Goal: Information Seeking & Learning: Learn about a topic

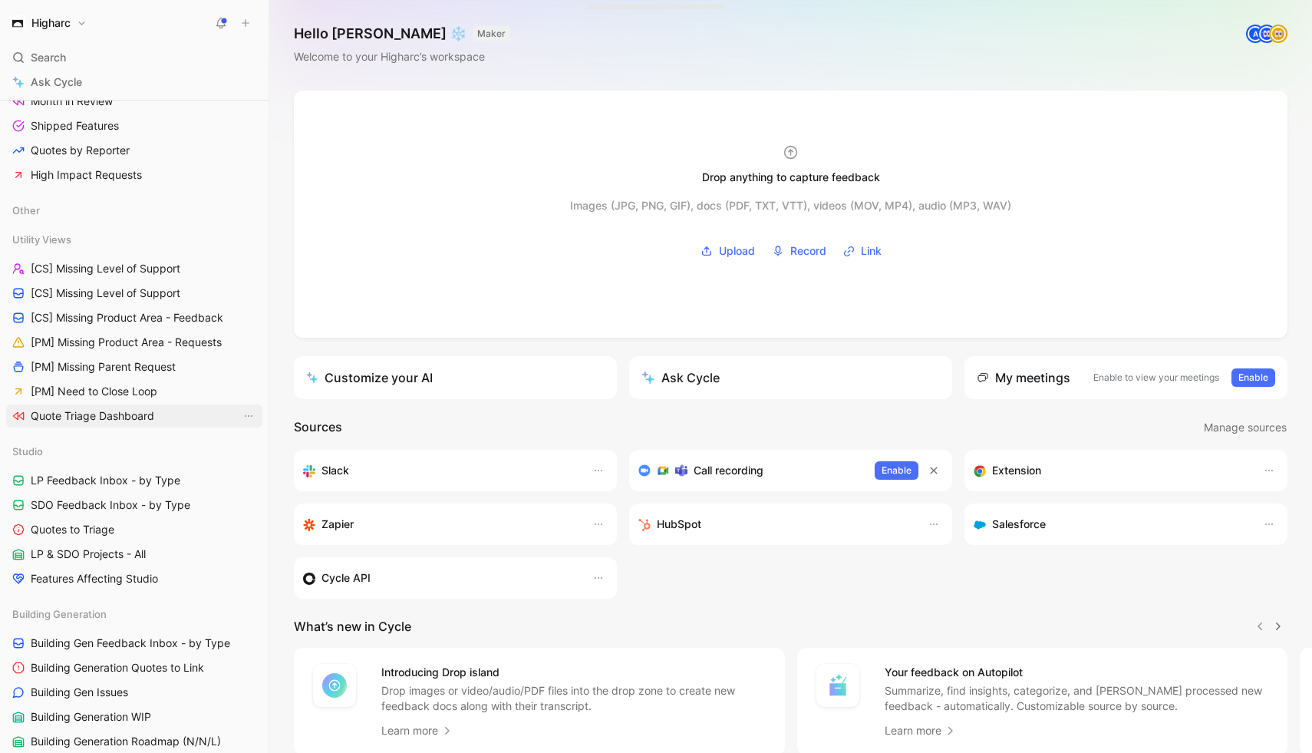
scroll to position [397, 0]
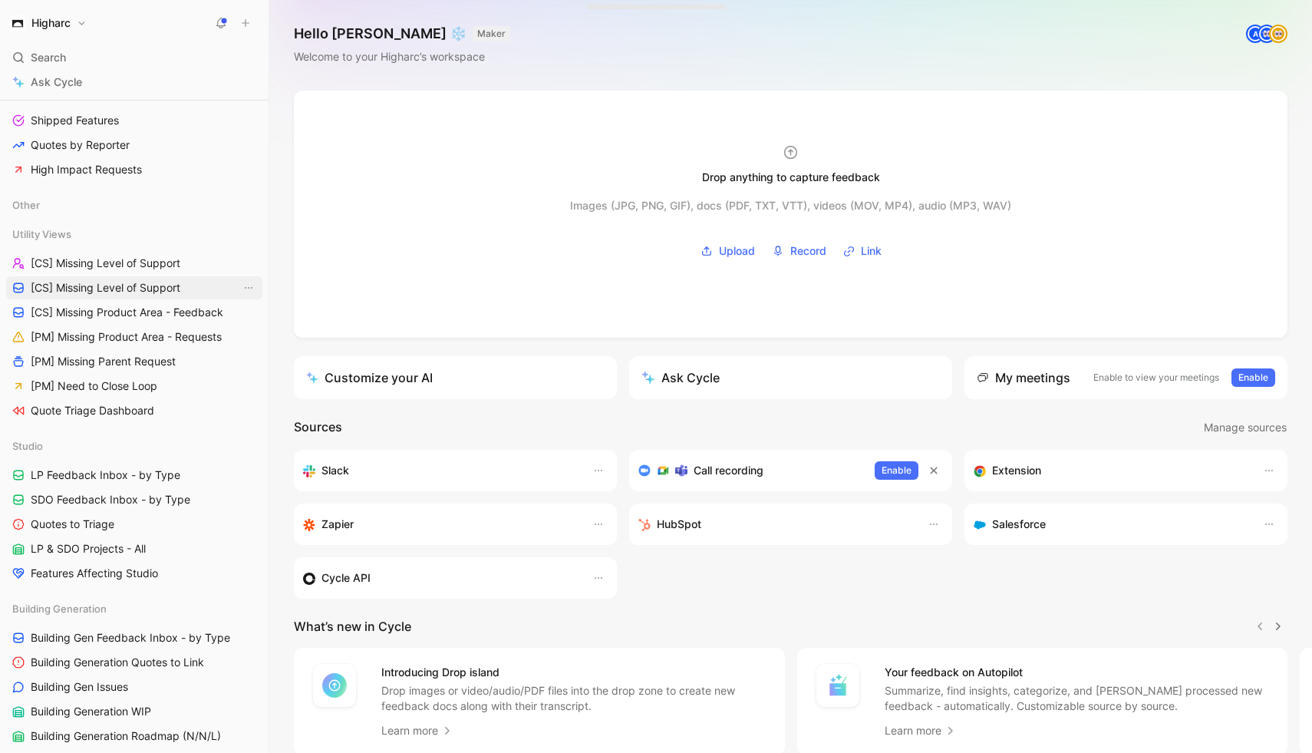
click at [133, 294] on span "[CS] Missing Level of Support" at bounding box center [106, 287] width 150 height 15
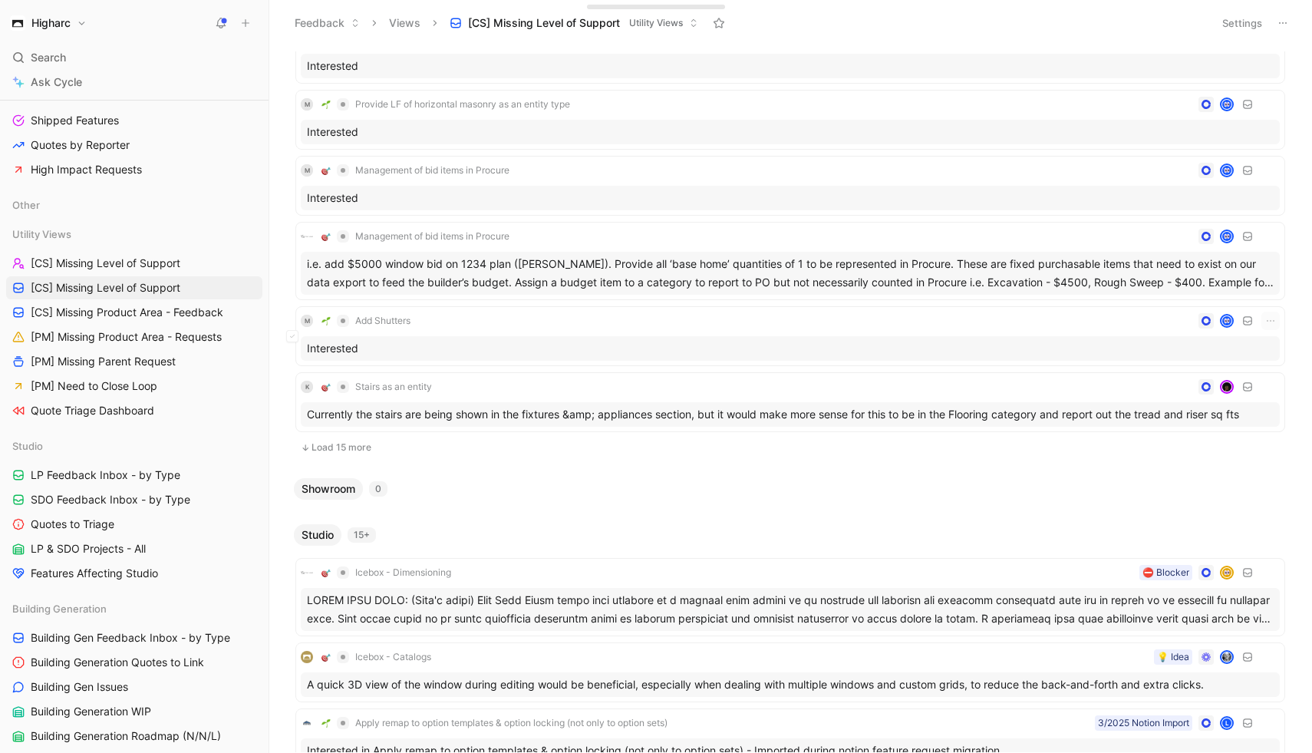
scroll to position [2973, 0]
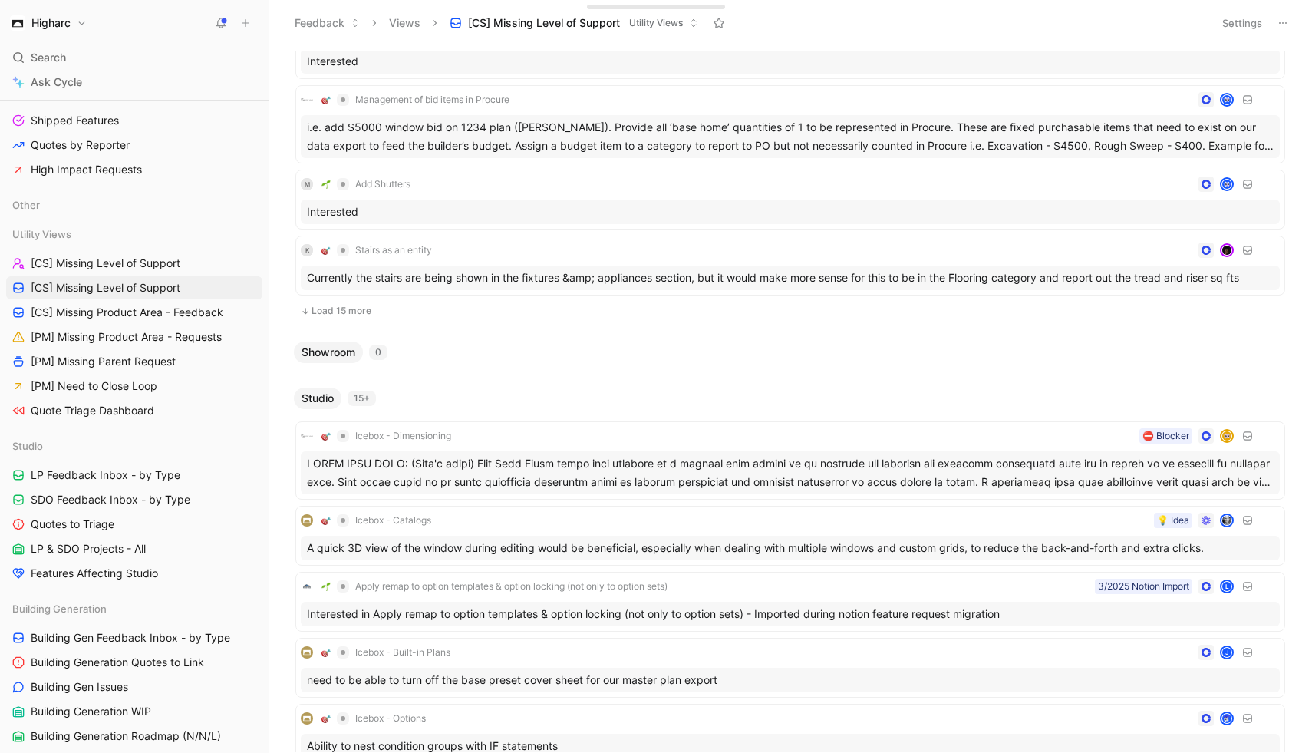
click at [318, 393] on span "Studio" at bounding box center [318, 397] width 32 height 15
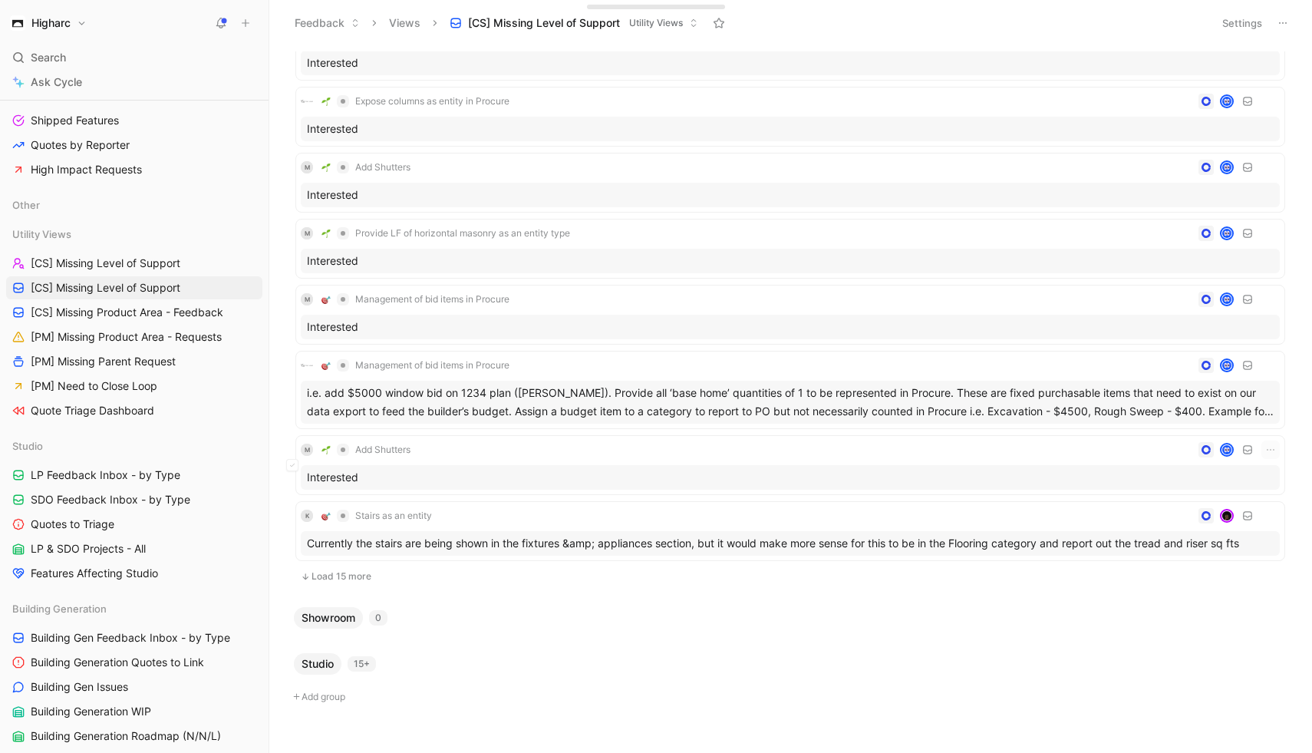
scroll to position [2737, 0]
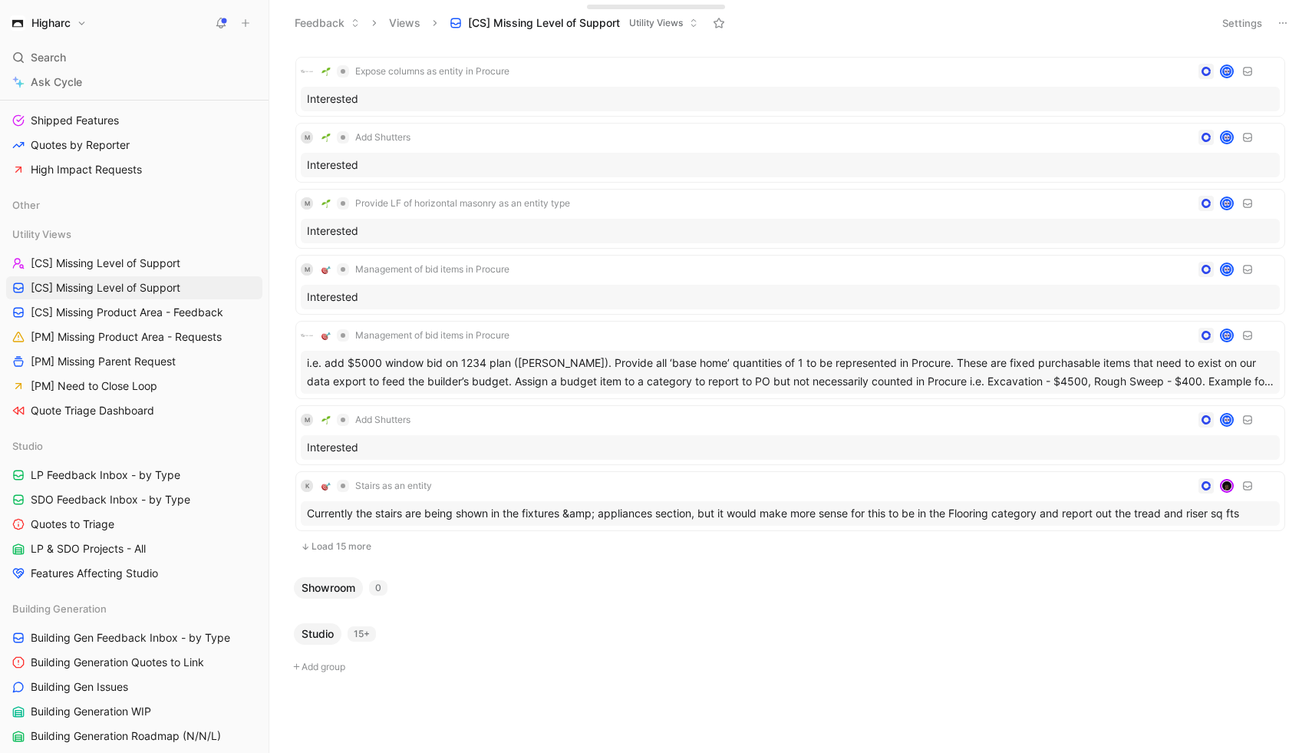
click at [320, 643] on button "Studio" at bounding box center [318, 633] width 48 height 21
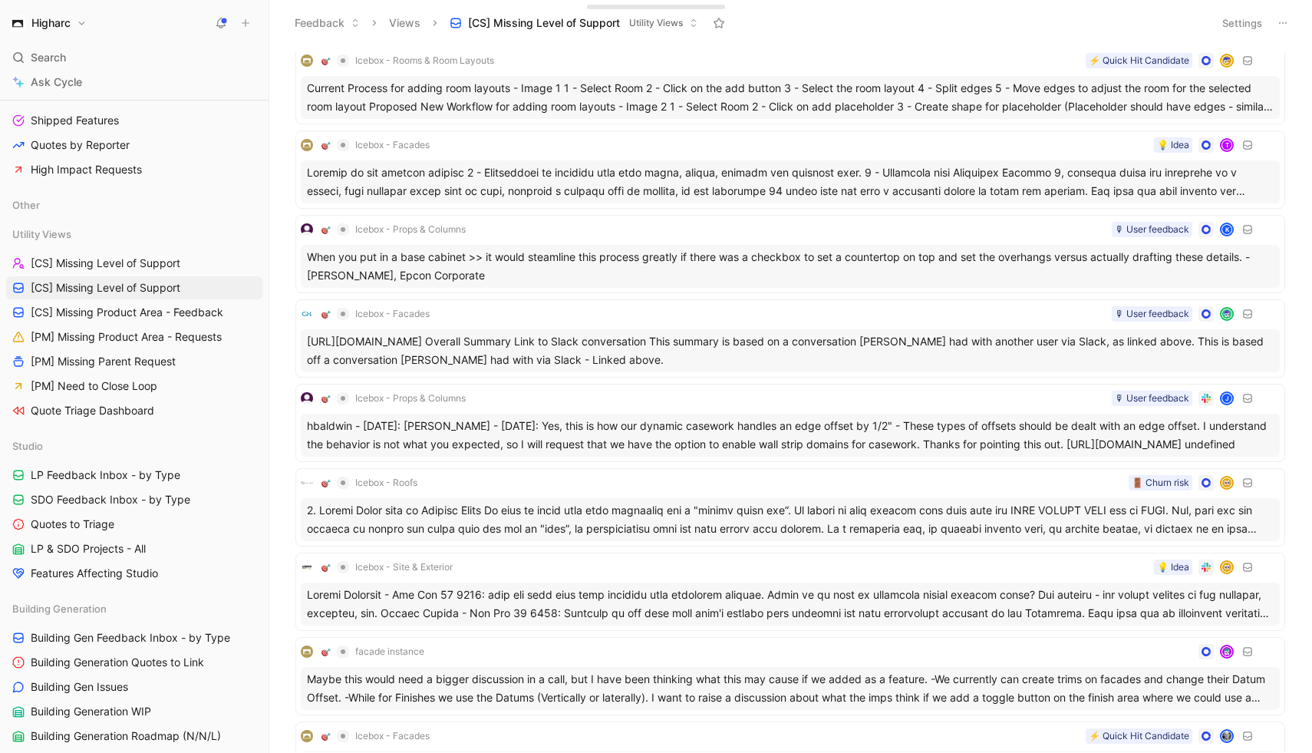
scroll to position [0, 0]
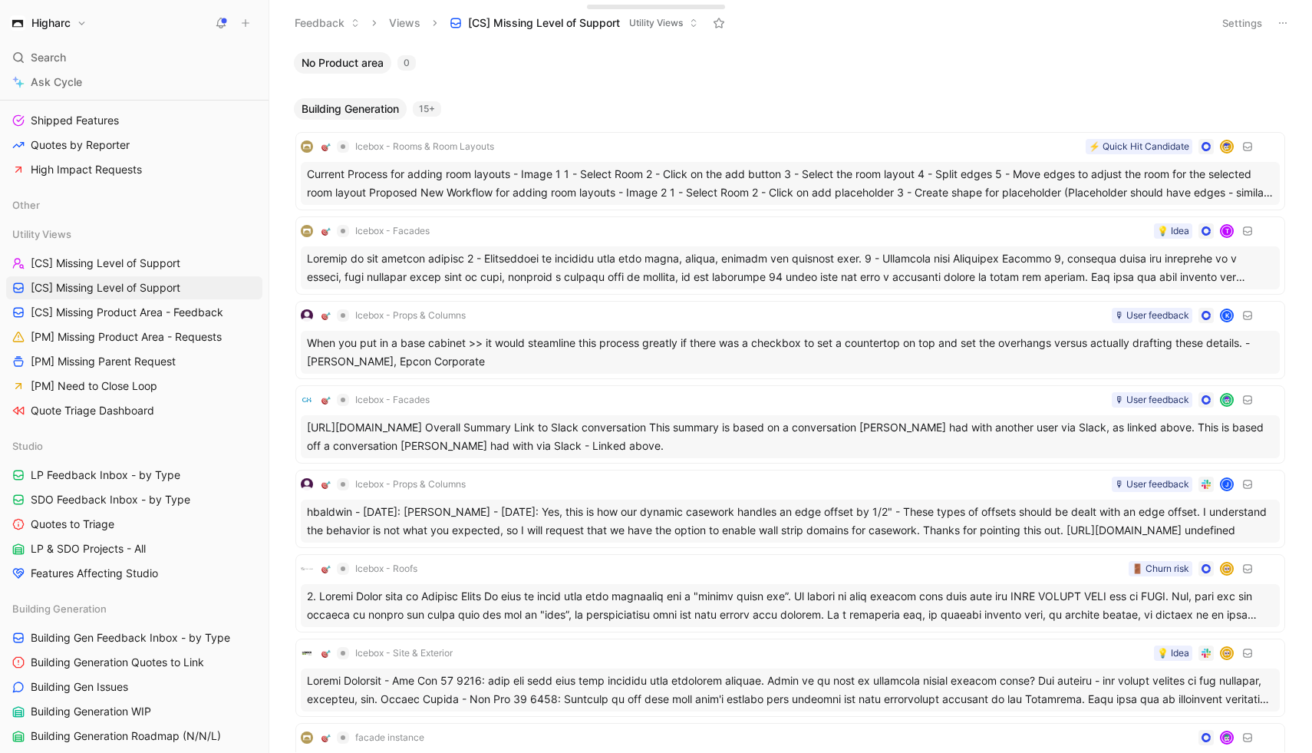
click at [367, 99] on button "Building Generation" at bounding box center [350, 108] width 113 height 21
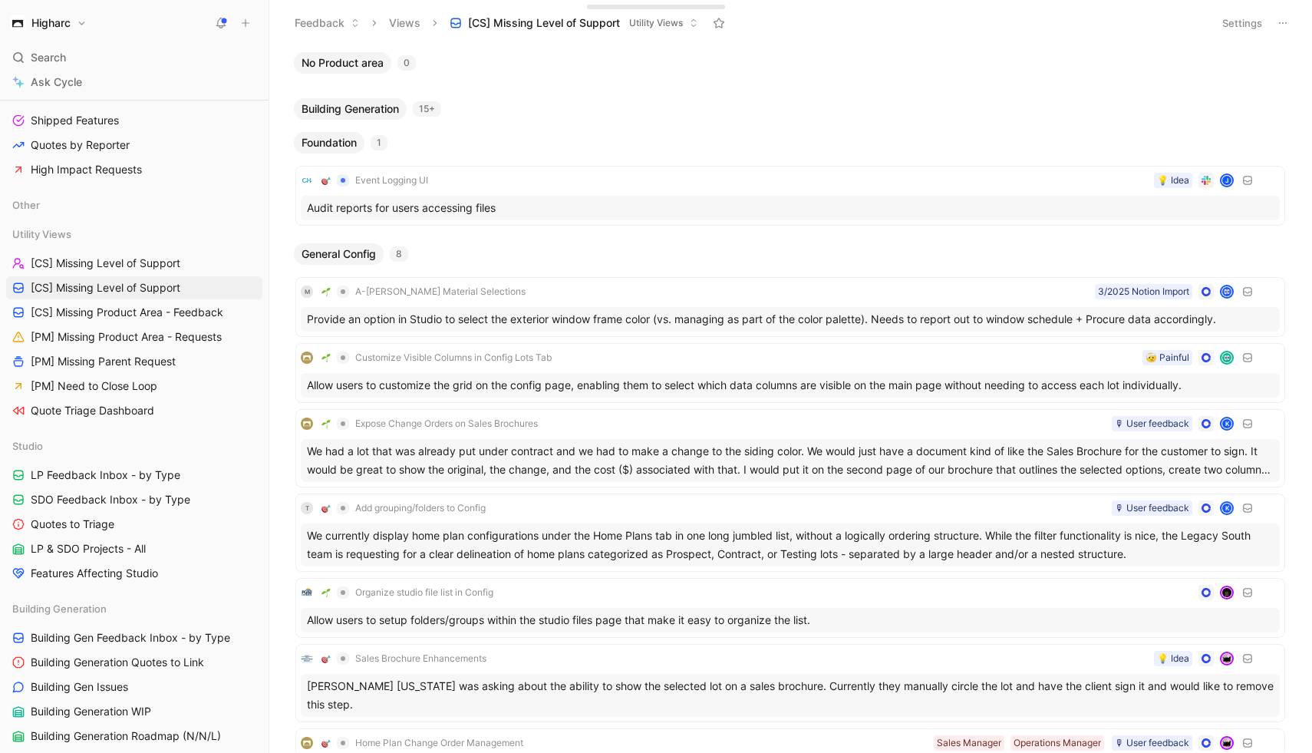
click at [338, 148] on span "Foundation" at bounding box center [329, 142] width 55 height 15
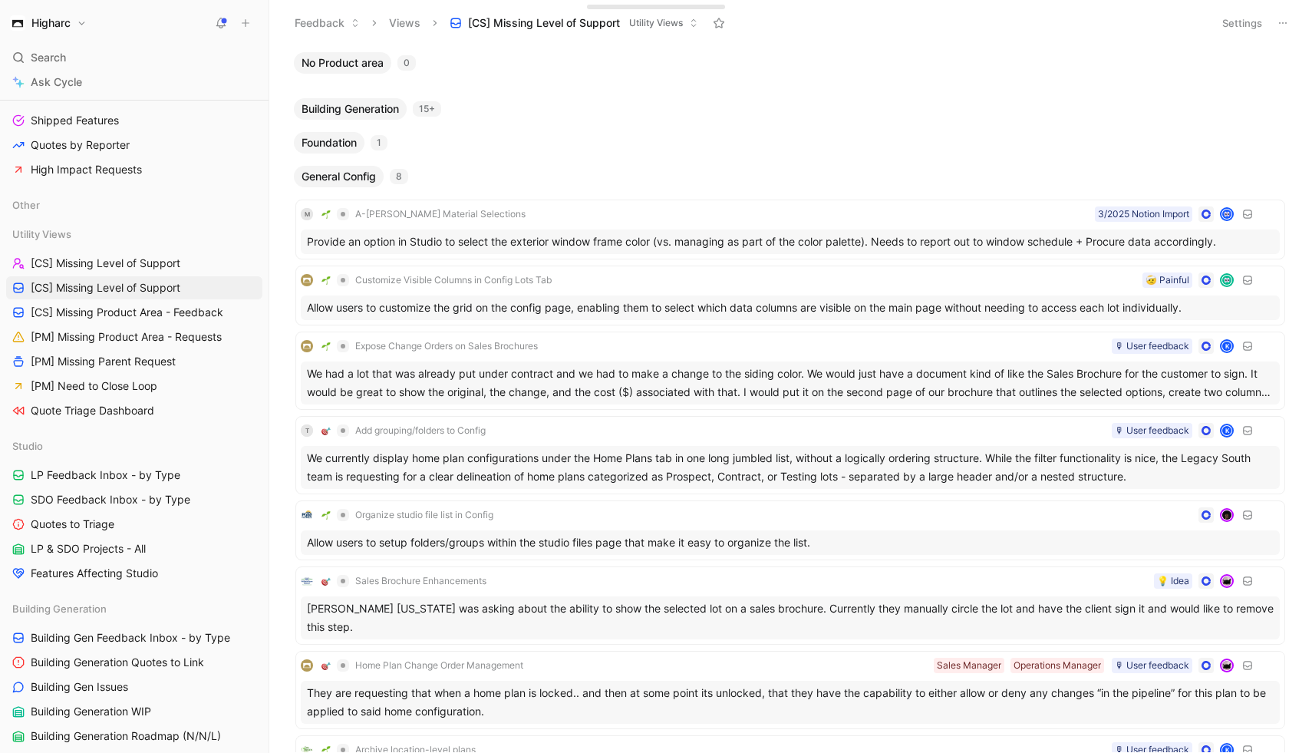
click at [339, 175] on span "General Config" at bounding box center [339, 176] width 74 height 15
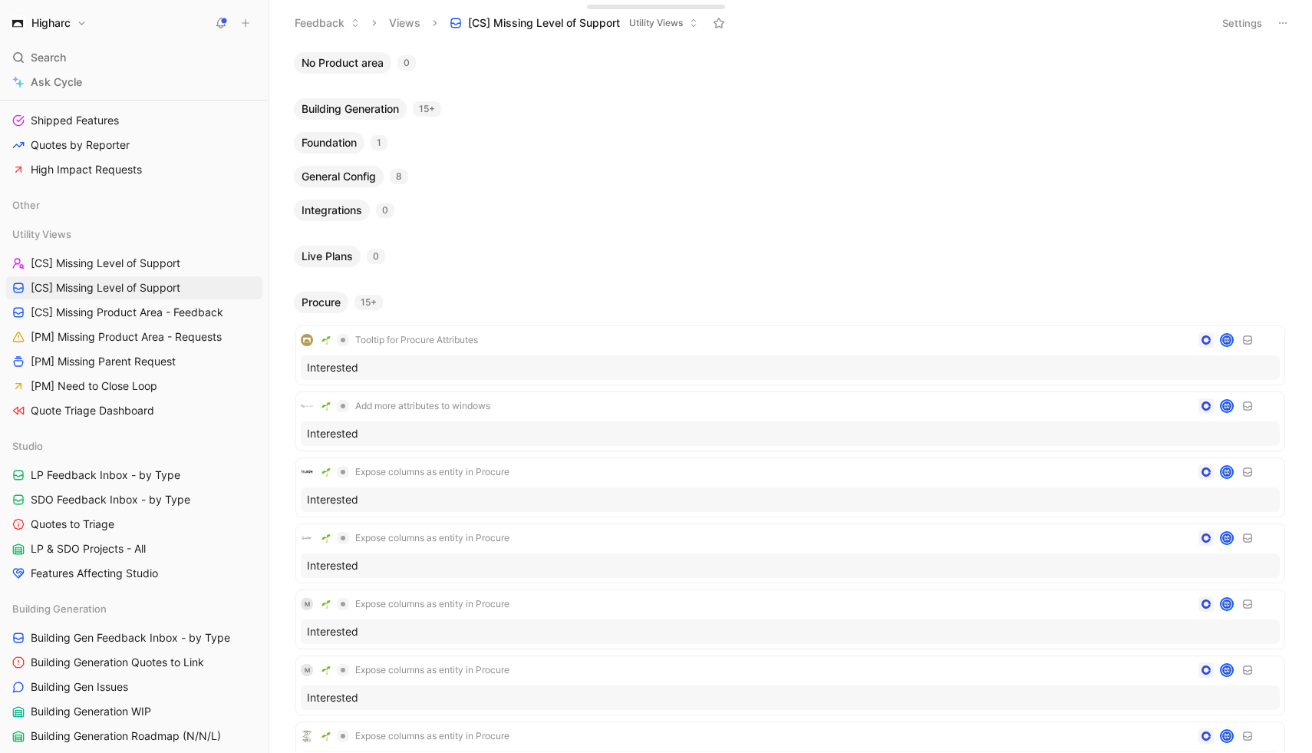
click at [332, 307] on span "Procure" at bounding box center [321, 302] width 39 height 15
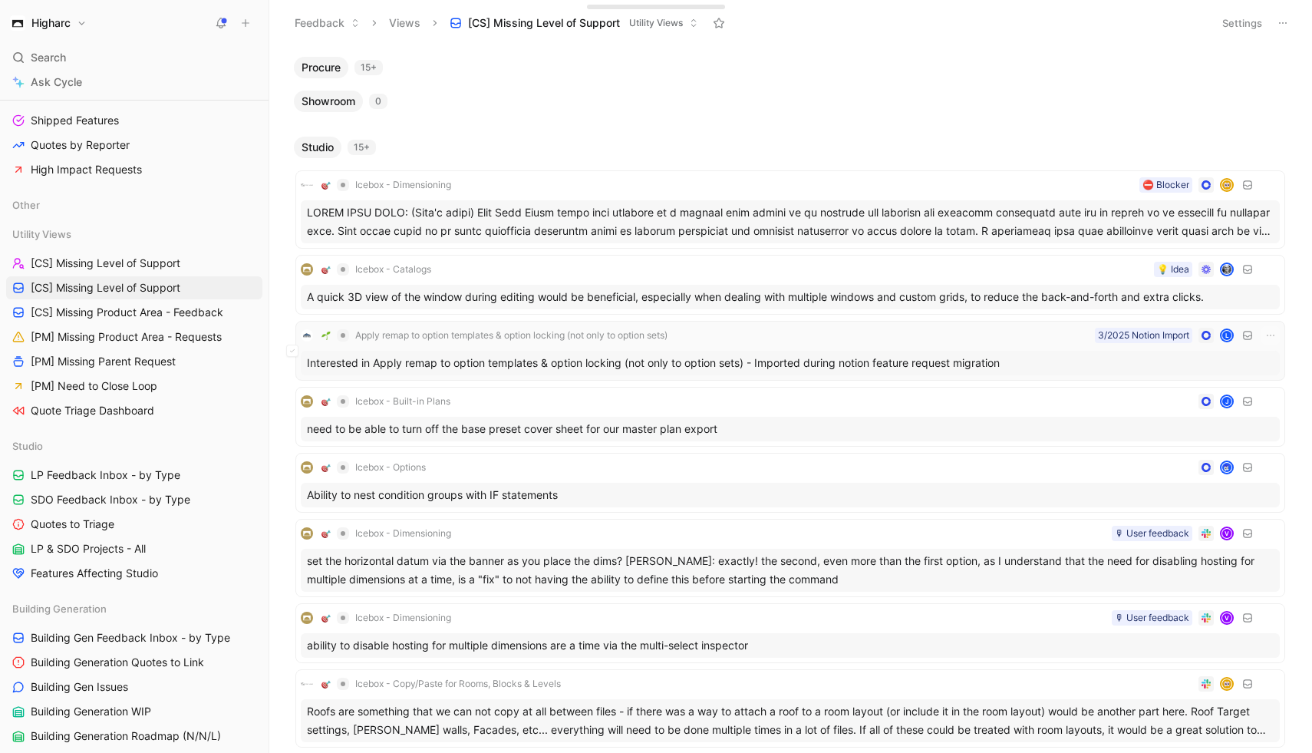
scroll to position [272, 0]
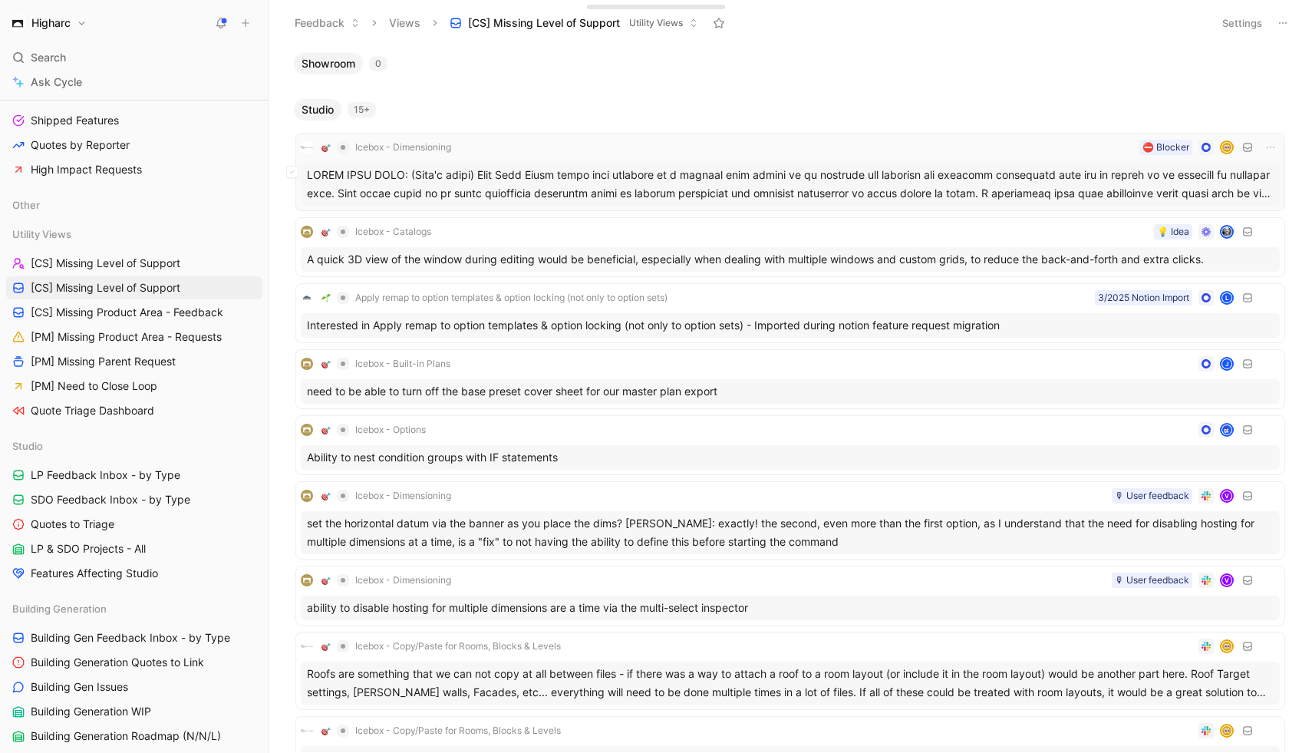
click at [540, 166] on div at bounding box center [790, 184] width 979 height 43
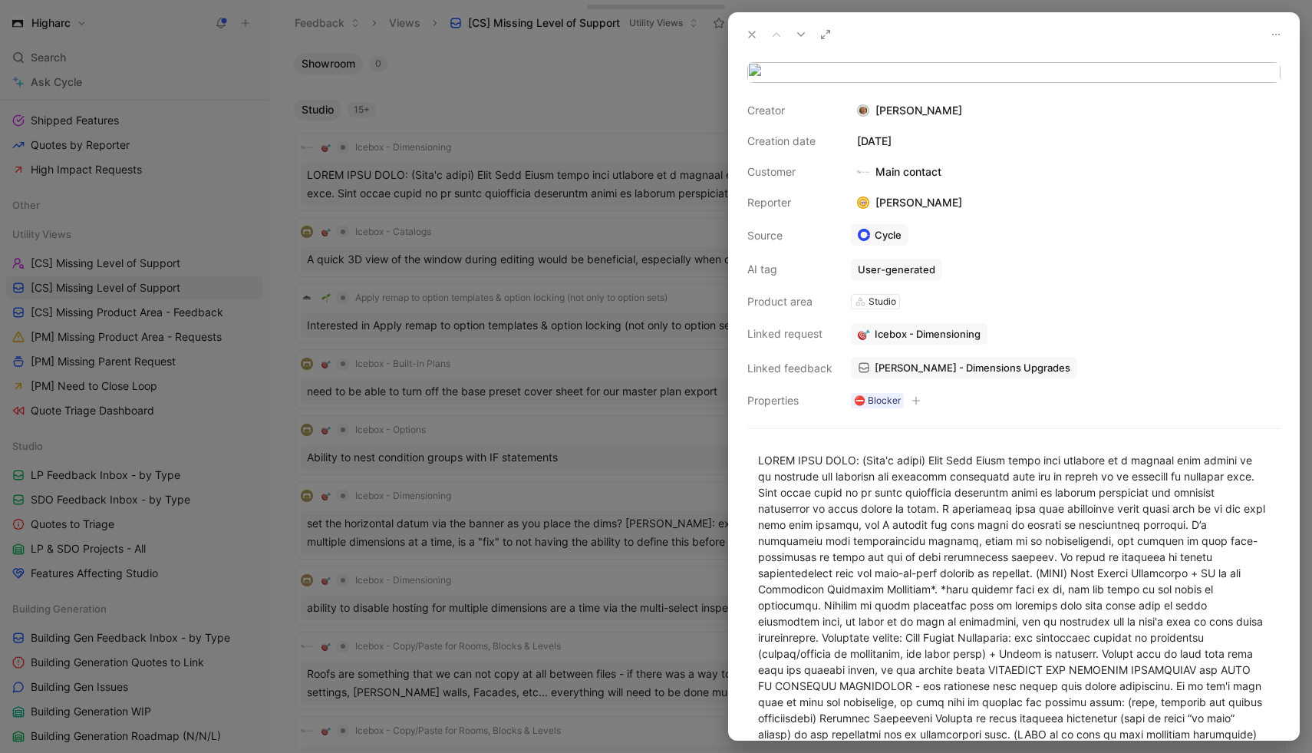
click at [540, 29] on icon at bounding box center [752, 34] width 12 height 12
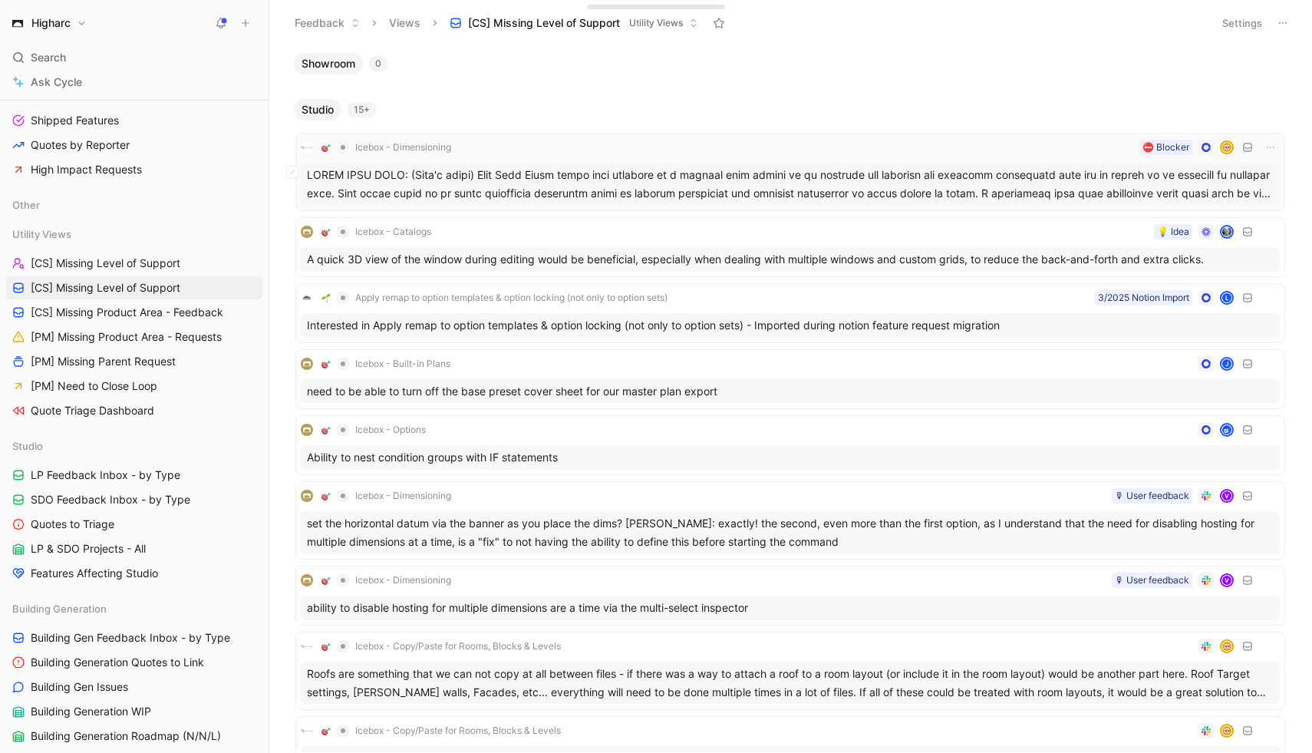
click at [475, 180] on div at bounding box center [790, 184] width 979 height 43
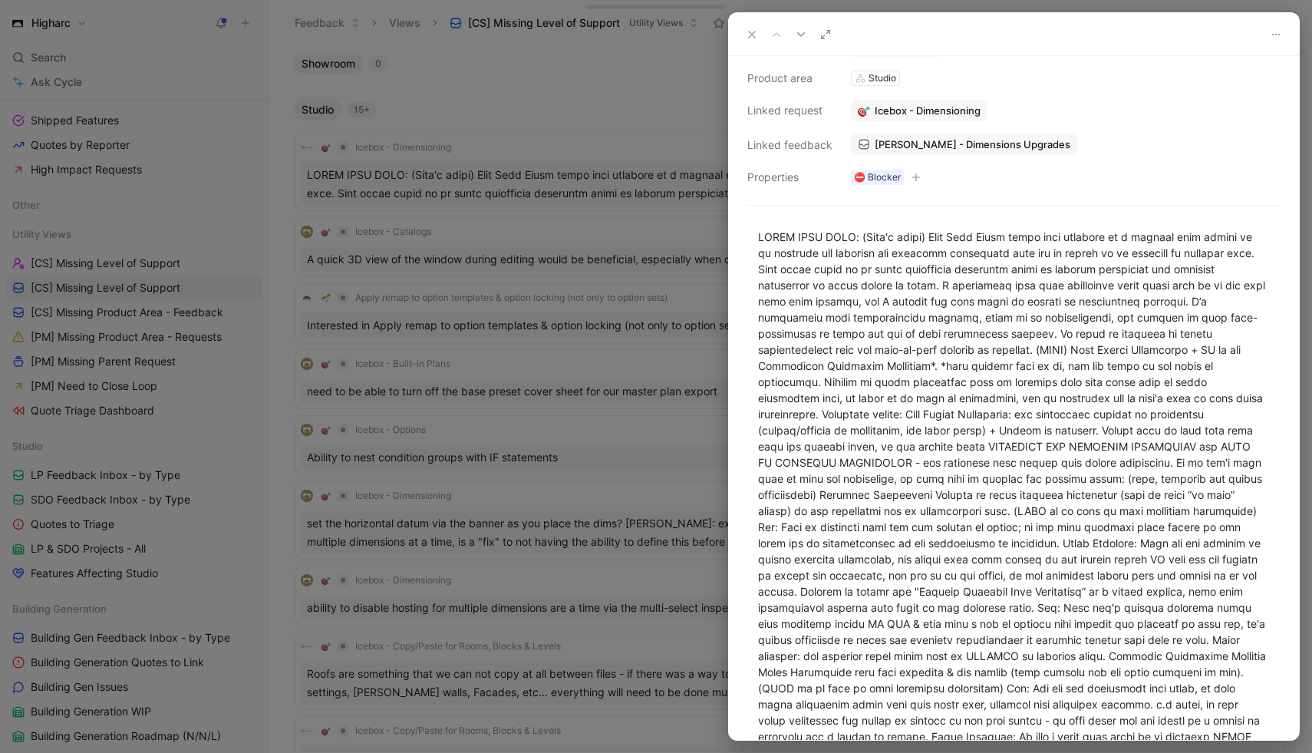
scroll to position [226, 0]
click at [540, 120] on div at bounding box center [656, 376] width 1312 height 753
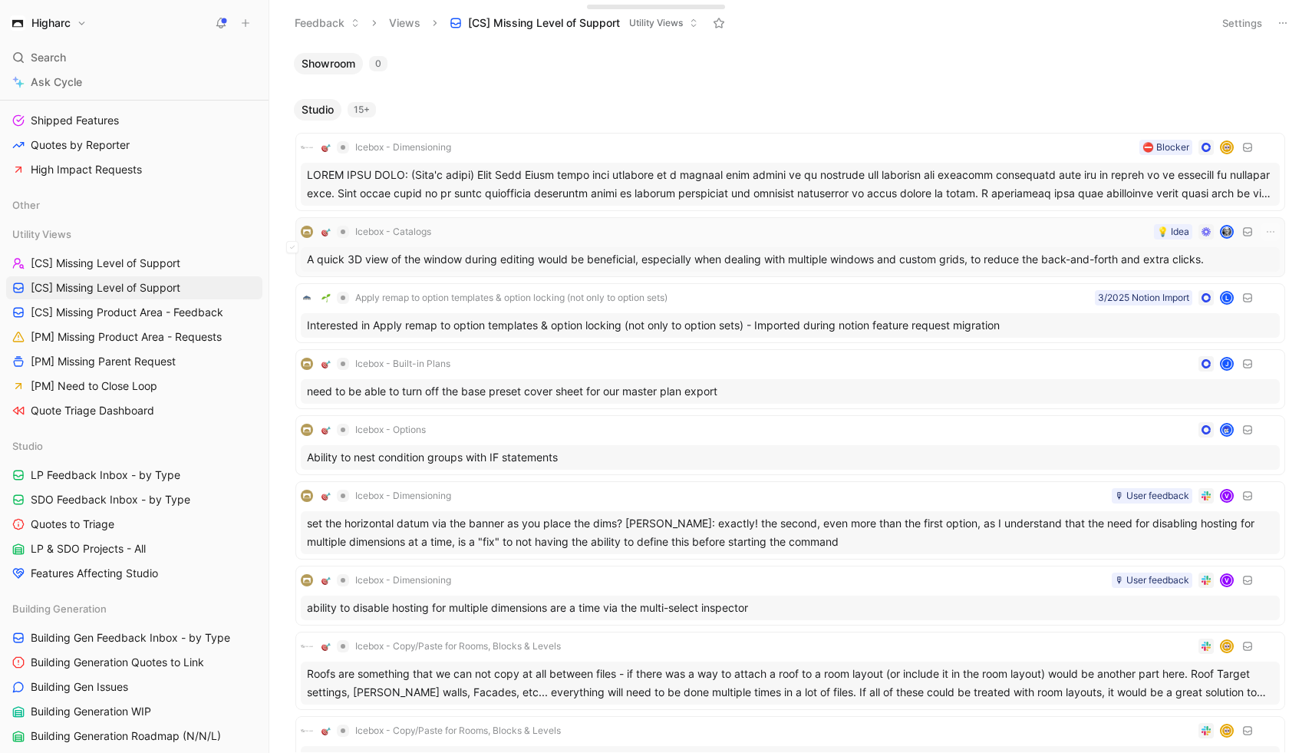
click at [540, 251] on div "A quick 3D view of the window during editing would be beneficial, especially wh…" at bounding box center [790, 259] width 979 height 25
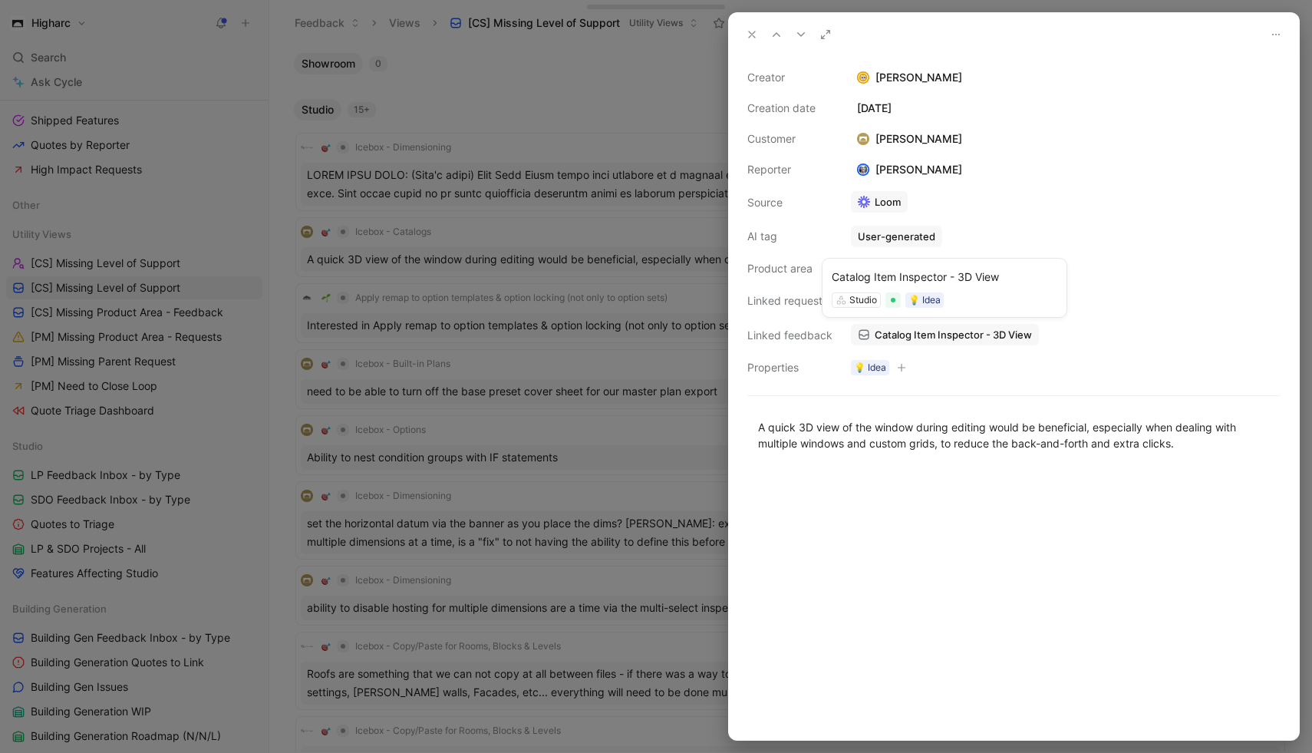
click at [540, 340] on span "Catalog Item Inspector - 3D View" at bounding box center [953, 335] width 157 height 14
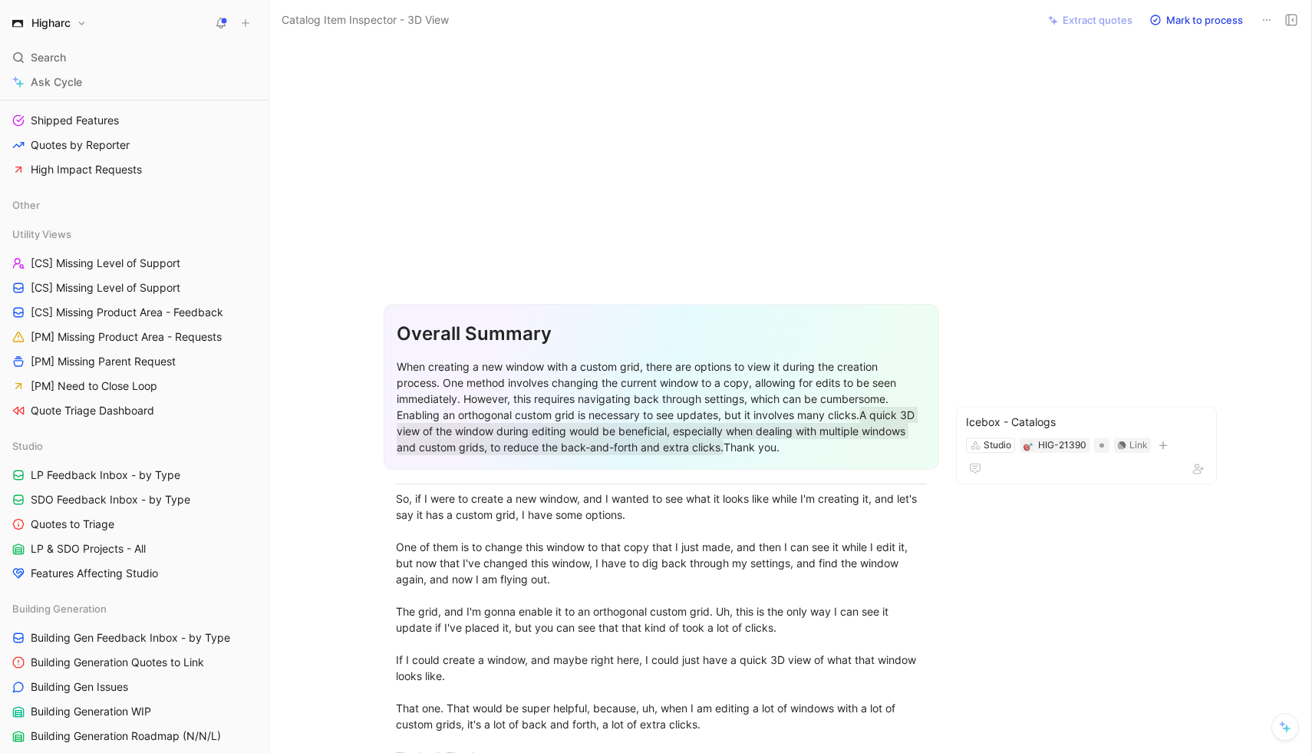
scroll to position [80, 0]
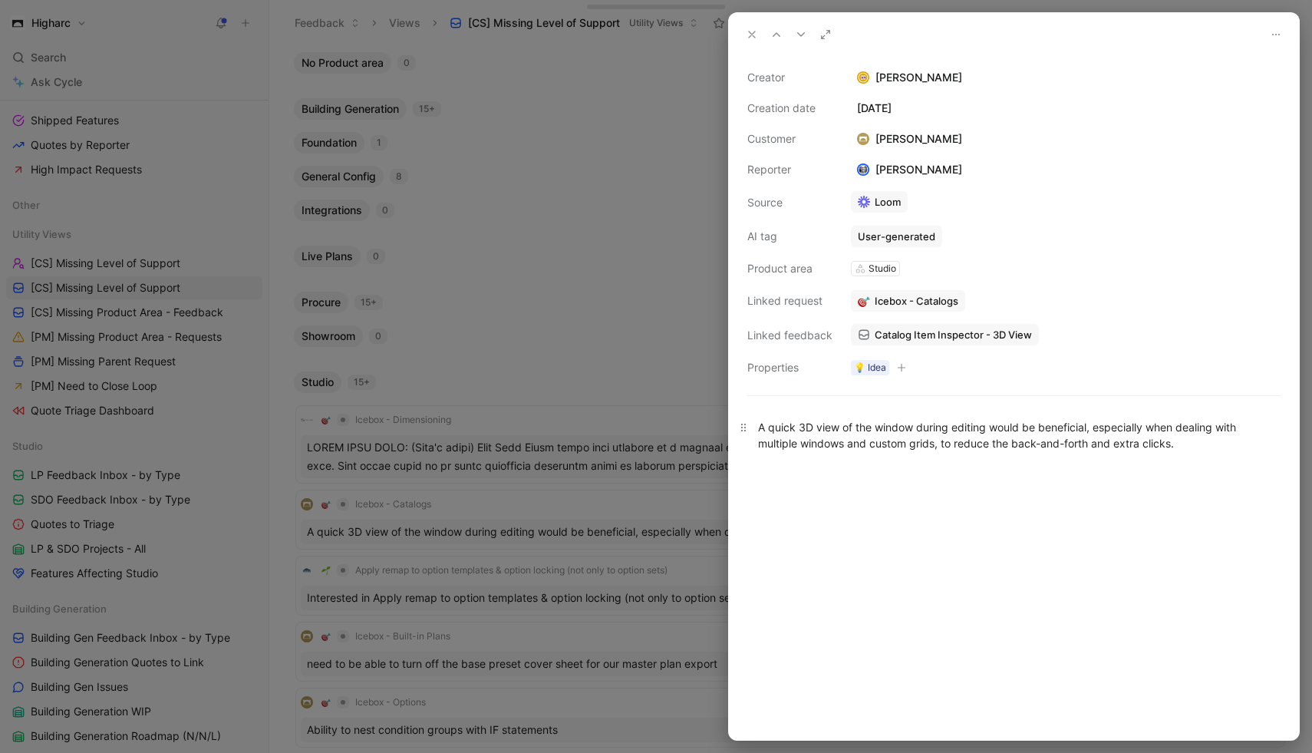
click at [540, 430] on div "A quick 3D view of the window during editing would be beneficial, especially wh…" at bounding box center [1014, 435] width 512 height 32
click at [540, 366] on icon "button" at bounding box center [901, 367] width 9 height 9
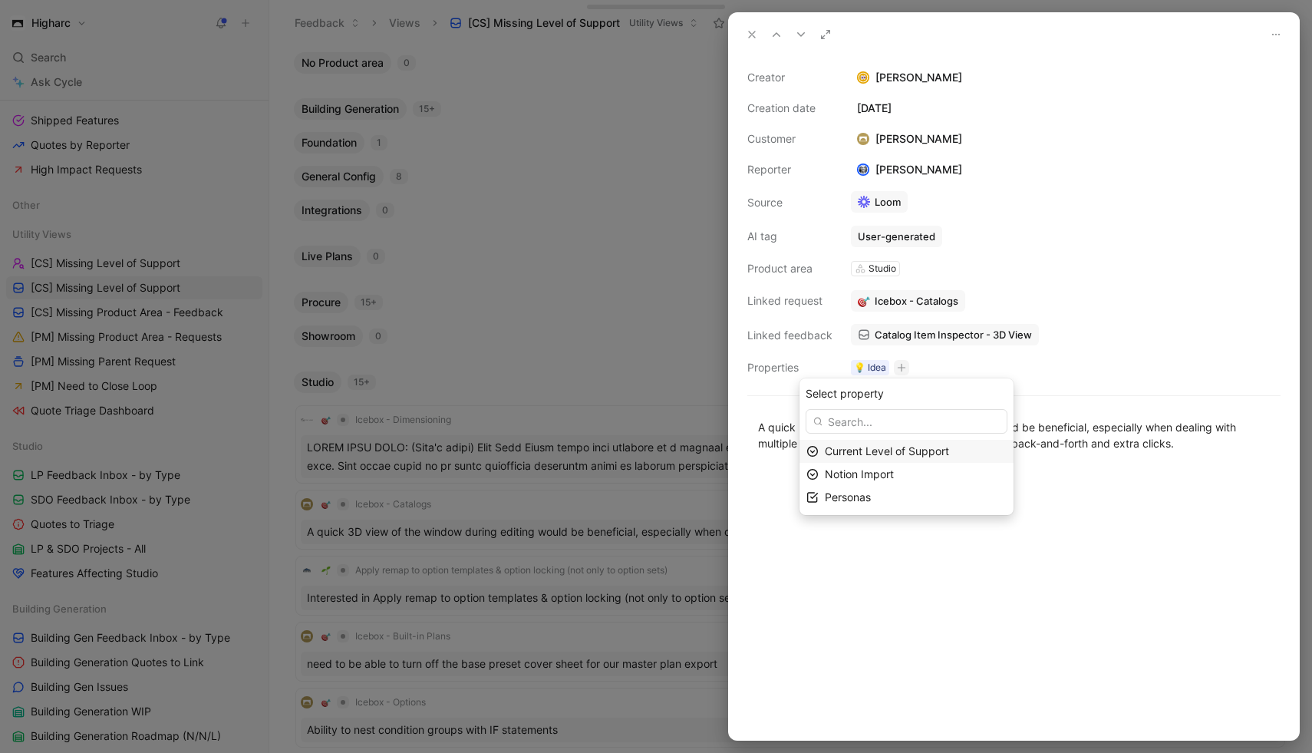
click at [540, 450] on span "Current Level of Support" at bounding box center [887, 450] width 124 height 13
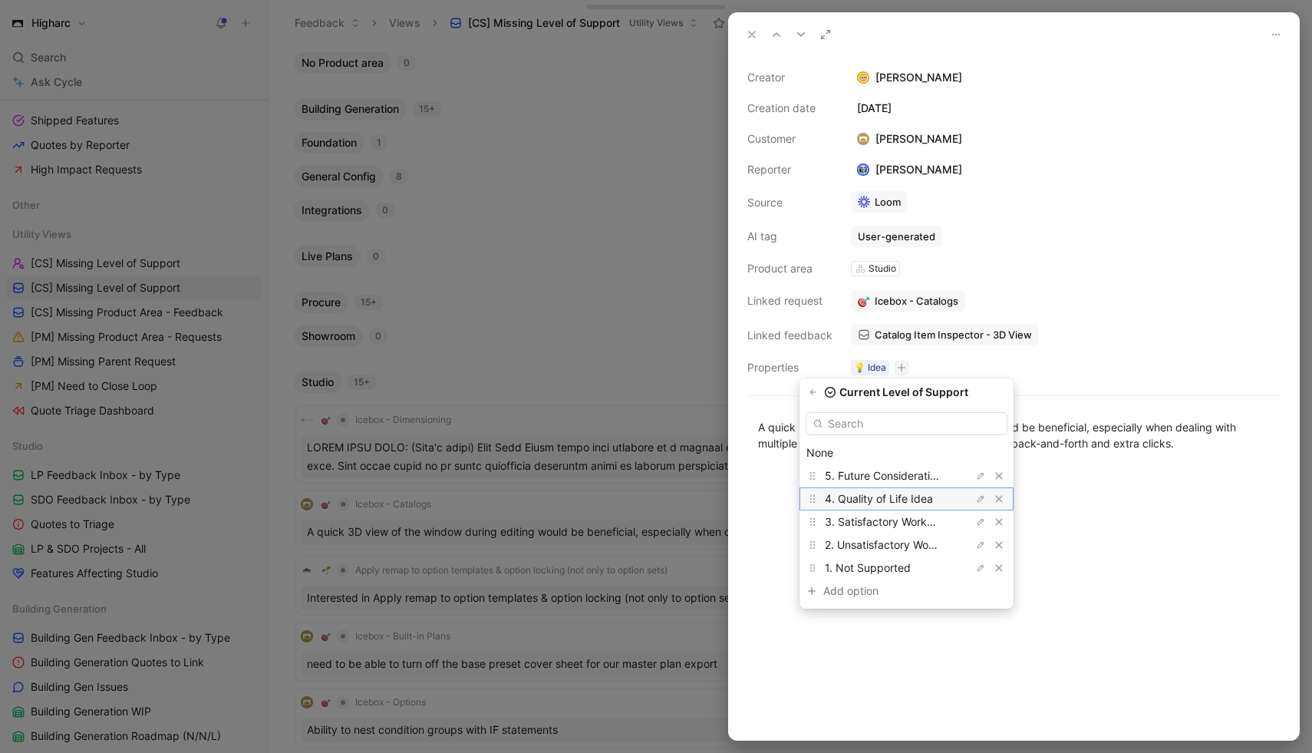
click at [540, 495] on span "4. Quality of Life Idea" at bounding box center [879, 498] width 108 height 13
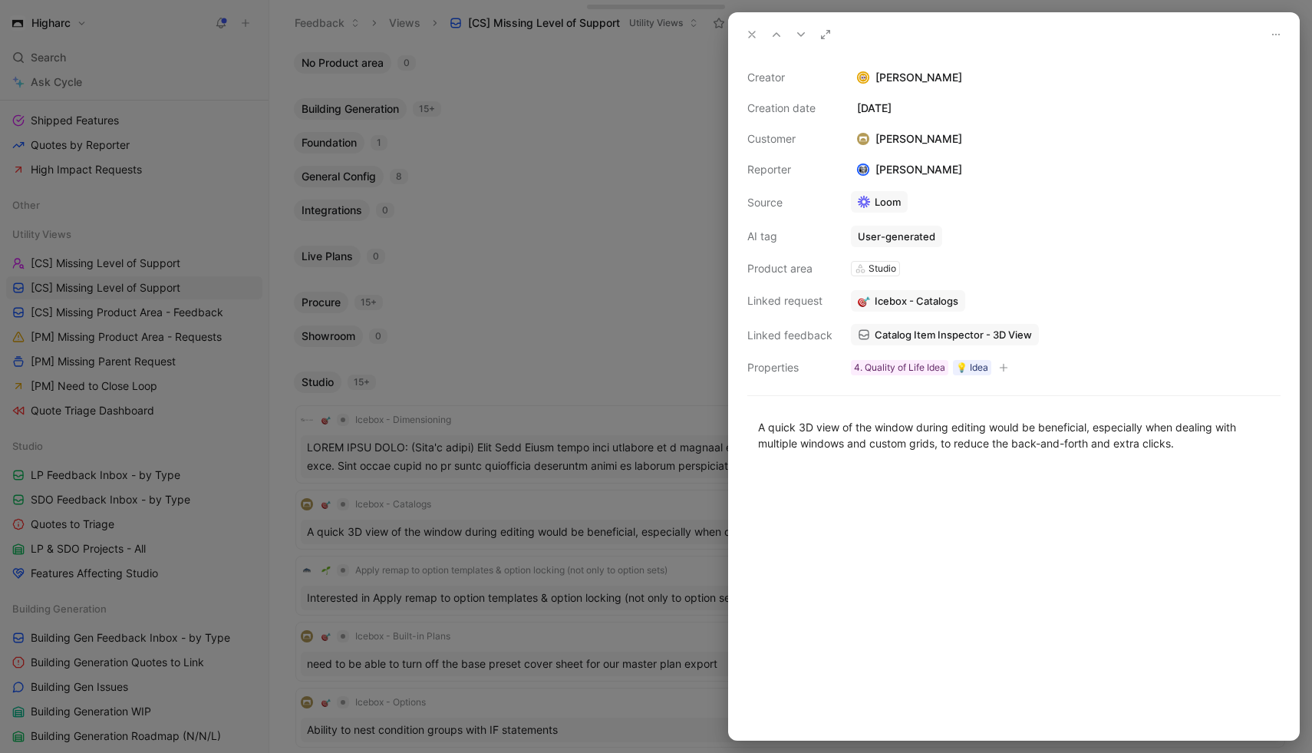
click at [540, 36] on icon at bounding box center [752, 34] width 12 height 12
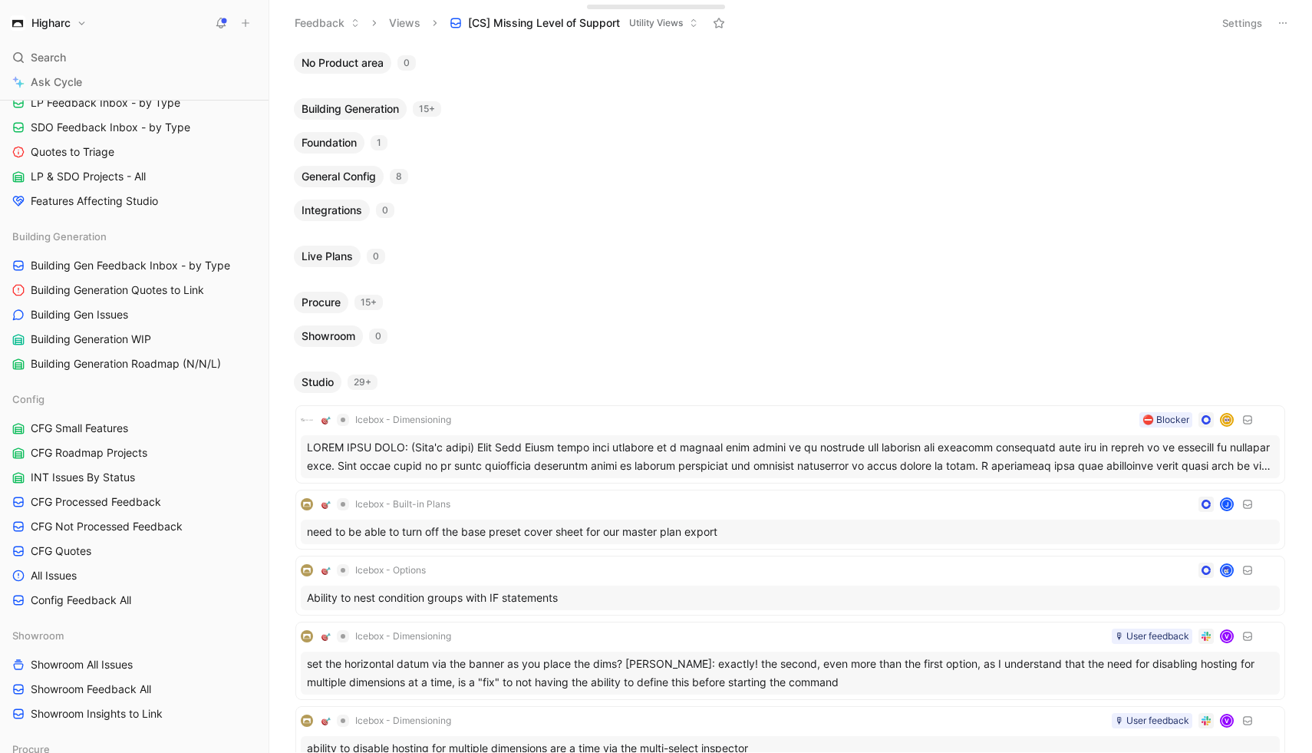
scroll to position [1010, 0]
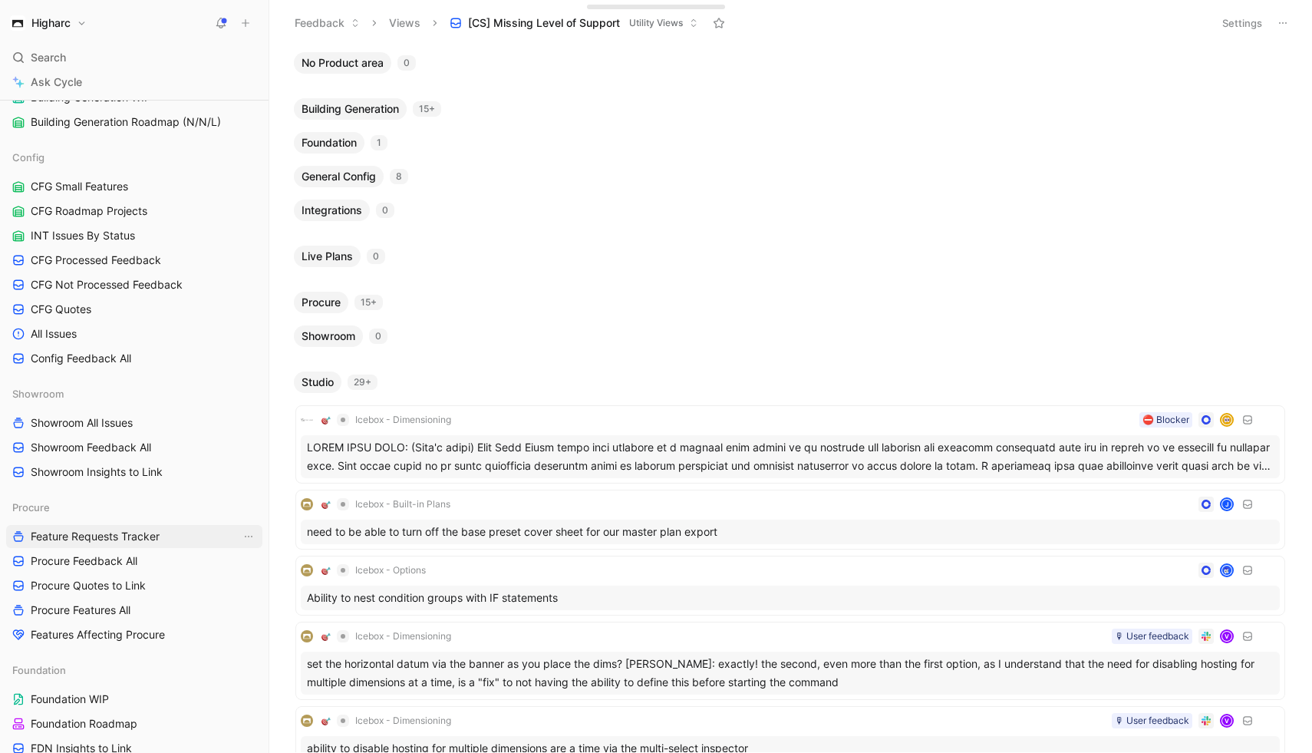
click at [150, 542] on span "Feature Requests Tracker" at bounding box center [95, 536] width 129 height 15
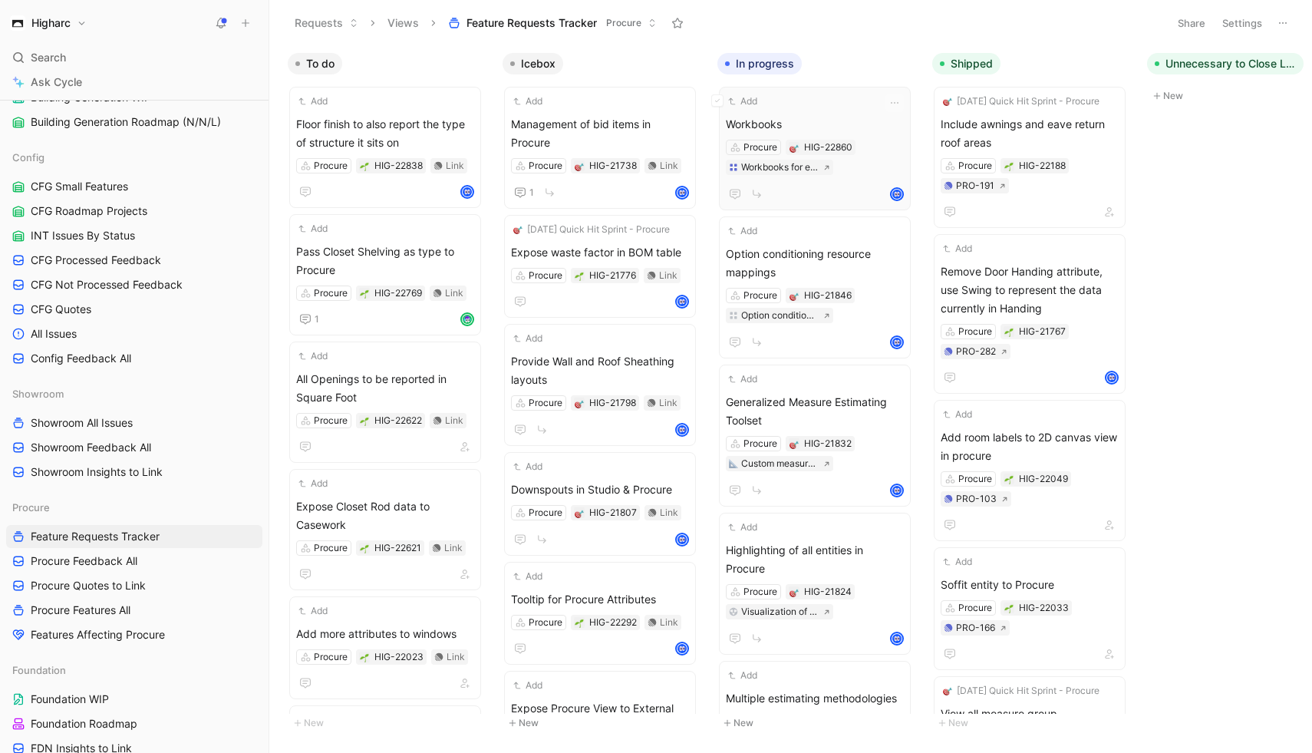
click at [826, 126] on span "Workbooks" at bounding box center [815, 124] width 178 height 18
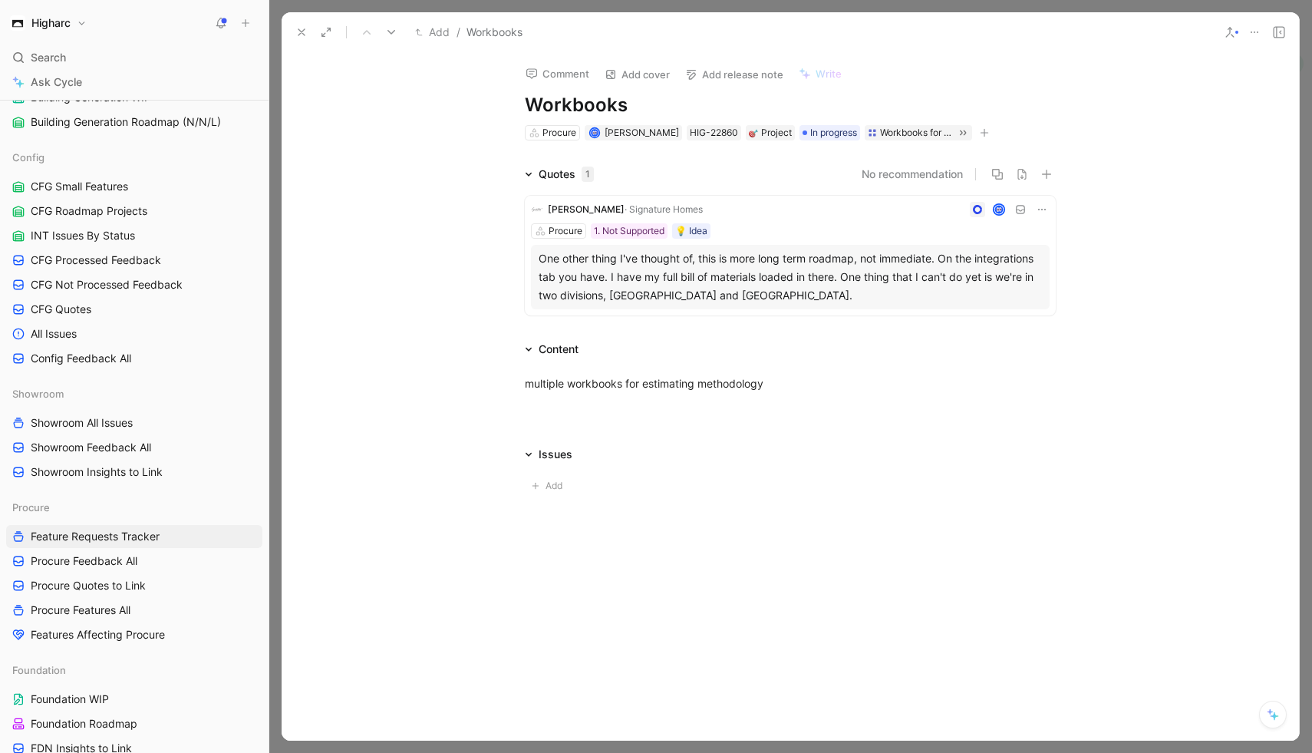
click at [1255, 31] on icon at bounding box center [1254, 32] width 12 height 12
click at [1231, 36] on icon at bounding box center [1230, 32] width 12 height 12
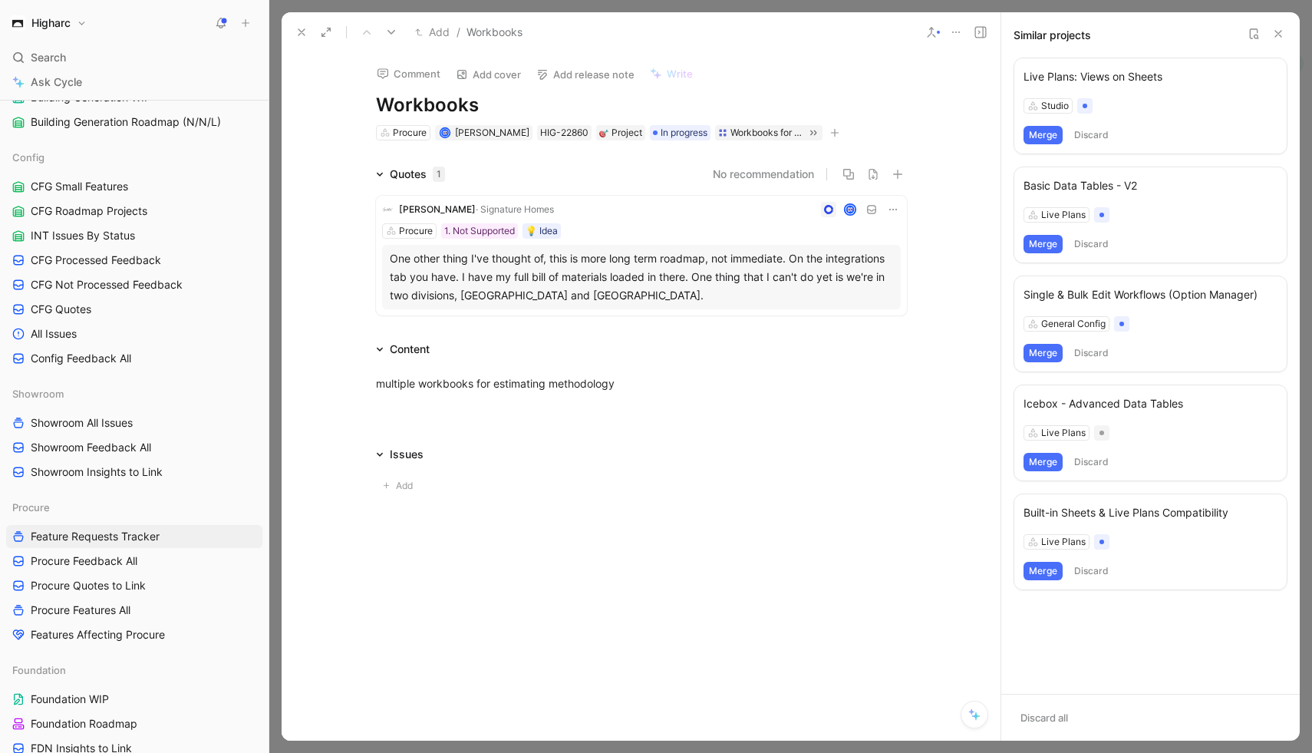
click at [1277, 34] on icon at bounding box center [1278, 34] width 12 height 12
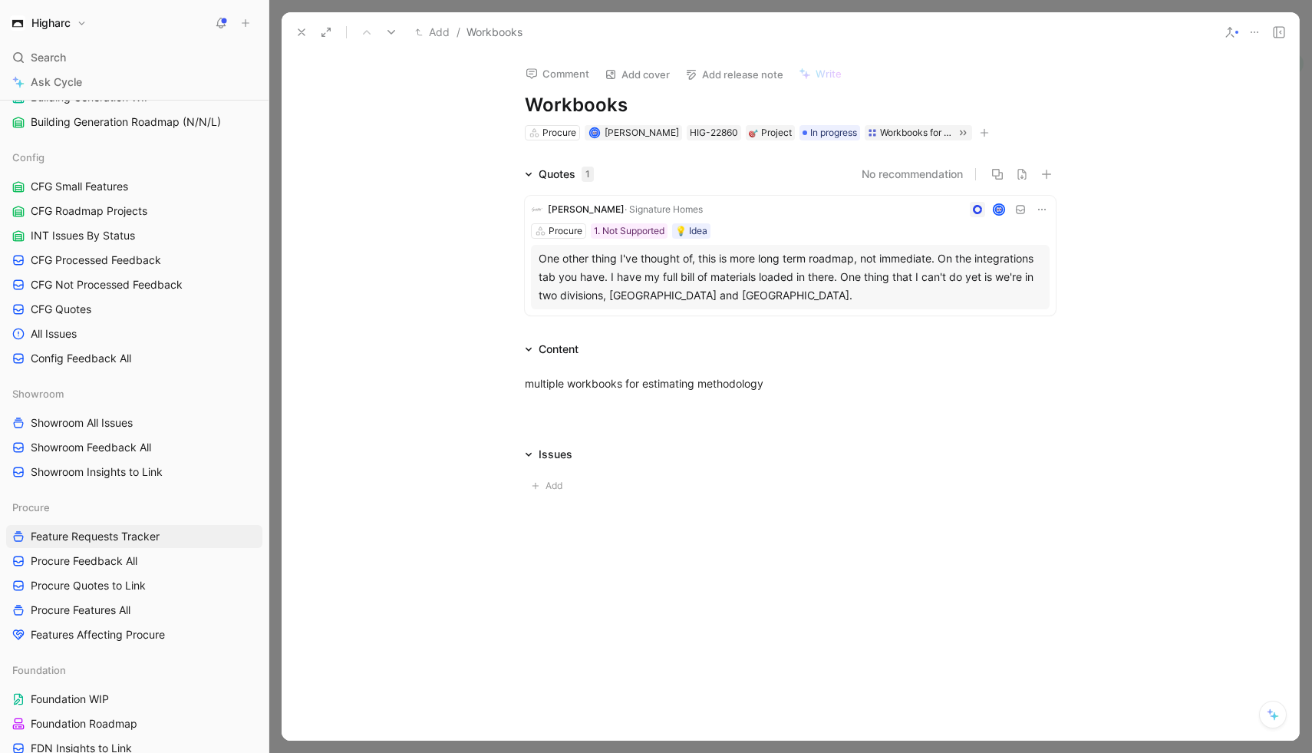
click at [307, 33] on icon at bounding box center [301, 32] width 12 height 12
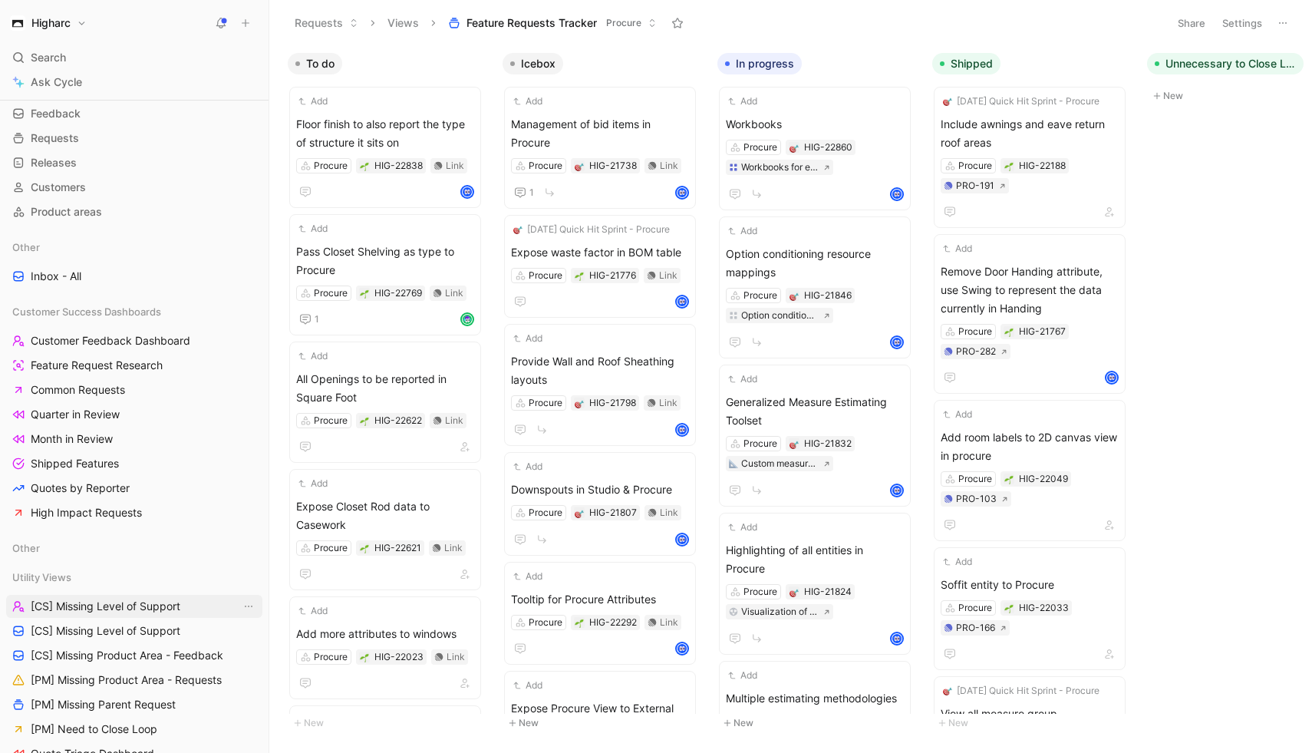
scroll to position [50, 0]
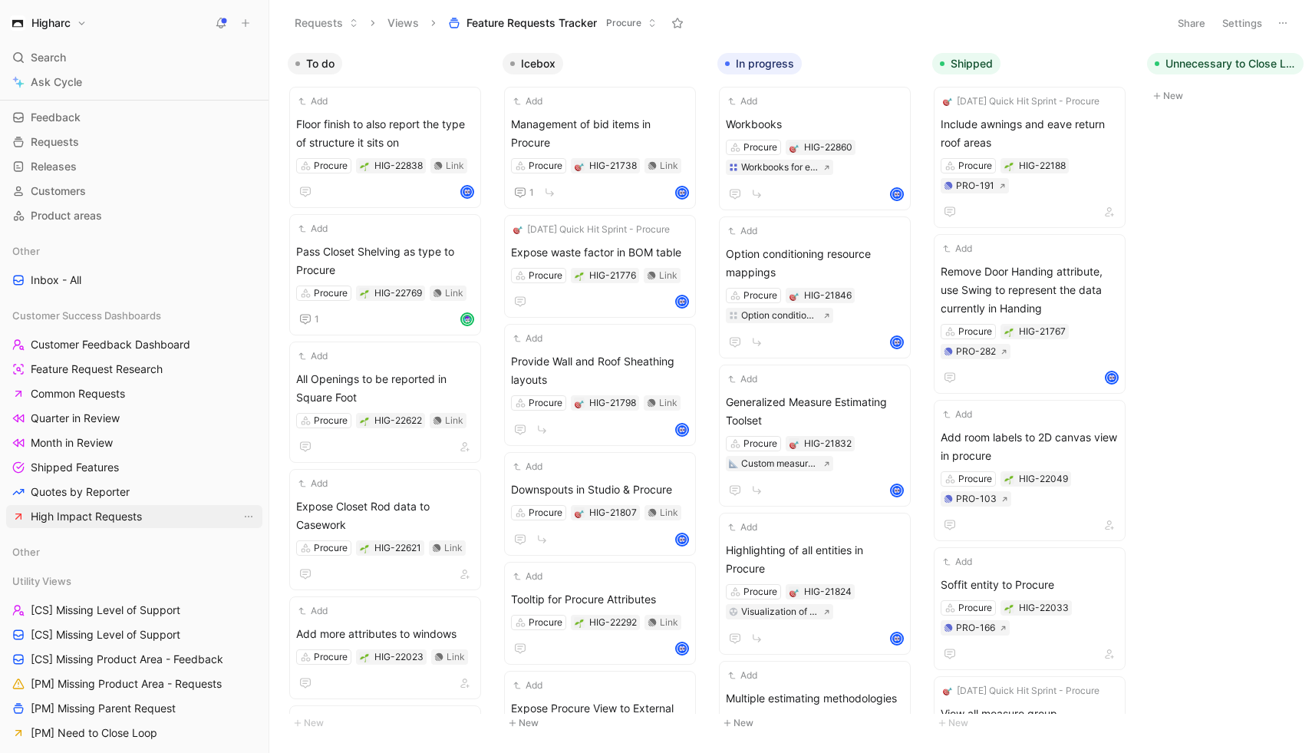
click at [103, 520] on span "High Impact Requests" at bounding box center [86, 516] width 111 height 15
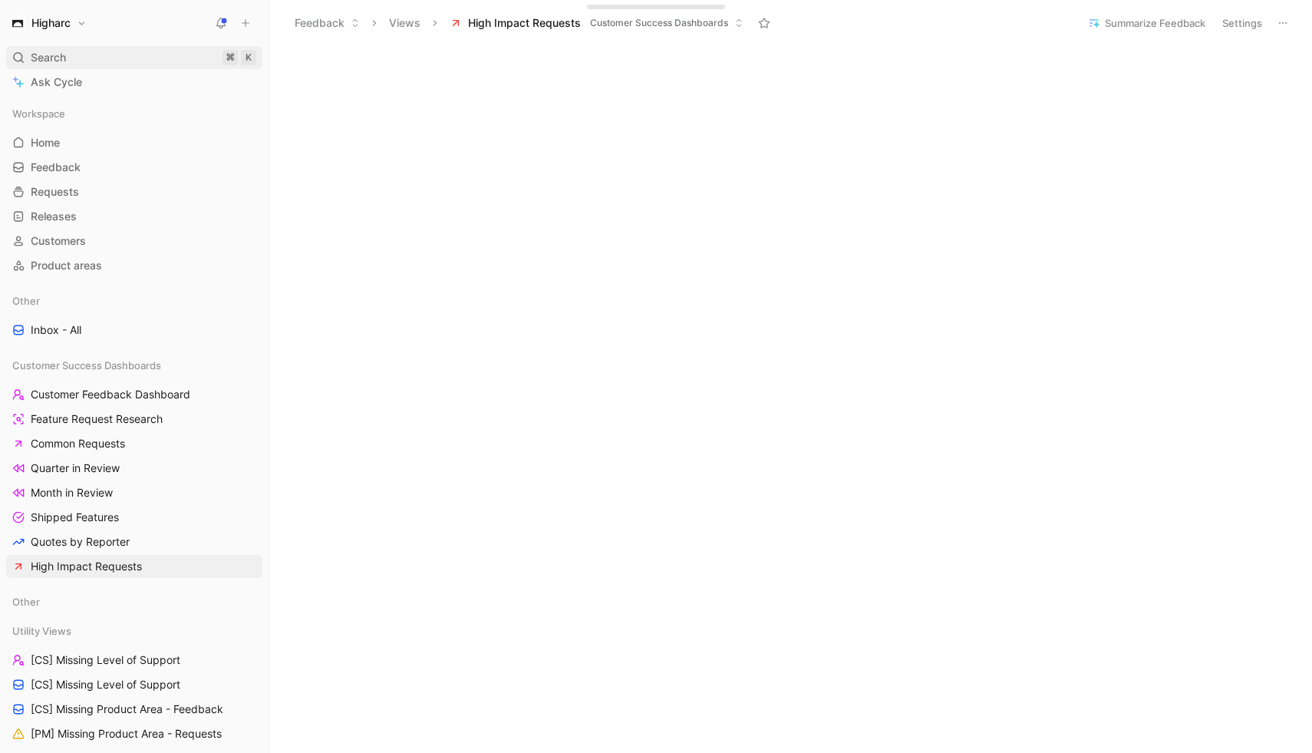
click at [82, 51] on div "Search ⌘ K" at bounding box center [134, 57] width 256 height 23
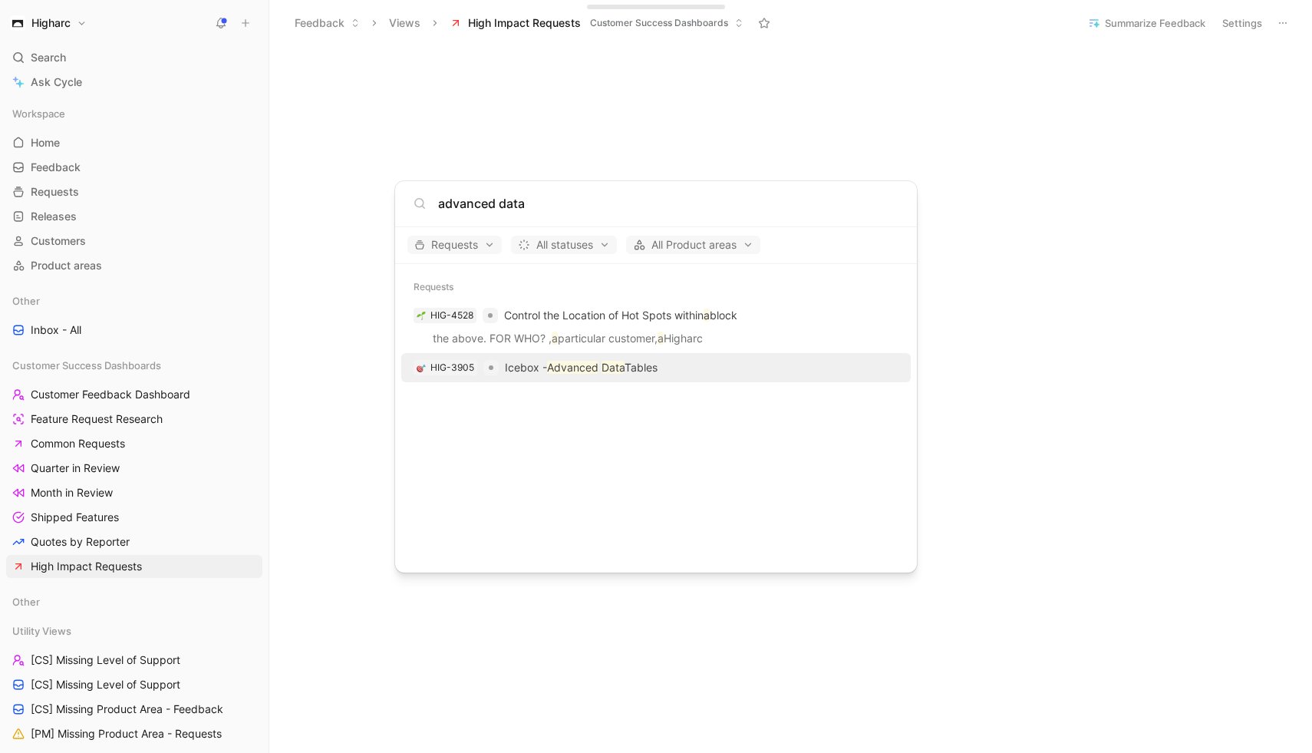
type input "advanced data"
click at [444, 369] on div "HIG-3905" at bounding box center [452, 367] width 44 height 15
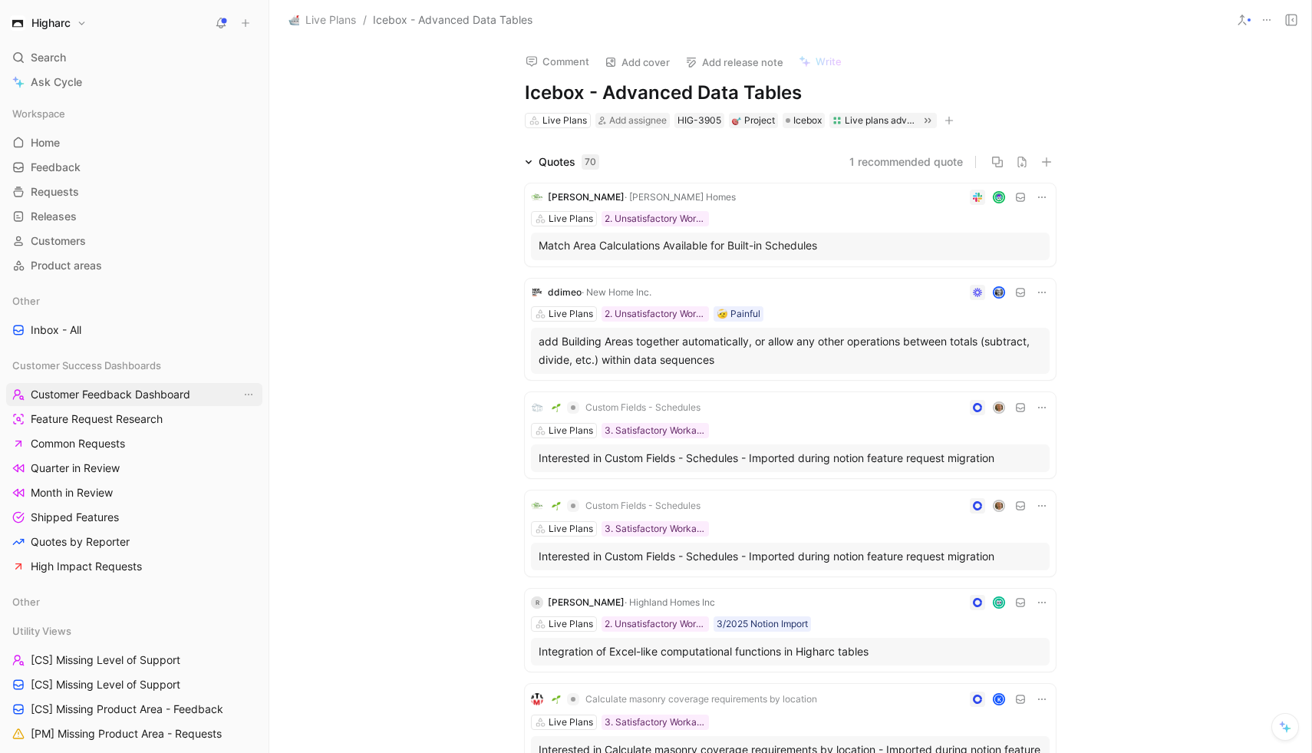
click at [94, 400] on span "Customer Feedback Dashboard" at bounding box center [111, 394] width 160 height 15
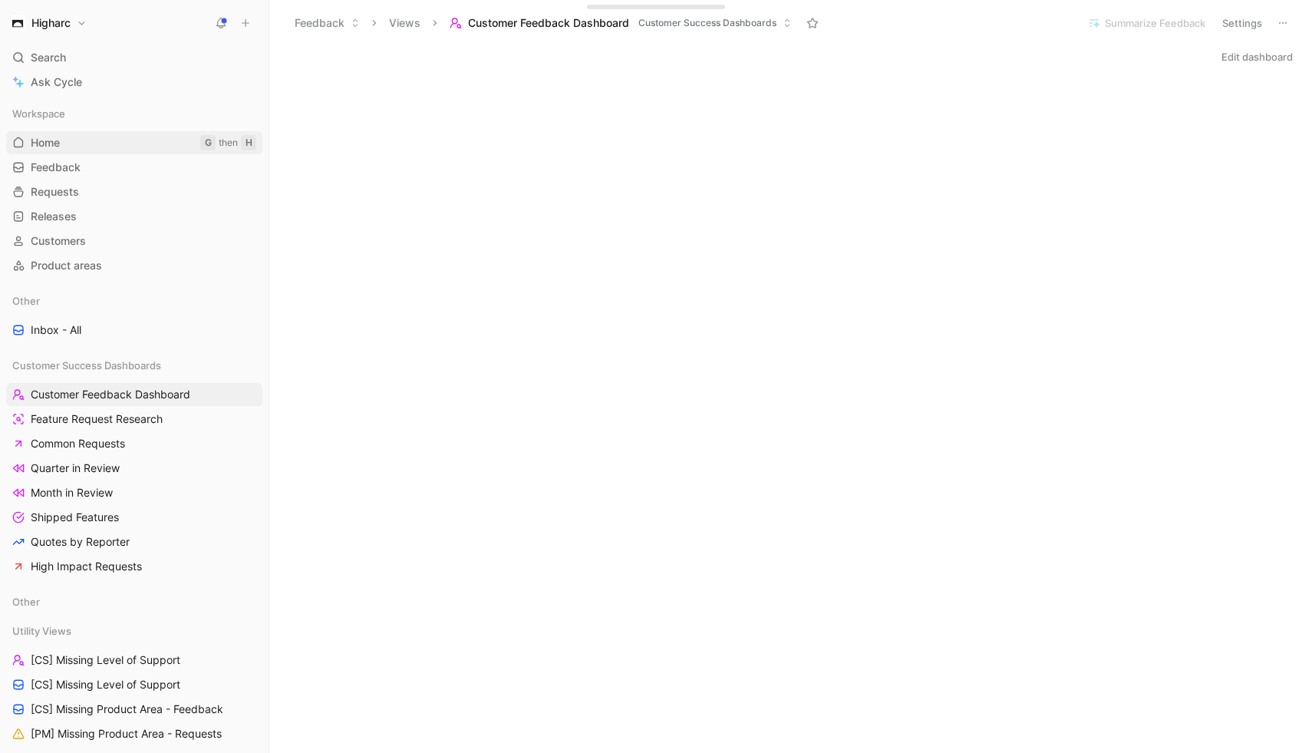
click at [71, 146] on link "Home G then H" at bounding box center [134, 142] width 256 height 23
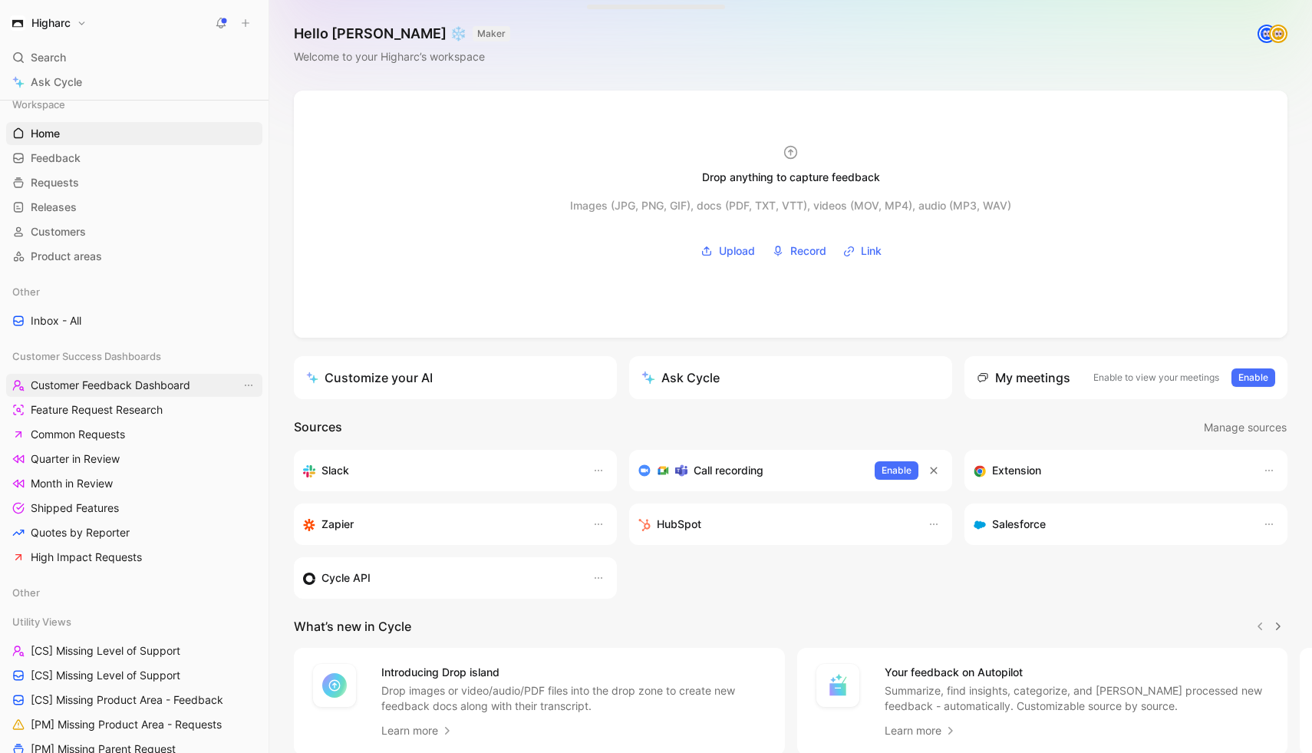
scroll to position [44, 0]
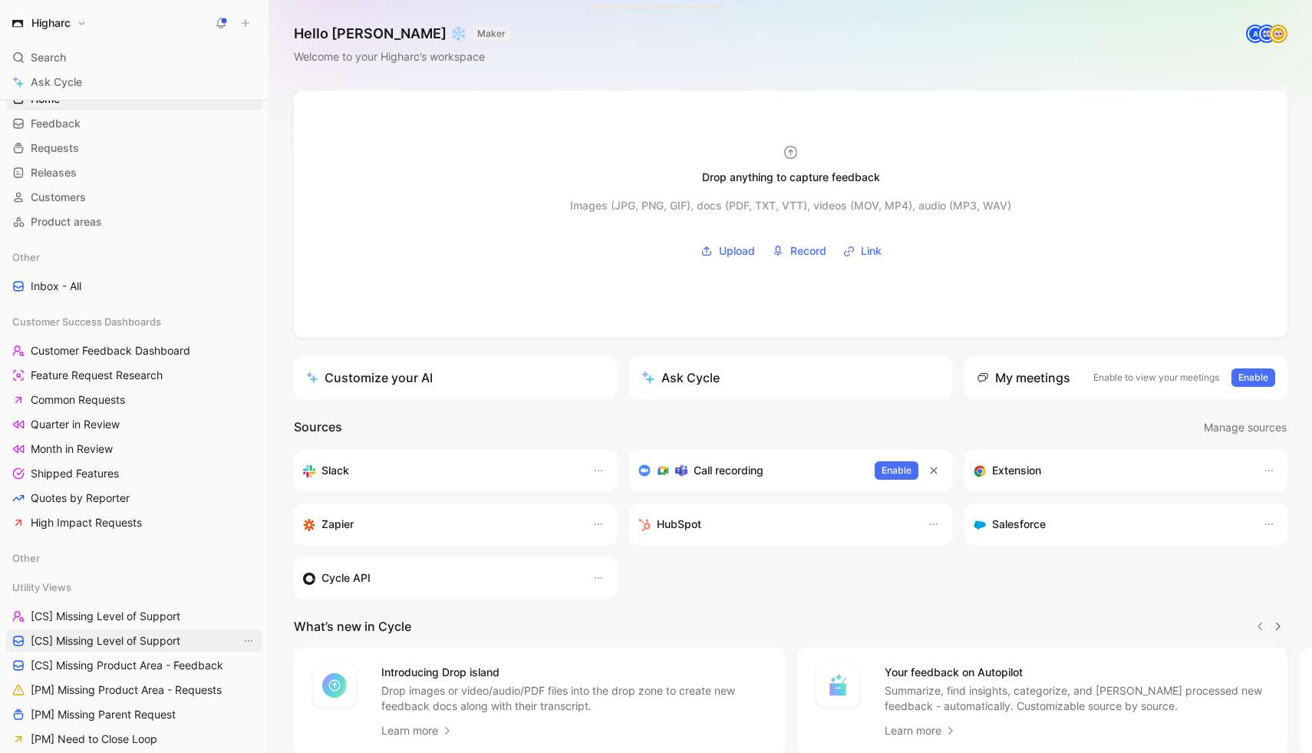
click at [159, 638] on span "[CS] Missing Level of Support" at bounding box center [106, 640] width 150 height 15
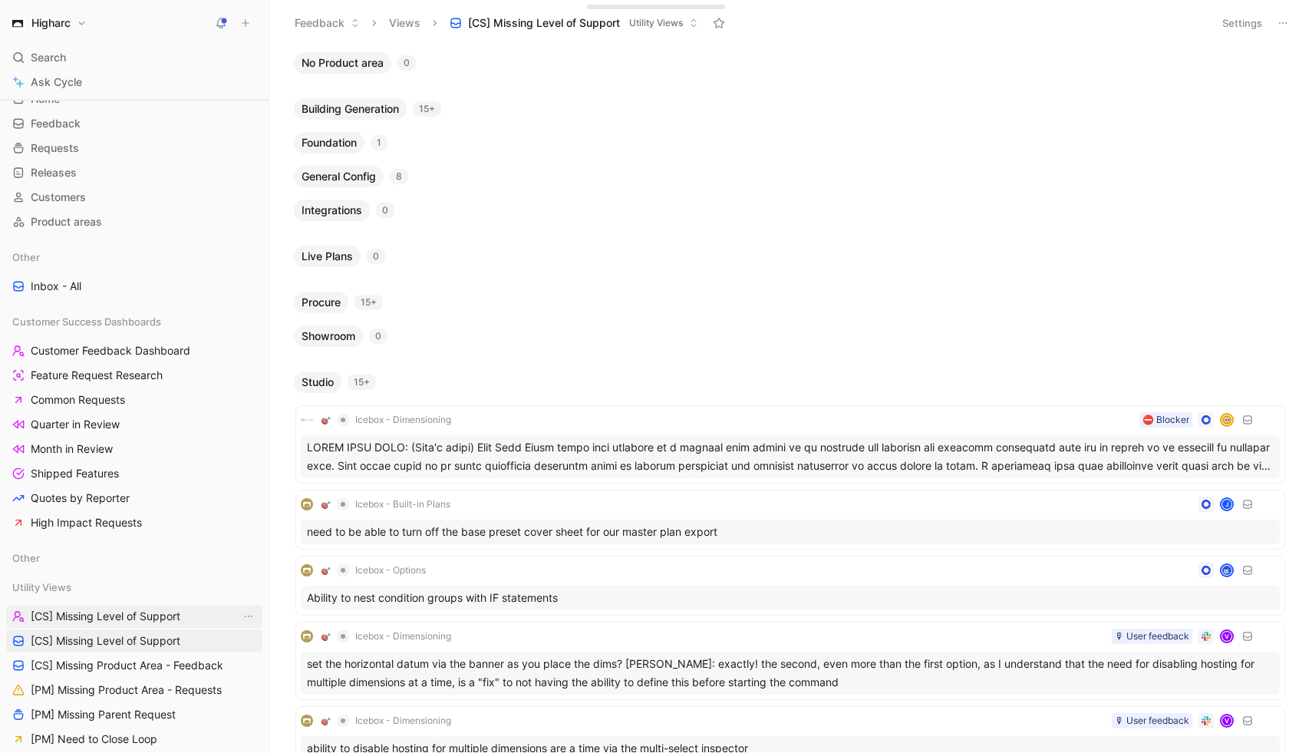
click at [168, 618] on span "[CS] Missing Level of Support" at bounding box center [106, 615] width 150 height 15
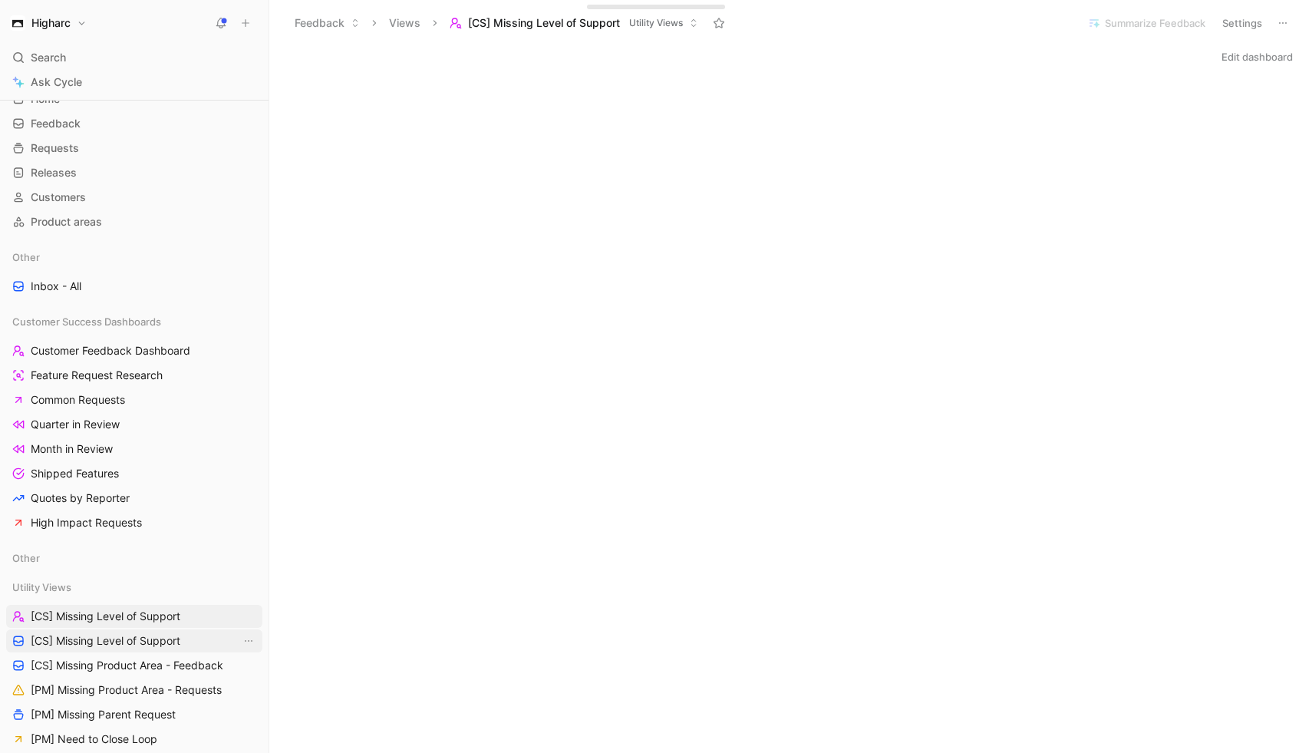
click at [123, 631] on link "[CS] Missing Level of Support" at bounding box center [134, 640] width 256 height 23
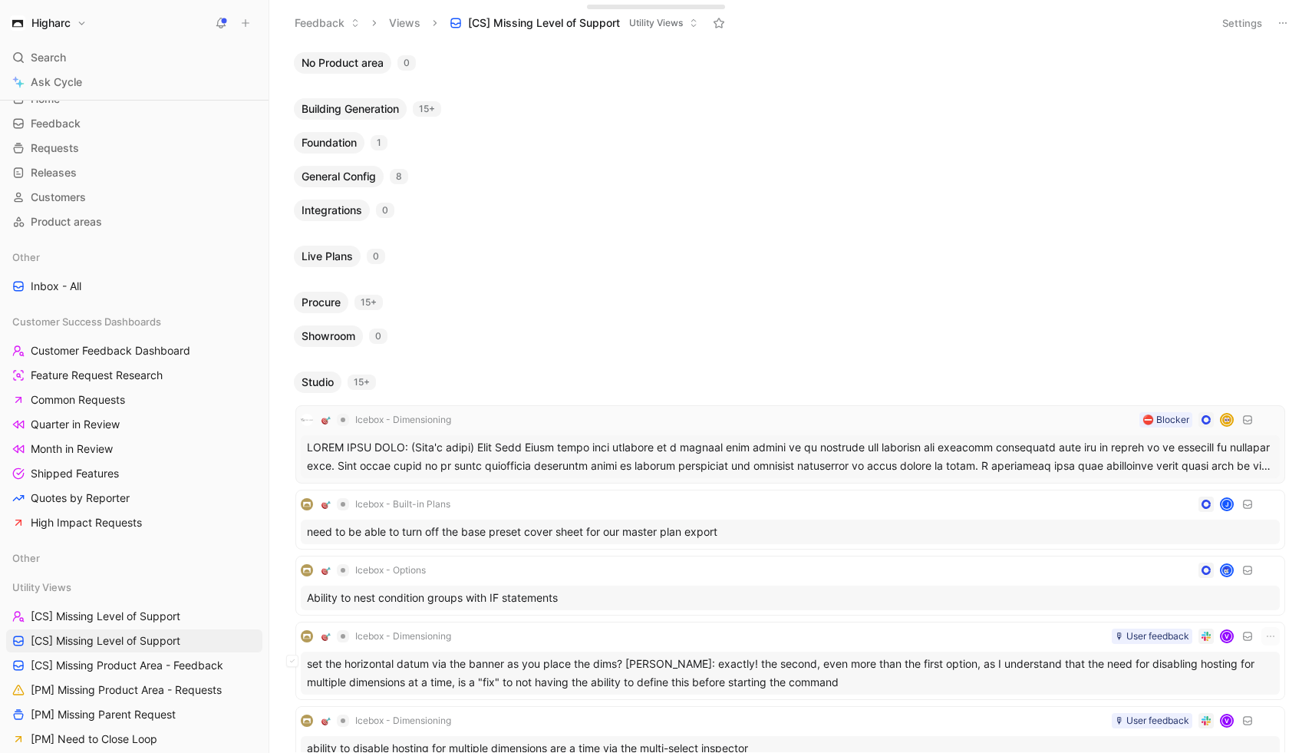
scroll to position [962, 0]
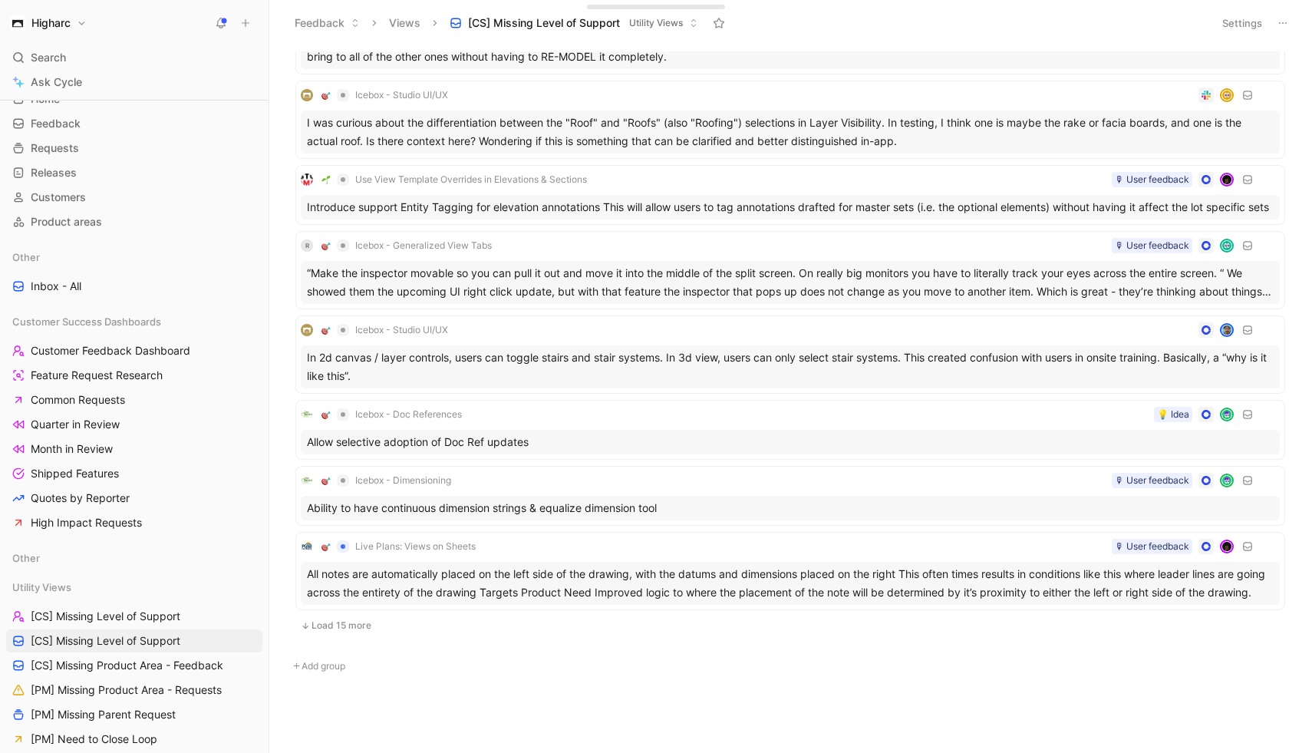
click at [348, 628] on button "Load 15 more" at bounding box center [790, 625] width 990 height 18
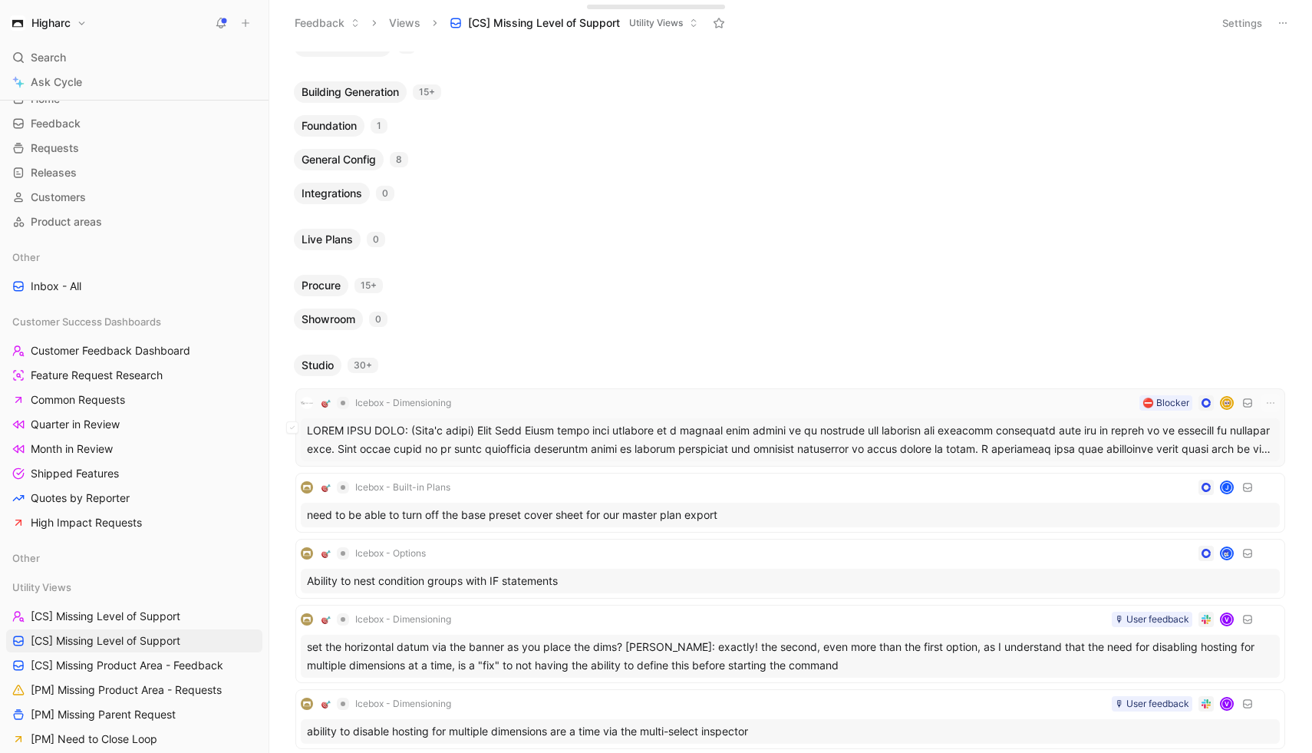
scroll to position [17, 0]
click at [577, 433] on div at bounding box center [790, 439] width 979 height 43
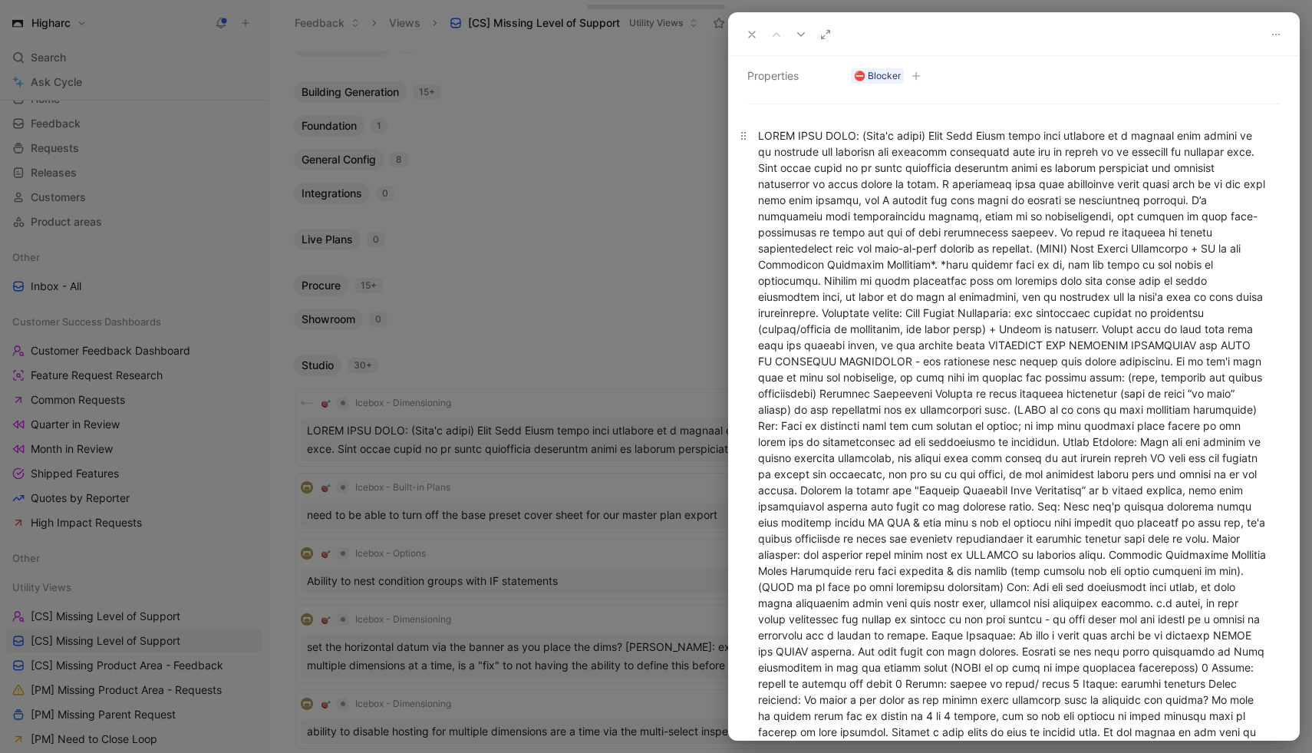
scroll to position [323, 0]
click at [942, 316] on div at bounding box center [1014, 499] width 512 height 741
click at [945, 316] on div at bounding box center [1014, 499] width 512 height 741
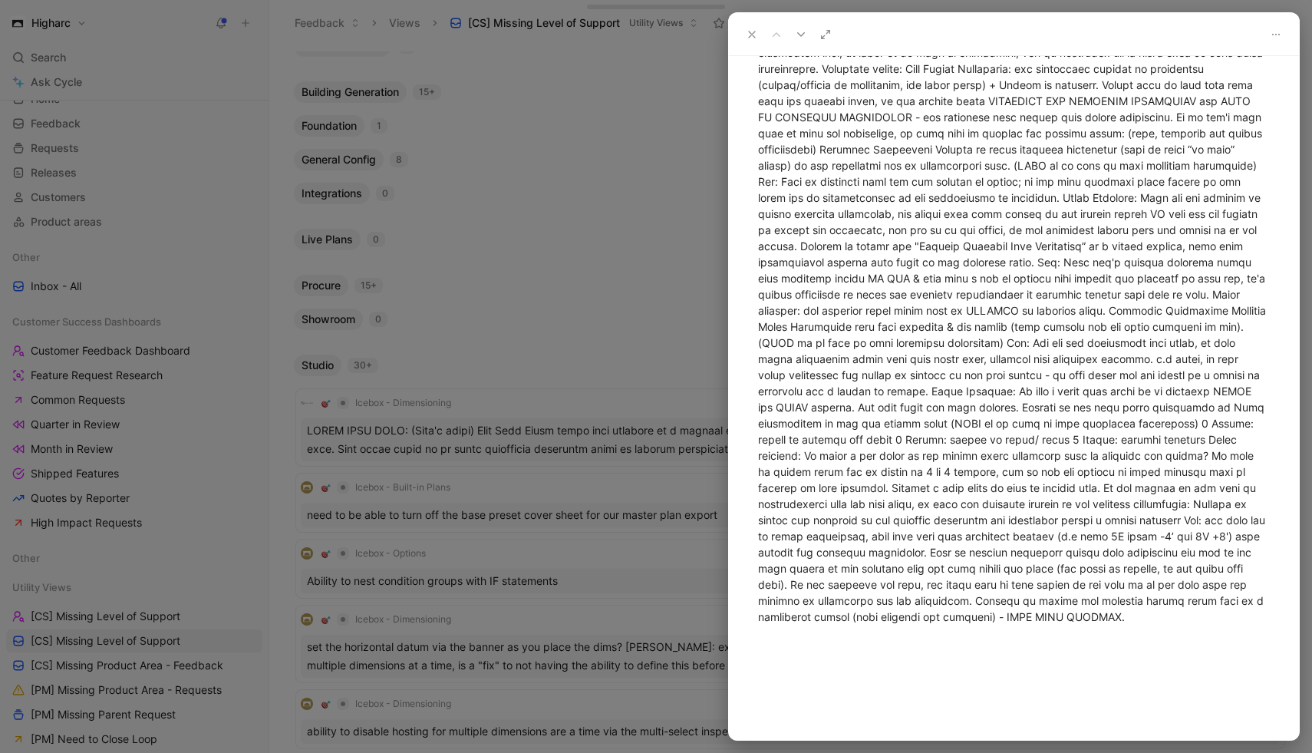
scroll to position [0, 0]
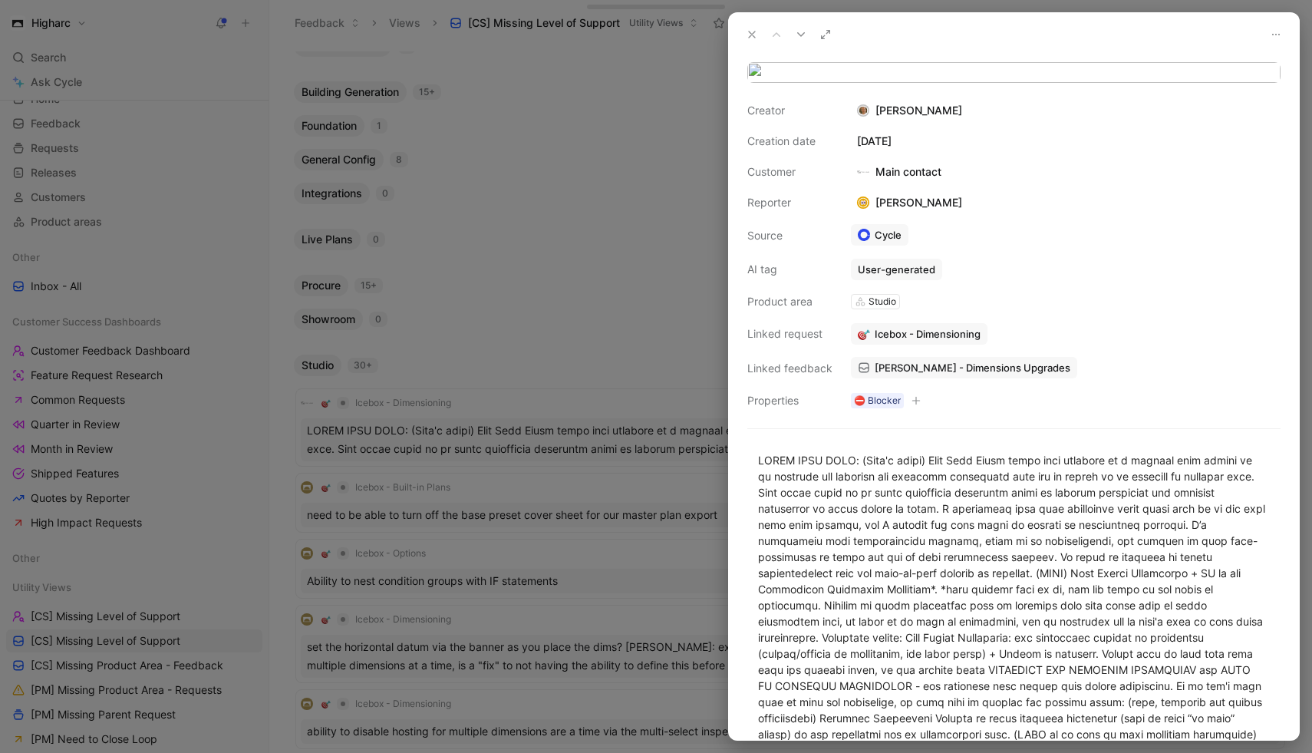
click at [915, 405] on icon "button" at bounding box center [915, 400] width 9 height 9
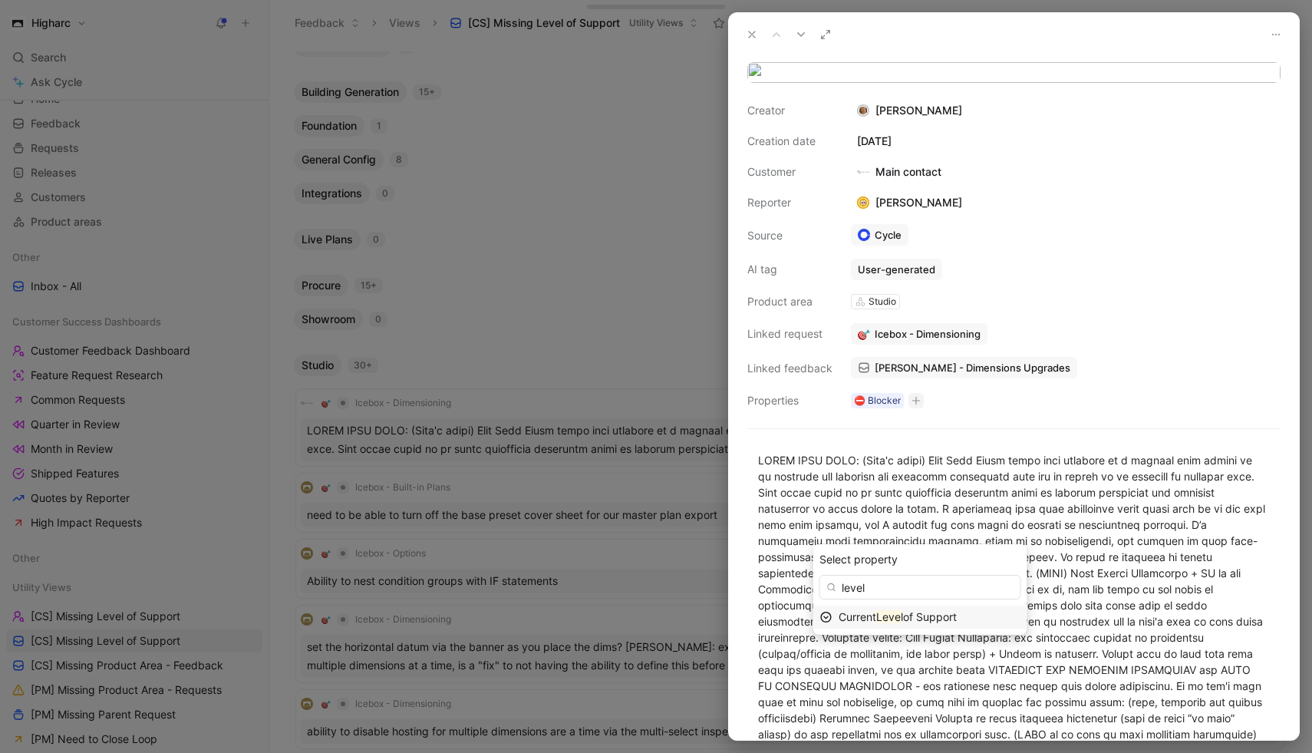
type input "level"
click at [903, 615] on mark "Level" at bounding box center [889, 616] width 27 height 13
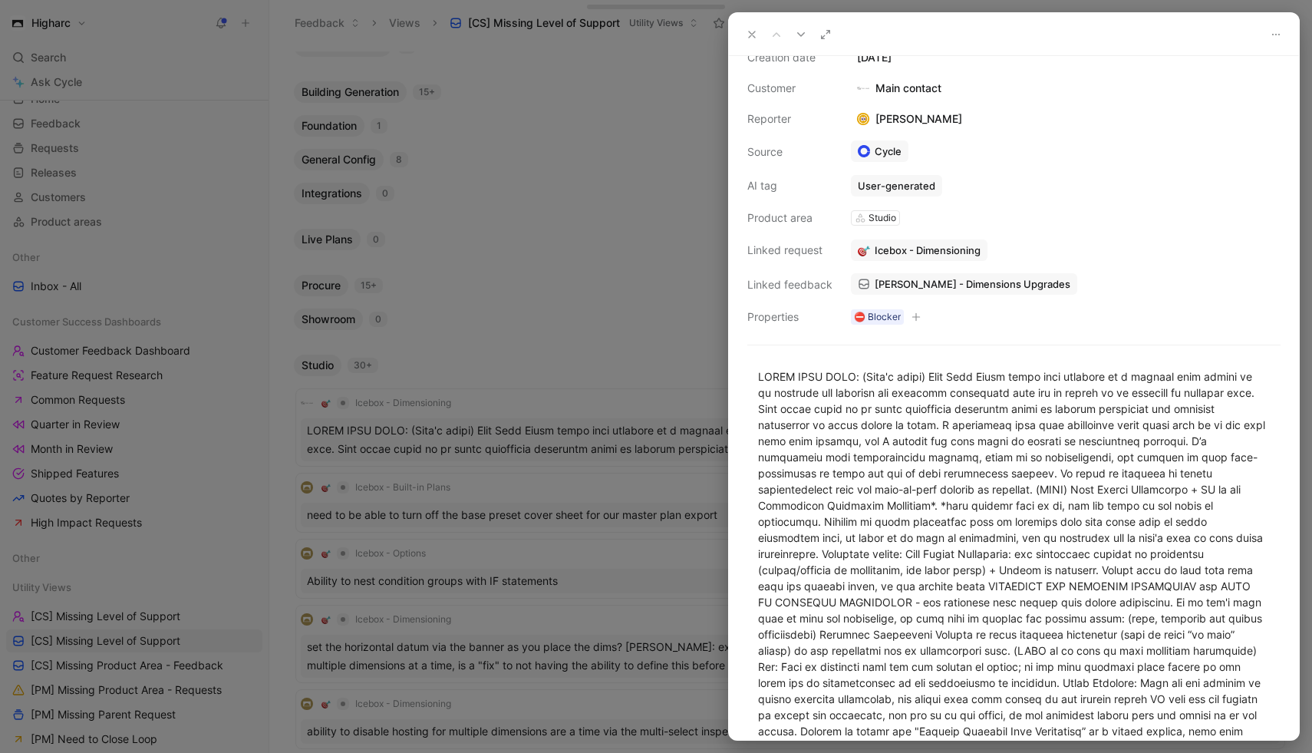
scroll to position [22, 0]
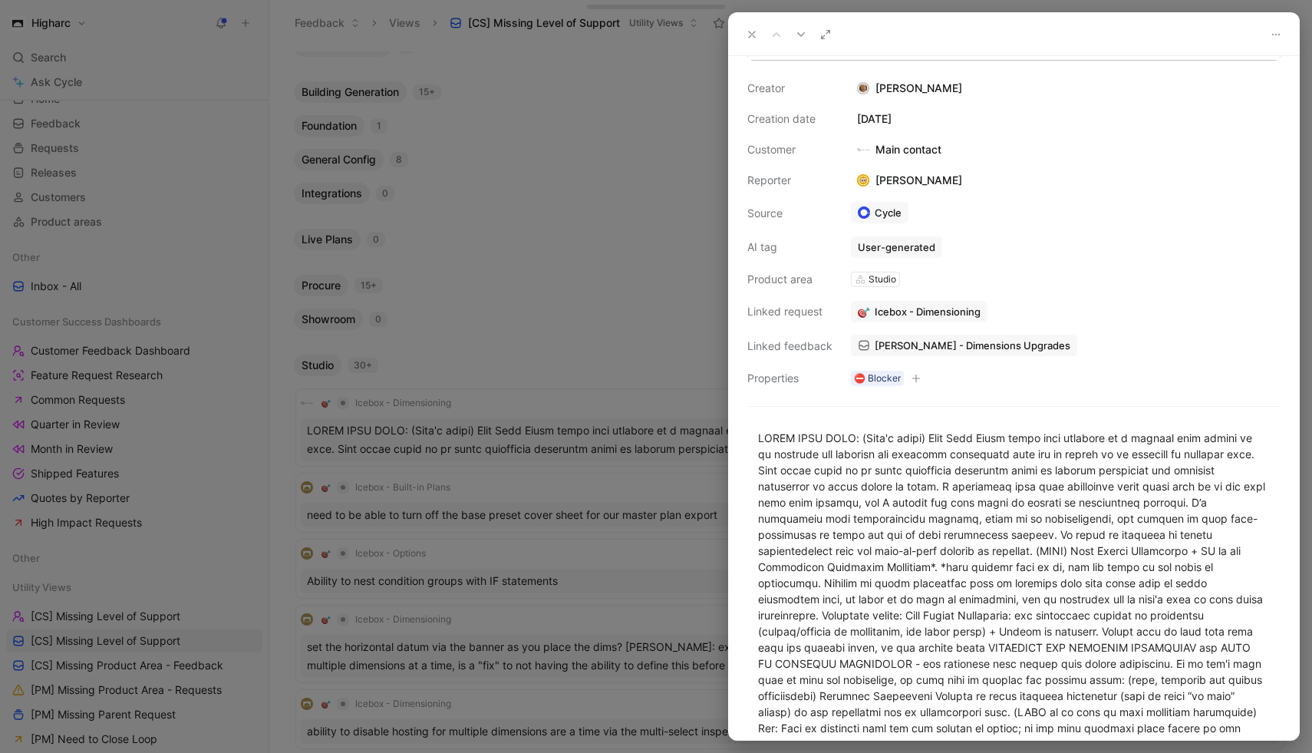
click at [913, 383] on icon "button" at bounding box center [915, 378] width 9 height 9
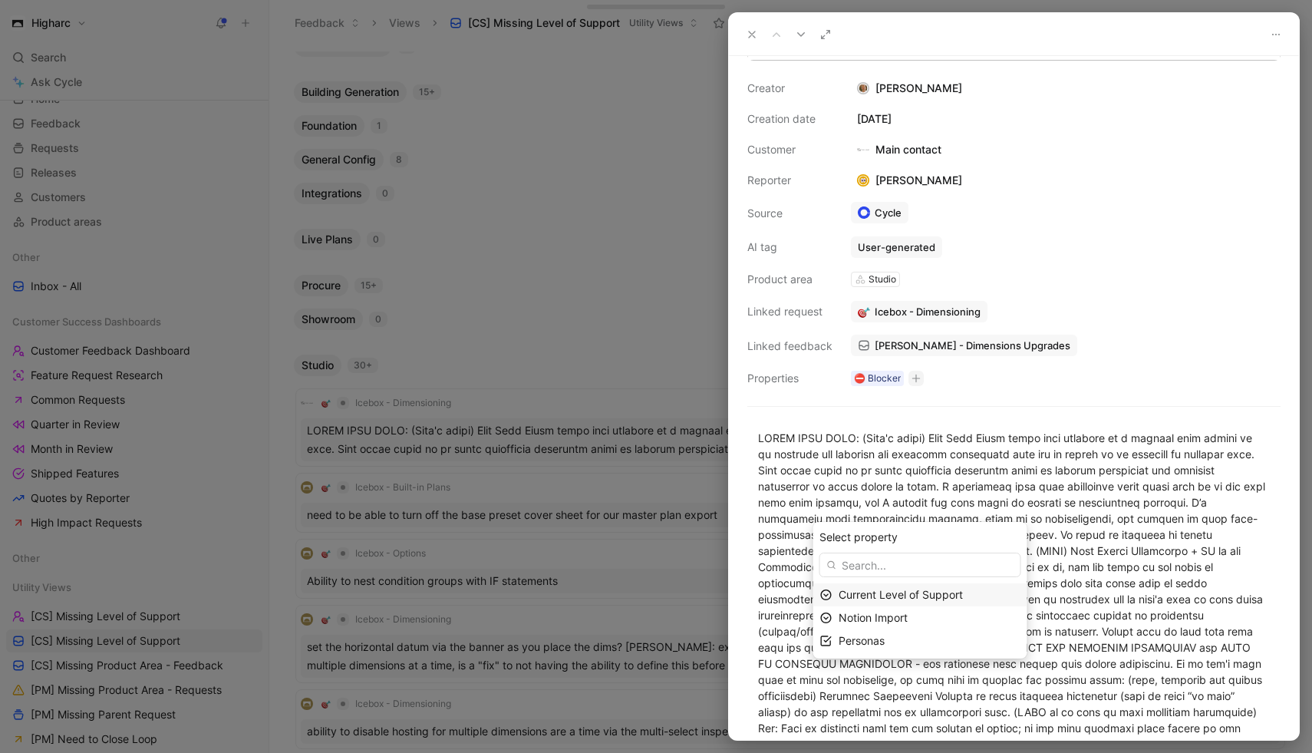
click at [915, 598] on span "Current Level of Support" at bounding box center [901, 594] width 124 height 13
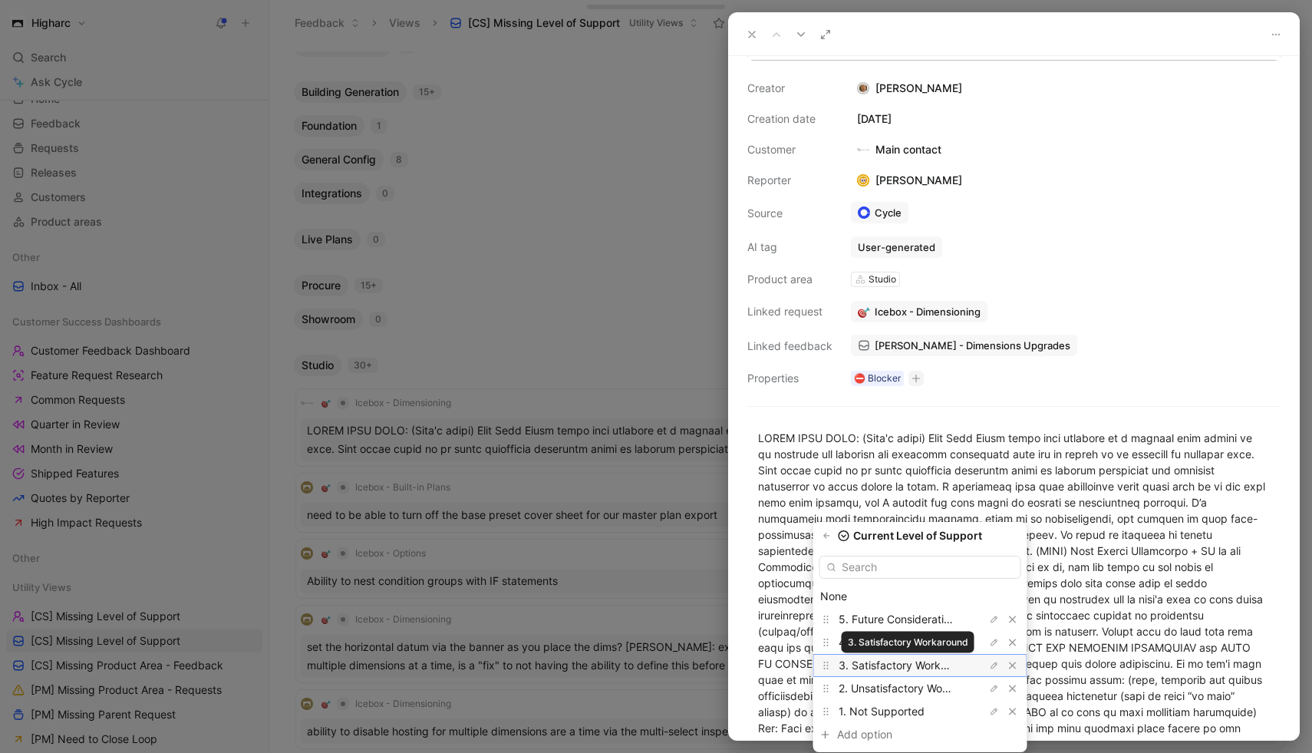
click at [928, 668] on span "3. Satisfactory Workaround" at bounding box center [907, 664] width 137 height 13
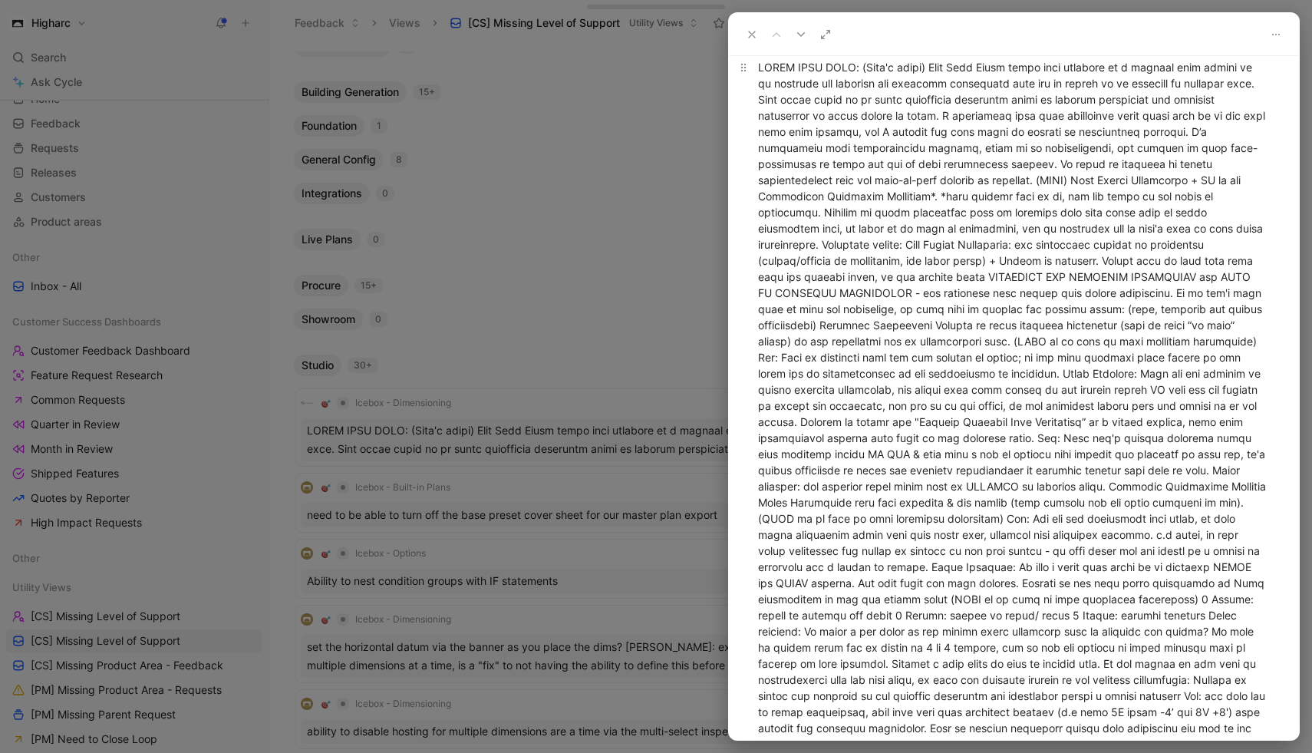
scroll to position [0, 0]
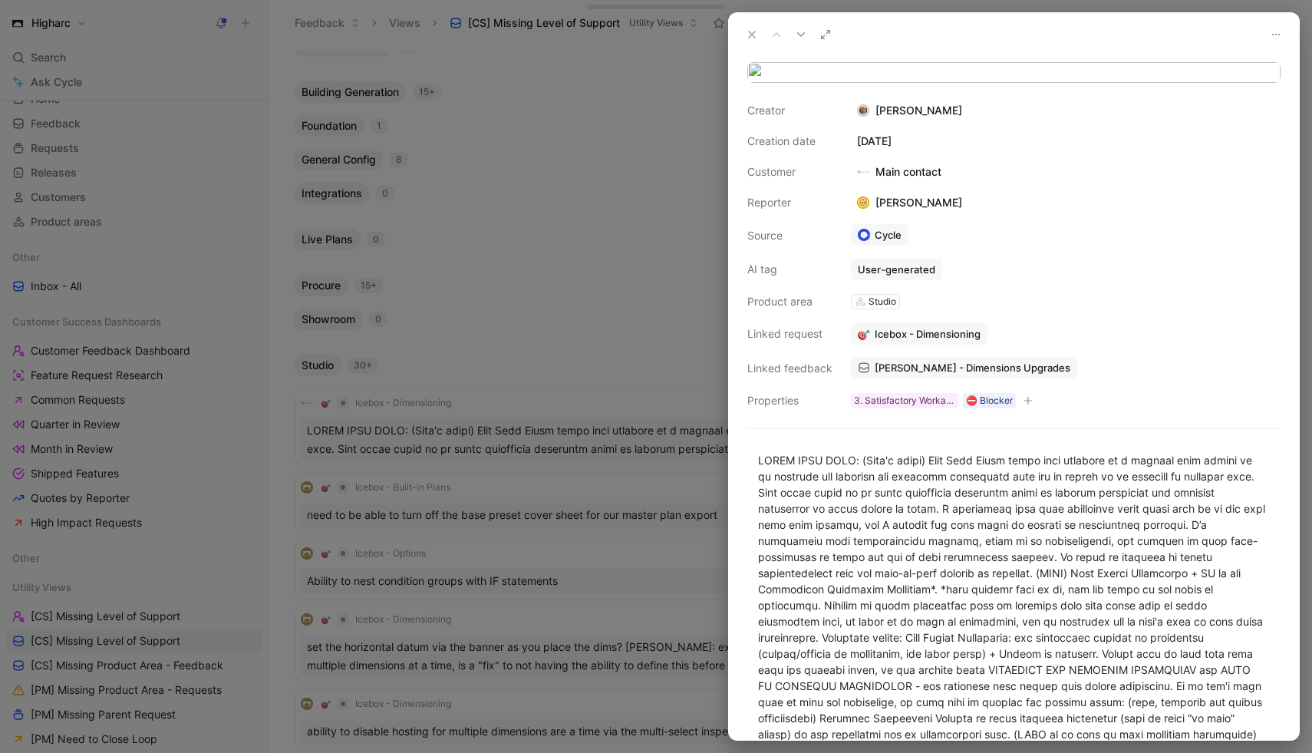
click at [751, 30] on icon at bounding box center [752, 34] width 12 height 12
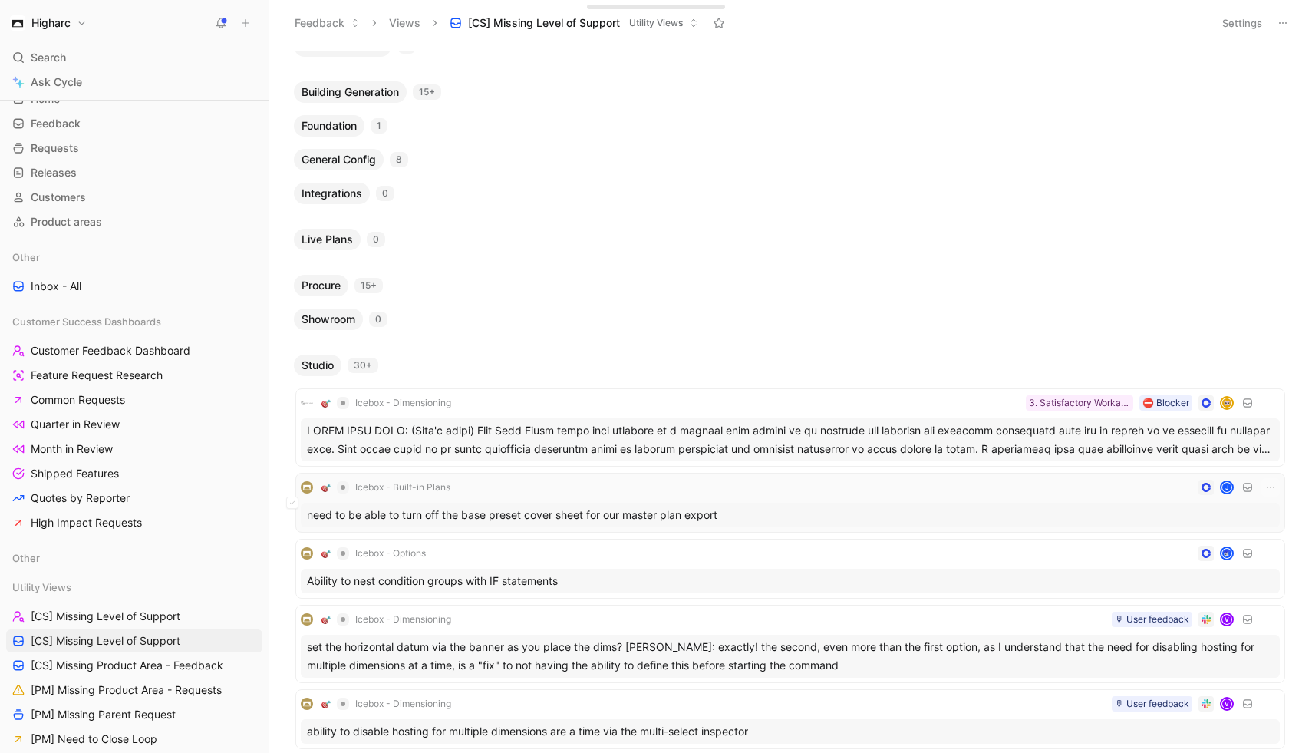
click at [774, 492] on div "Icebox - Built-in Plans J" at bounding box center [790, 487] width 979 height 18
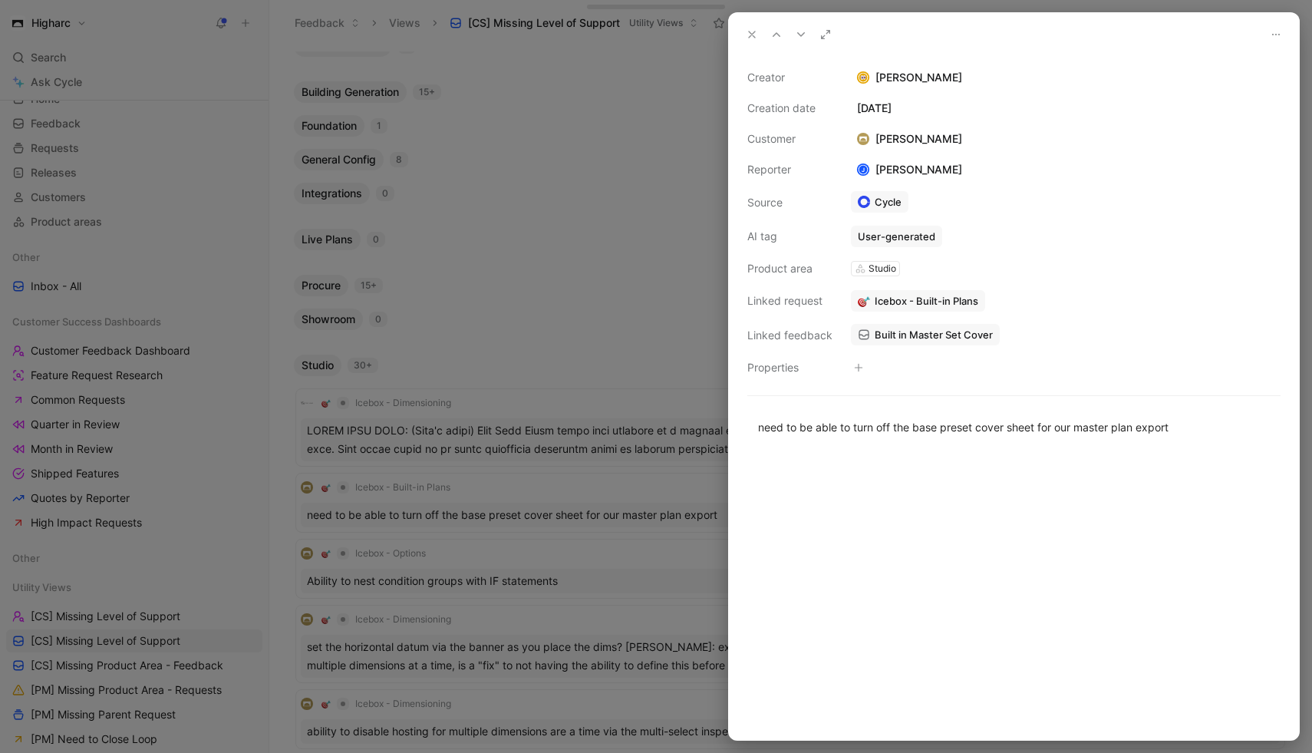
click at [475, 364] on div at bounding box center [656, 376] width 1312 height 753
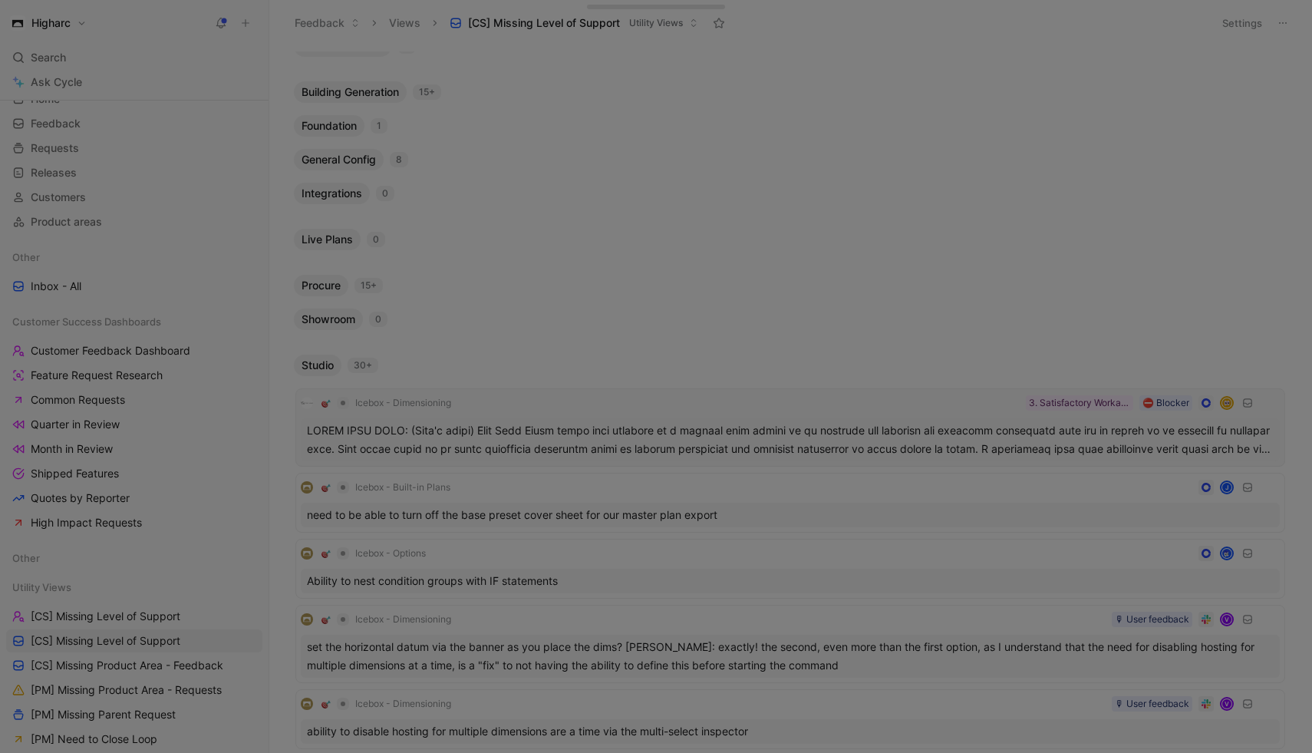
click at [495, 415] on div "Icebox - Dimensioning ⛔️ Blocker 3. Satisfactory Workaround" at bounding box center [790, 428] width 979 height 68
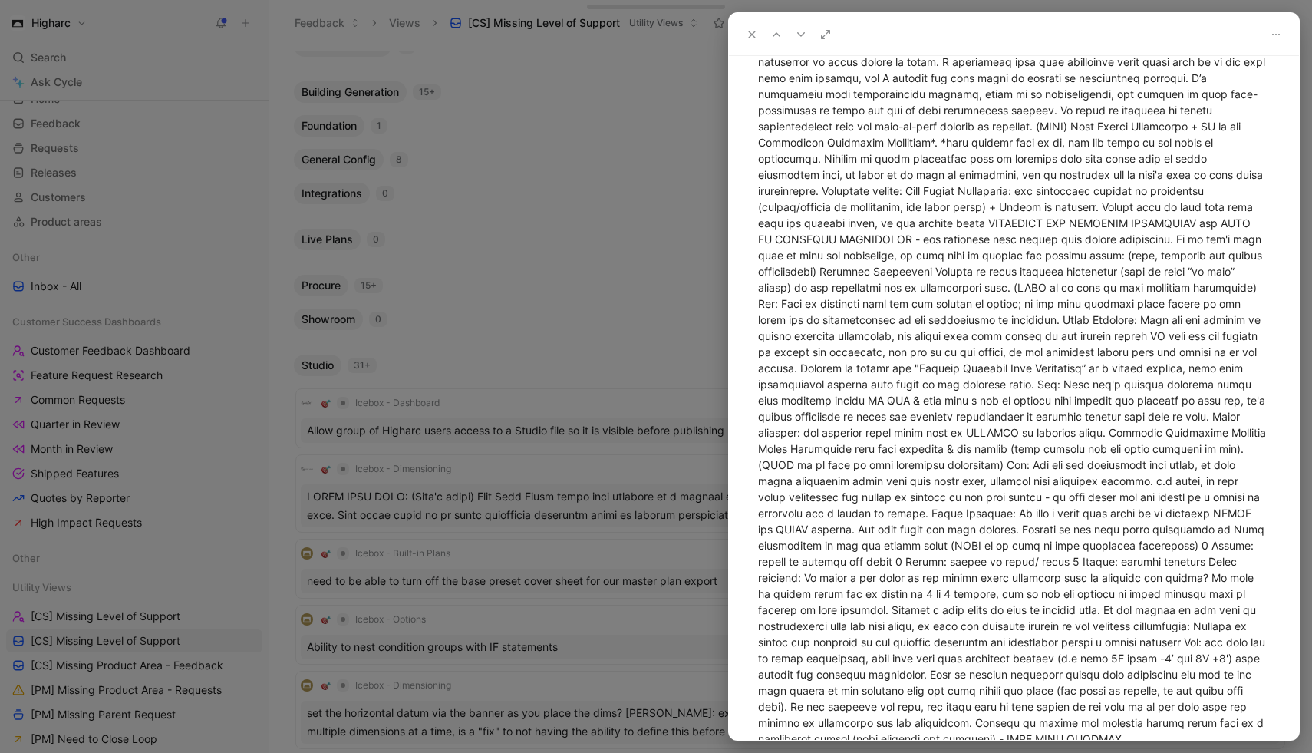
scroll to position [585, 0]
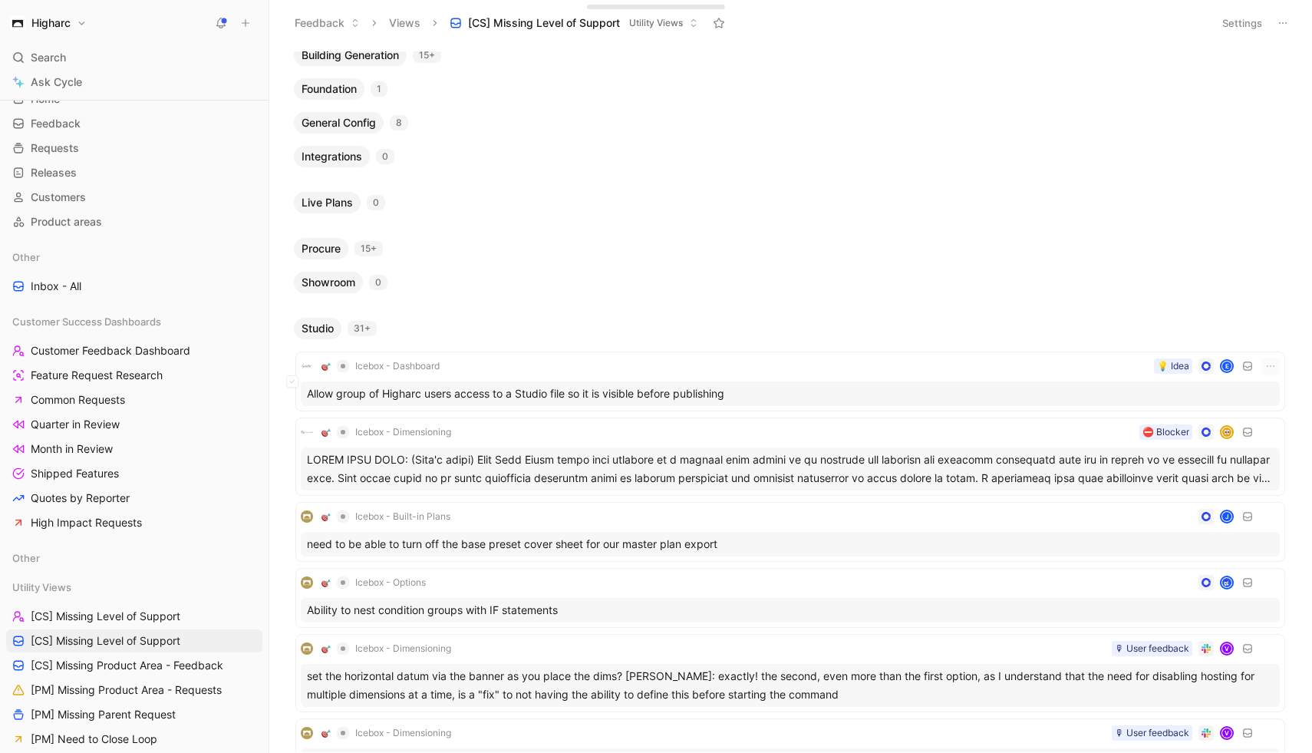
scroll to position [106, 0]
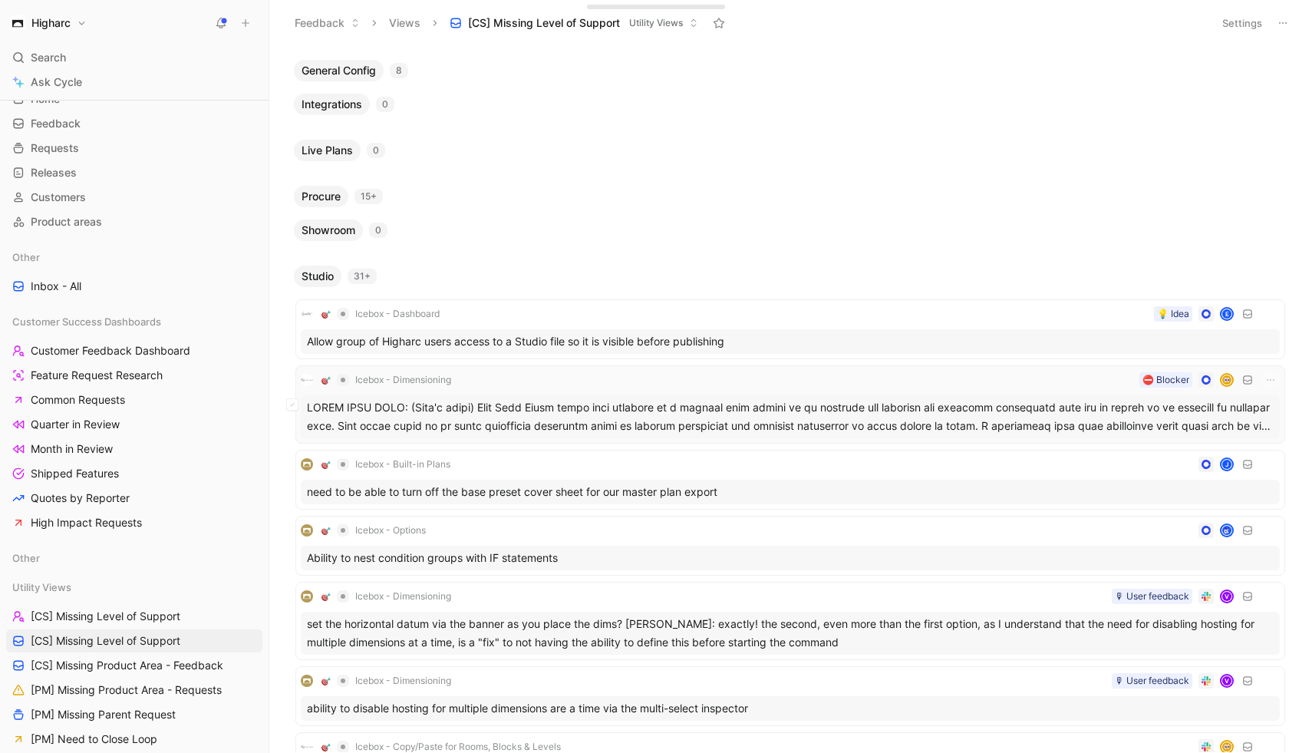
click at [864, 387] on div "Icebox - Dimensioning ⛔️ Blocker" at bounding box center [790, 380] width 979 height 18
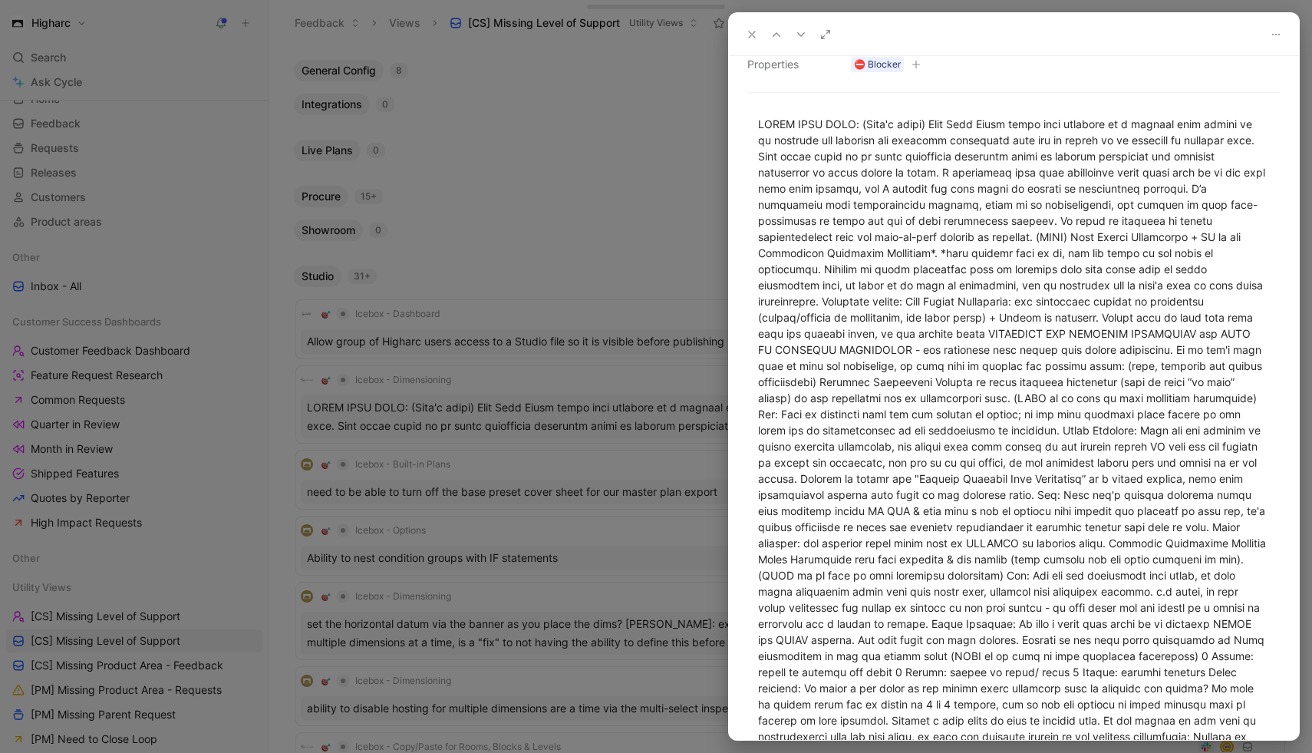
scroll to position [294, 0]
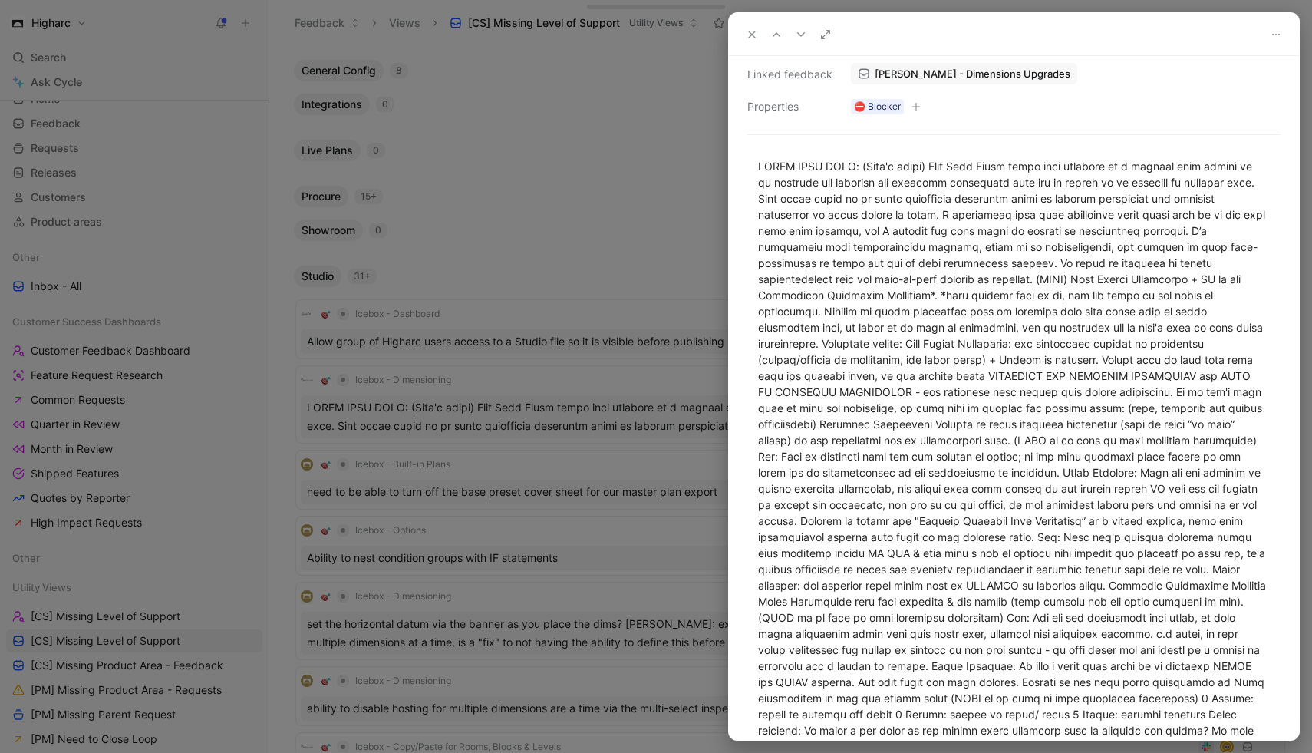
click at [590, 287] on div at bounding box center [656, 376] width 1312 height 753
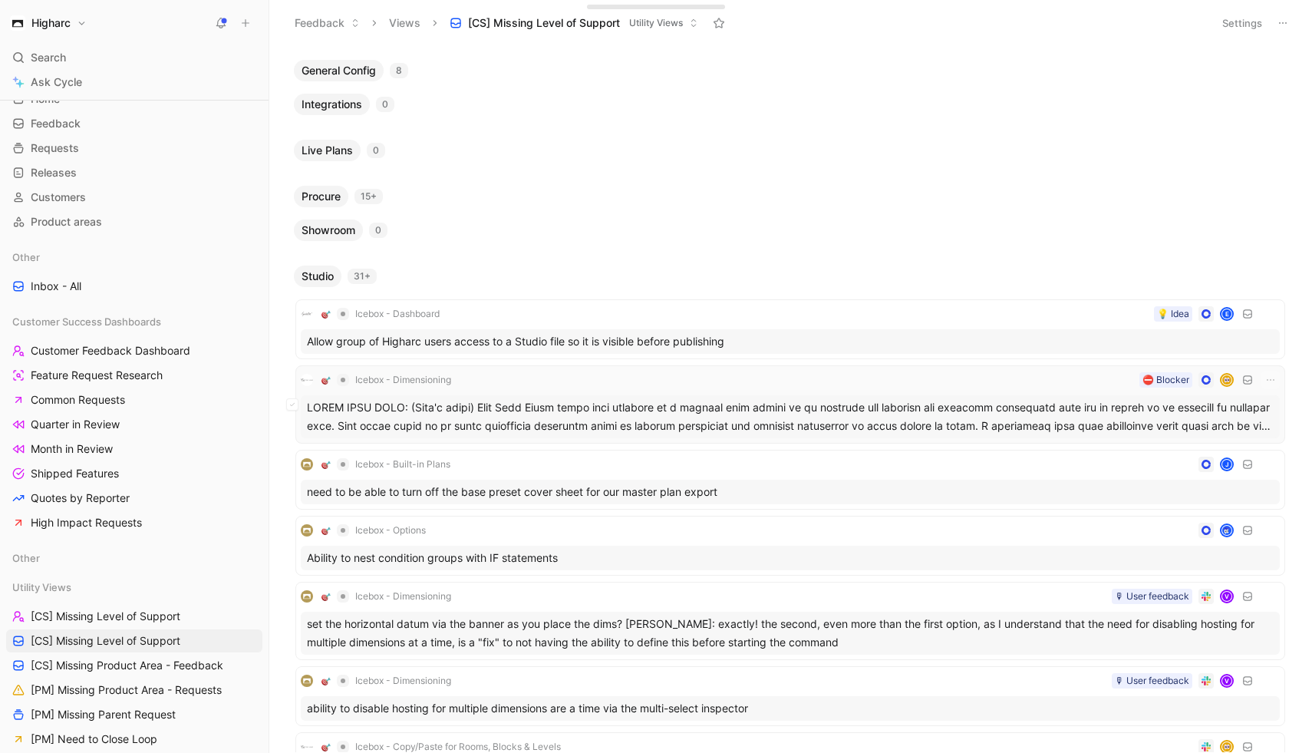
click at [866, 381] on div "Icebox - Dimensioning ⛔️ Blocker" at bounding box center [790, 380] width 979 height 18
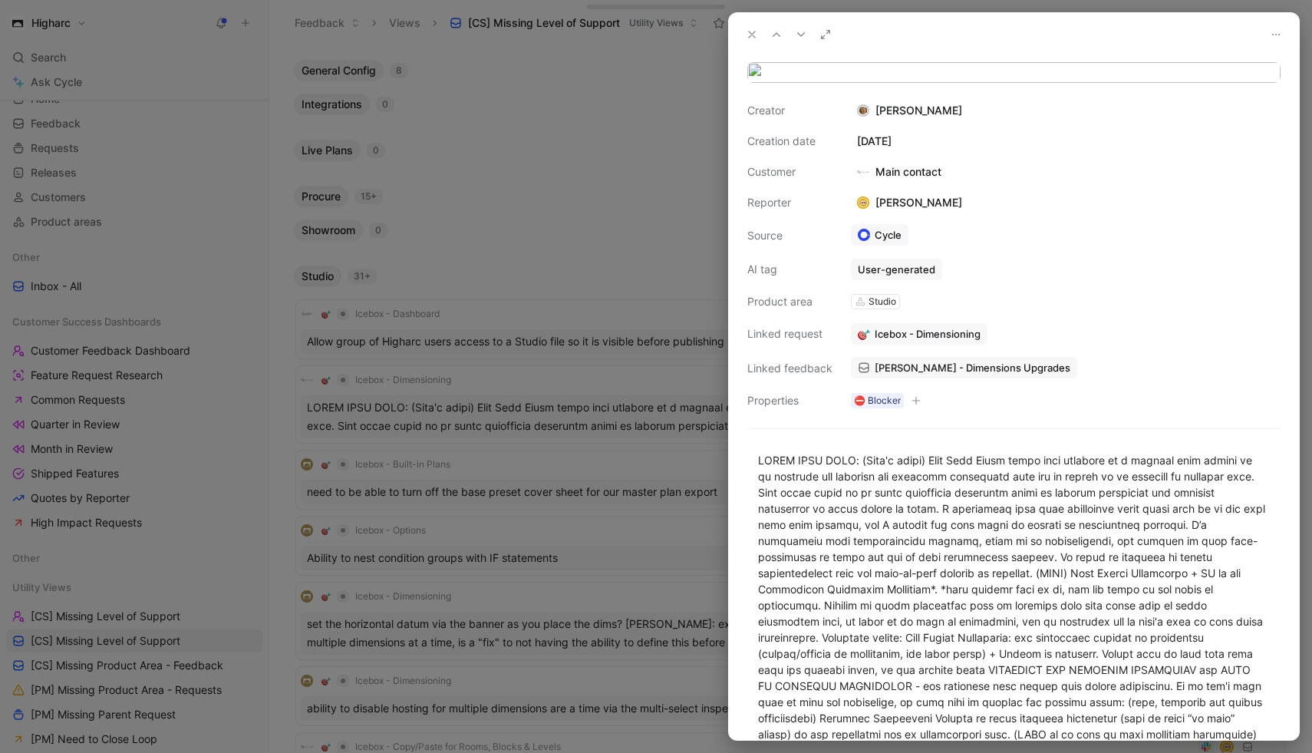
click at [920, 374] on span "Eddy - Dimensions Upgrades" at bounding box center [973, 368] width 196 height 14
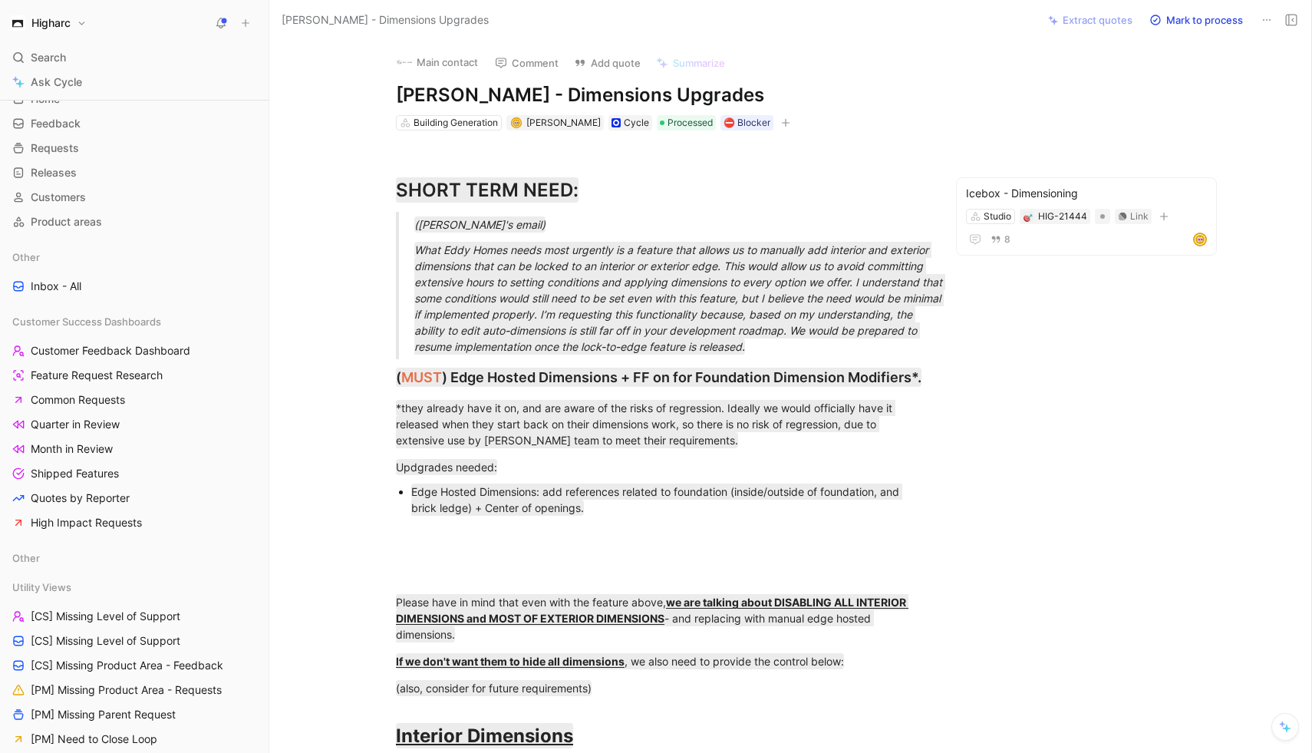
click at [1021, 462] on div "Main contact Comment Add quote Summarize Eddy - Dimensions Upgrades Building Ge…" at bounding box center [790, 396] width 1042 height 713
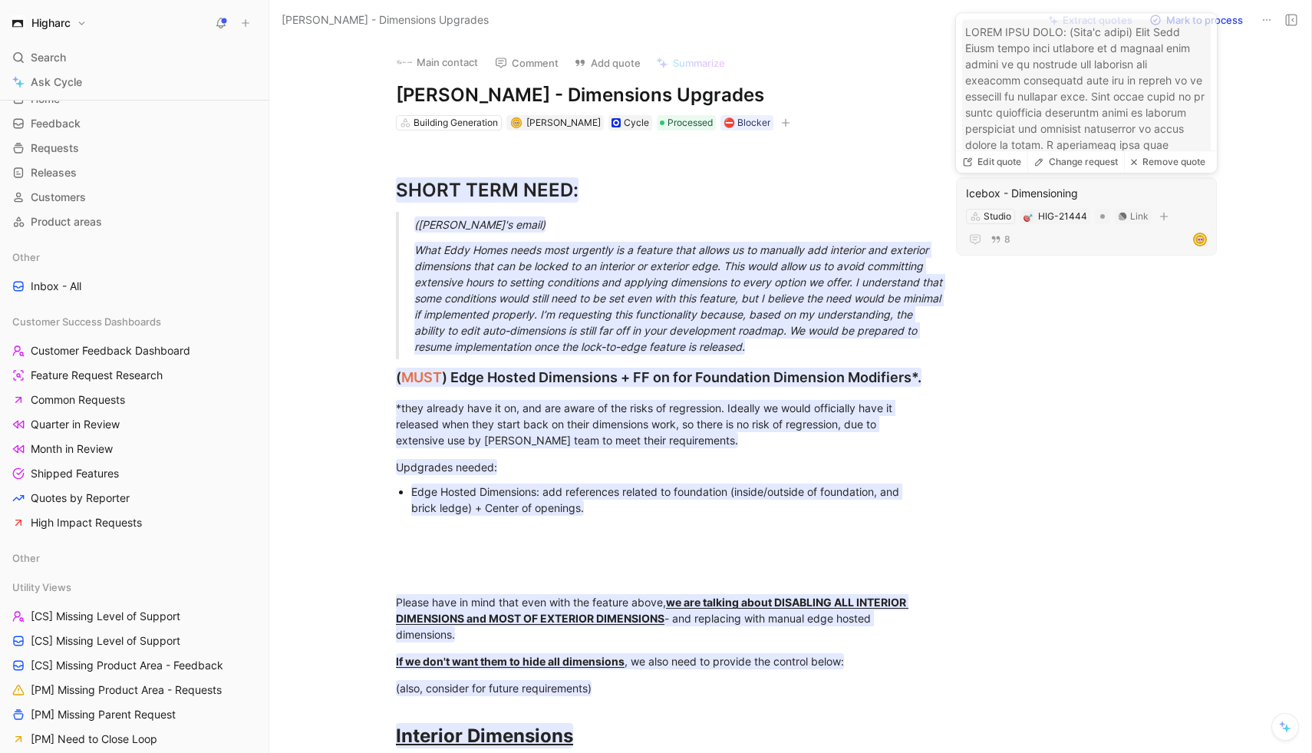
click at [1046, 242] on div "8" at bounding box center [1086, 239] width 241 height 18
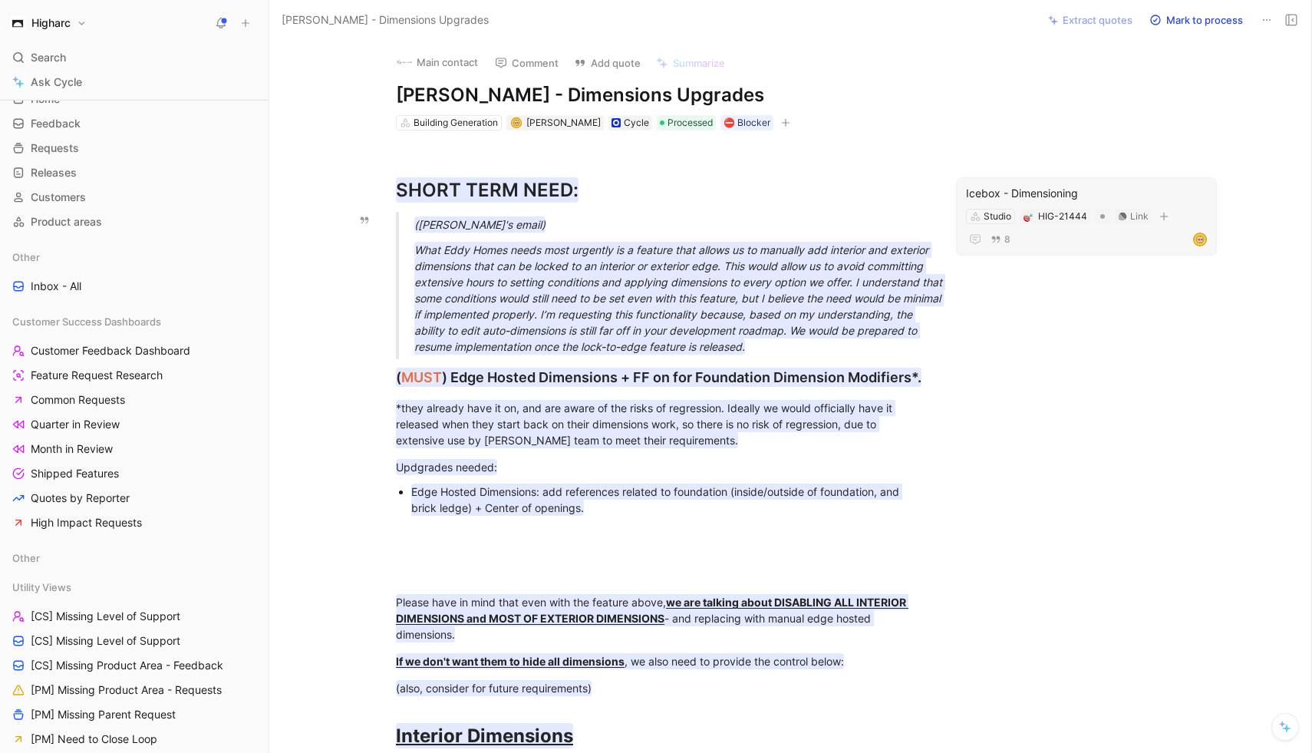
click at [723, 298] on span "What Eddy Homes needs most urgently is a feature that allows us to manually add…" at bounding box center [679, 298] width 531 height 110
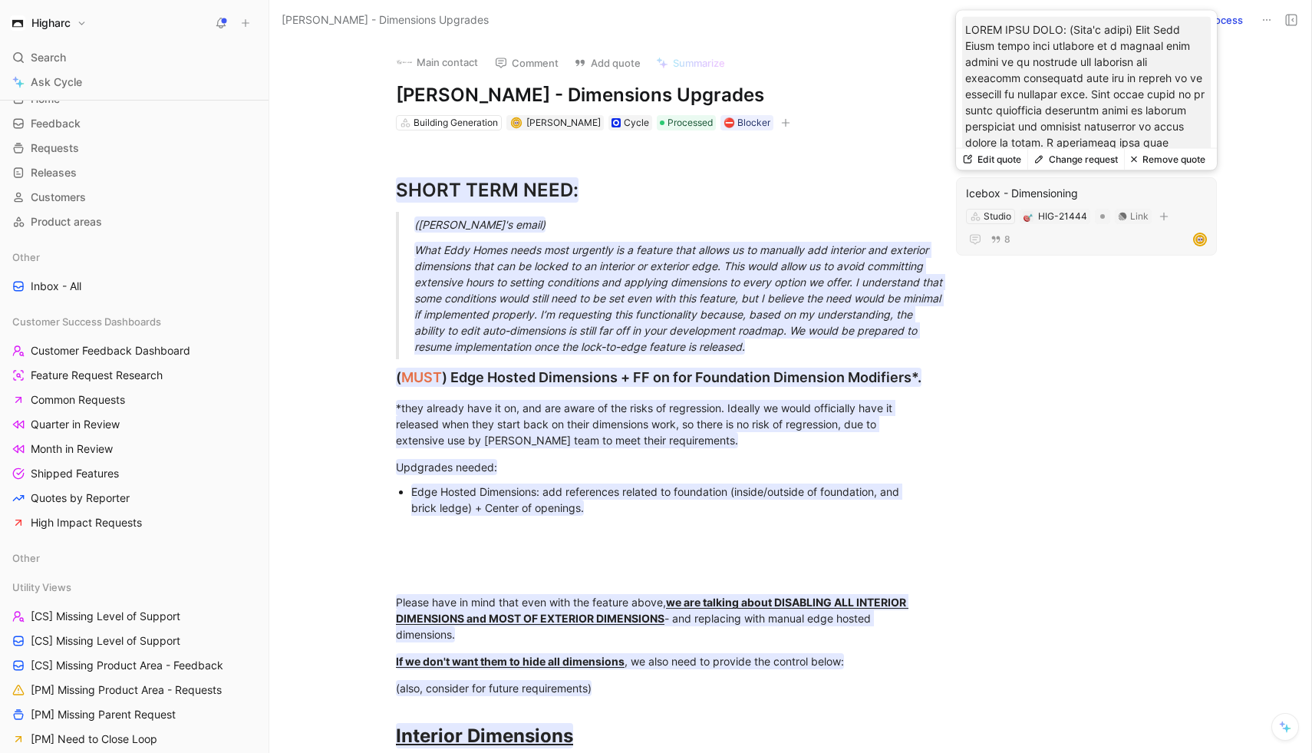
click at [1005, 162] on button "Edit quote" at bounding box center [991, 159] width 71 height 21
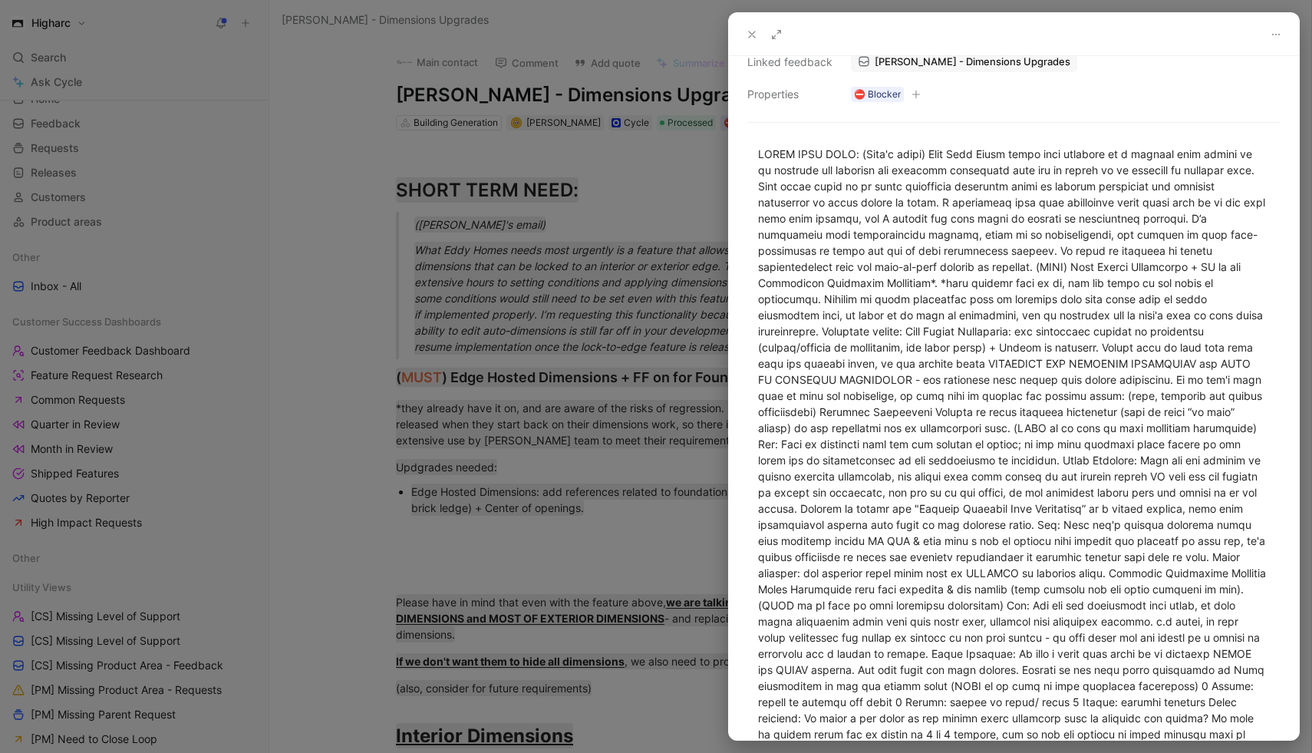
scroll to position [312, 0]
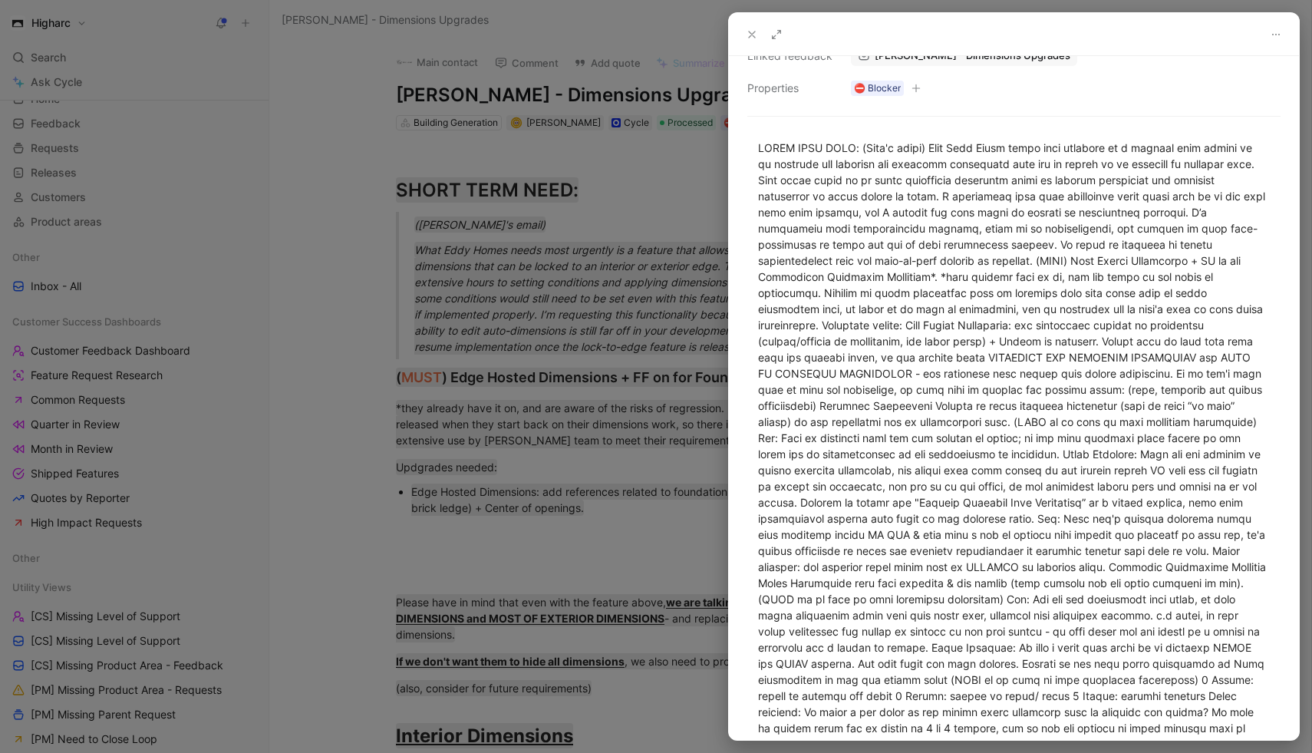
click at [754, 35] on icon at bounding box center [752, 34] width 12 height 12
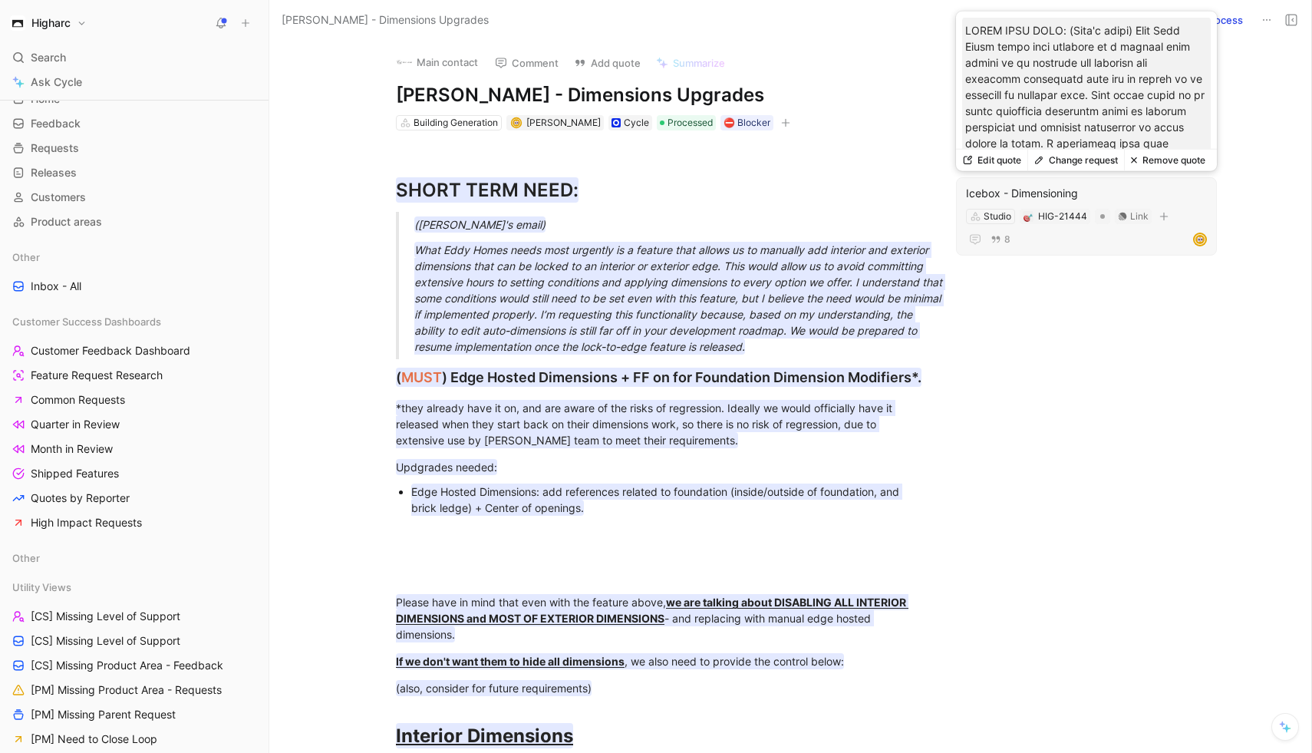
click at [1077, 246] on div "8" at bounding box center [1086, 239] width 241 height 18
click at [1097, 193] on div "Icebox - Dimensioning" at bounding box center [1086, 193] width 241 height 18
click at [1182, 160] on button "Remove quote" at bounding box center [1167, 159] width 87 height 21
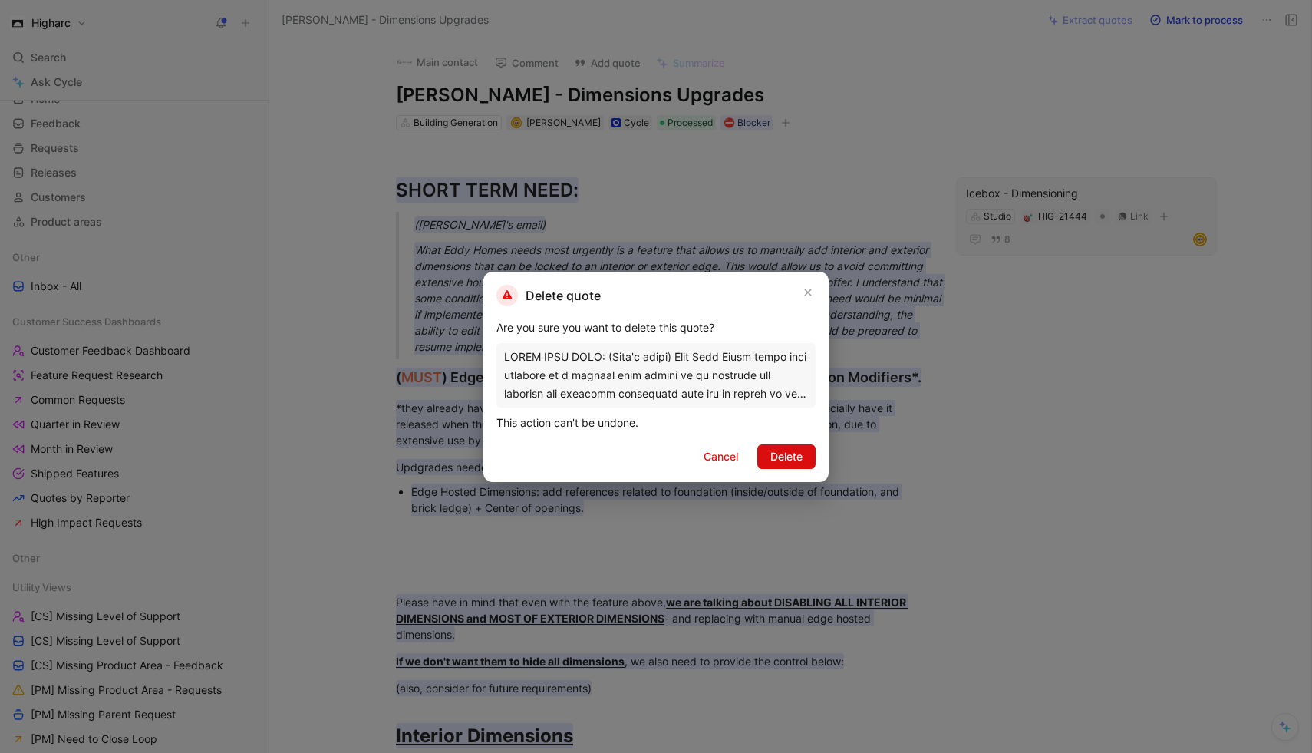
click at [796, 453] on span "Delete" at bounding box center [786, 456] width 32 height 18
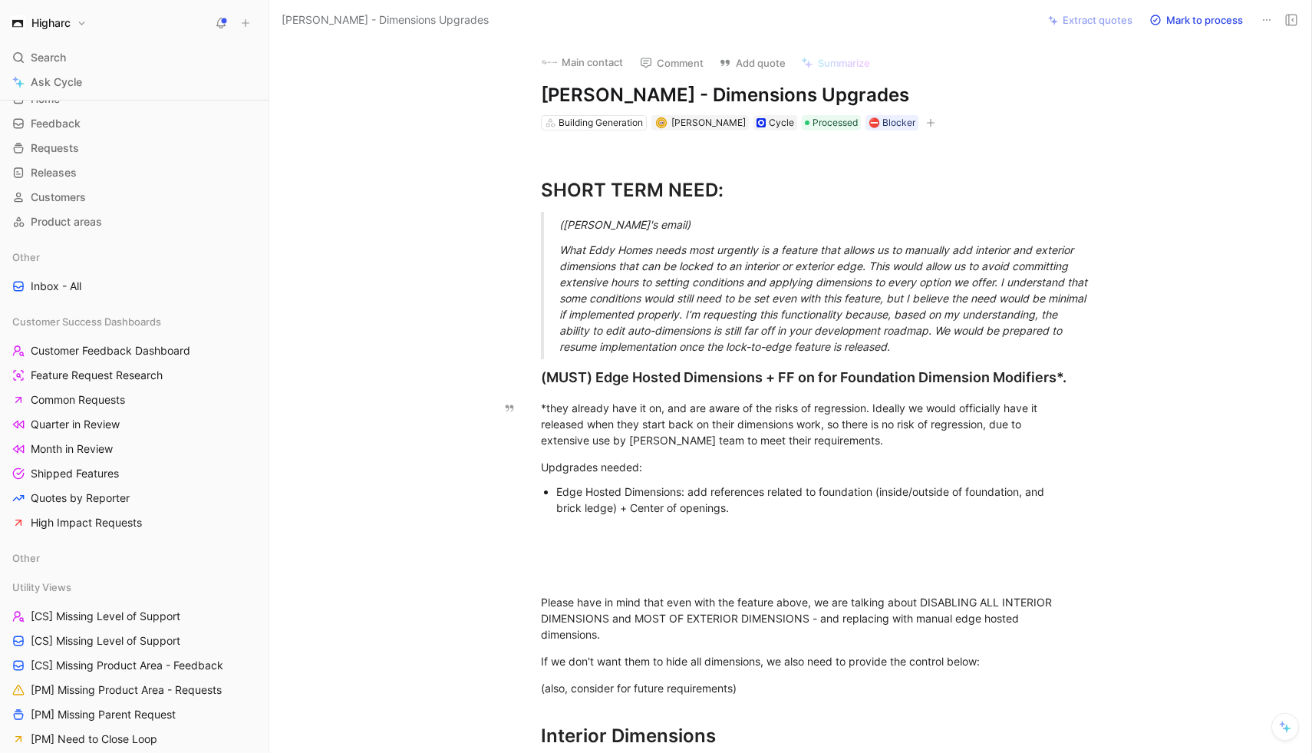
click at [776, 305] on div "What Eddy Homes needs most urgently is a feature that allows us to manually add…" at bounding box center [824, 298] width 531 height 113
click at [605, 125] on div "Building Generation" at bounding box center [601, 122] width 84 height 15
click at [826, 120] on span "Processed" at bounding box center [834, 122] width 45 height 15
click at [872, 185] on div "To process" at bounding box center [877, 182] width 123 height 18
click at [817, 122] on span "To process" at bounding box center [835, 122] width 47 height 15
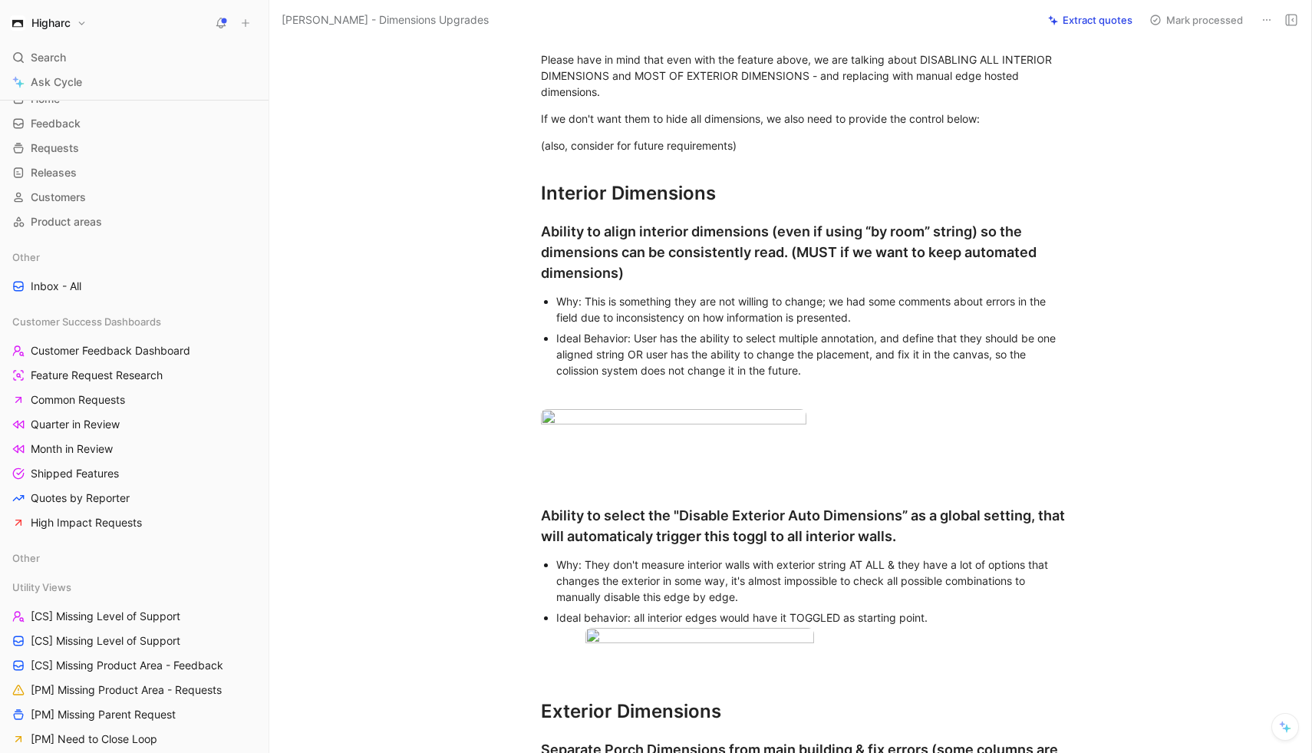
scroll to position [543, 0]
drag, startPoint x: 542, startPoint y: 232, endPoint x: 689, endPoint y: 295, distance: 159.2
click at [689, 295] on div "SHORT TERM NEED: (Josh's email) What Eddy Homes needs most urgently is a featur…" at bounding box center [807, 563] width 1010 height 1953
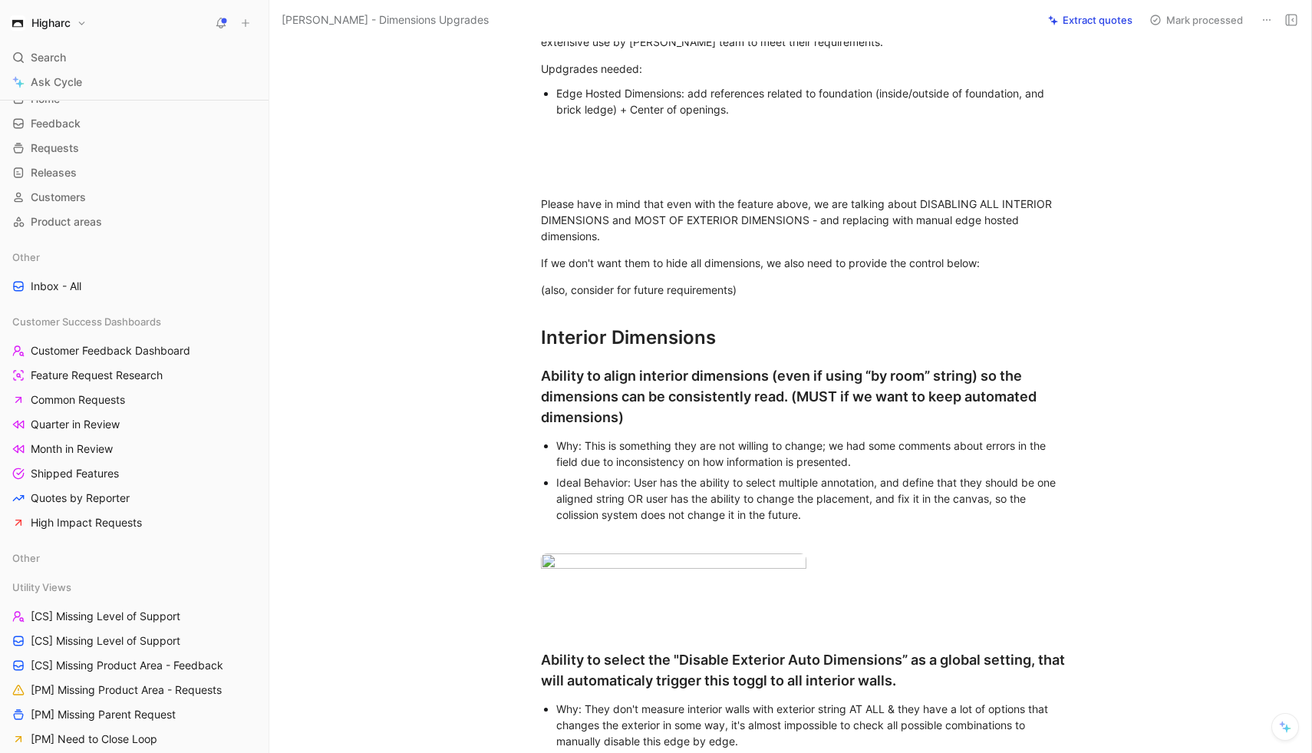
scroll to position [0, 0]
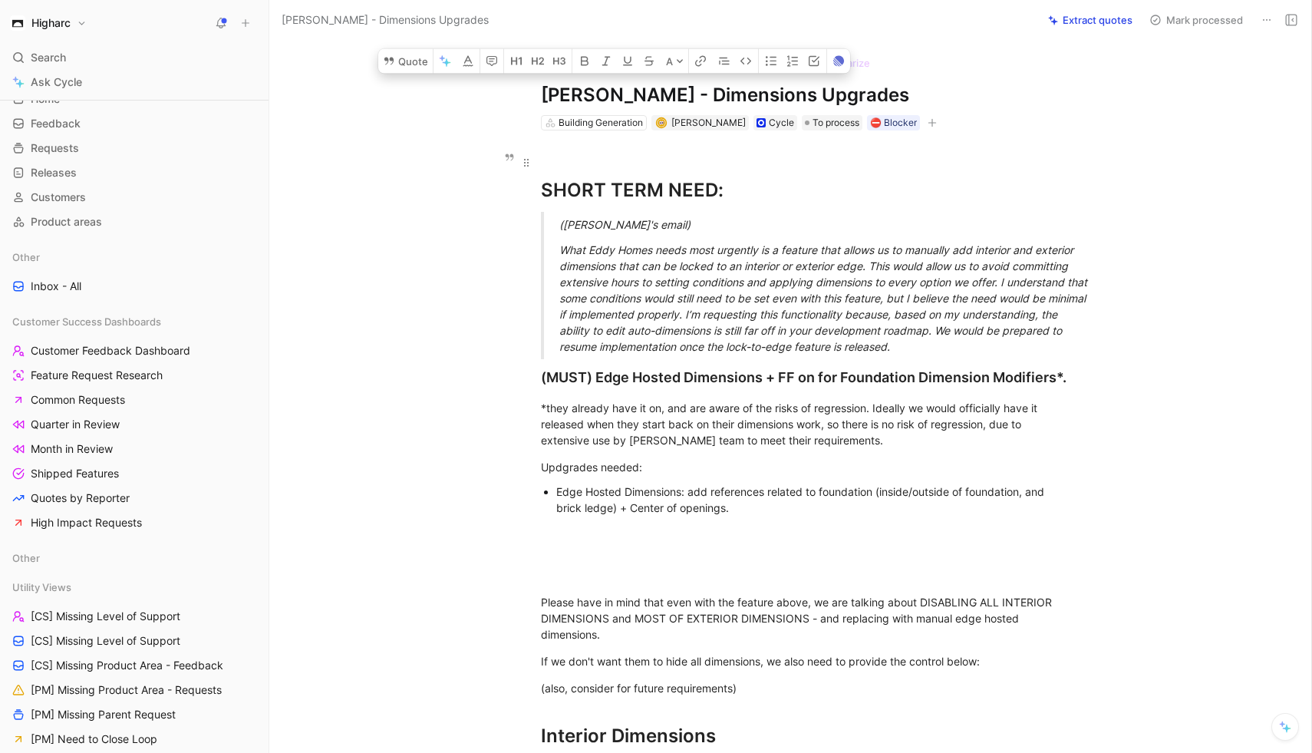
click at [677, 196] on div "SHORT TERM NEED:" at bounding box center [806, 176] width 531 height 55
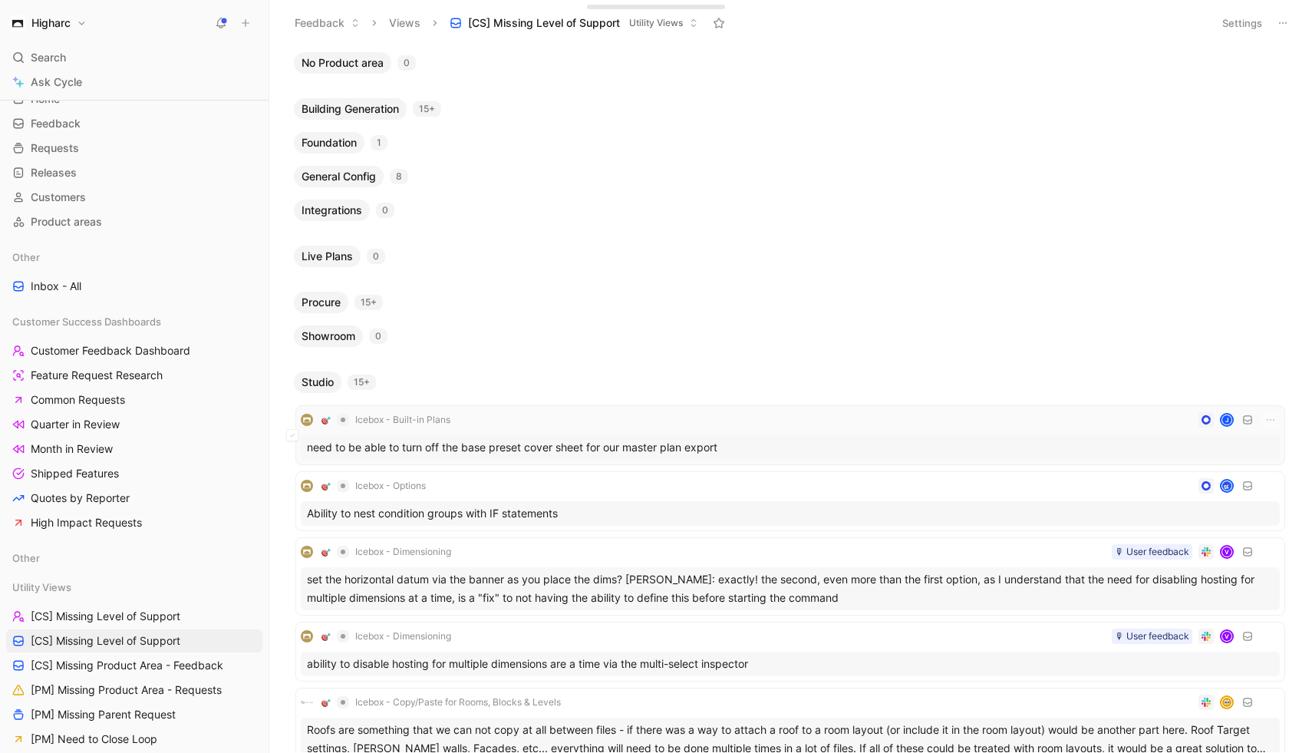
click at [793, 425] on div "Icebox - Built-in Plans J" at bounding box center [790, 419] width 979 height 18
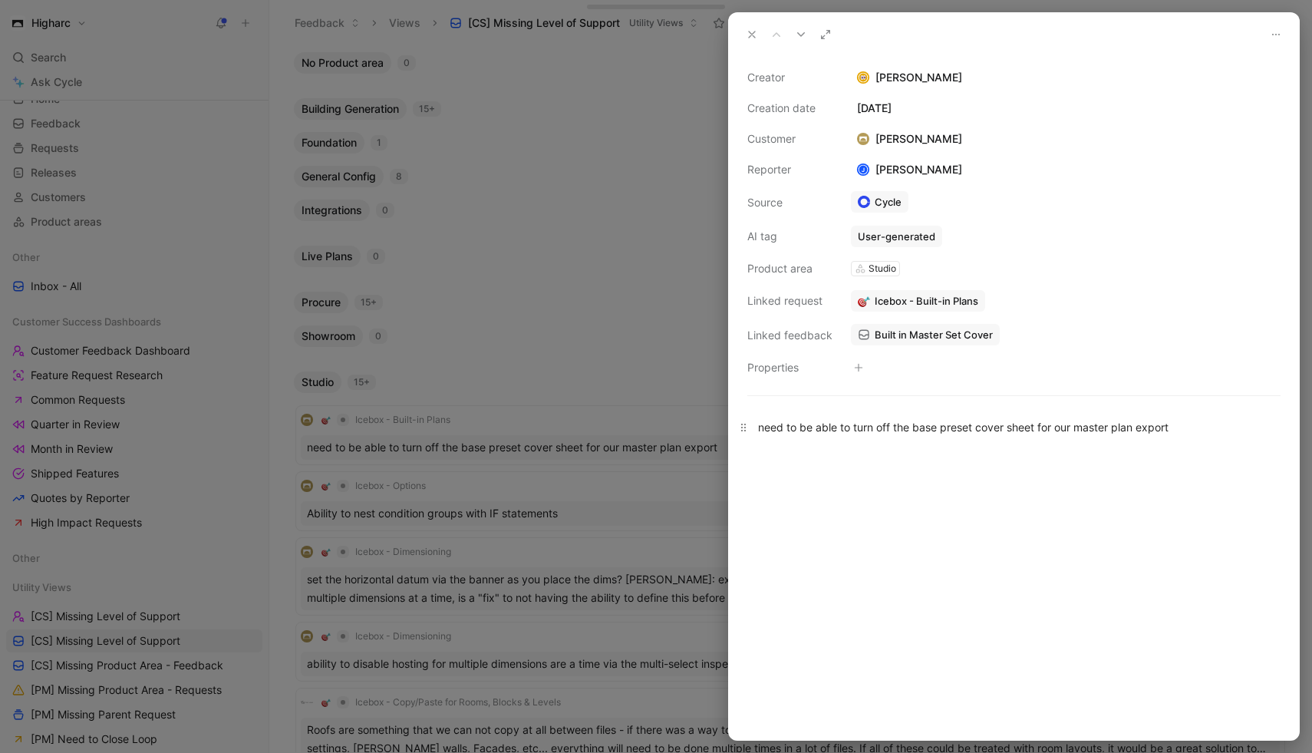
click at [1019, 427] on div "need to be able to turn off the base preset cover sheet for our master plan exp…" at bounding box center [1014, 427] width 512 height 16
click at [1034, 429] on div "need to be able to turn off the base preset cover sheet for our master plan exp…" at bounding box center [1014, 427] width 512 height 16
click at [954, 334] on span "Built in Master Set Cover" at bounding box center [934, 335] width 118 height 14
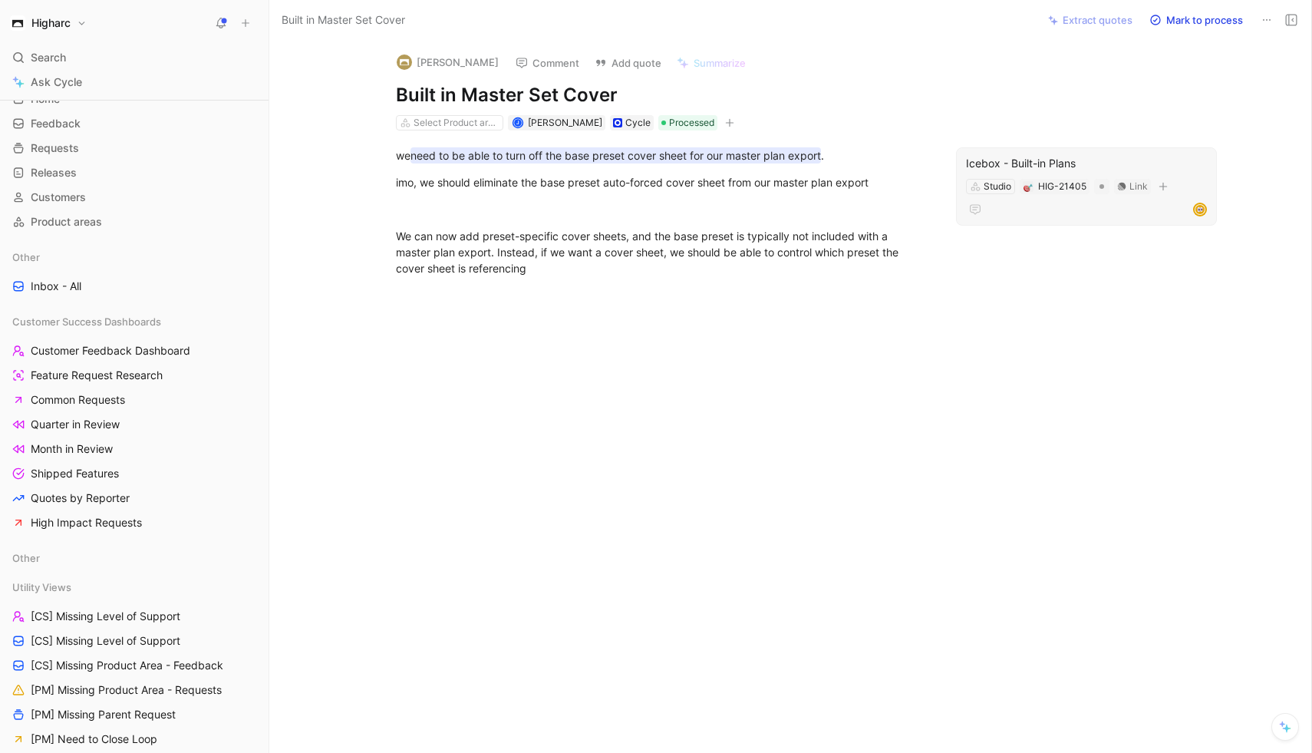
click at [1048, 175] on div "Icebox - Built-in Plans Studio HIG-21405 Link" at bounding box center [1086, 186] width 261 height 78
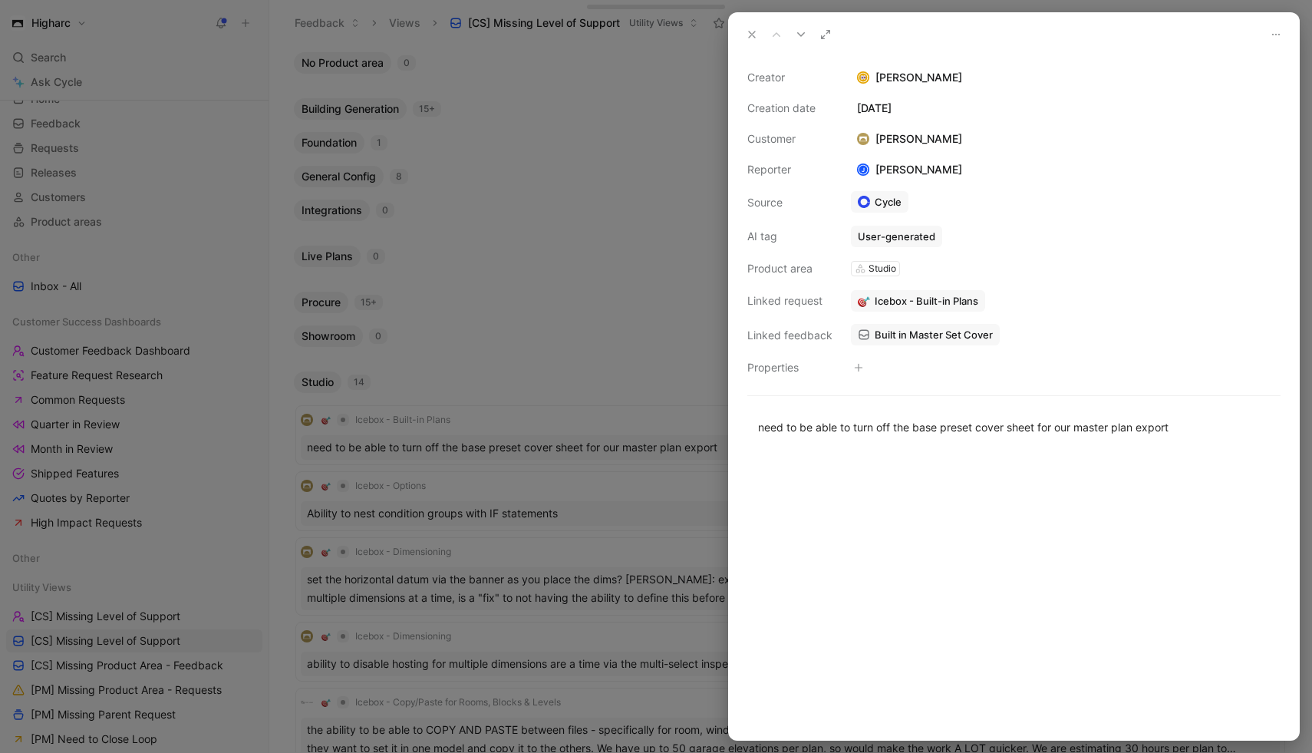
click at [855, 377] on div "Creator Carson Dallas Creation date March 3, 2025 Customer Jason Breitenfield R…" at bounding box center [1014, 398] width 570 height 684
click at [858, 371] on icon "button" at bounding box center [858, 367] width 9 height 9
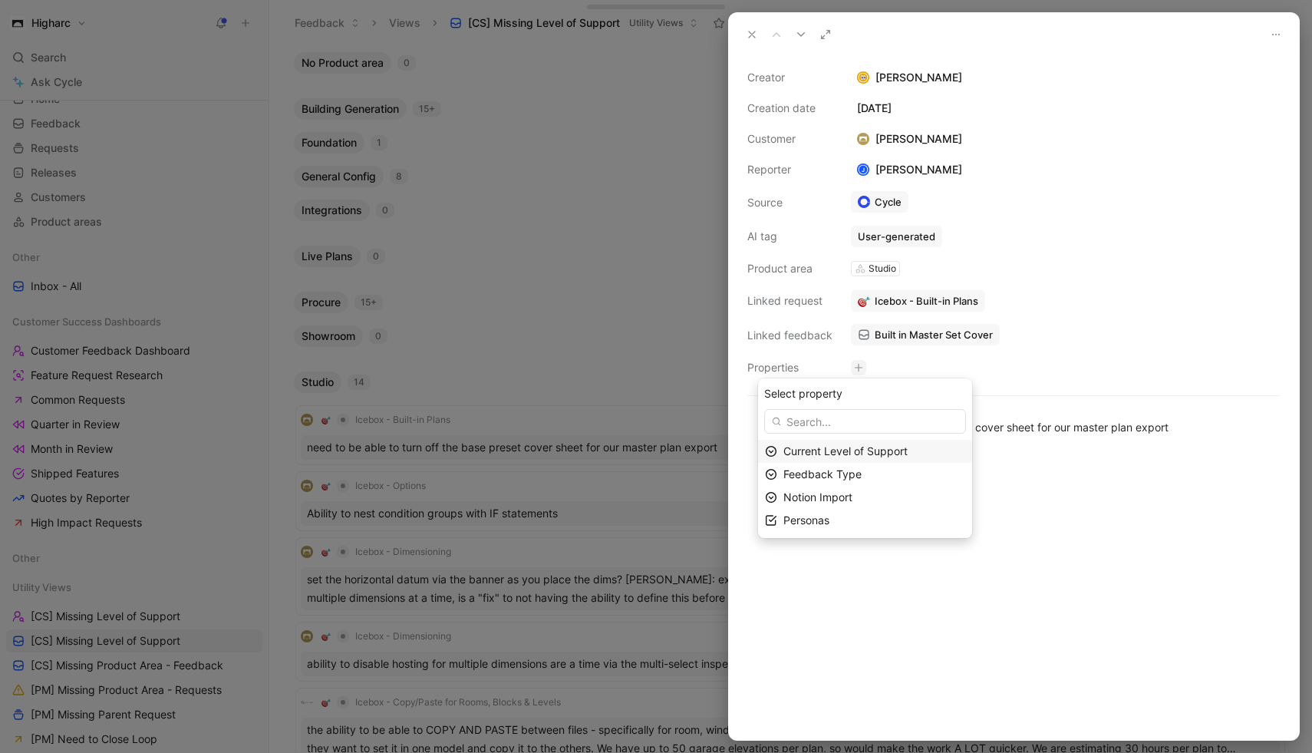
click at [859, 450] on span "Current Level of Support" at bounding box center [845, 450] width 124 height 13
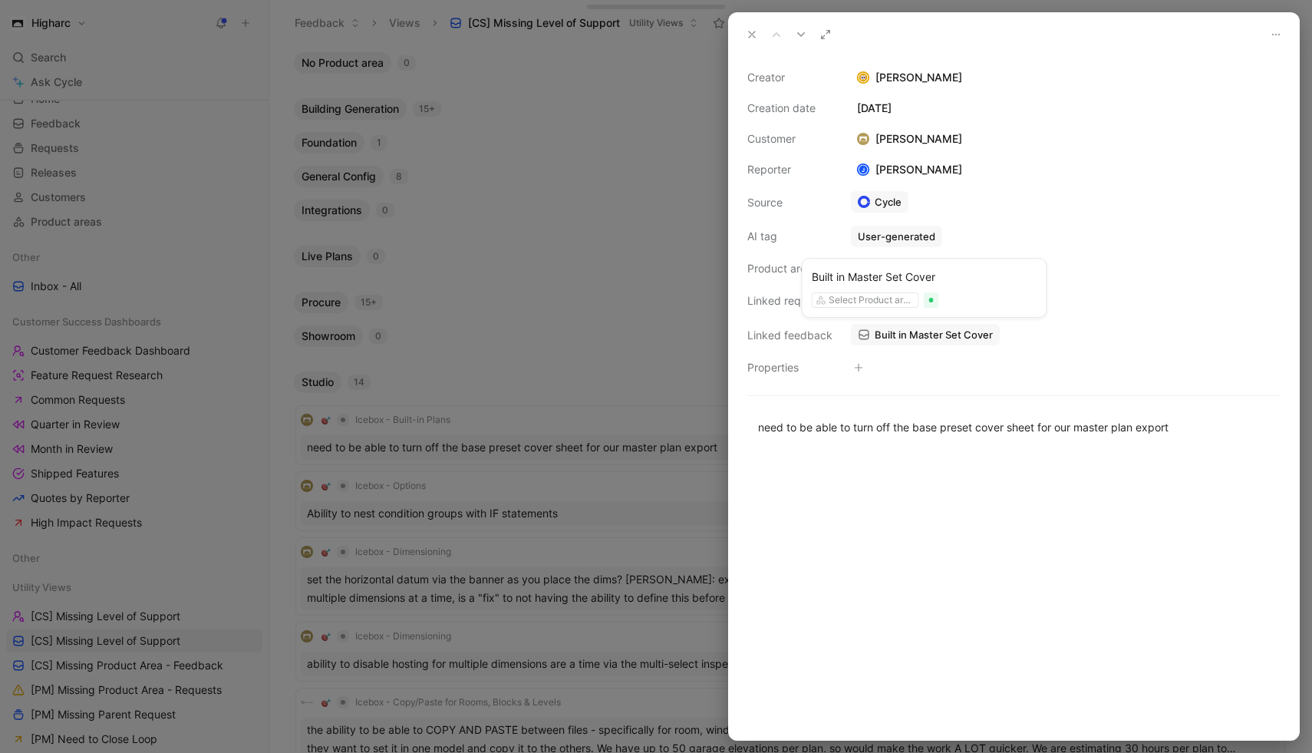
click at [946, 338] on span "Built in Master Set Cover" at bounding box center [934, 335] width 118 height 14
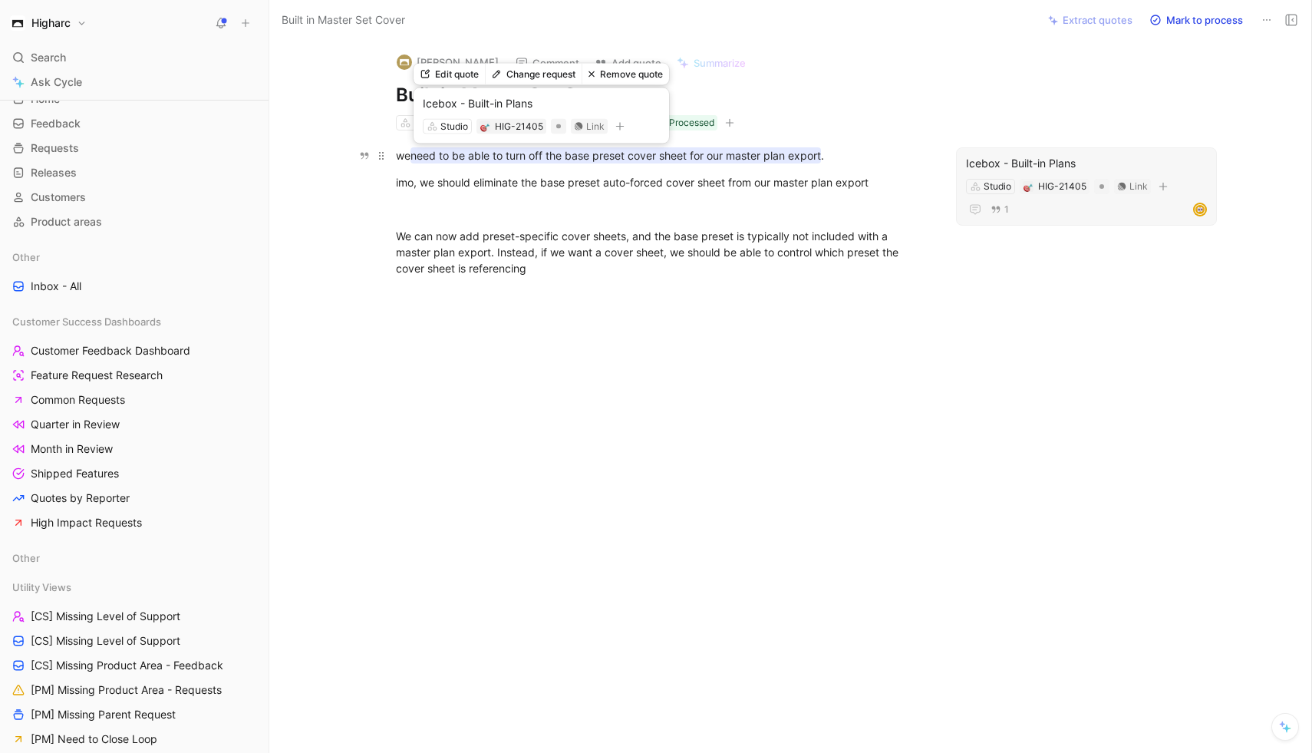
click at [538, 156] on mark "need to be able to turn off the base preset cover sheet for our master plan exp…" at bounding box center [615, 155] width 410 height 16
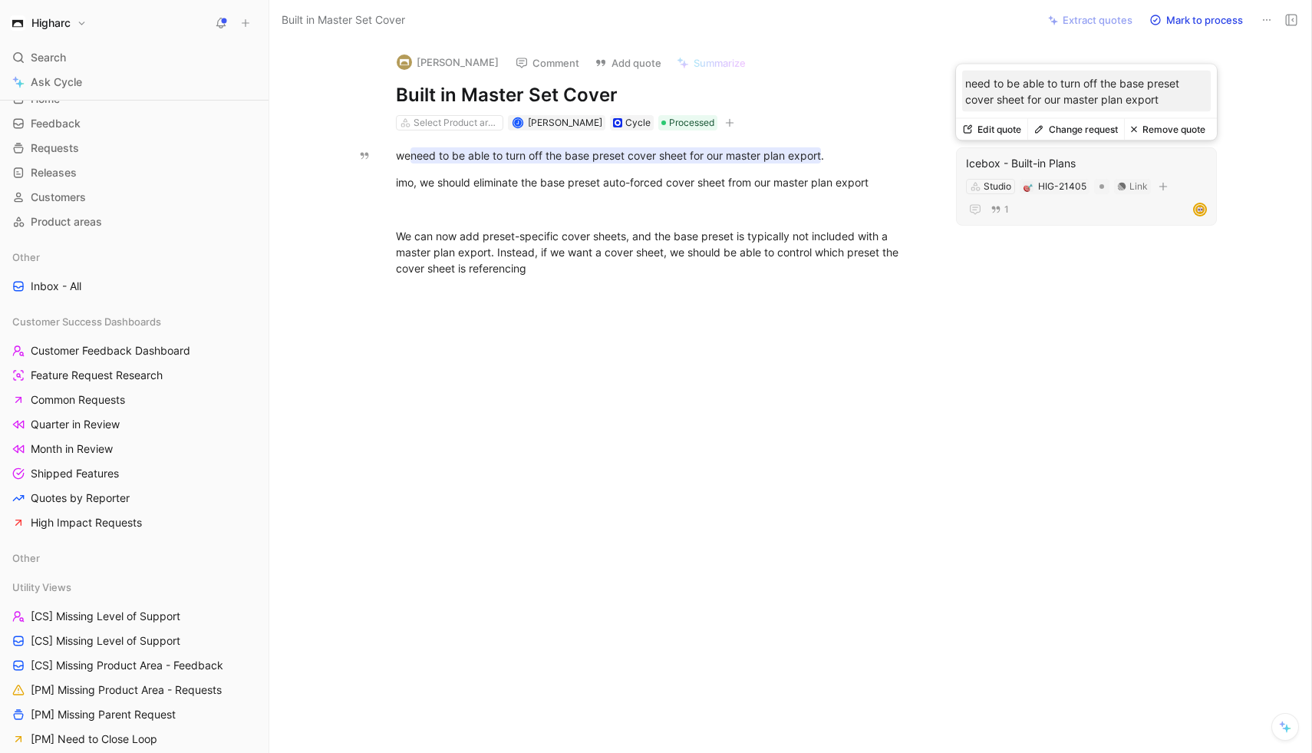
click at [1166, 127] on button "Remove quote" at bounding box center [1167, 129] width 87 height 21
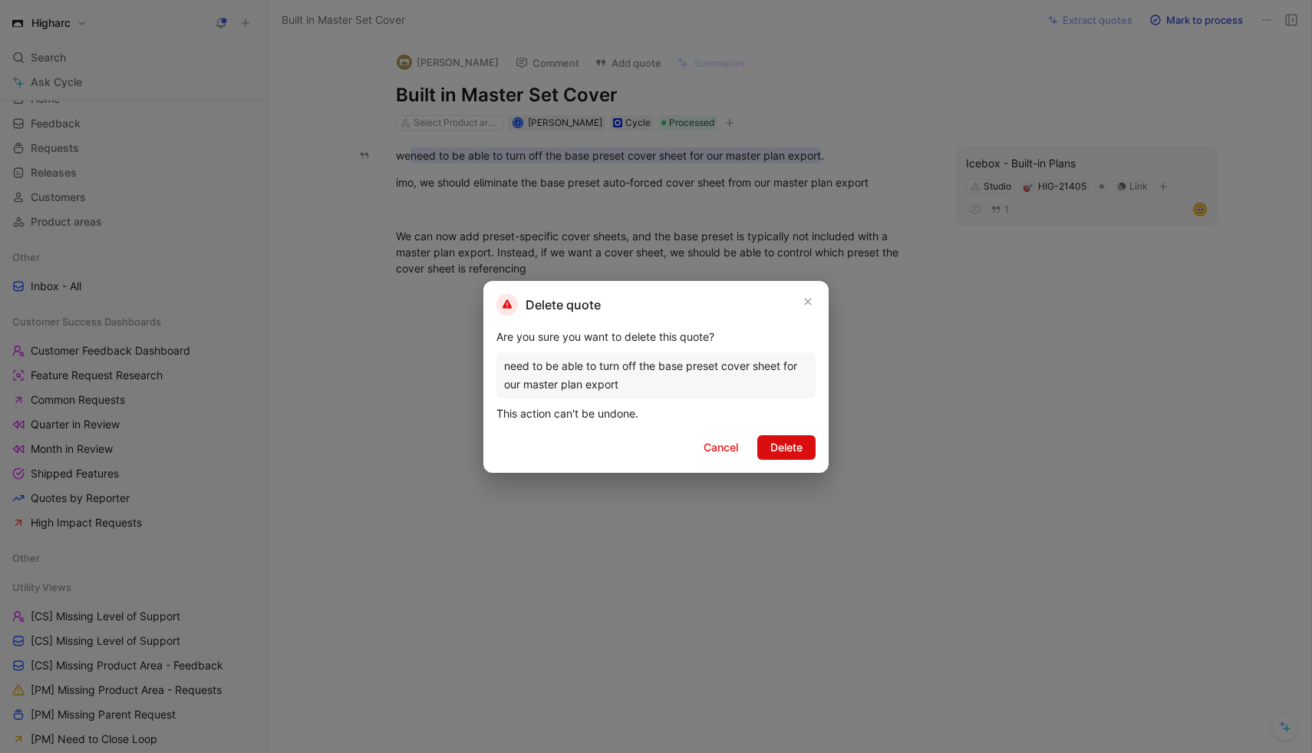
click at [798, 453] on span "Delete" at bounding box center [786, 447] width 32 height 18
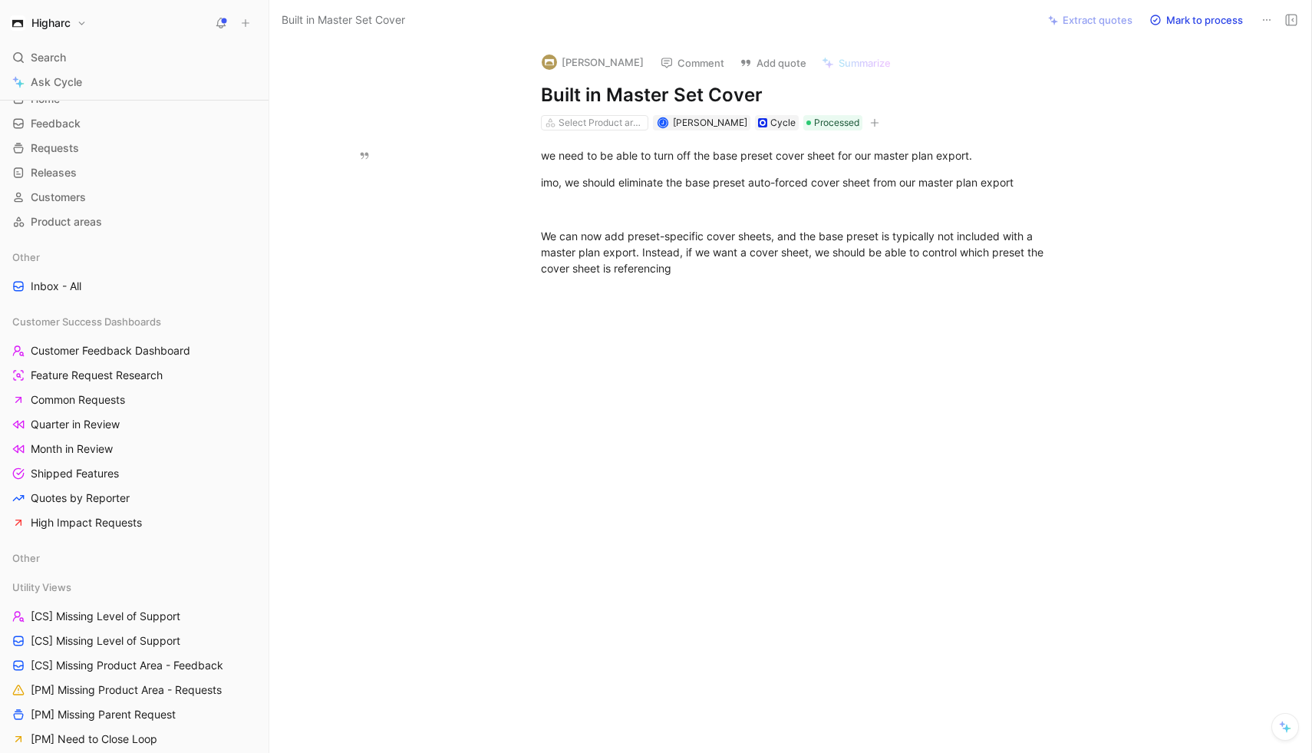
click at [714, 61] on button "Comment" at bounding box center [692, 62] width 77 height 21
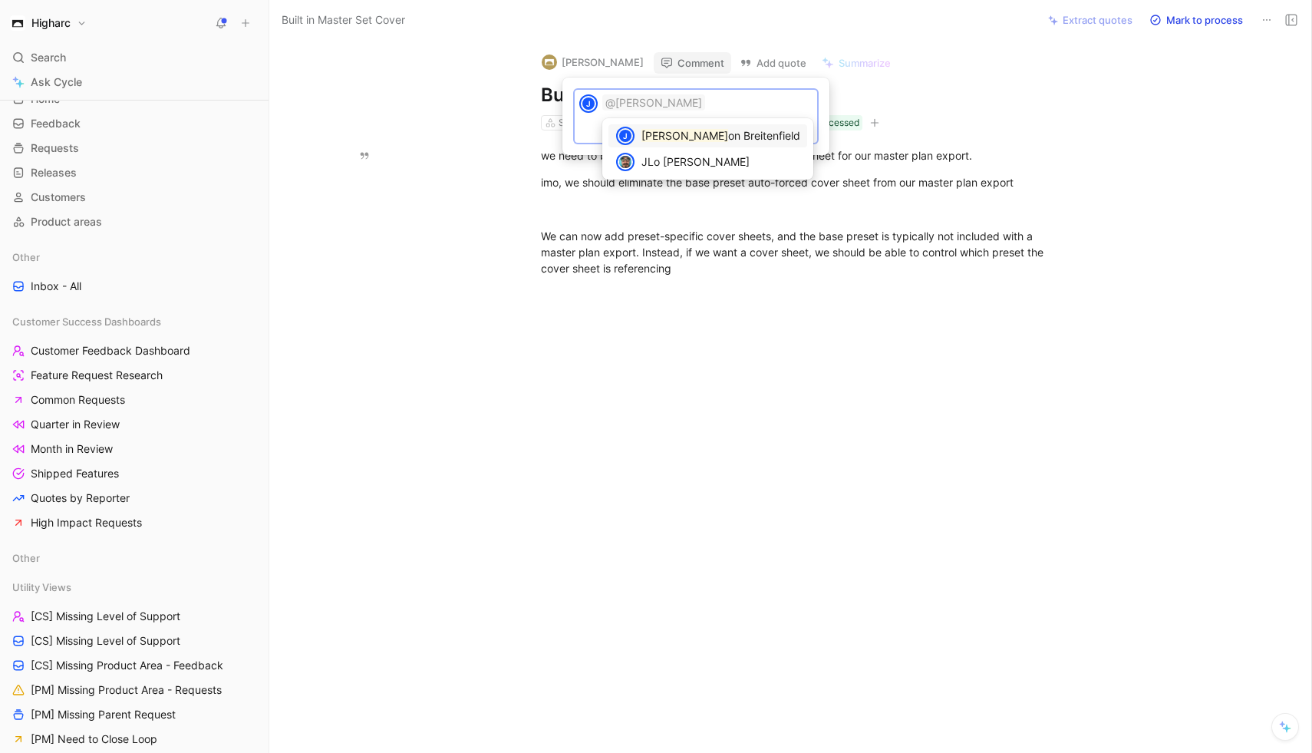
click at [728, 137] on span "on Breitenfield" at bounding box center [764, 135] width 72 height 13
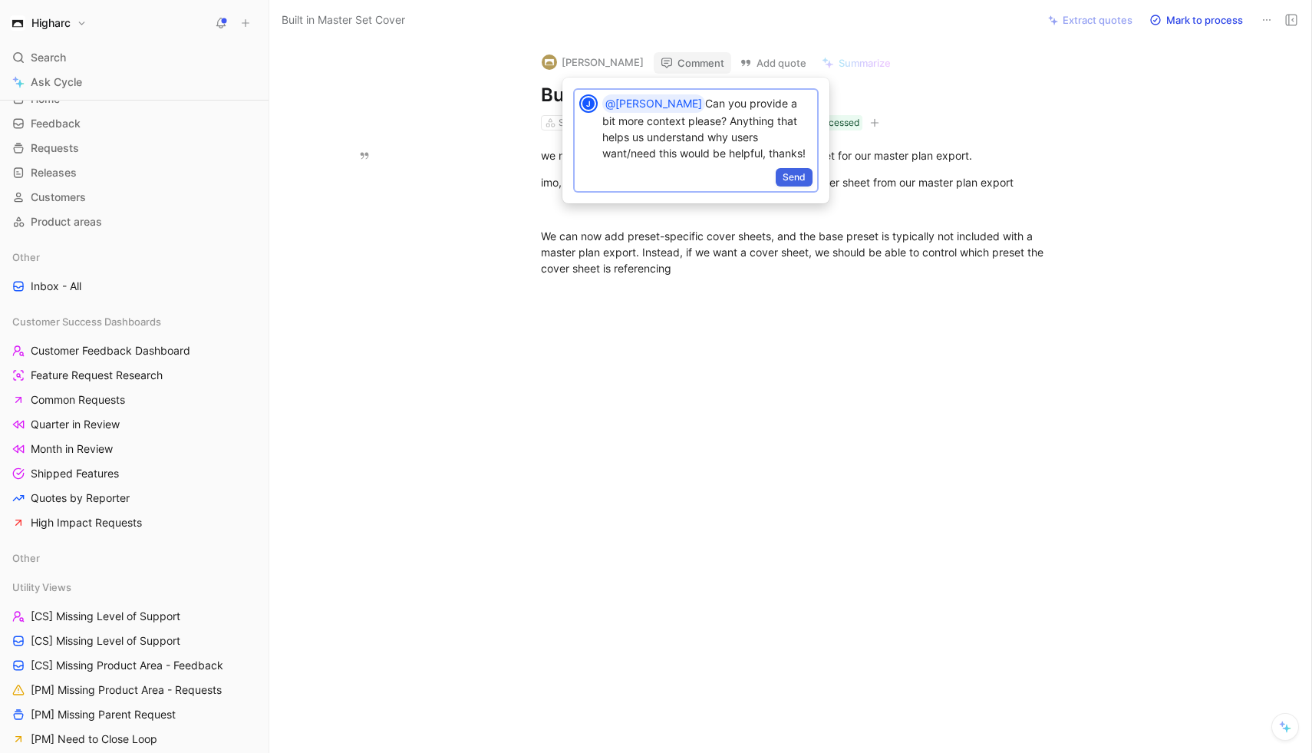
click at [800, 176] on span "Send" at bounding box center [794, 177] width 23 height 15
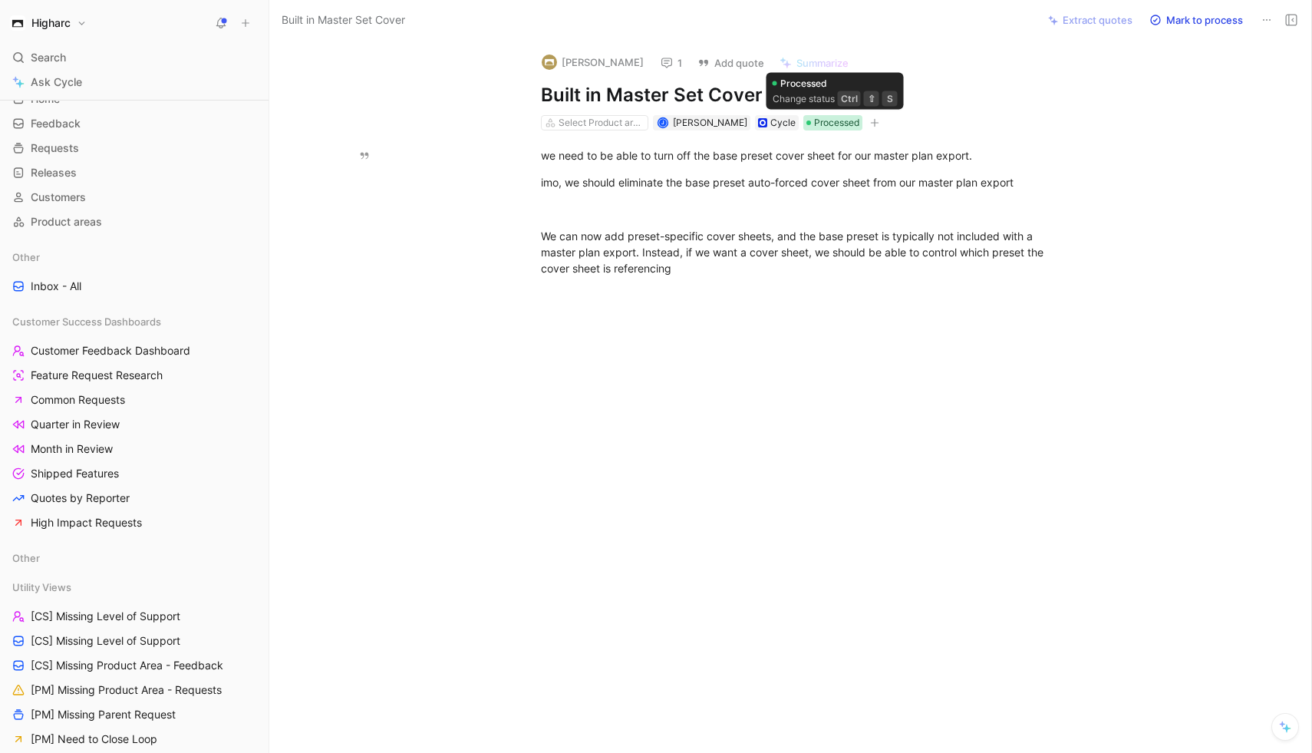
click at [831, 123] on span "Processed" at bounding box center [836, 122] width 45 height 15
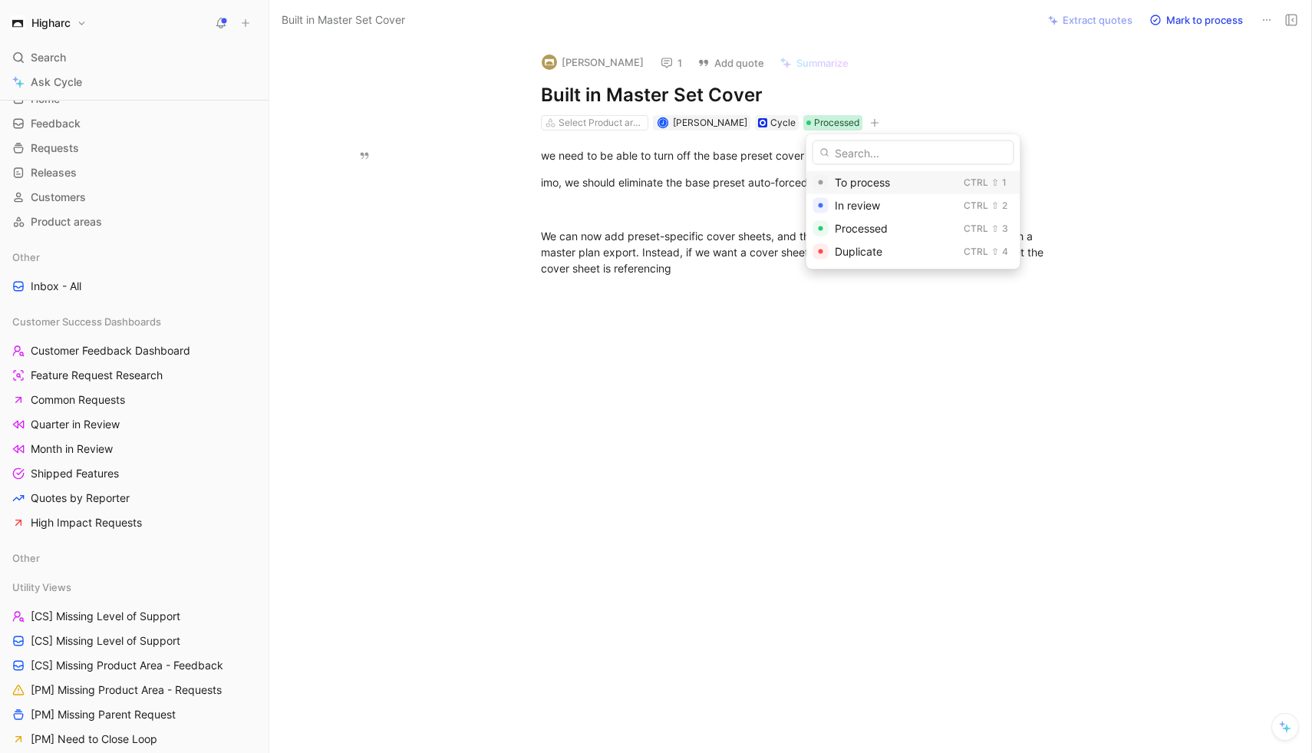
click at [896, 180] on div "To process" at bounding box center [896, 182] width 123 height 18
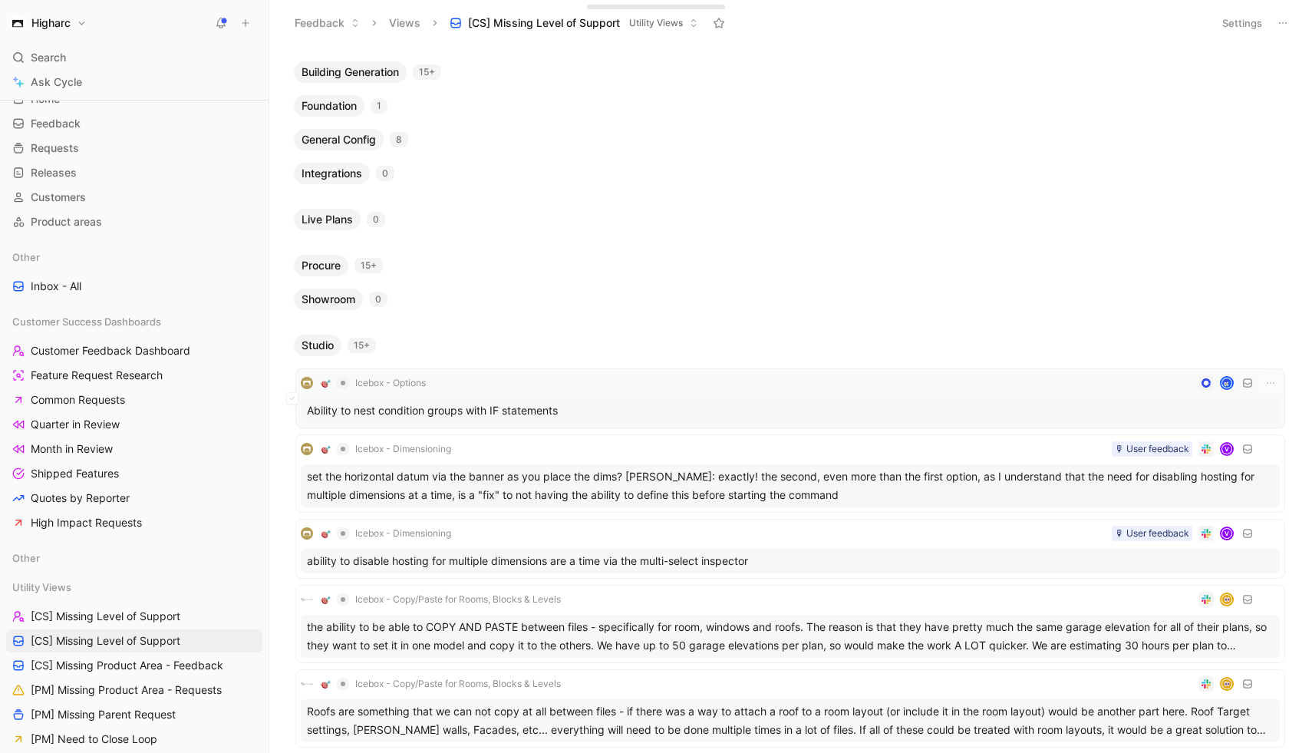
scroll to position [115, 0]
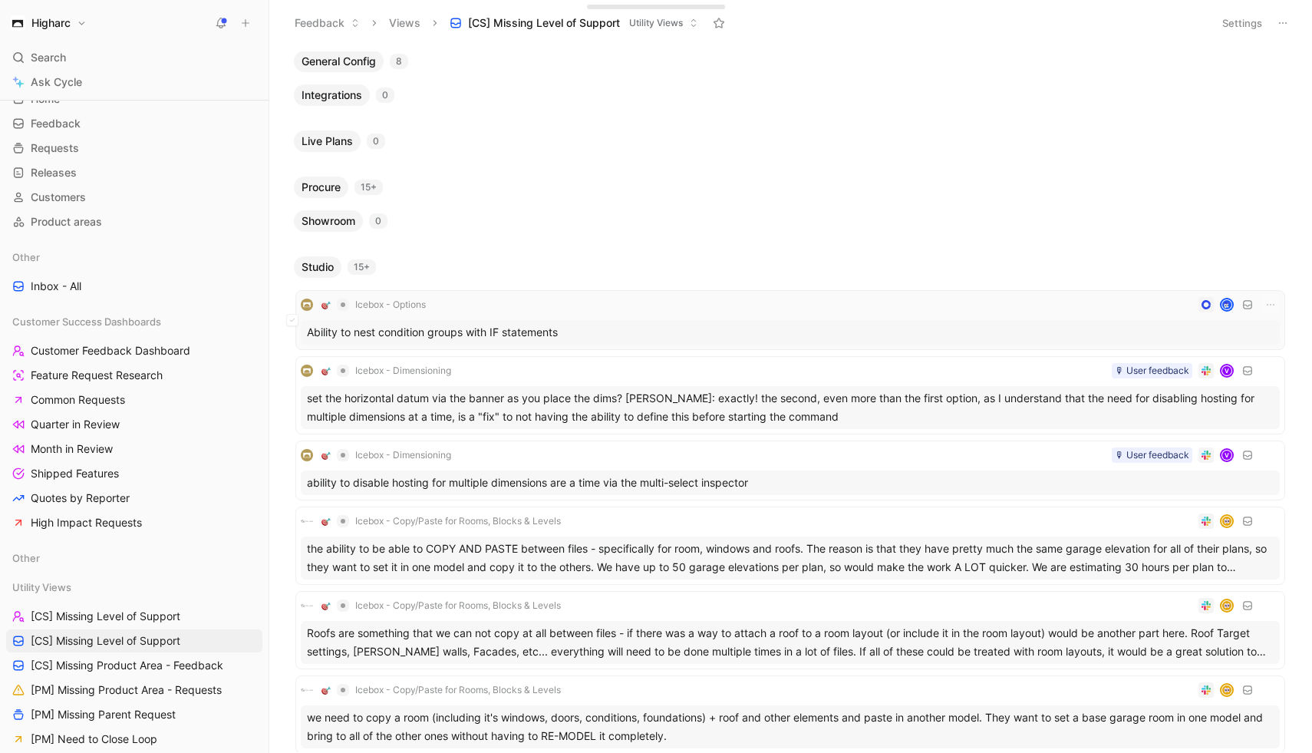
click at [737, 320] on div "Ability to nest condition groups with IF statements" at bounding box center [790, 332] width 979 height 25
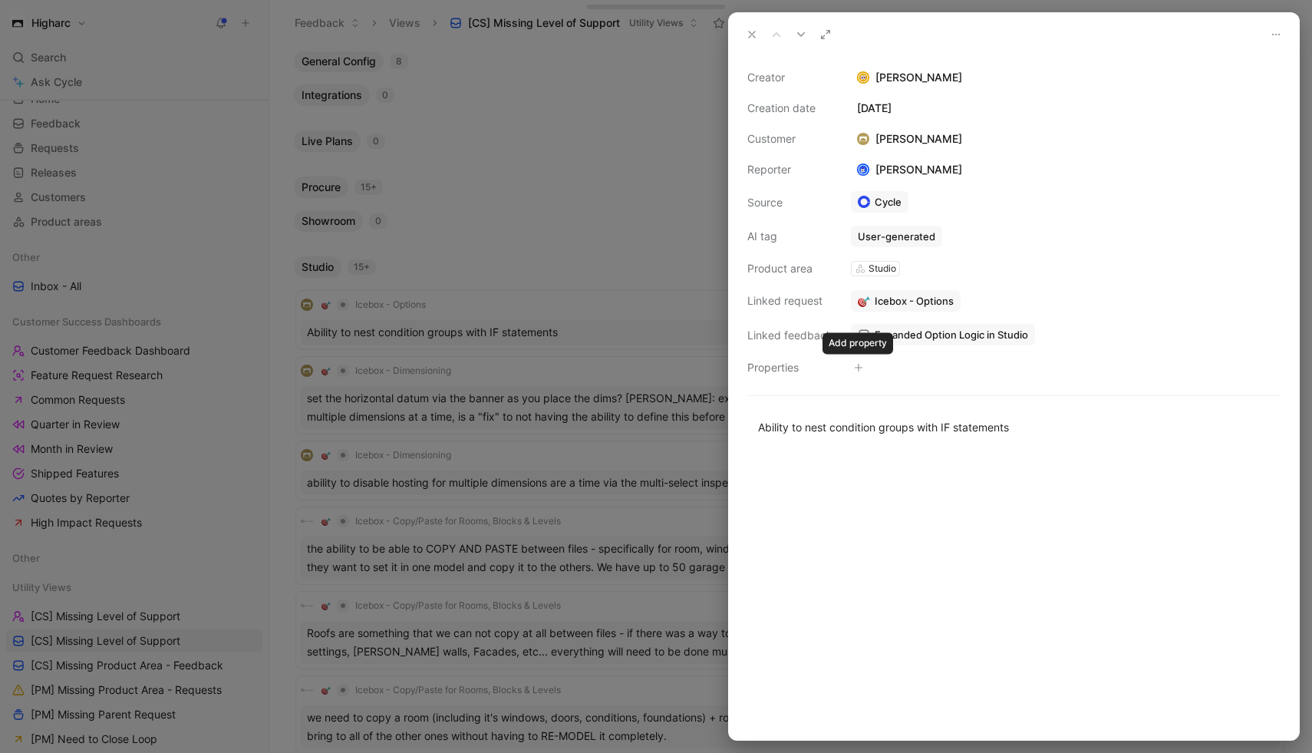
click at [858, 364] on icon "button" at bounding box center [858, 368] width 1 height 8
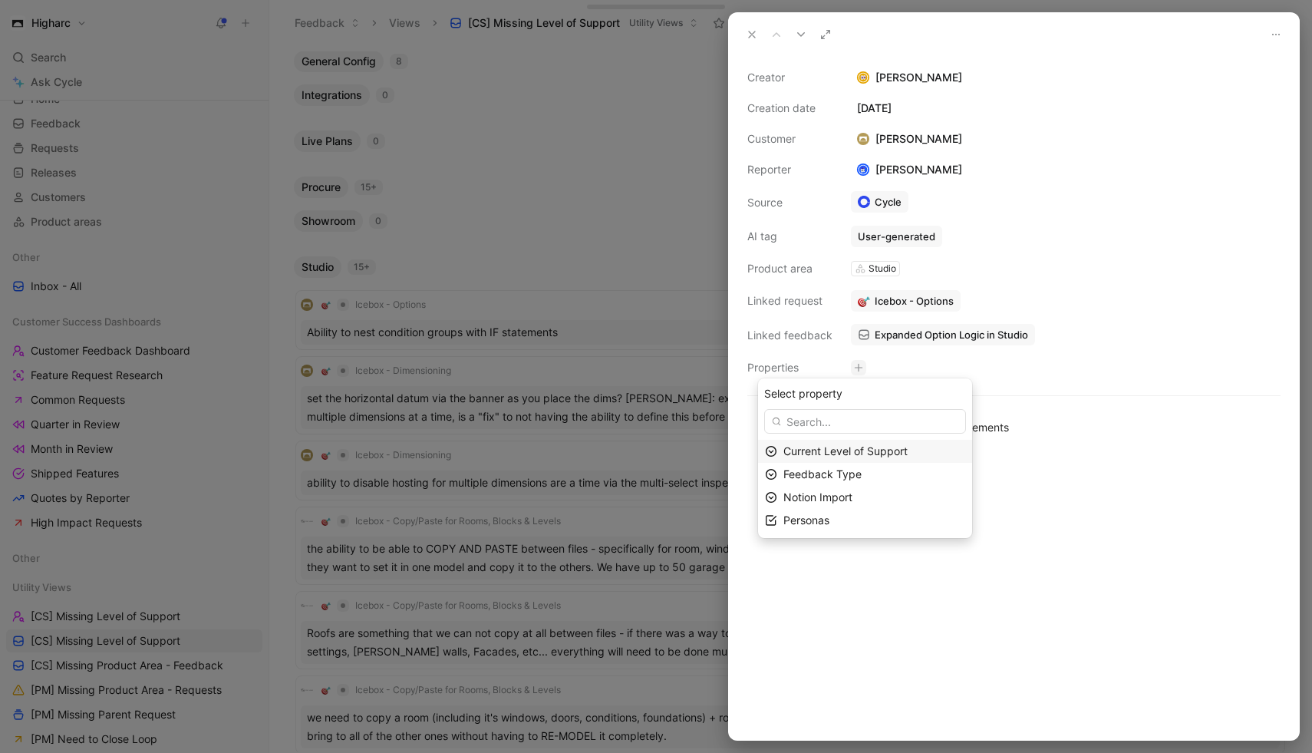
click at [826, 447] on span "Current Level of Support" at bounding box center [845, 450] width 124 height 13
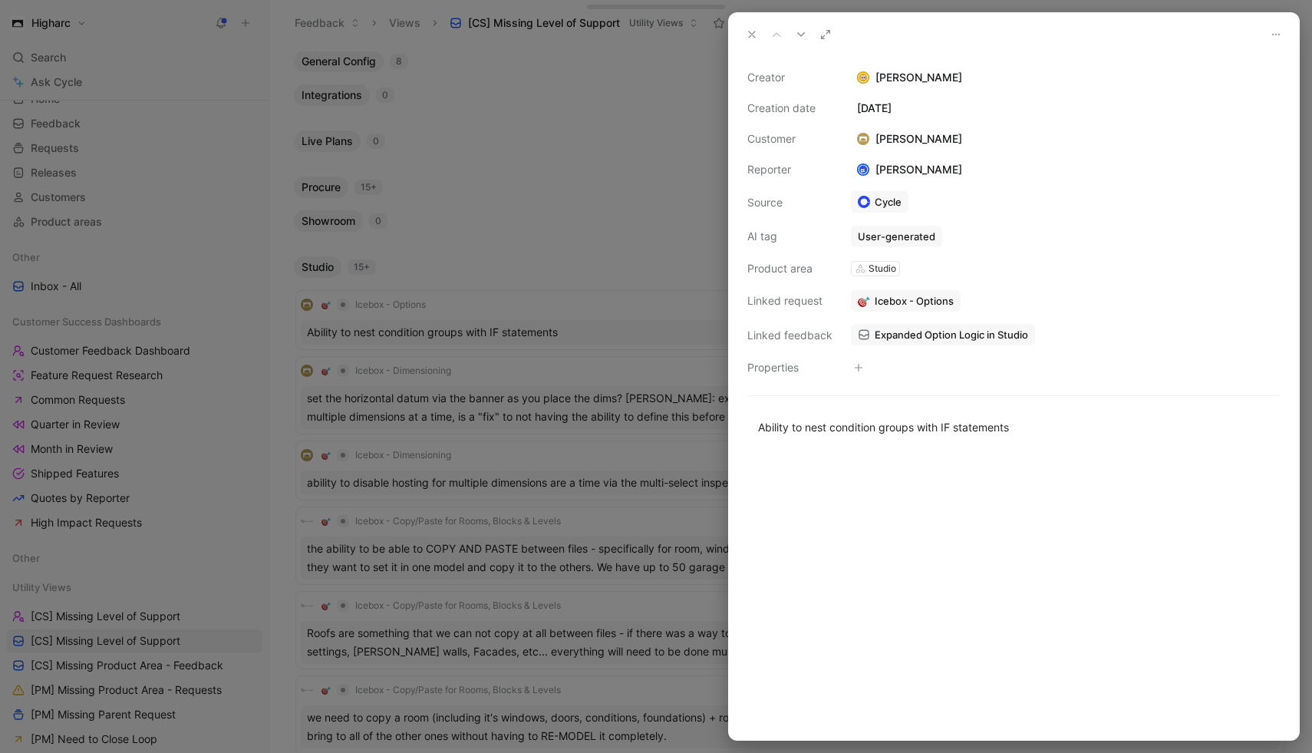
click at [971, 329] on span "Expanded Option Logic in Studio" at bounding box center [951, 335] width 153 height 14
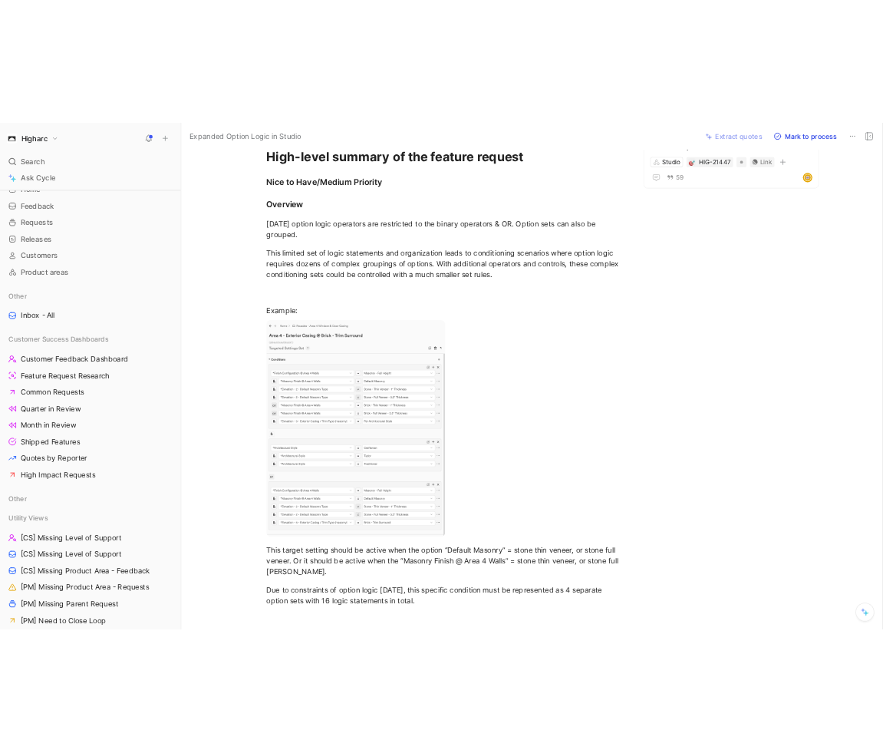
scroll to position [114, 0]
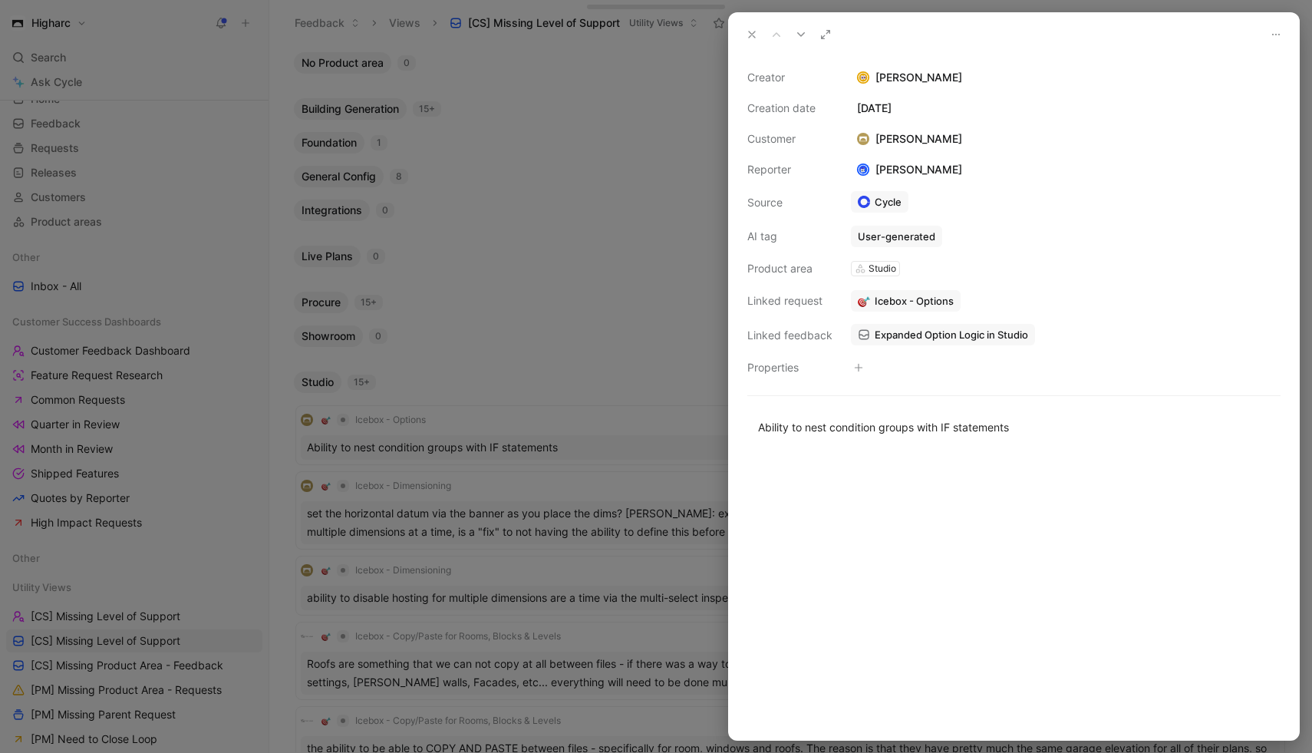
click at [858, 367] on icon "button" at bounding box center [859, 367] width 8 height 1
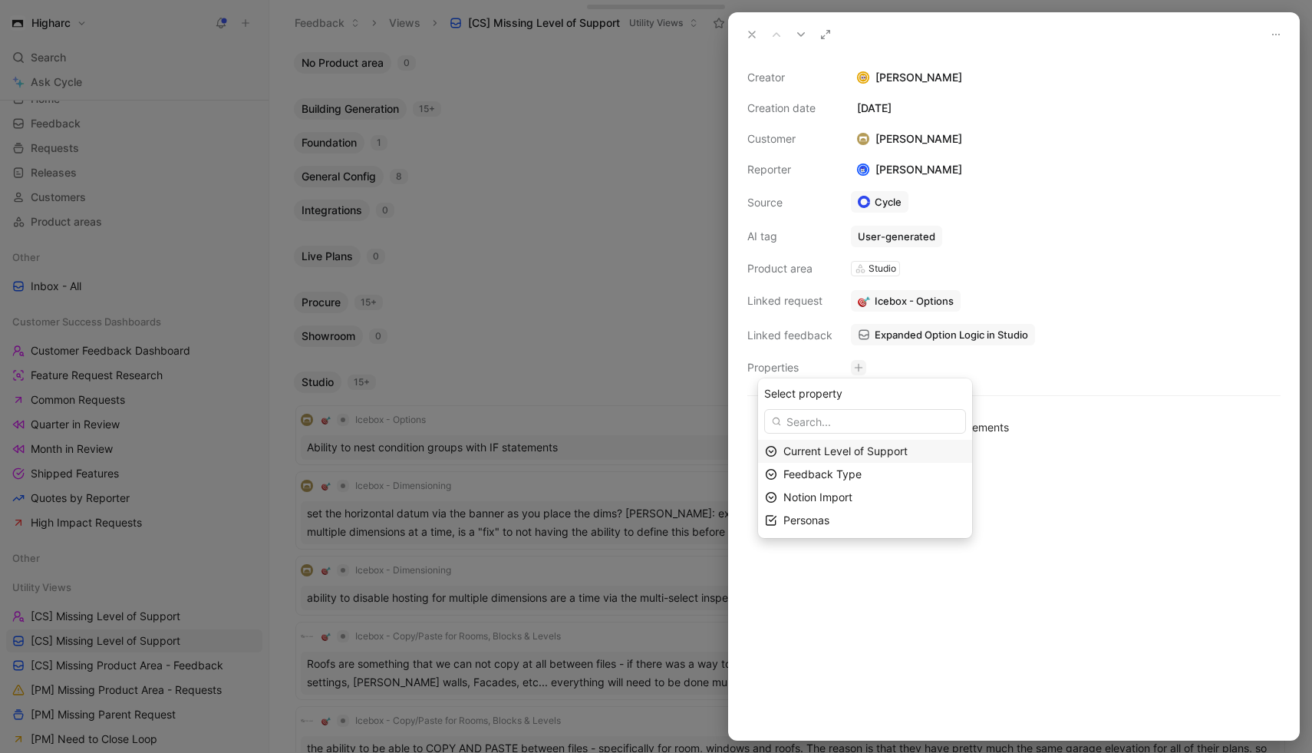
click at [868, 451] on span "Current Level of Support" at bounding box center [845, 450] width 124 height 13
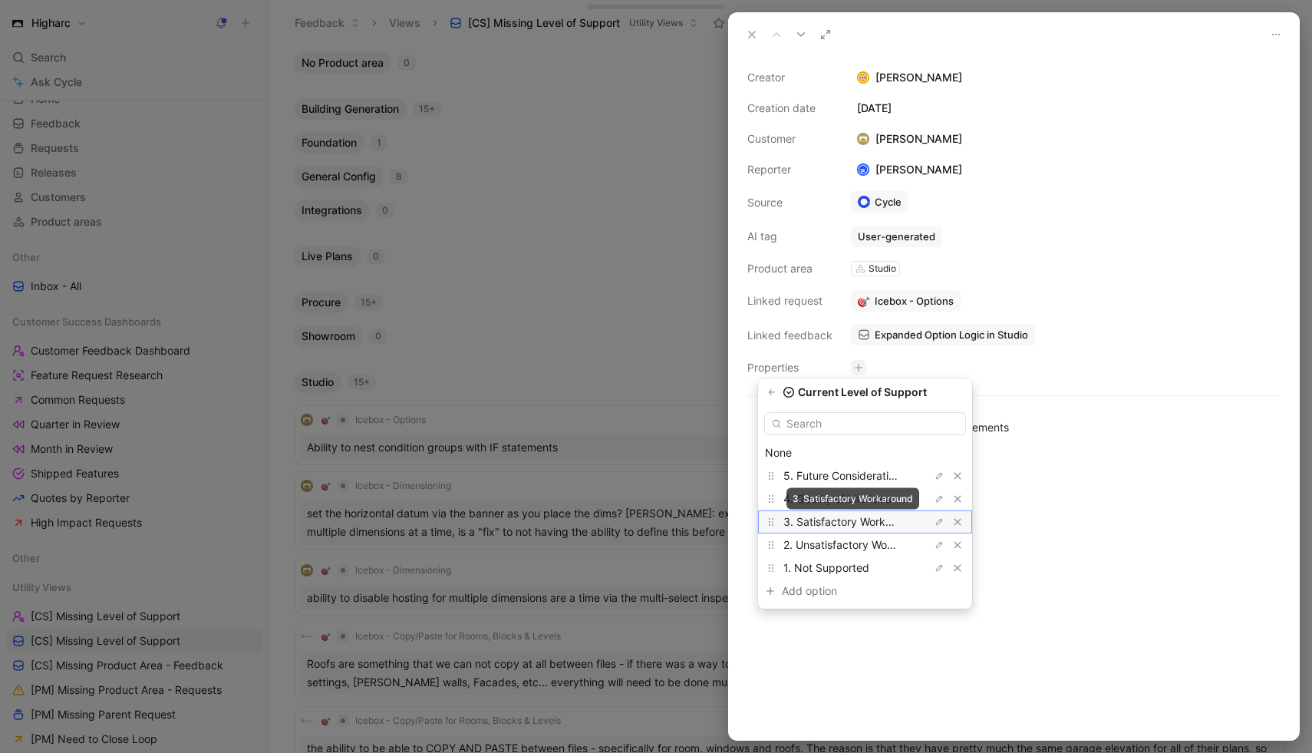
click at [866, 522] on span "3. Satisfactory Workaround" at bounding box center [851, 521] width 137 height 13
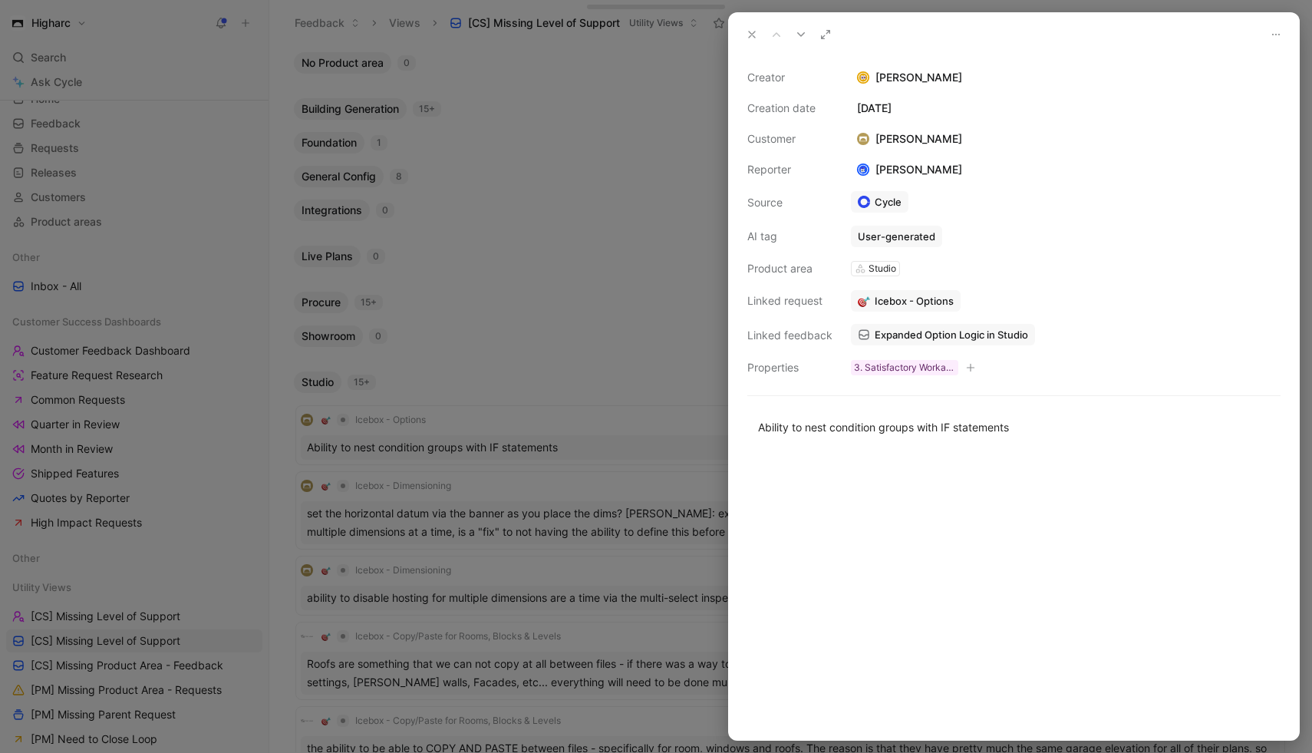
click at [643, 451] on div at bounding box center [656, 376] width 1312 height 753
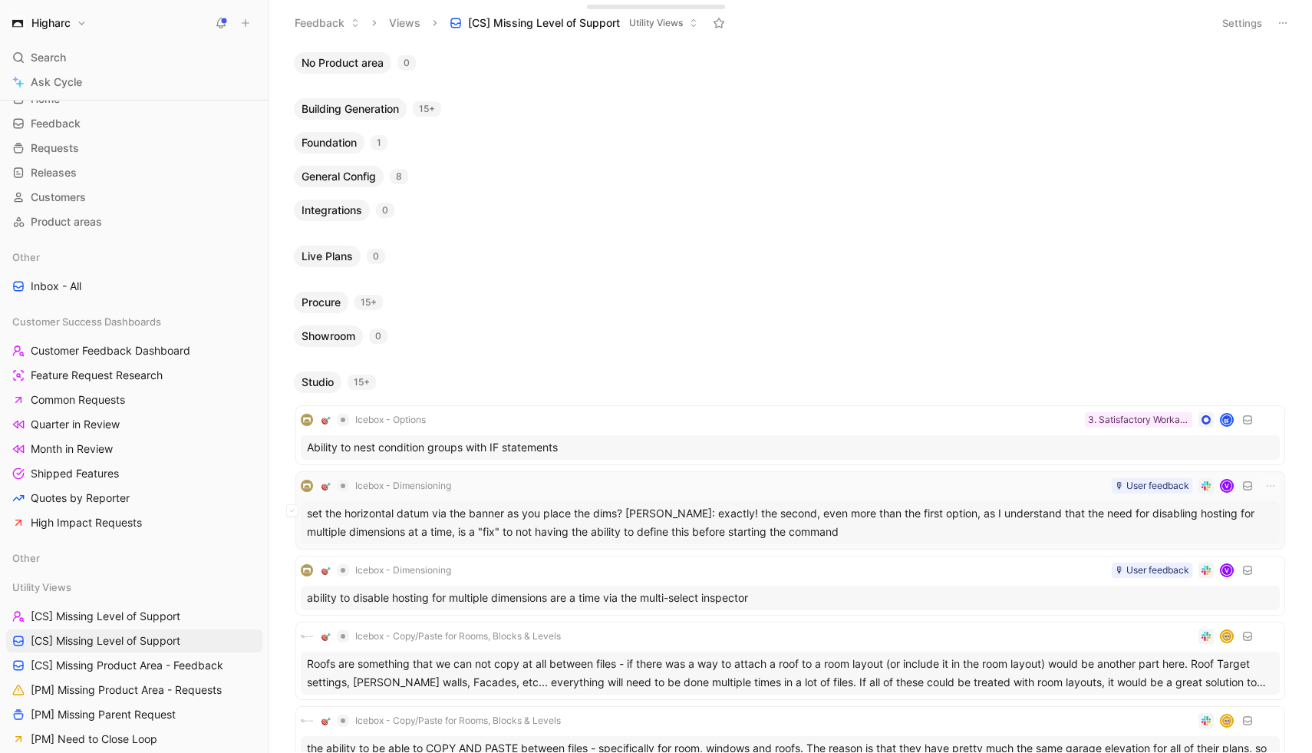
click at [693, 515] on div "set the horizontal datum via the banner as you place the dims? Victoria: exactl…" at bounding box center [790, 522] width 979 height 43
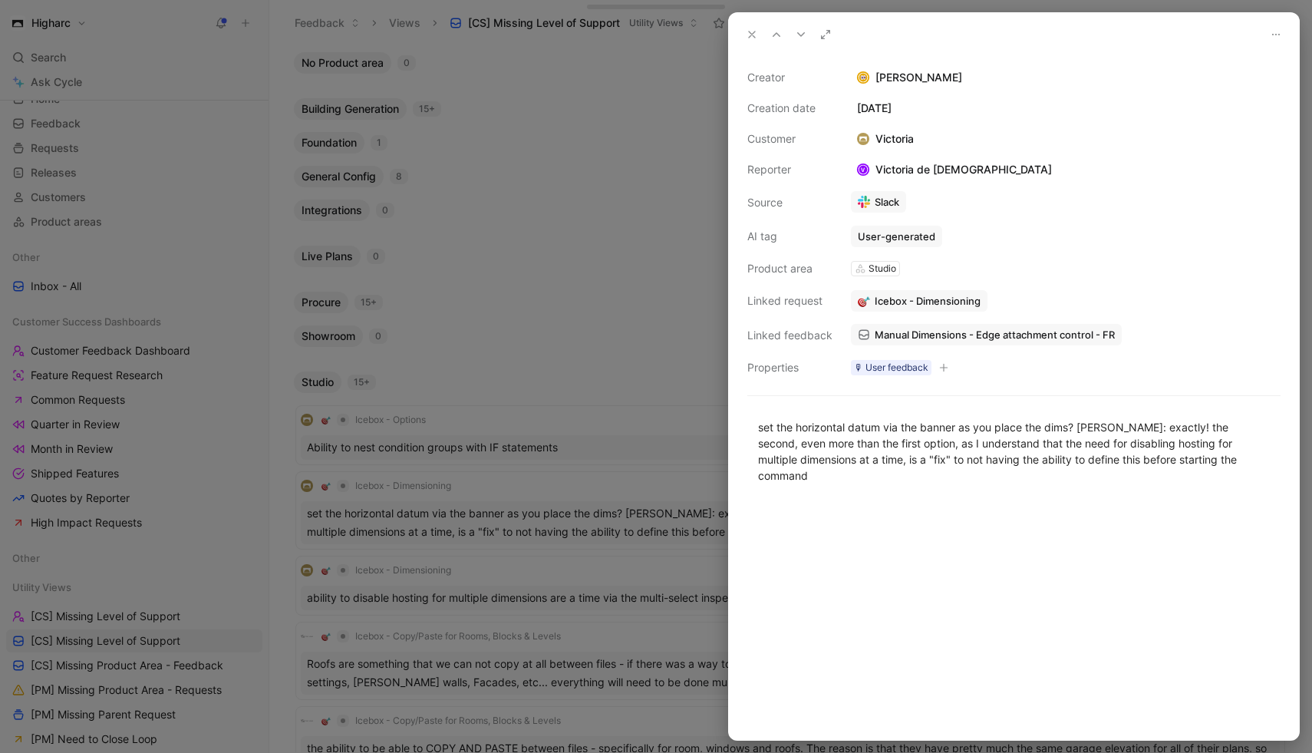
click at [674, 291] on div at bounding box center [656, 376] width 1312 height 753
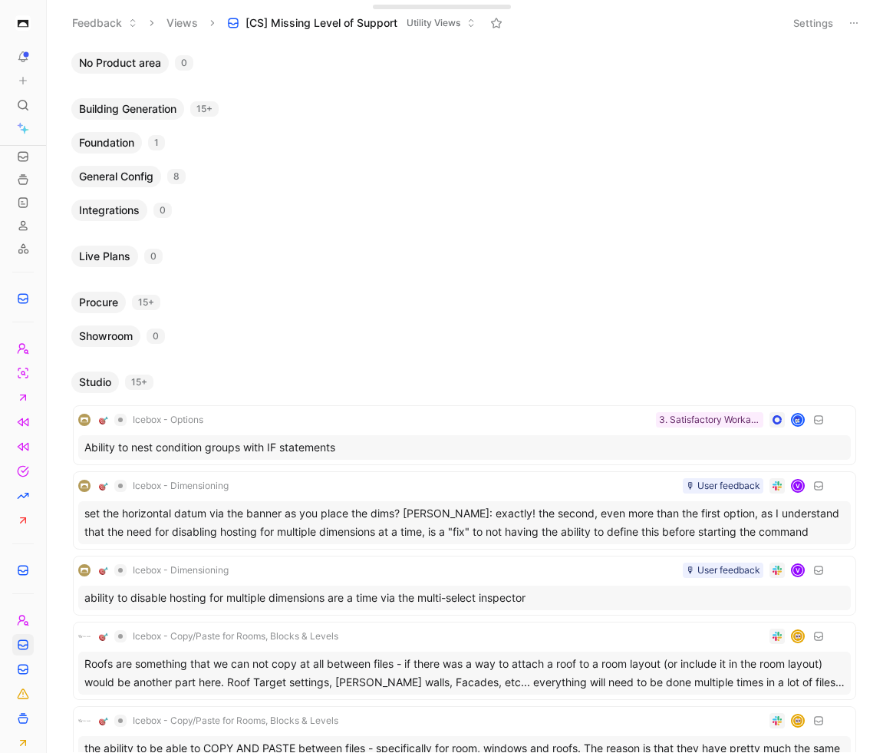
drag, startPoint x: 268, startPoint y: 479, endPoint x: 0, endPoint y: 500, distance: 268.6
click at [0, 499] on nav "To pick up a draggable item, press the space bar. While dragging, use the arrow…" at bounding box center [23, 376] width 46 height 753
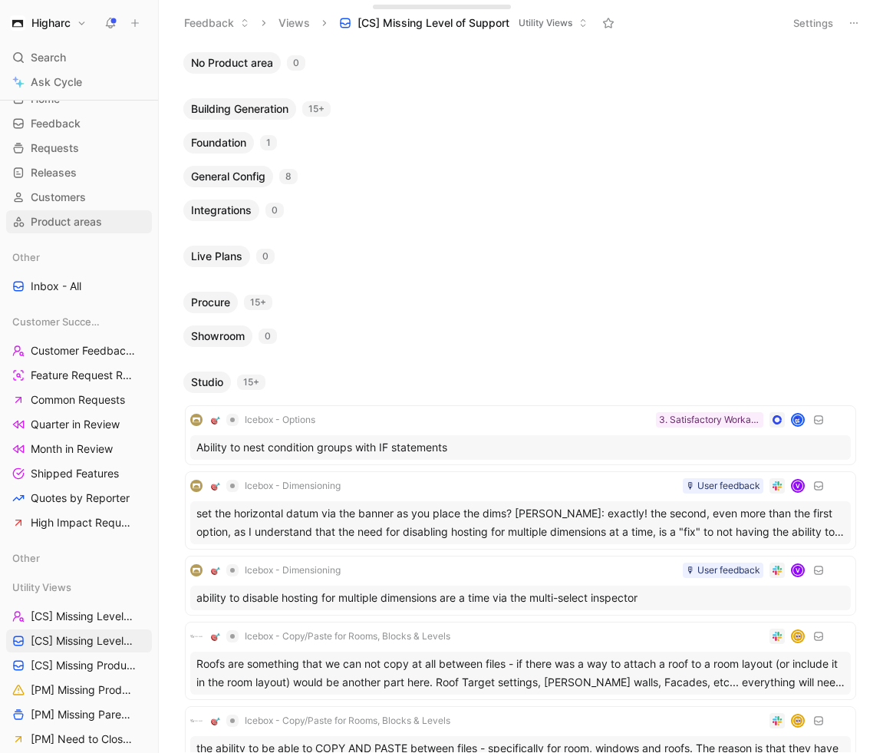
drag, startPoint x: 48, startPoint y: 225, endPoint x: 99, endPoint y: 228, distance: 51.5
click at [100, 229] on nav "Higharc Search ⌘ K Ask Cycle Workspace Home G then H Feedback G then F Requests…" at bounding box center [79, 376] width 158 height 753
click at [158, 252] on div at bounding box center [158, 376] width 6 height 753
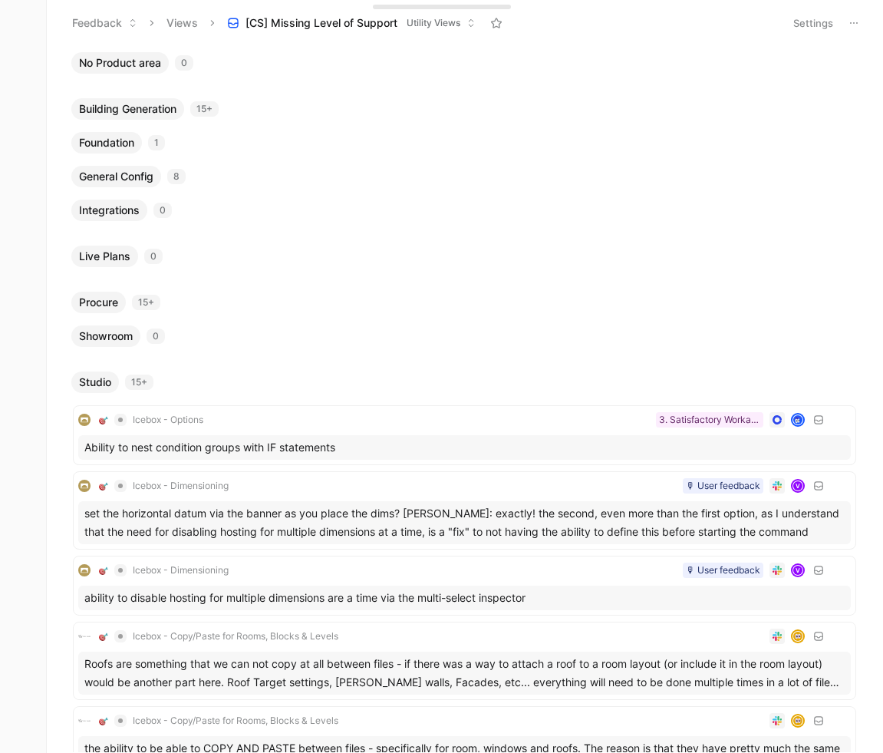
click at [45, 219] on nav "Higharc Search ⌘ K Ask Cycle Workspace Home G then H Feedback G then F Requests…" at bounding box center [23, 376] width 46 height 753
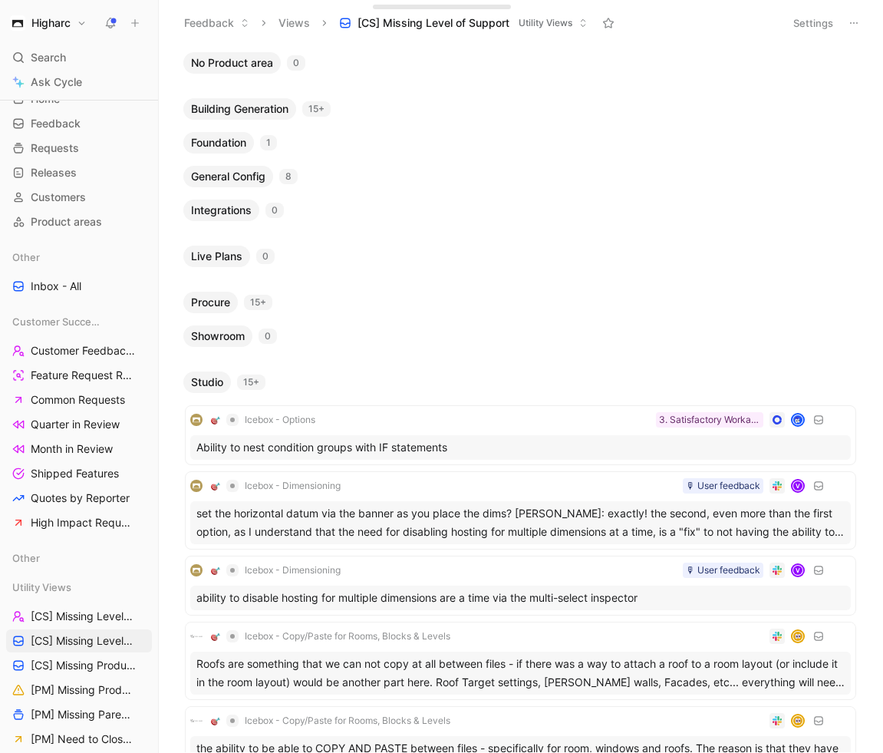
click at [164, 21] on button at bounding box center [157, 22] width 21 height 21
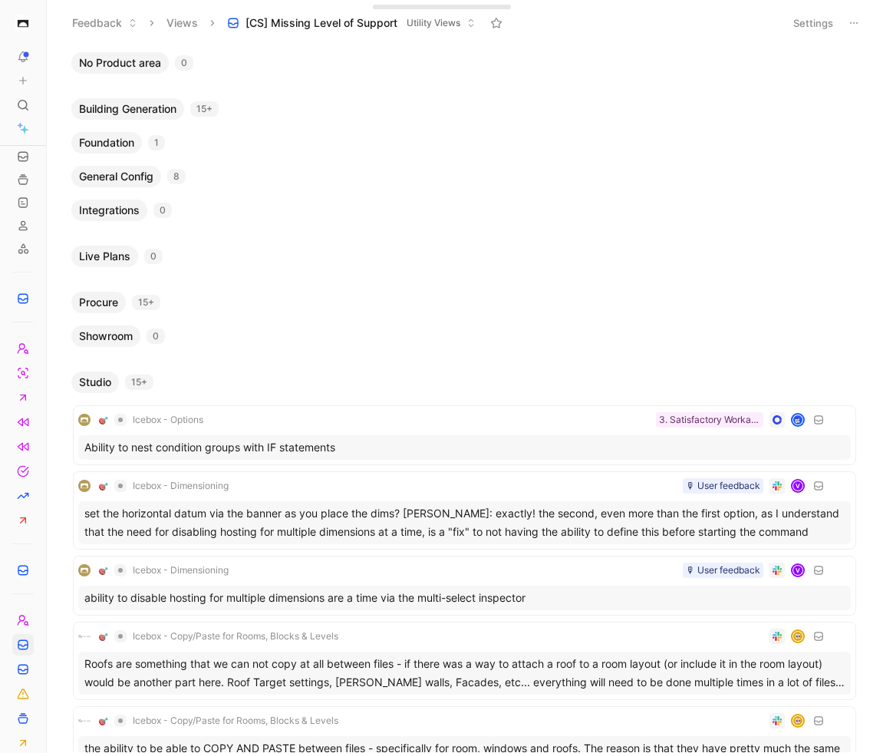
click at [46, 22] on use at bounding box center [50, 22] width 9 height 9
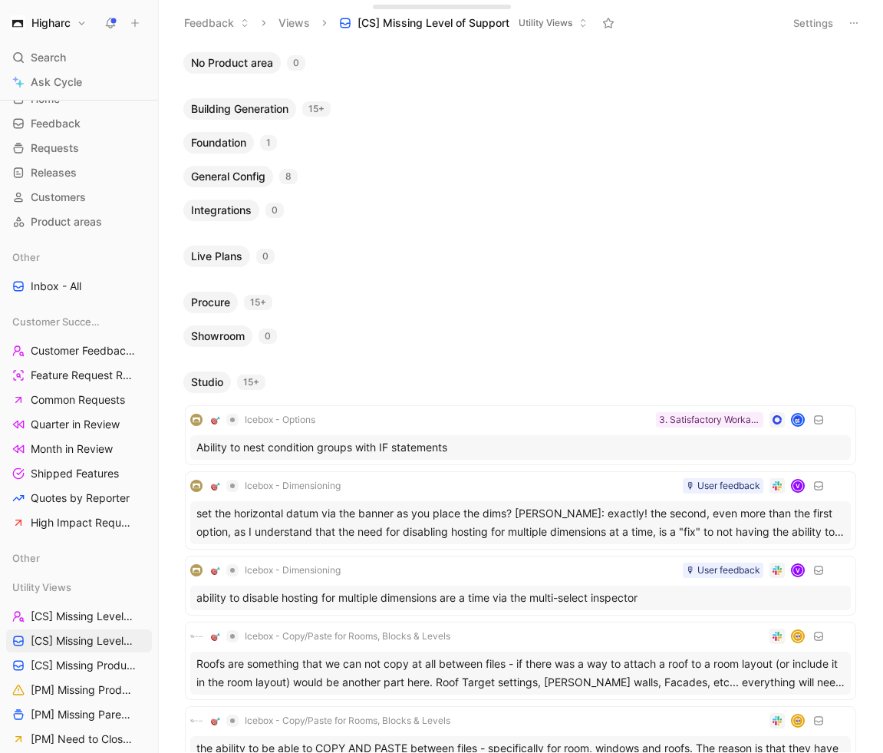
click at [157, 21] on icon at bounding box center [157, 23] width 12 height 12
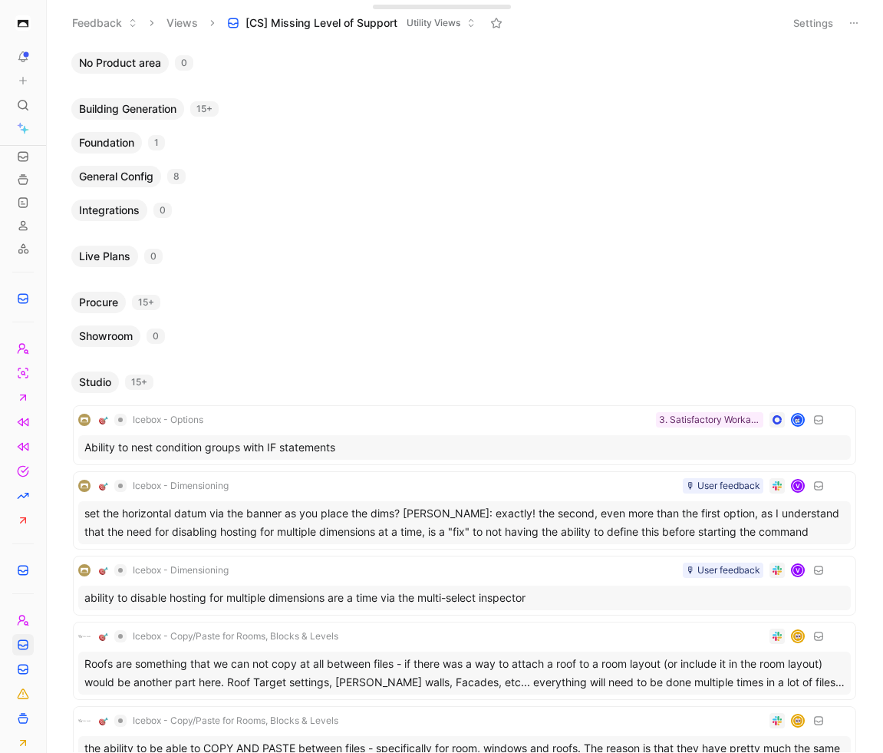
click at [54, 23] on icon at bounding box center [50, 23] width 12 height 12
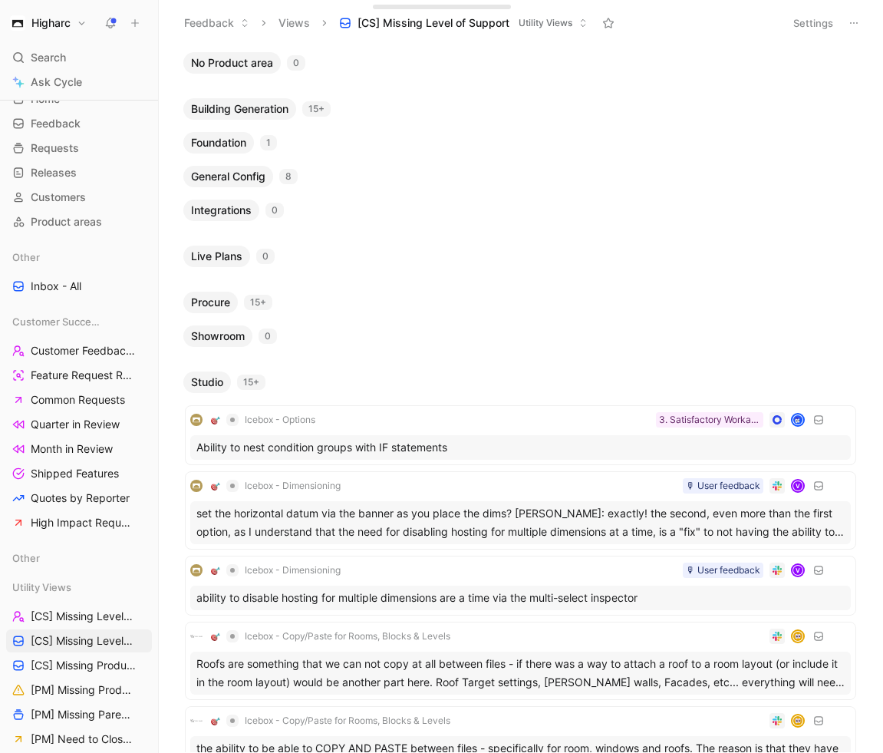
click at [157, 23] on icon at bounding box center [157, 23] width 12 height 12
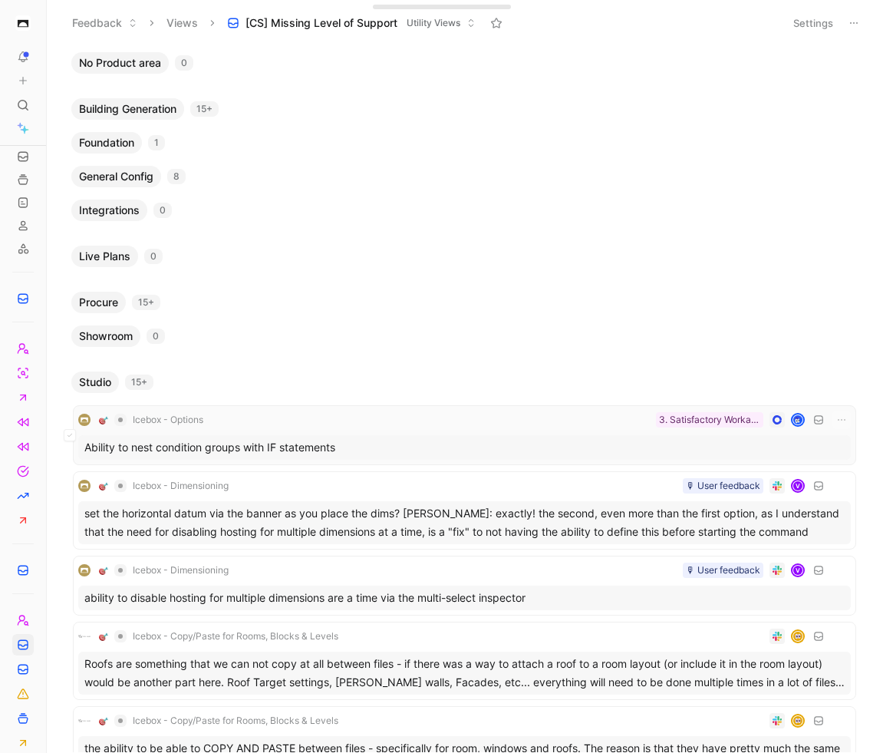
click at [486, 423] on div "Icebox - Options 3. Satisfactory Workaround" at bounding box center [464, 419] width 773 height 18
click at [506, 523] on div "set the horizontal datum via the banner as you place the dims? Victoria: exactl…" at bounding box center [464, 522] width 773 height 43
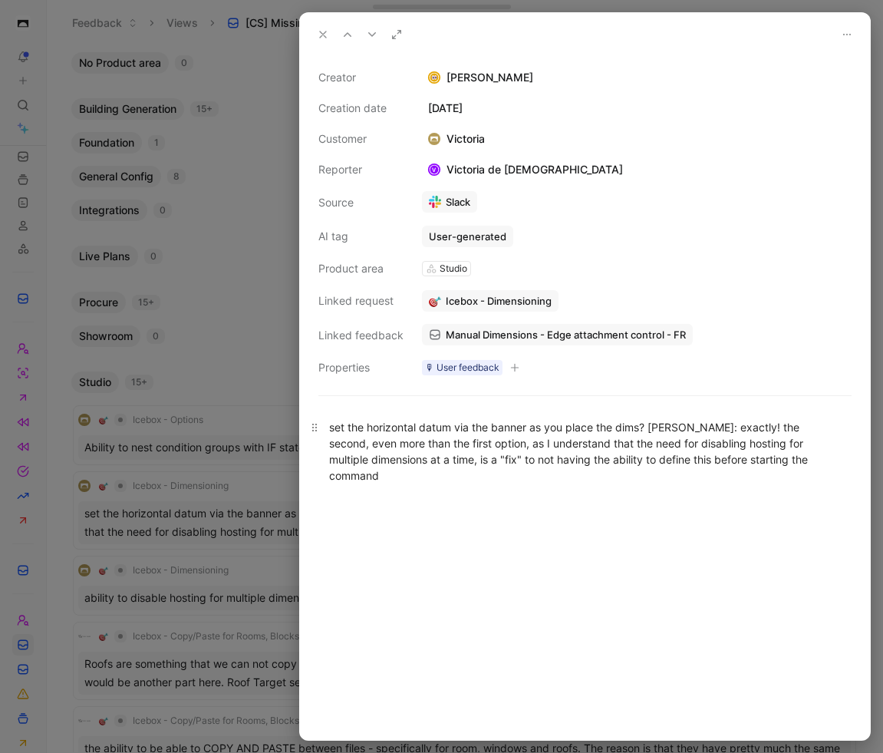
click at [453, 450] on div "set the horizontal datum via the banner as you place the dims? Victoria: exactl…" at bounding box center [585, 451] width 512 height 64
click at [521, 459] on div "set the horizontal datum via the banner as you place the dims? Victoria: exactl…" at bounding box center [585, 451] width 512 height 64
click at [517, 334] on span "Manual Dimensions - Edge attachment control - FR" at bounding box center [566, 335] width 240 height 14
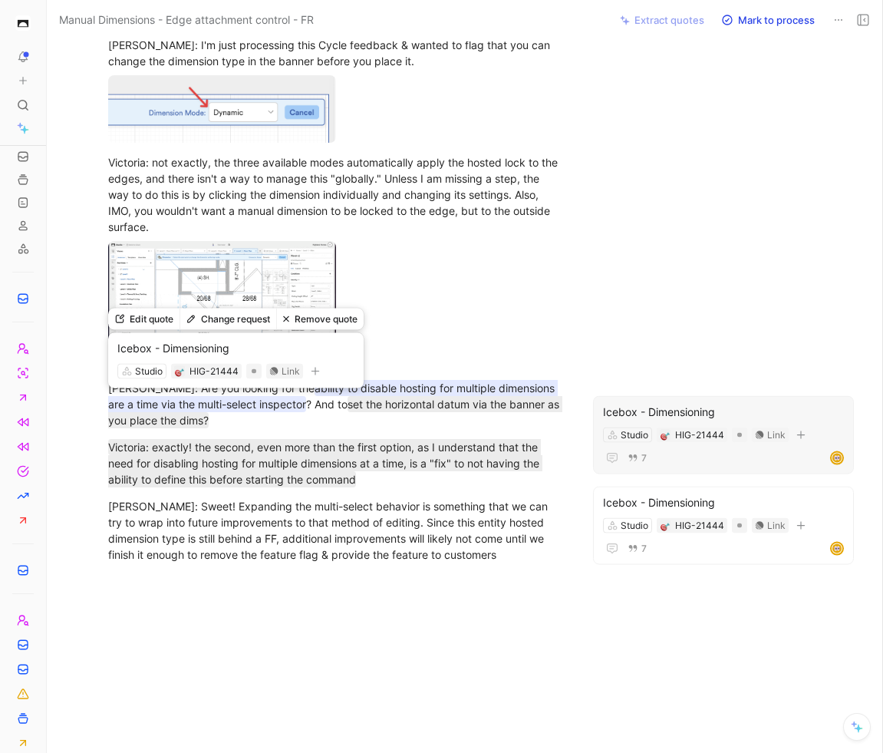
scroll to position [656, 0]
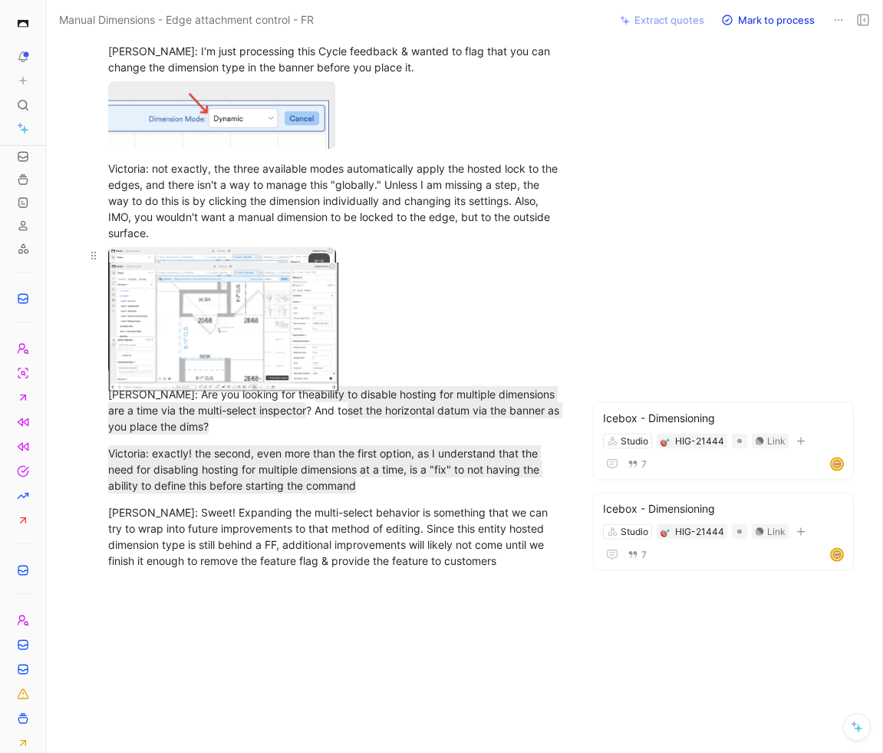
click at [239, 375] on body "To pick up a draggable item, press the space bar. While dragging, use the arrow…" at bounding box center [441, 376] width 883 height 753
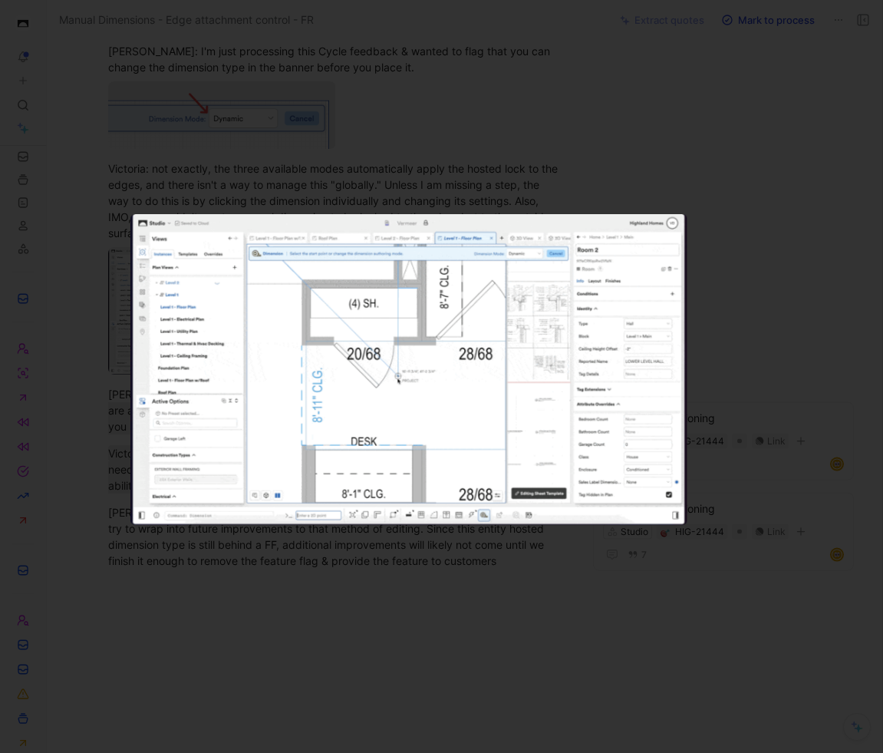
click at [667, 752] on div at bounding box center [441, 753] width 883 height 0
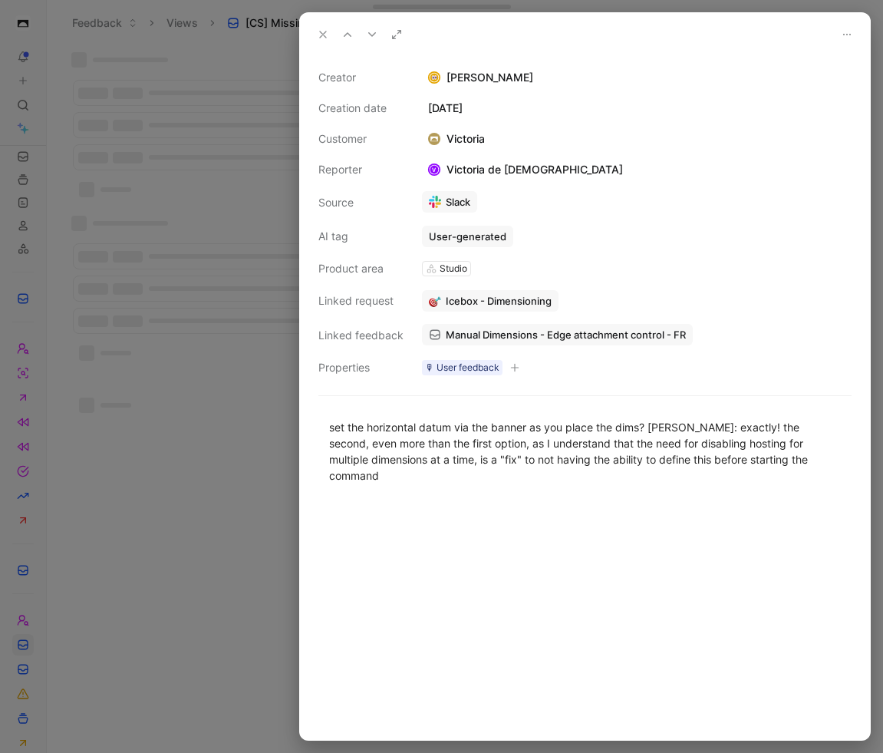
click at [517, 367] on icon "button" at bounding box center [515, 367] width 8 height 1
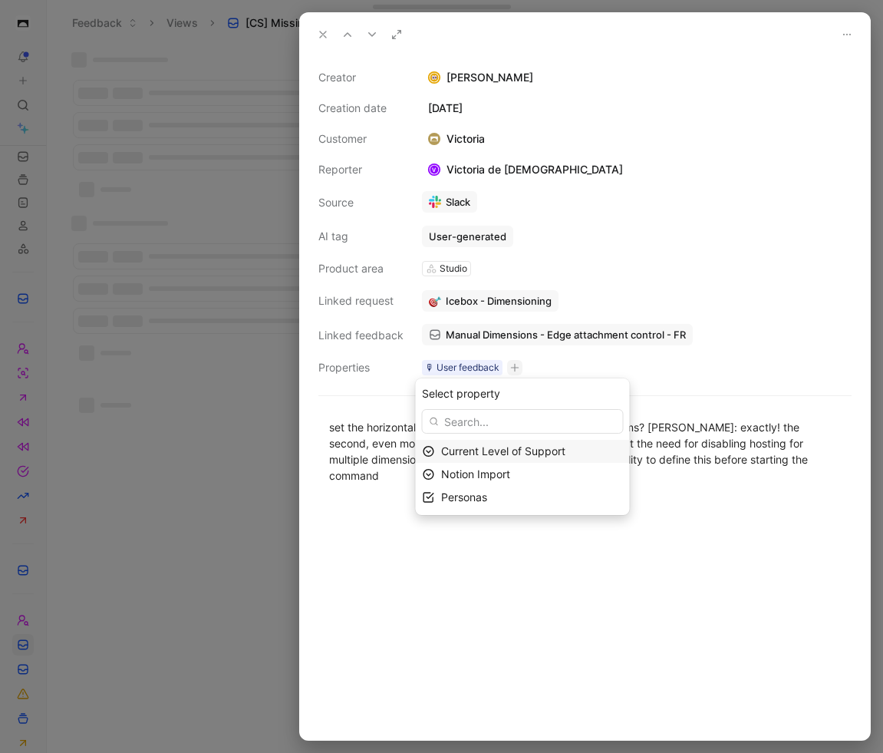
click at [523, 447] on span "Current Level of Support" at bounding box center [503, 450] width 124 height 13
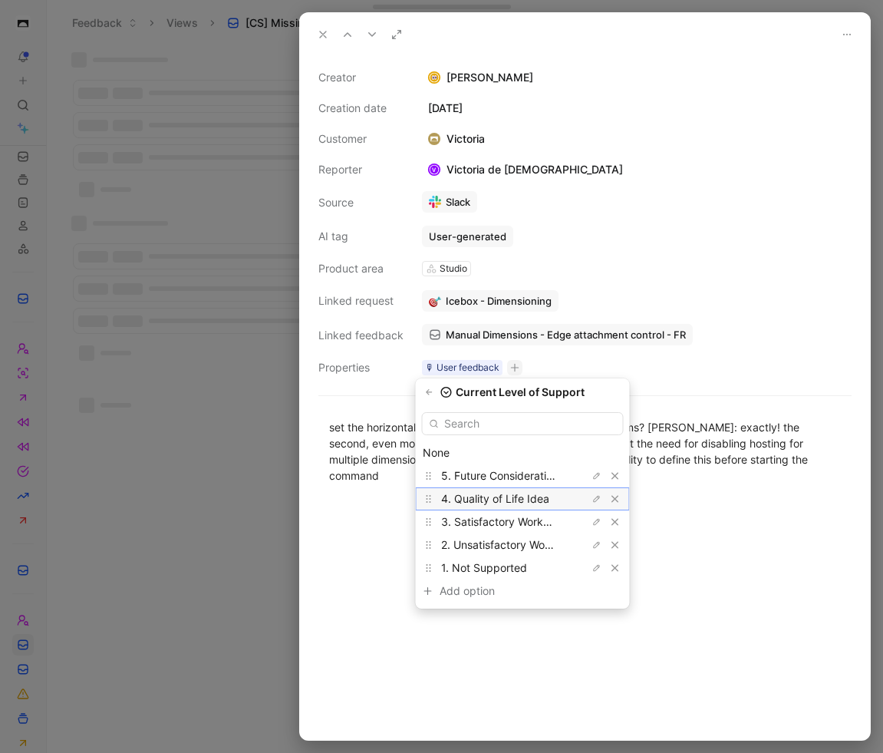
click at [514, 500] on span "4. Quality of Life Idea" at bounding box center [495, 498] width 108 height 13
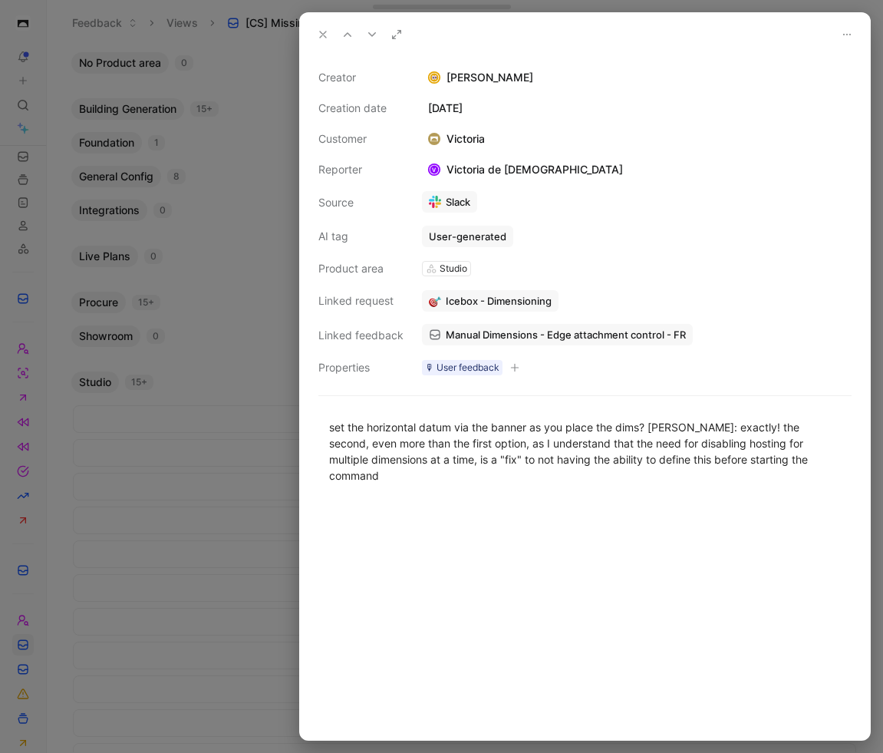
click at [319, 39] on icon at bounding box center [323, 34] width 12 height 12
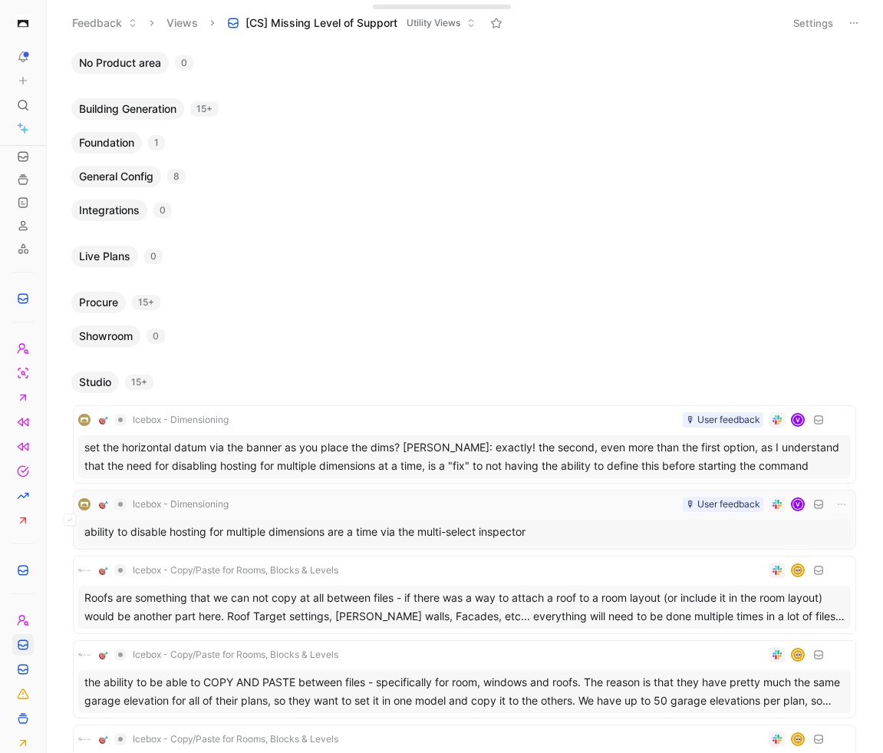
scroll to position [97, 0]
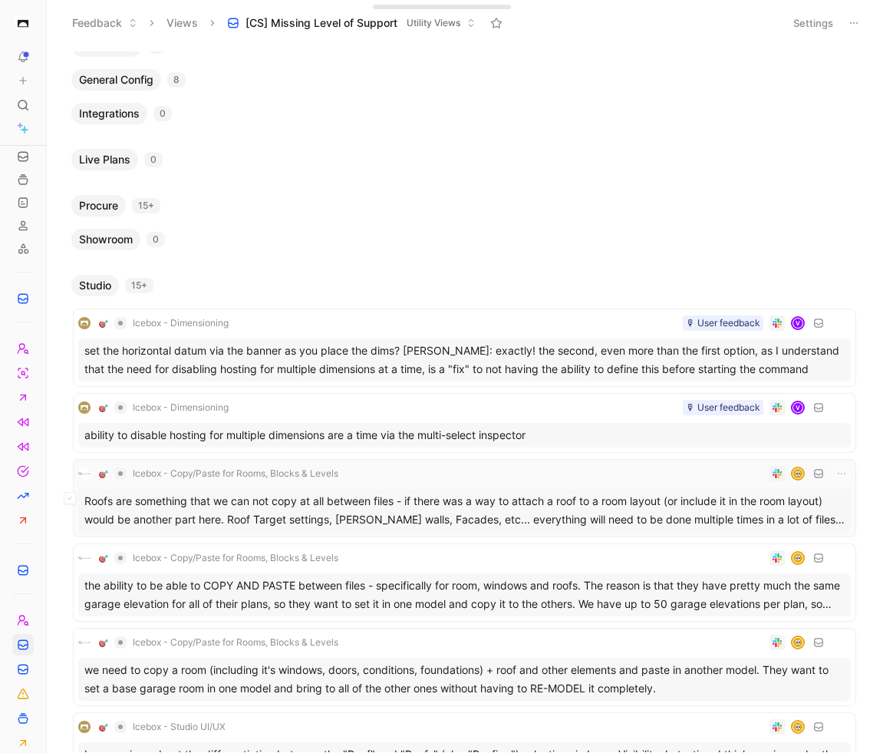
click at [451, 493] on div "Roofs are something that we can not copy at all between files - if there was a …" at bounding box center [464, 510] width 773 height 43
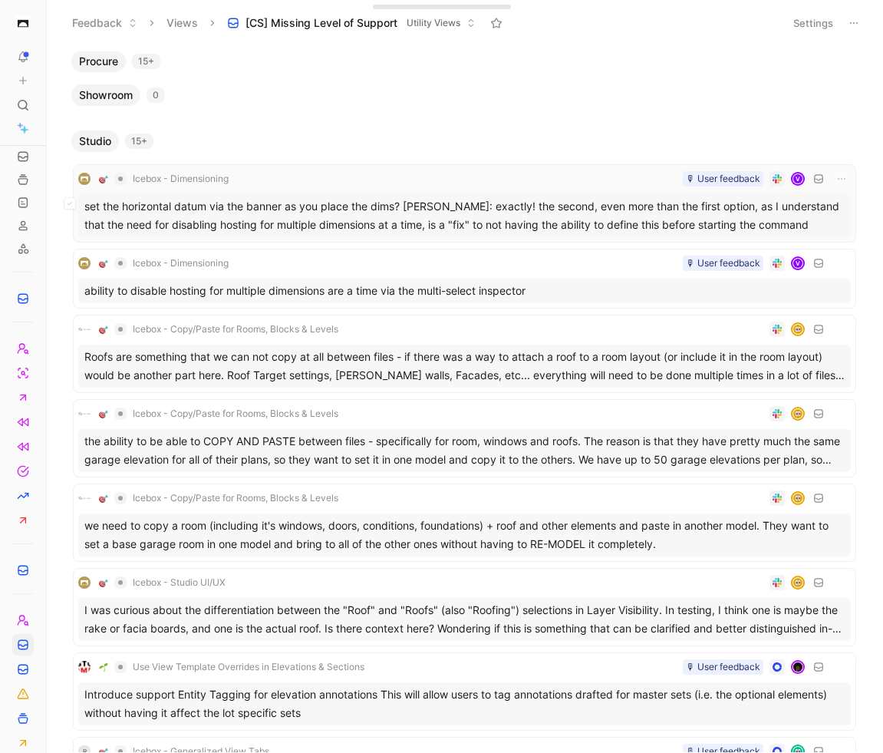
scroll to position [243, 0]
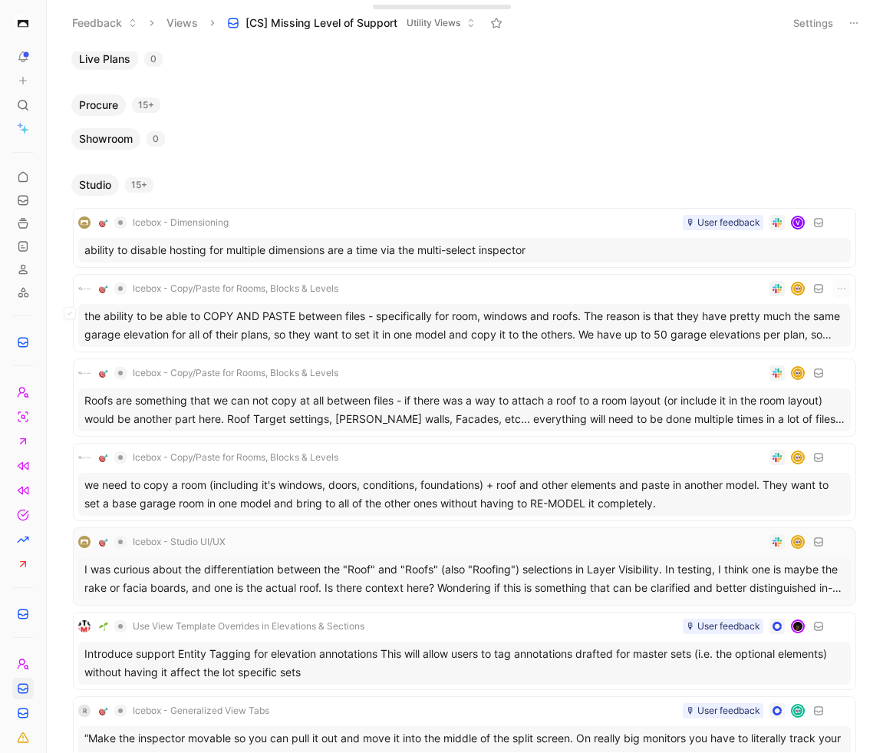
scroll to position [161, 0]
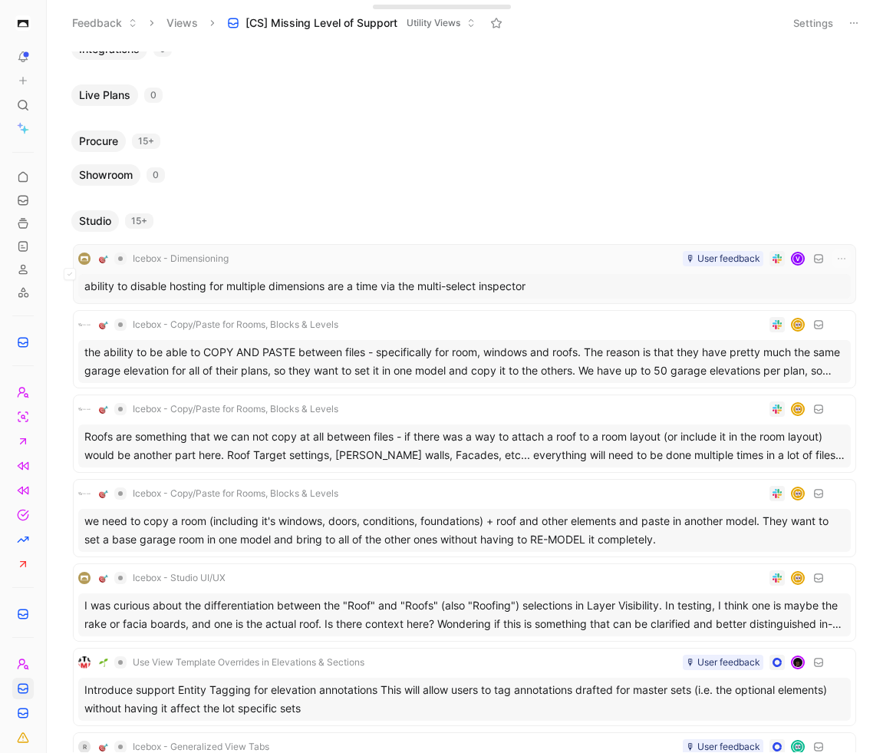
click at [420, 285] on div "ability to disable hosting for multiple dimensions are a time via the multi-sel…" at bounding box center [464, 286] width 773 height 25
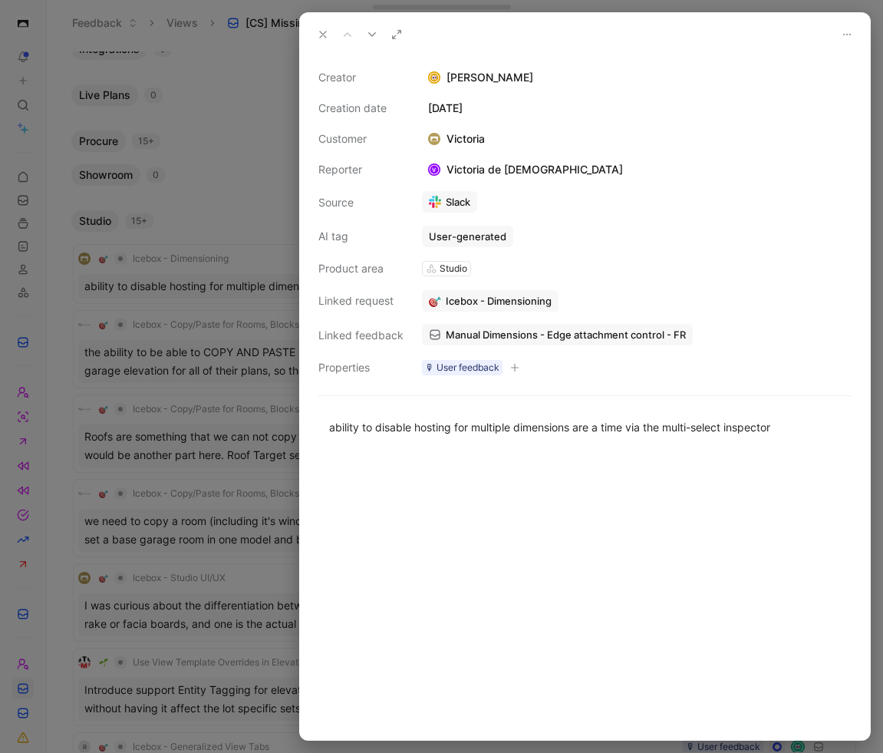
click at [550, 333] on span "Manual Dimensions - Edge attachment control - FR" at bounding box center [566, 335] width 240 height 14
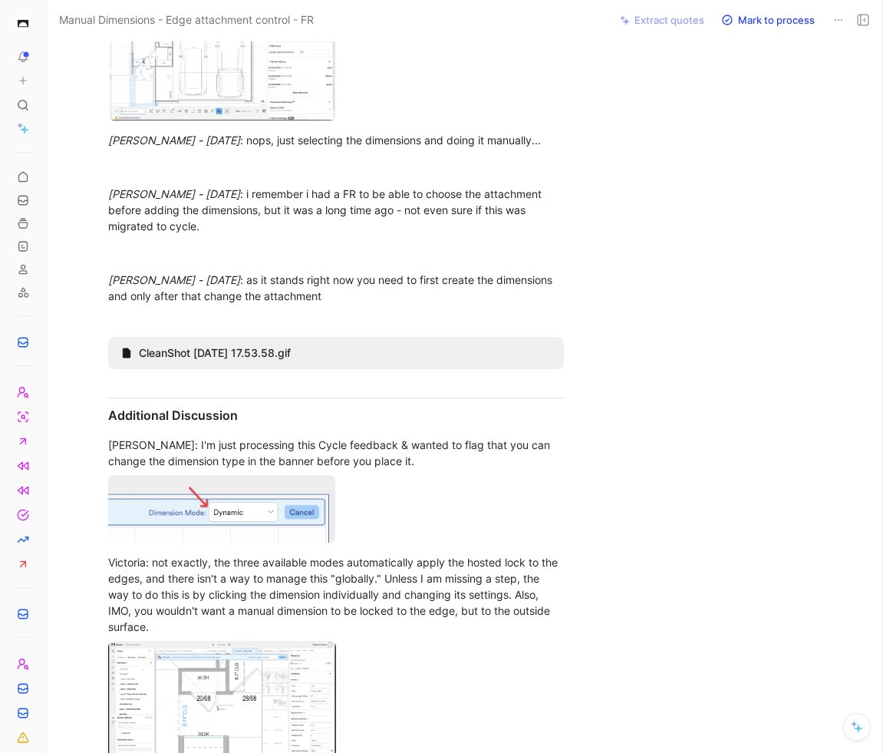
scroll to position [730, 0]
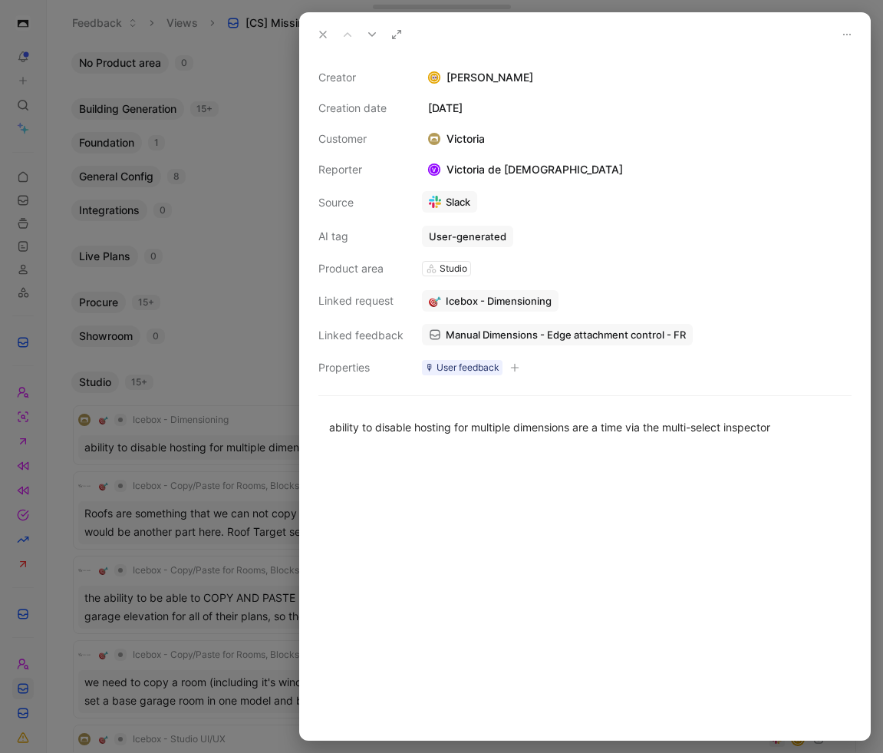
click at [514, 370] on icon "button" at bounding box center [514, 368] width 1 height 8
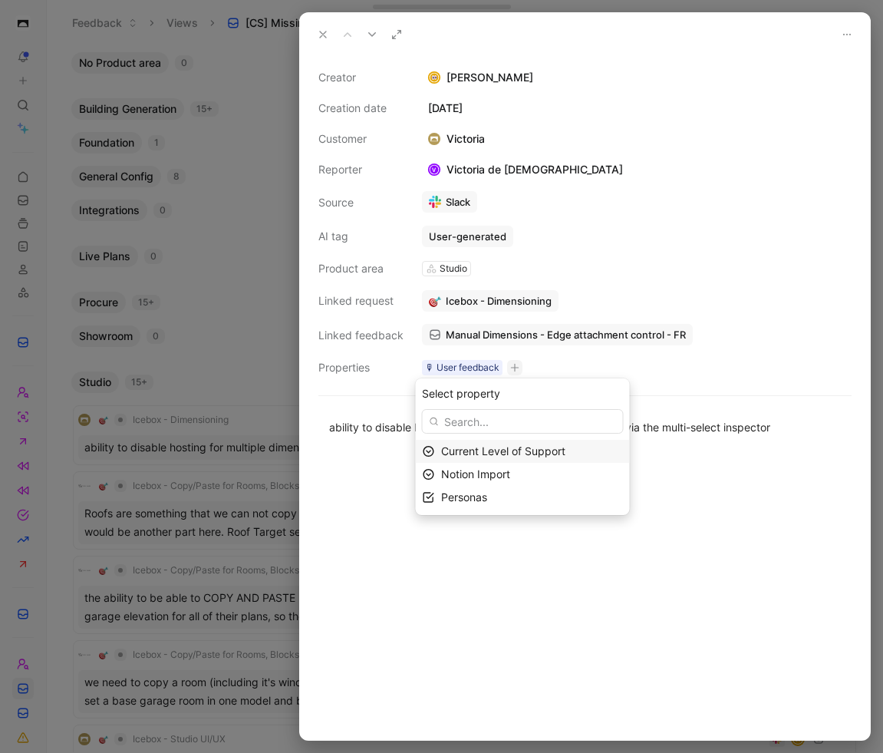
click at [532, 445] on span "Current Level of Support" at bounding box center [503, 450] width 124 height 13
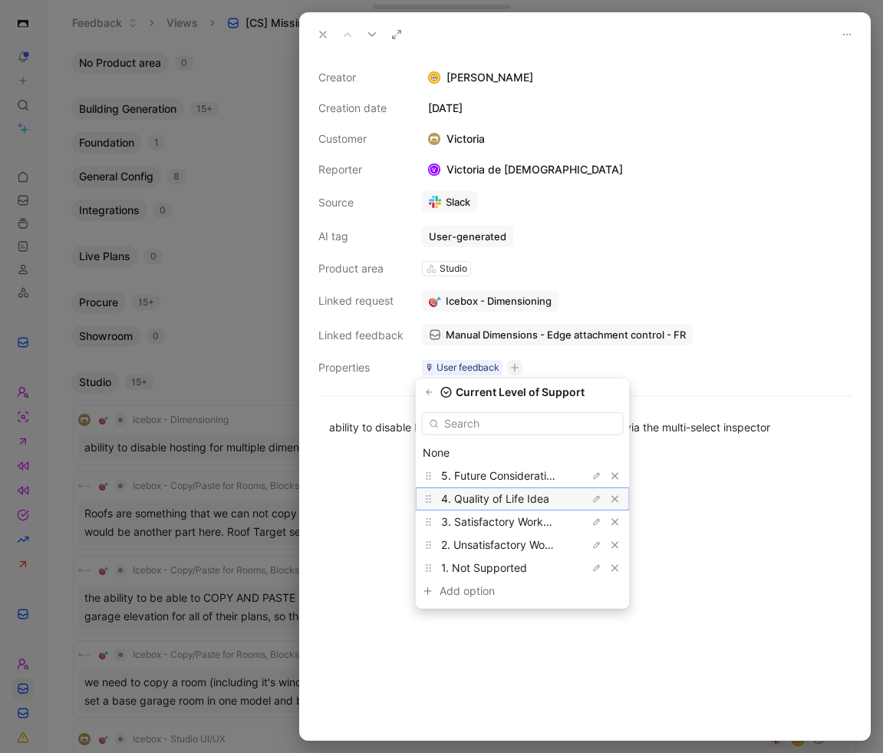
click at [525, 496] on span "4. Quality of Life Idea" at bounding box center [495, 498] width 108 height 13
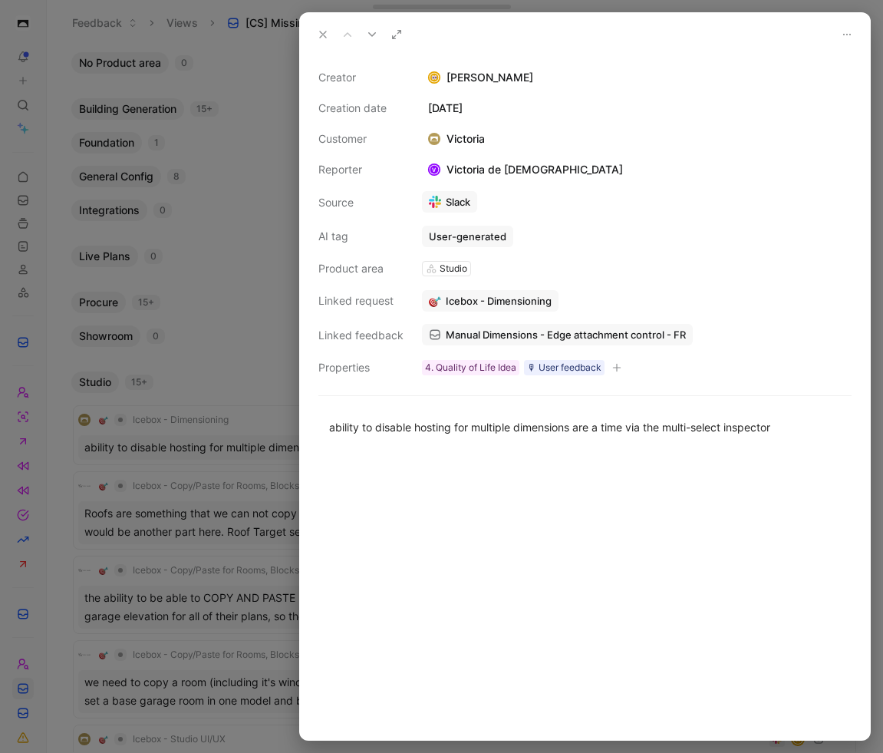
click at [324, 31] on icon at bounding box center [323, 34] width 12 height 12
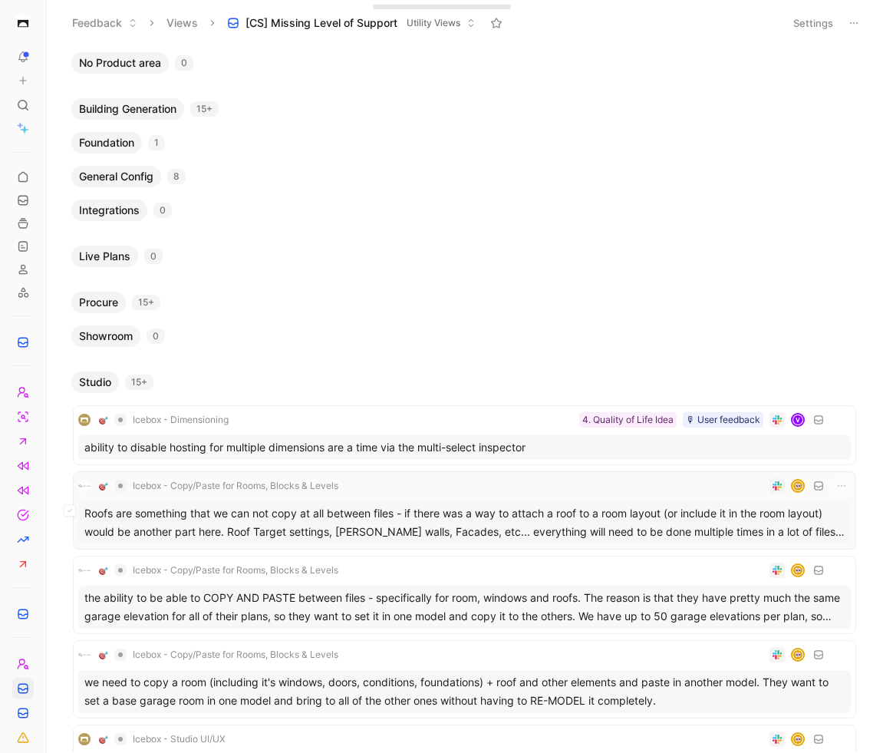
click at [578, 510] on div "Roofs are something that we can not copy at all between files - if there was a …" at bounding box center [464, 522] width 773 height 43
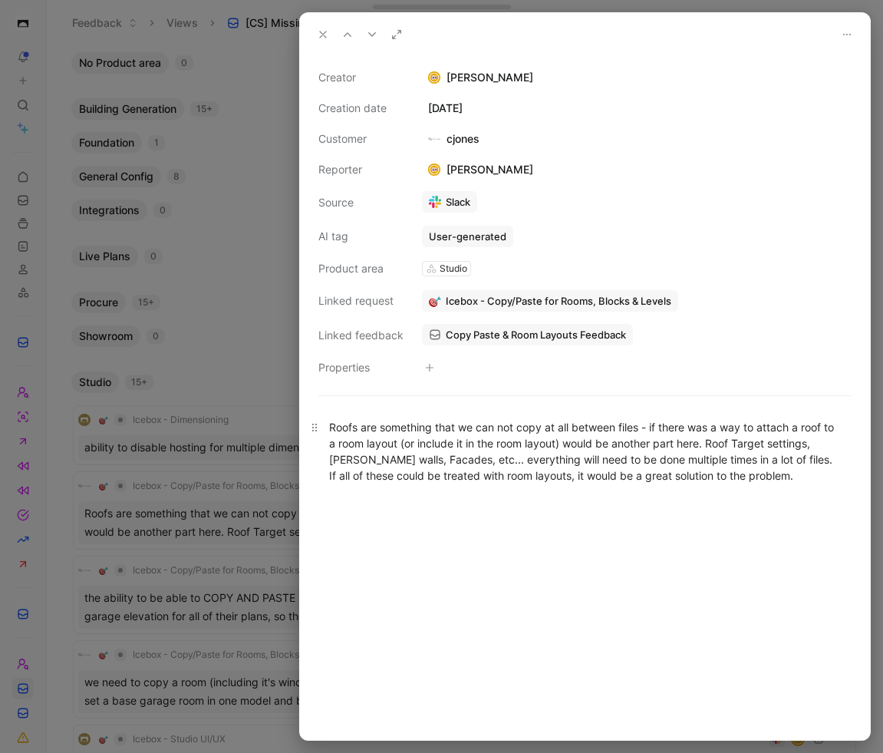
click at [608, 447] on div "Roofs are something that we can not copy at all between files - if there was a …" at bounding box center [585, 451] width 512 height 64
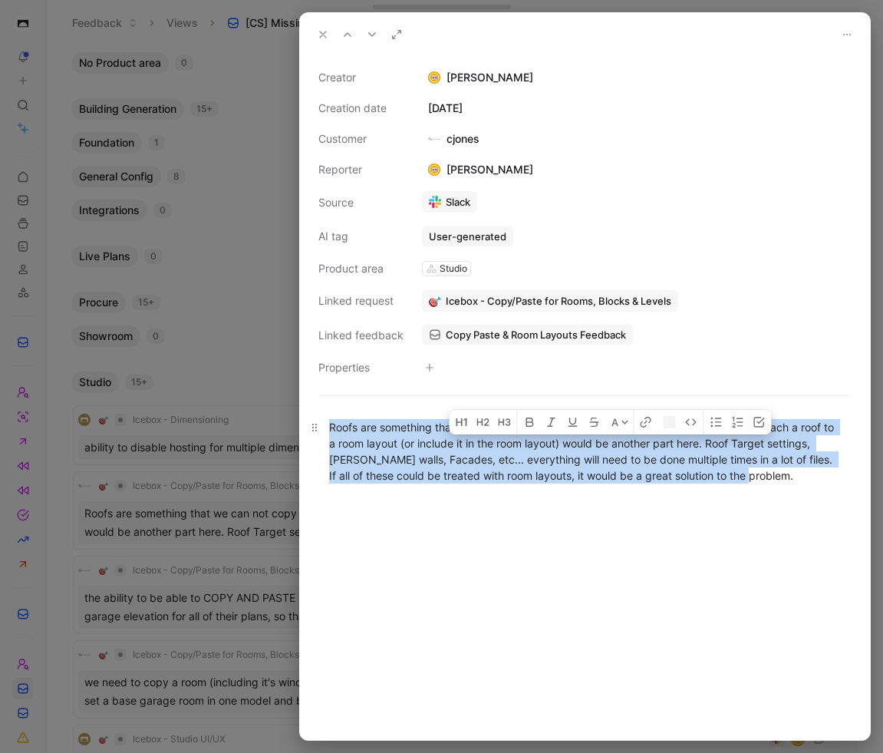
click at [608, 447] on div "Roofs are something that we can not copy at all between files - if there was a …" at bounding box center [585, 451] width 512 height 64
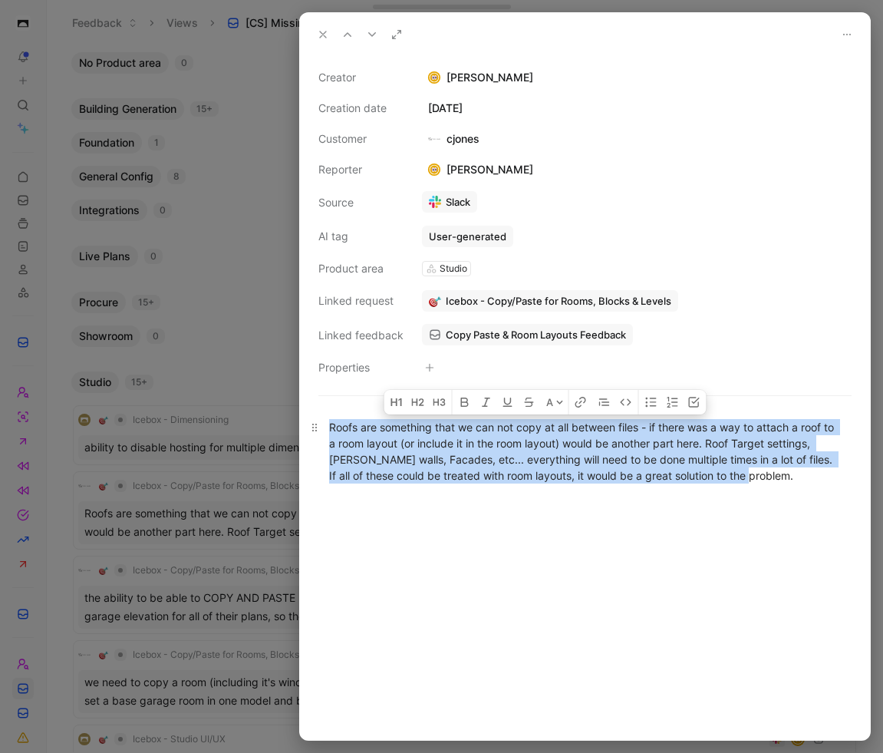
click at [636, 460] on div "Roofs are something that we can not copy at all between files - if there was a …" at bounding box center [585, 451] width 512 height 64
drag, startPoint x: 770, startPoint y: 480, endPoint x: 339, endPoint y: 421, distance: 435.2
click at [339, 422] on div "Roofs are something that we can not copy at all between files - if there was a …" at bounding box center [585, 451] width 512 height 64
click at [571, 454] on div "Roofs are something that we can not copy at all between files - if there was a …" at bounding box center [585, 451] width 512 height 64
drag, startPoint x: 787, startPoint y: 483, endPoint x: 404, endPoint y: 424, distance: 387.2
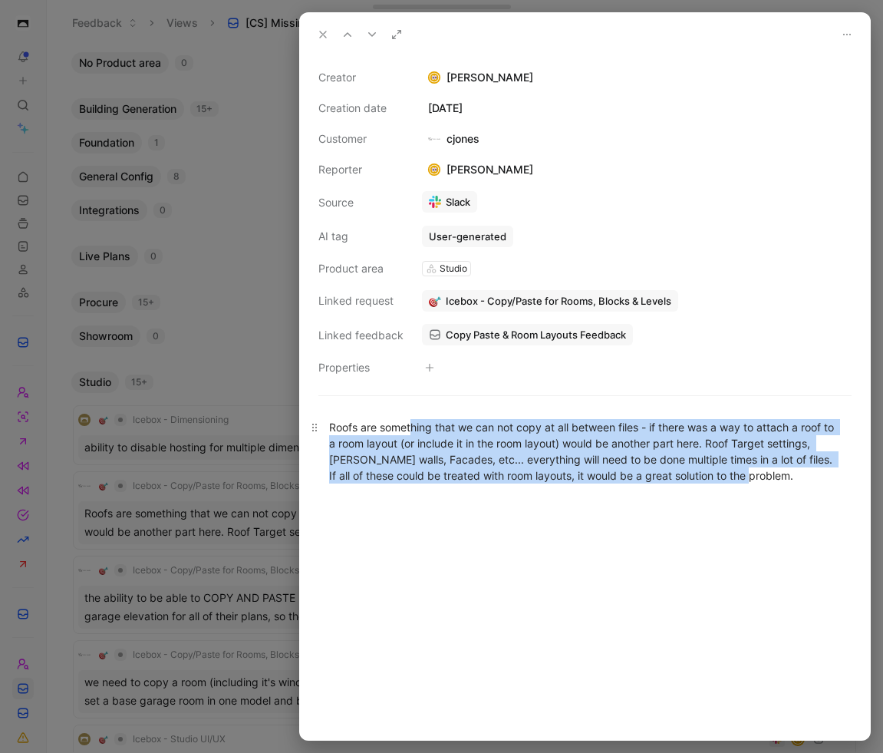
click at [404, 424] on div "Roofs are something that we can not copy at all between files - if there was a …" at bounding box center [585, 451] width 512 height 64
click at [438, 466] on div "Roofs are something that we can not copy at all between files - if there was a …" at bounding box center [585, 451] width 512 height 64
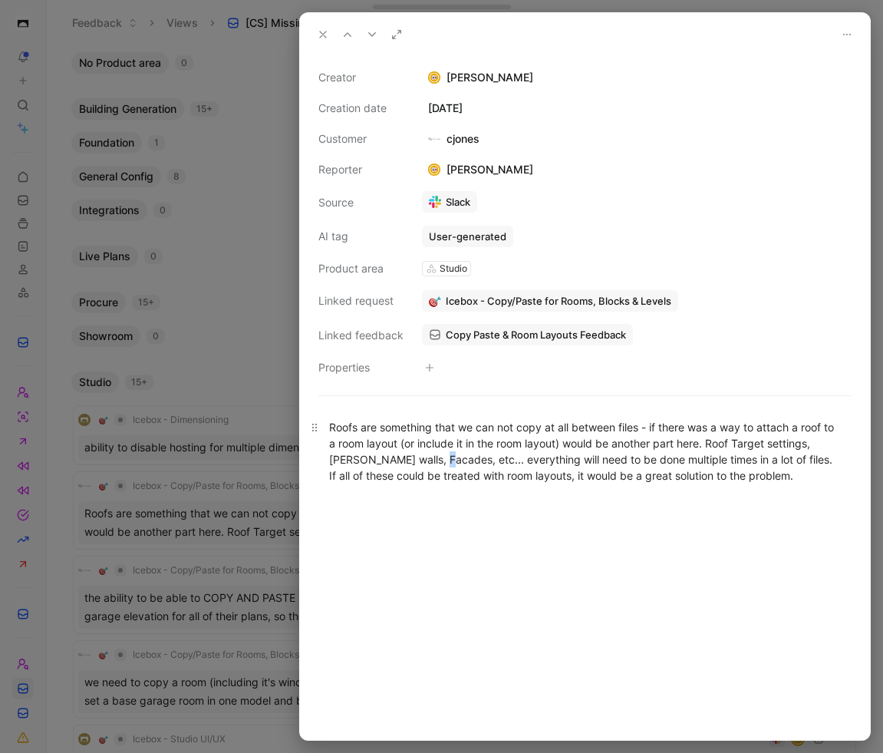
click at [438, 466] on div "Roofs are something that we can not copy at all between files - if there was a …" at bounding box center [585, 451] width 512 height 64
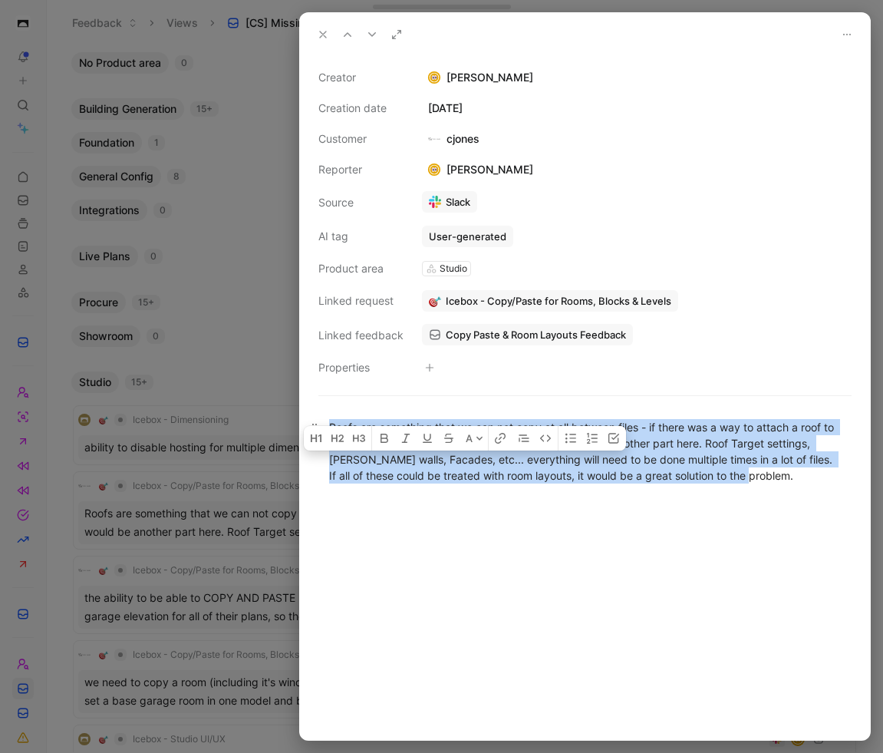
click at [438, 466] on div "Roofs are something that we can not copy at all between files - if there was a …" at bounding box center [585, 451] width 512 height 64
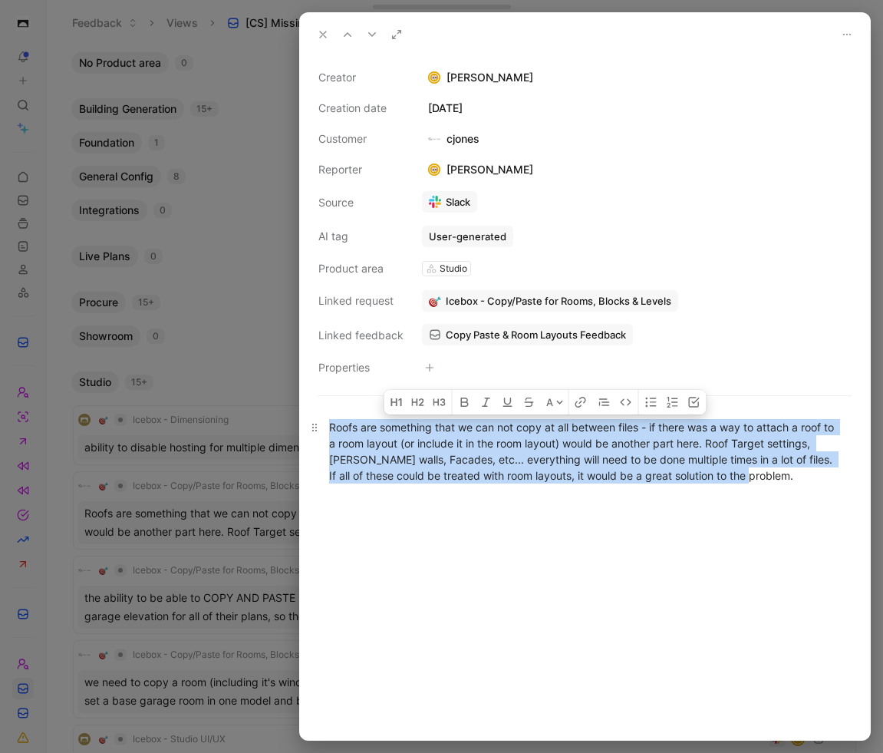
click at [483, 473] on div "Roofs are something that we can not copy at all between files - if there was a …" at bounding box center [585, 451] width 512 height 64
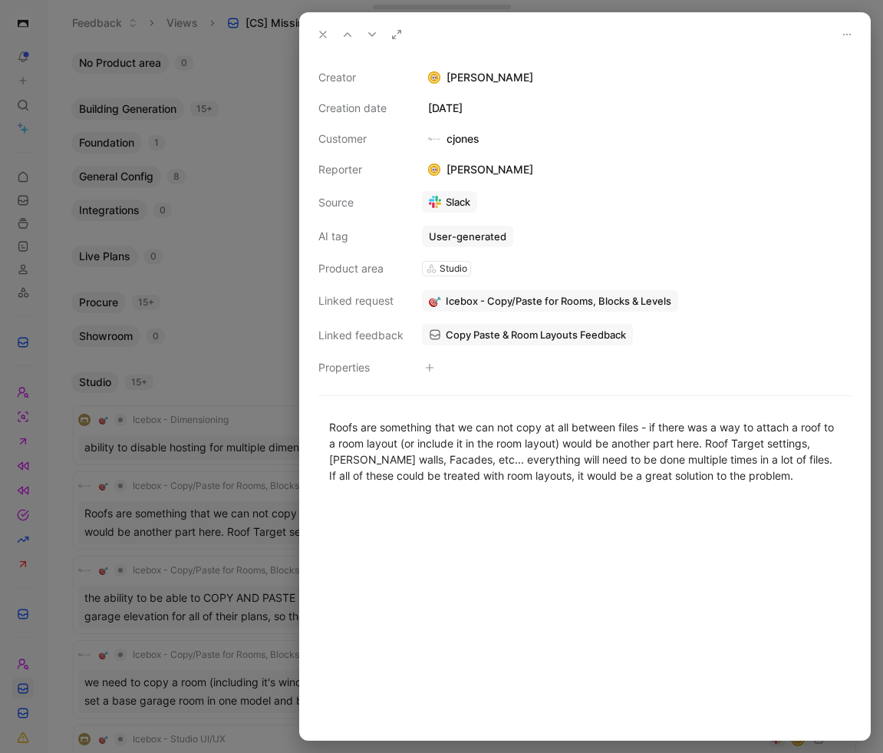
click at [426, 364] on icon "button" at bounding box center [429, 367] width 9 height 9
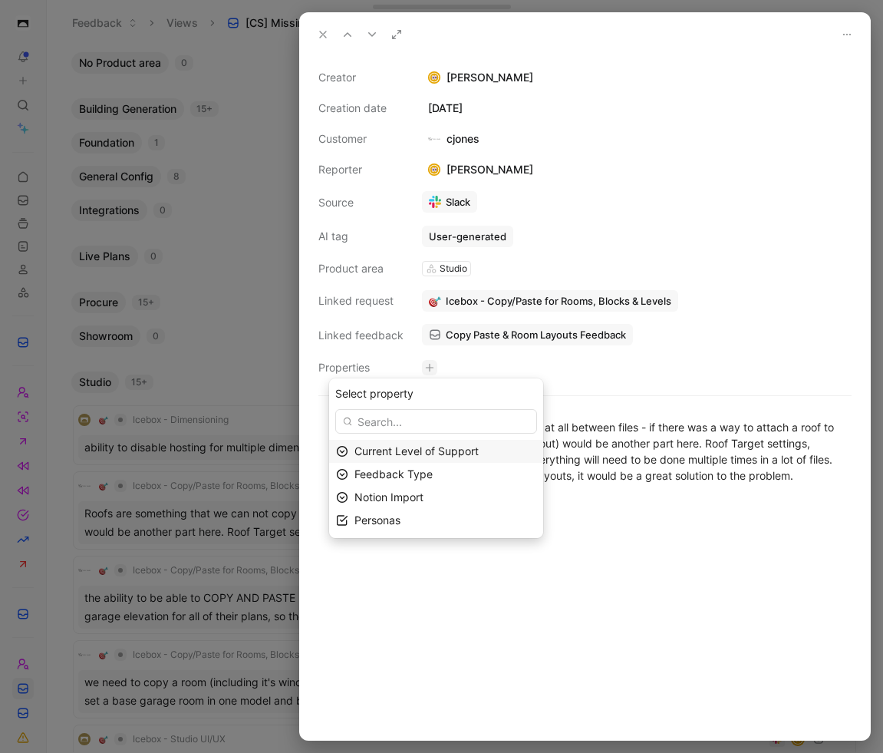
click at [432, 455] on span "Current Level of Support" at bounding box center [416, 450] width 124 height 13
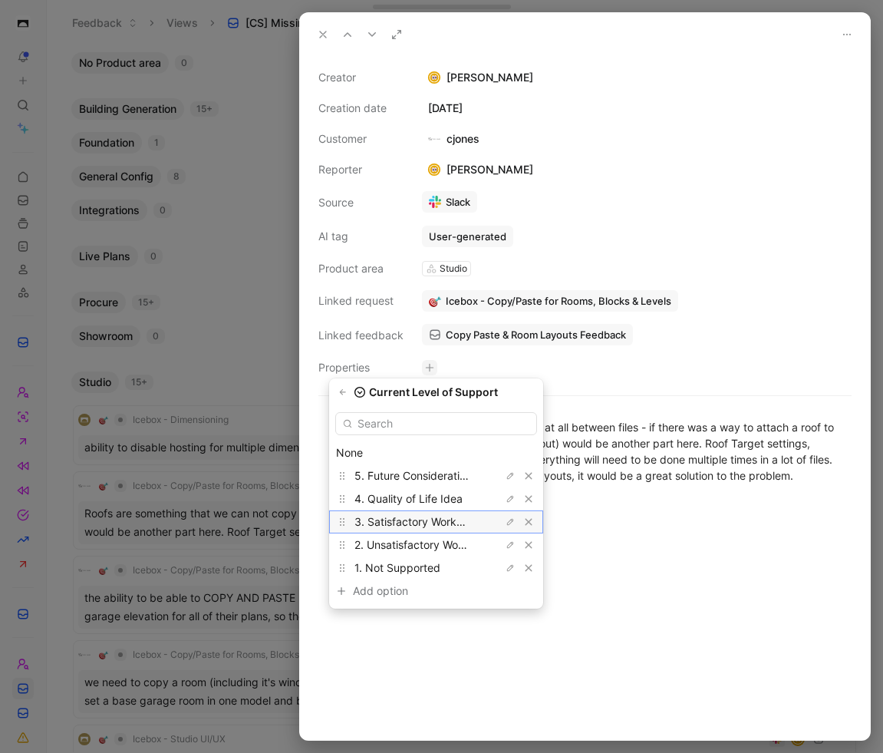
click at [433, 522] on span "3. Satisfactory Workaround" at bounding box center [422, 521] width 137 height 13
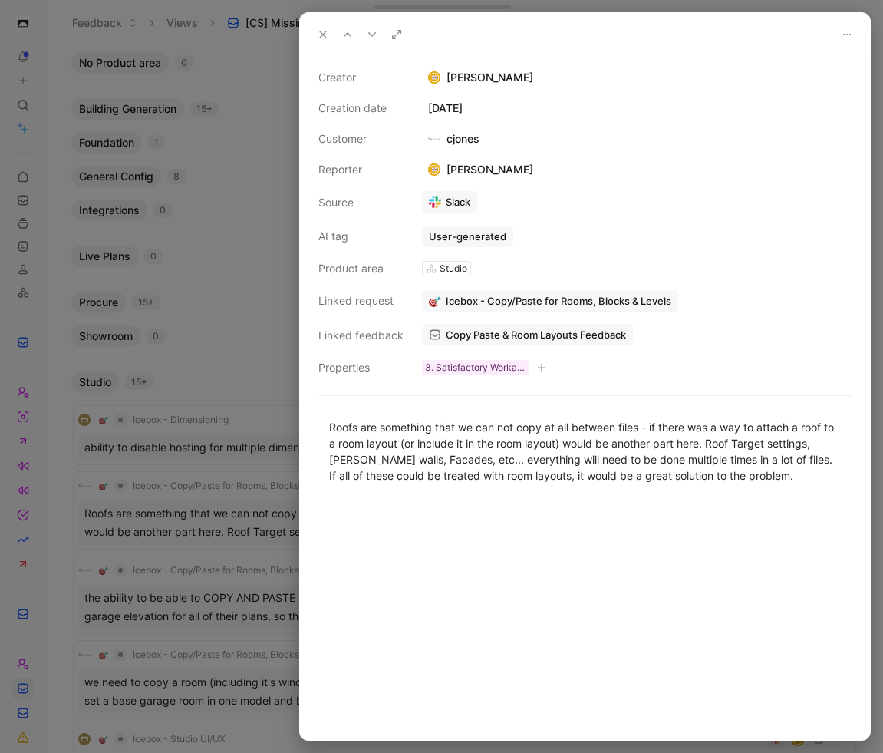
click at [328, 35] on icon at bounding box center [323, 34] width 12 height 12
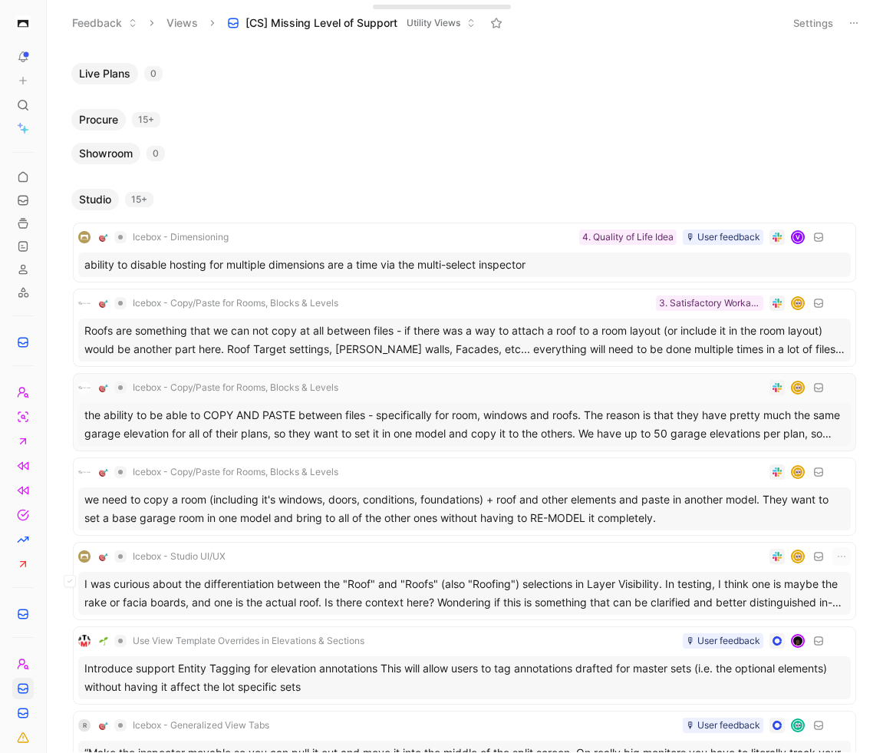
scroll to position [381, 0]
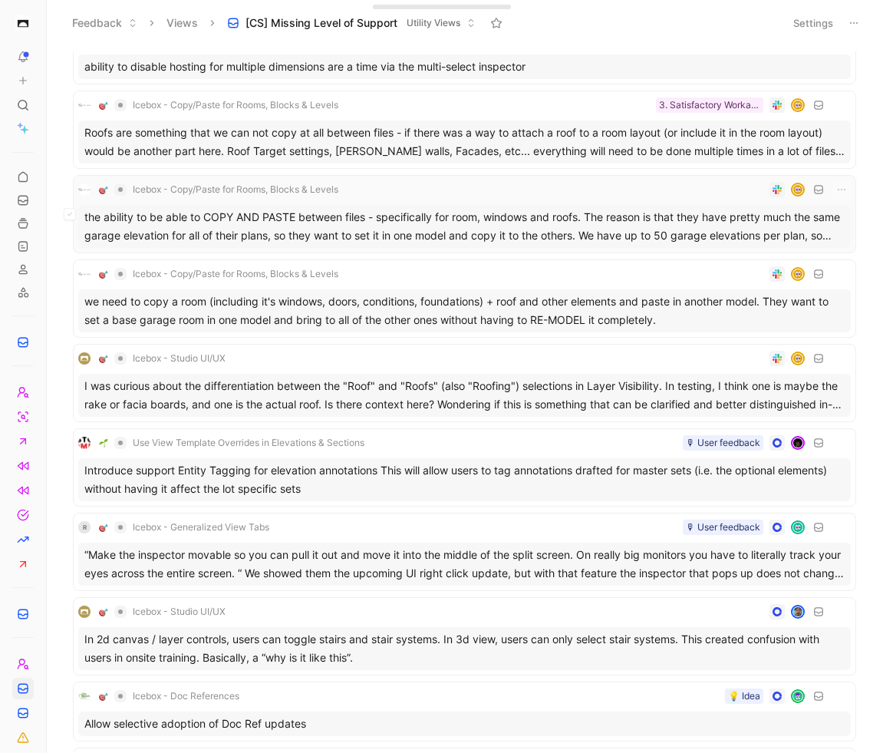
click at [529, 225] on div "the ability to be able to COPY AND PASTE between files - specifically for room,…" at bounding box center [464, 226] width 773 height 43
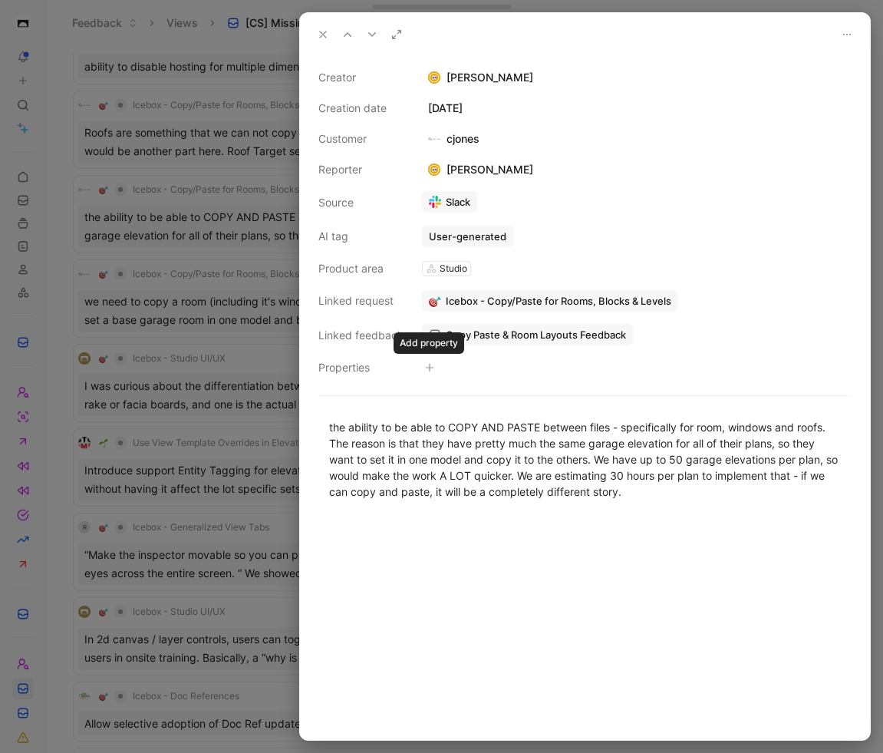
click at [429, 365] on icon "button" at bounding box center [429, 368] width 1 height 8
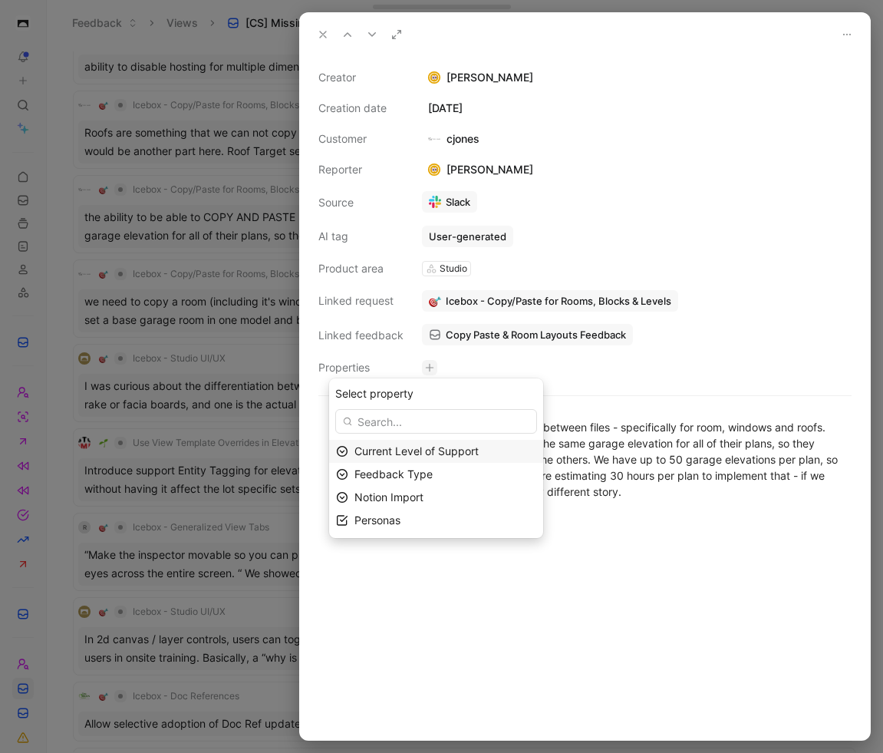
click at [437, 447] on span "Current Level of Support" at bounding box center [416, 450] width 124 height 13
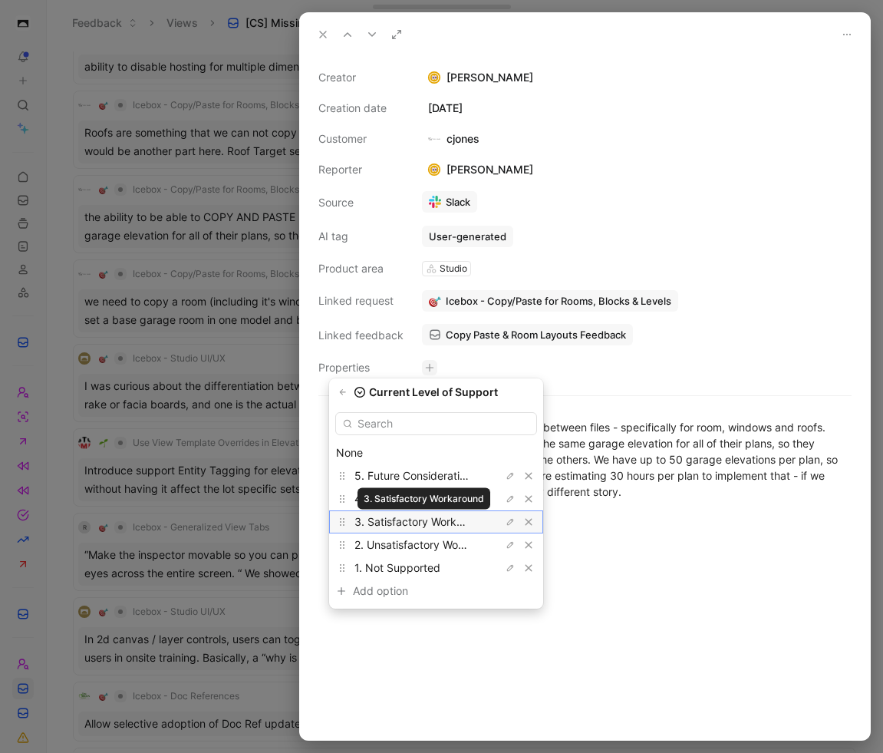
click at [427, 522] on span "3. Satisfactory Workaround" at bounding box center [422, 521] width 137 height 13
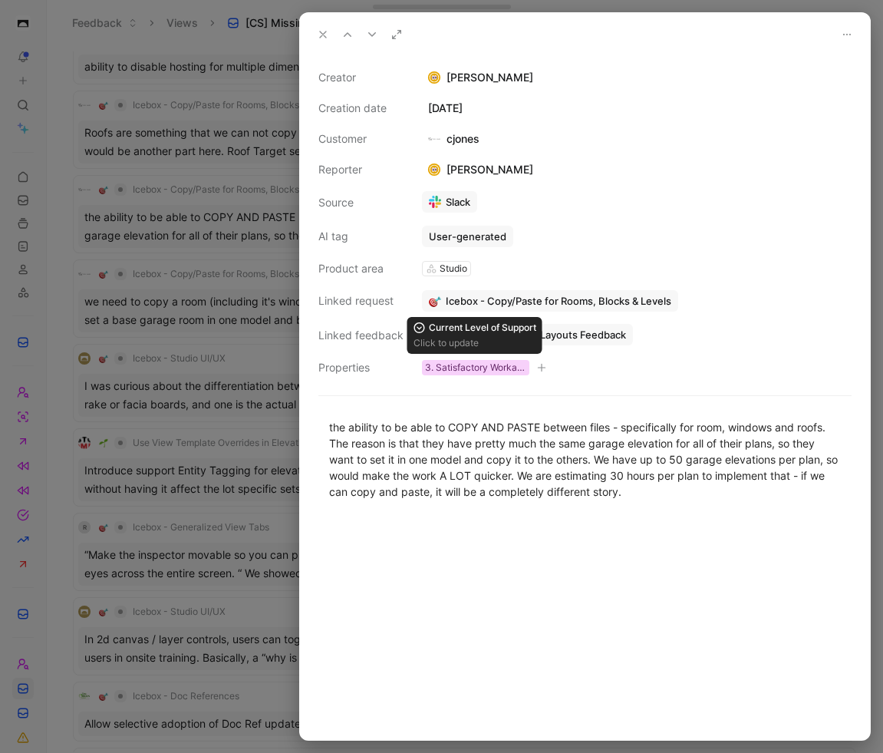
click at [484, 366] on div "3. Satisfactory Workaround" at bounding box center [475, 367] width 101 height 15
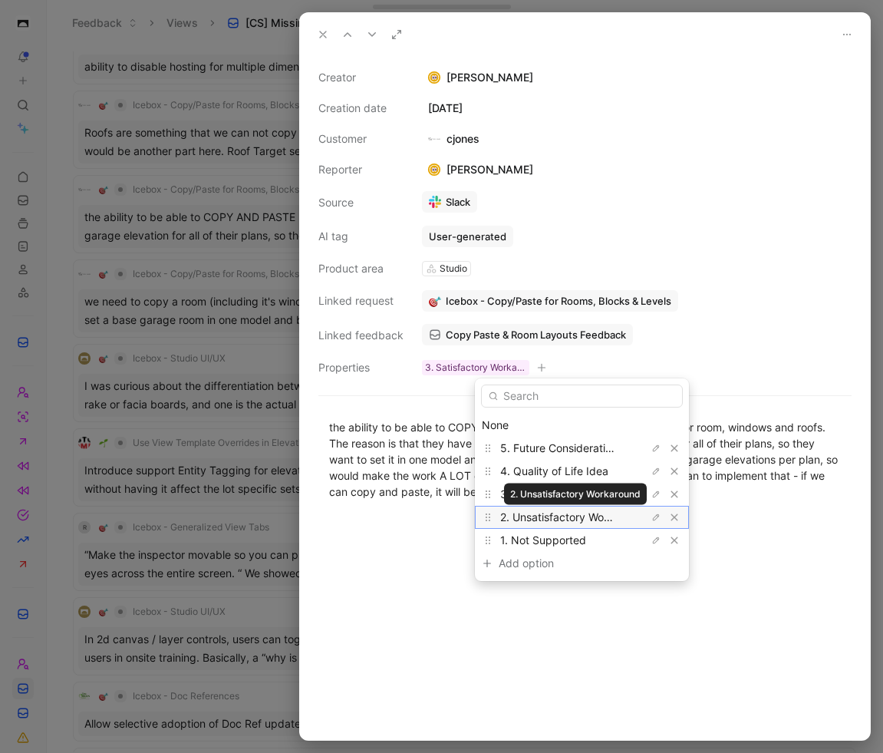
click at [574, 517] on span "2. Unsatisfactory Workaround" at bounding box center [574, 516] width 149 height 13
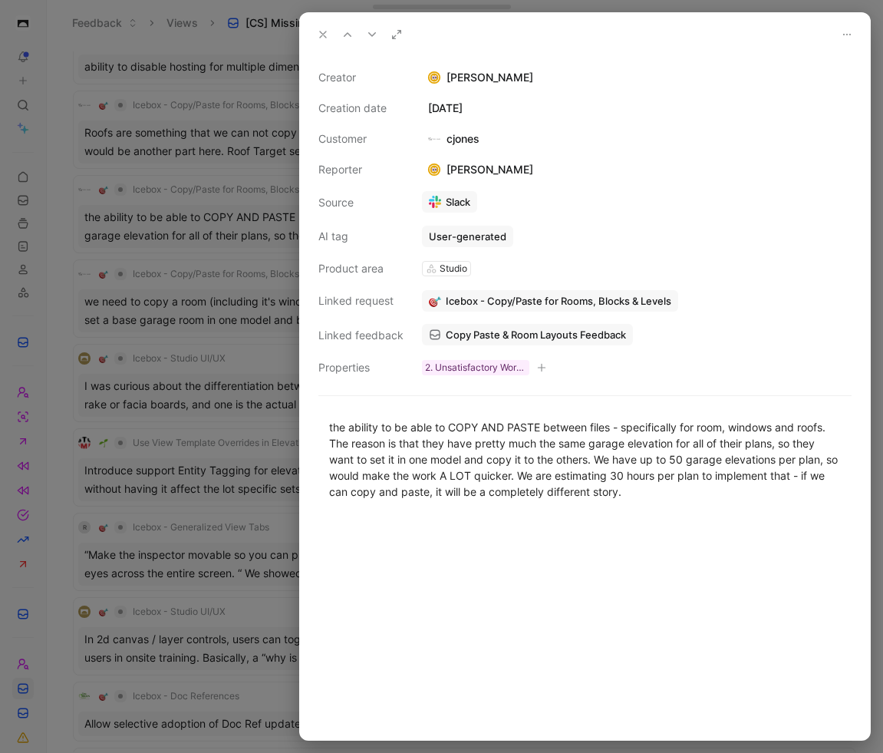
click at [326, 34] on icon at bounding box center [323, 34] width 12 height 12
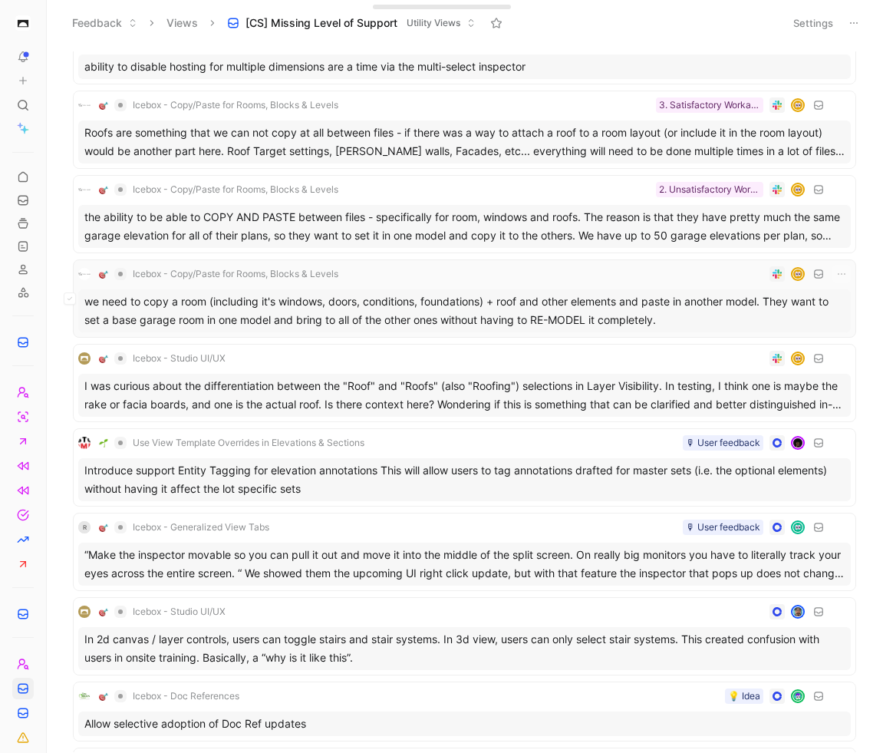
click at [493, 308] on div "we need to copy a room (including it's windows, doors, conditions, foundations)…" at bounding box center [464, 310] width 773 height 43
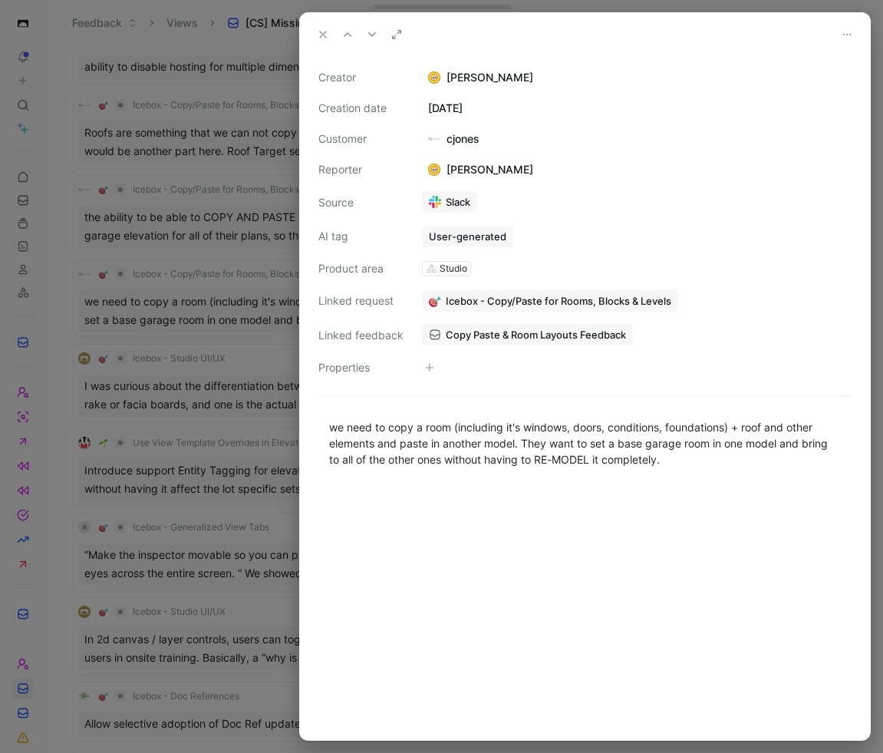
click at [429, 367] on icon "button" at bounding box center [430, 367] width 8 height 1
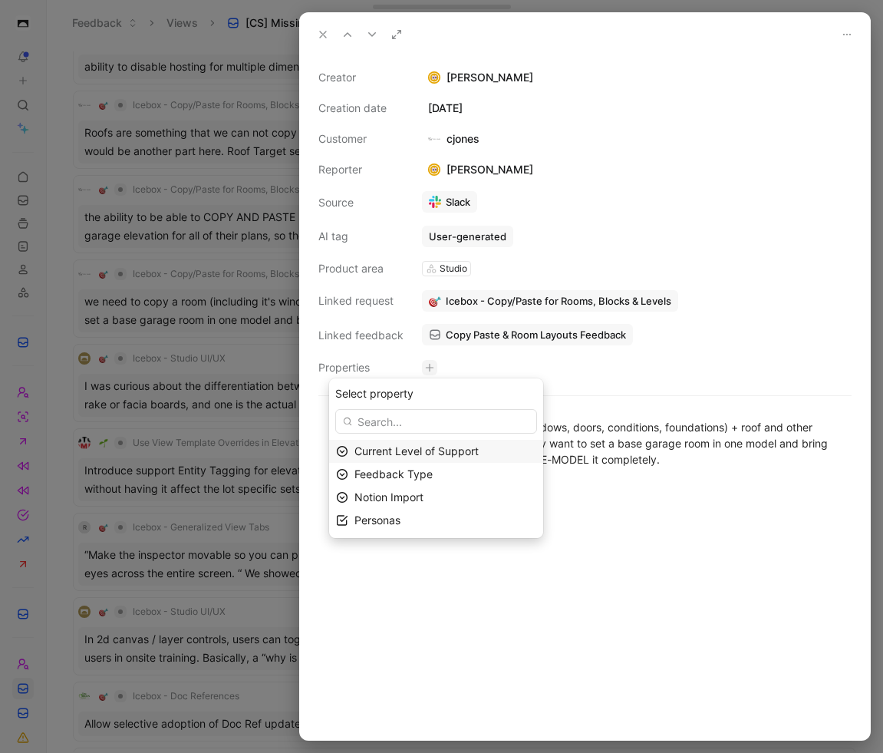
click at [431, 449] on span "Current Level of Support" at bounding box center [416, 450] width 124 height 13
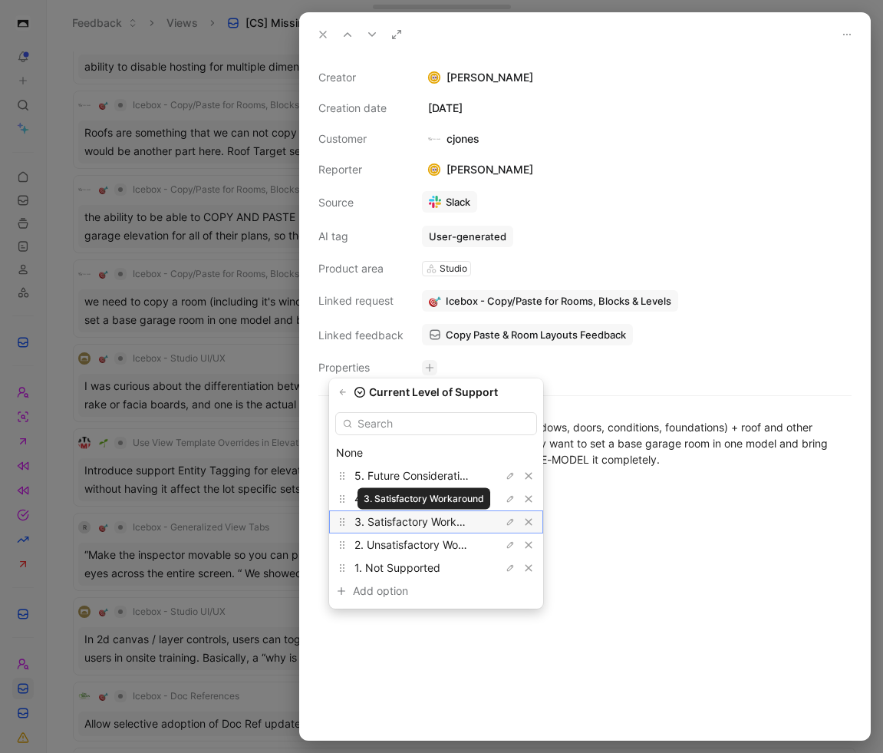
click at [460, 523] on span "3. Satisfactory Workaround" at bounding box center [422, 521] width 137 height 13
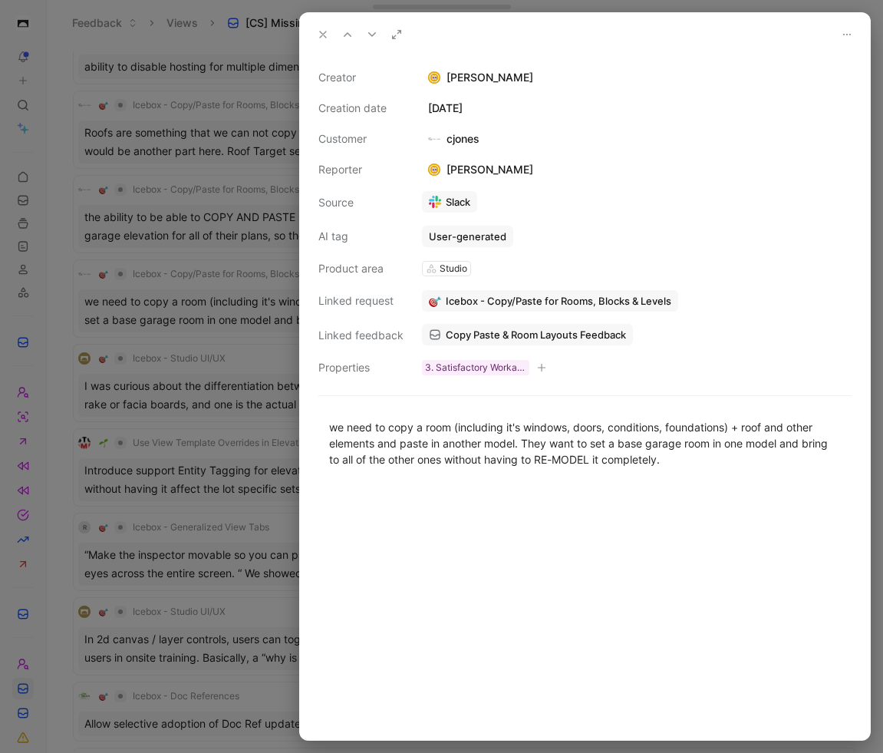
click at [321, 32] on use at bounding box center [323, 34] width 6 height 6
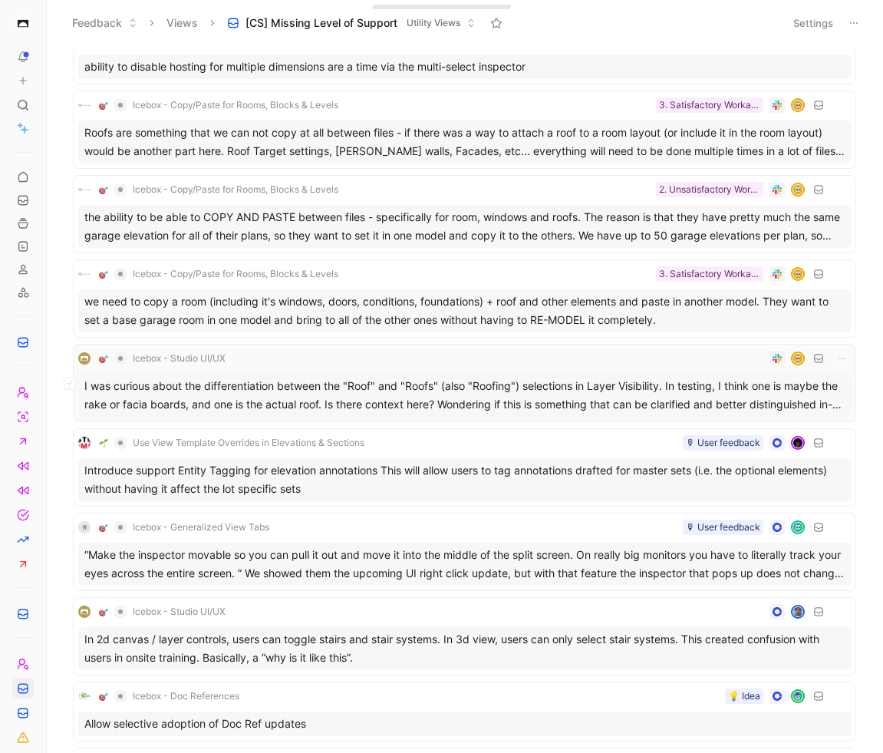
click at [505, 404] on div "I was curious about the differentiation between the "Roof" and "Roofs" (also "R…" at bounding box center [464, 395] width 773 height 43
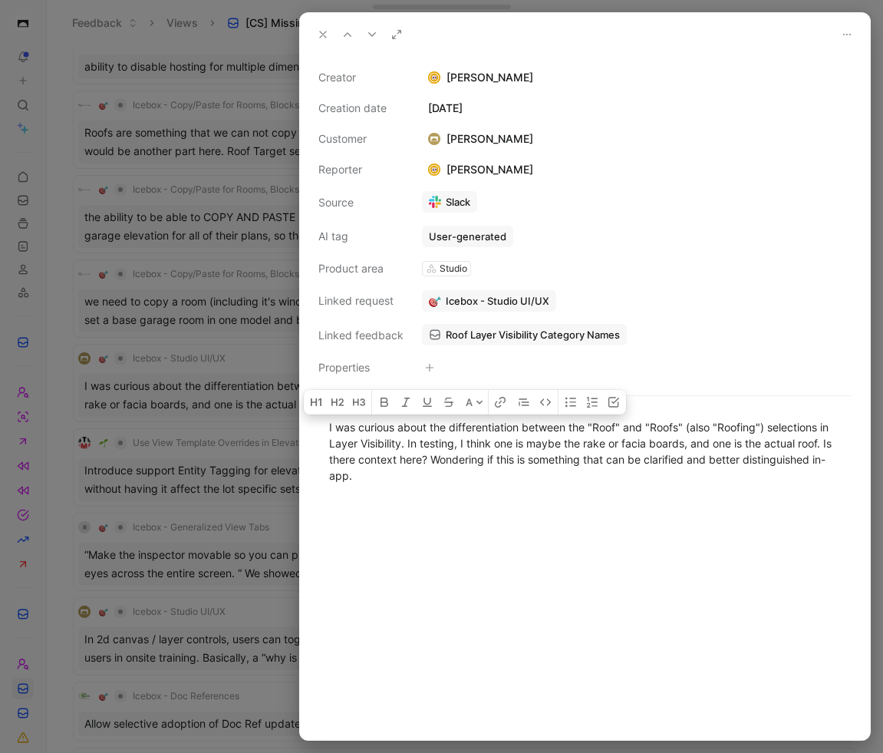
drag, startPoint x: 466, startPoint y: 489, endPoint x: 298, endPoint y: 429, distance: 178.6
click at [298, 429] on div "Creator Carson Dallas Creation date March 3, 2025 Customer Austin Gardner Repor…" at bounding box center [441, 376] width 883 height 753
click at [511, 512] on div at bounding box center [585, 619] width 570 height 239
click at [433, 370] on button "button" at bounding box center [429, 367] width 15 height 15
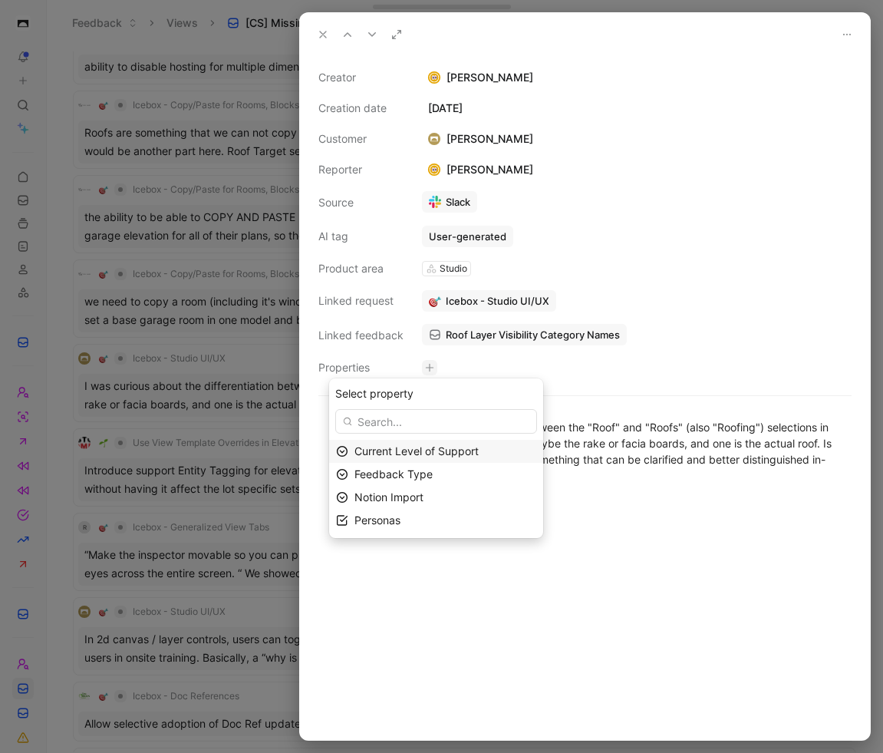
click at [414, 453] on span "Current Level of Support" at bounding box center [416, 450] width 124 height 13
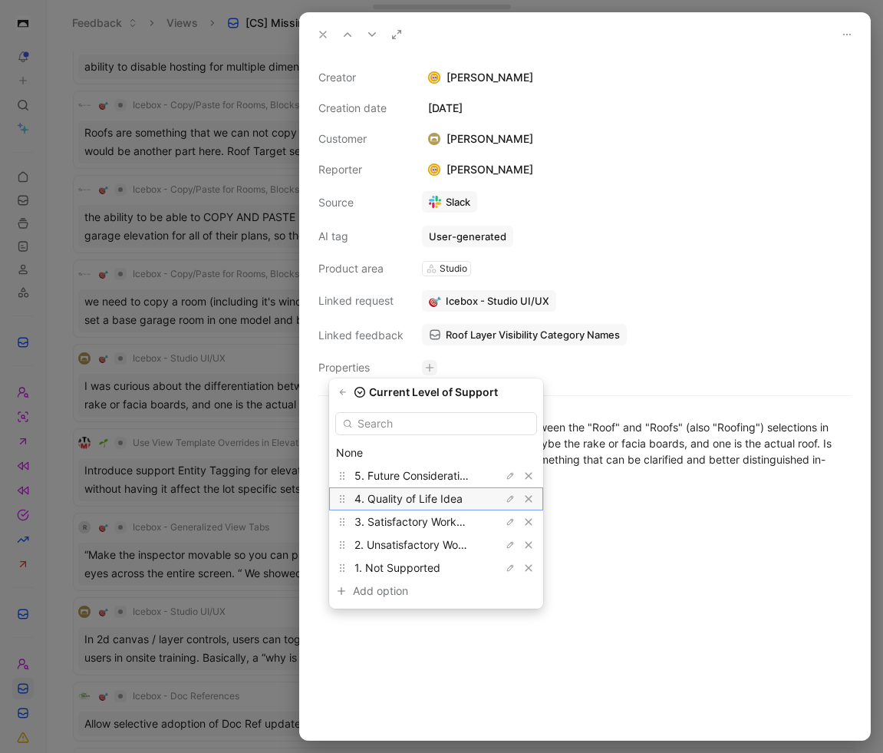
click at [438, 497] on span "4. Quality of Life Idea" at bounding box center [408, 498] width 108 height 13
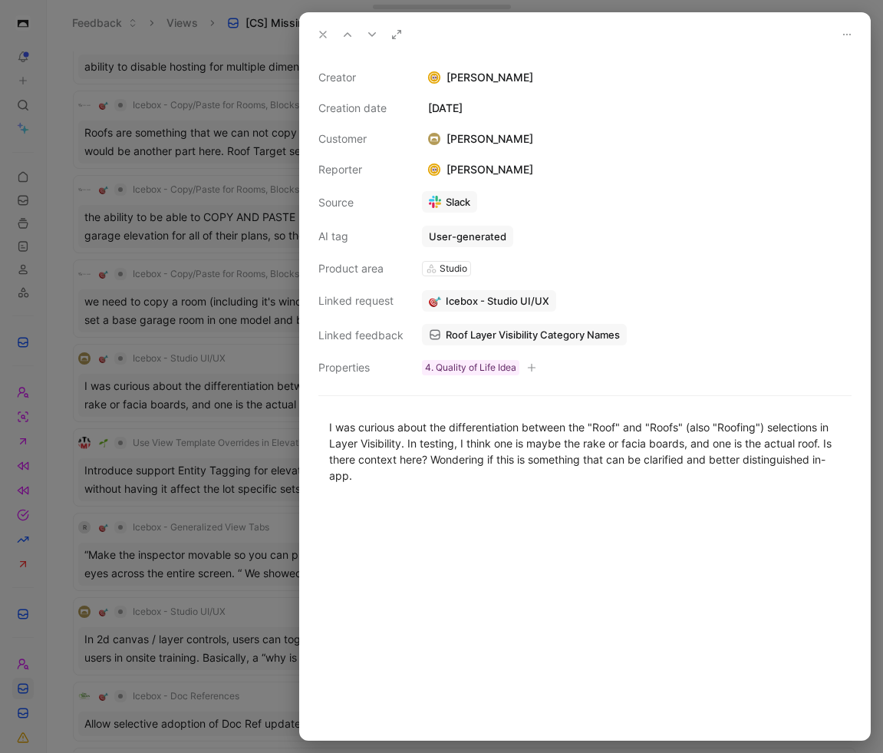
click at [320, 38] on icon at bounding box center [323, 34] width 12 height 12
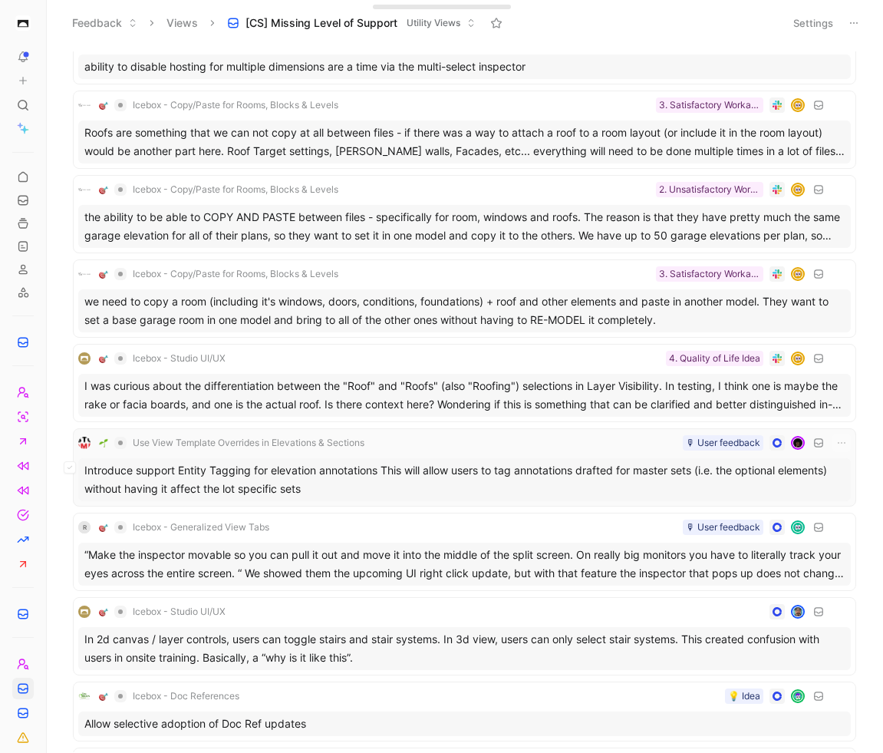
click at [499, 463] on div "Introduce support Entity Tagging for elevation annotations This will allow user…" at bounding box center [464, 479] width 773 height 43
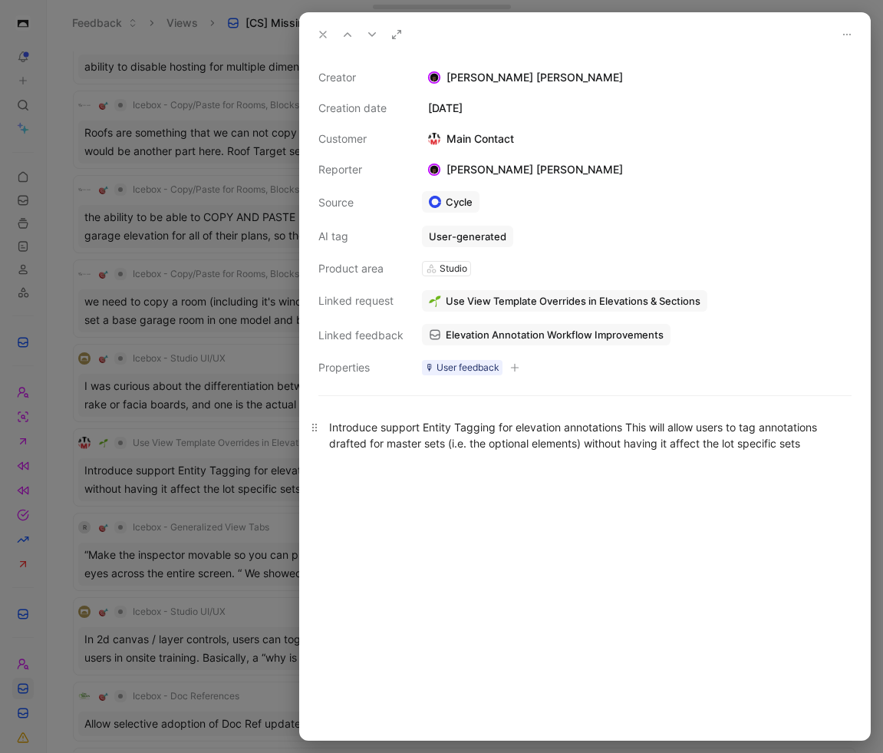
click at [484, 436] on div "Introduce support Entity Tagging for elevation annotations This will allow user…" at bounding box center [585, 435] width 512 height 32
click at [533, 444] on div "Introduce support Entity Tagging for elevation annotations This will allow user…" at bounding box center [585, 435] width 512 height 32
click at [517, 372] on button "button" at bounding box center [514, 367] width 15 height 15
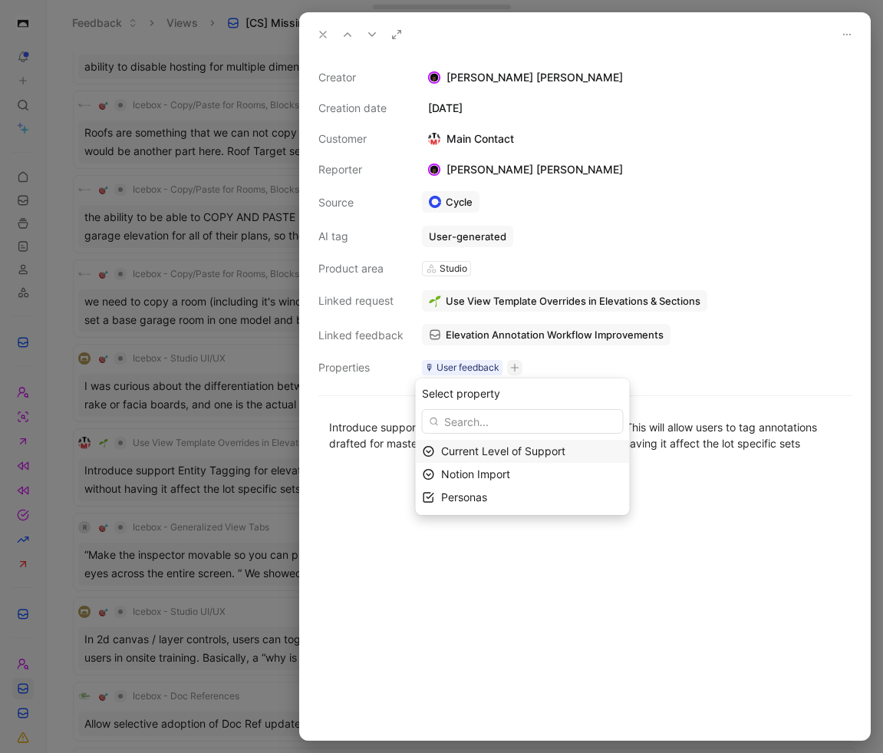
click at [518, 456] on span "Current Level of Support" at bounding box center [503, 450] width 124 height 13
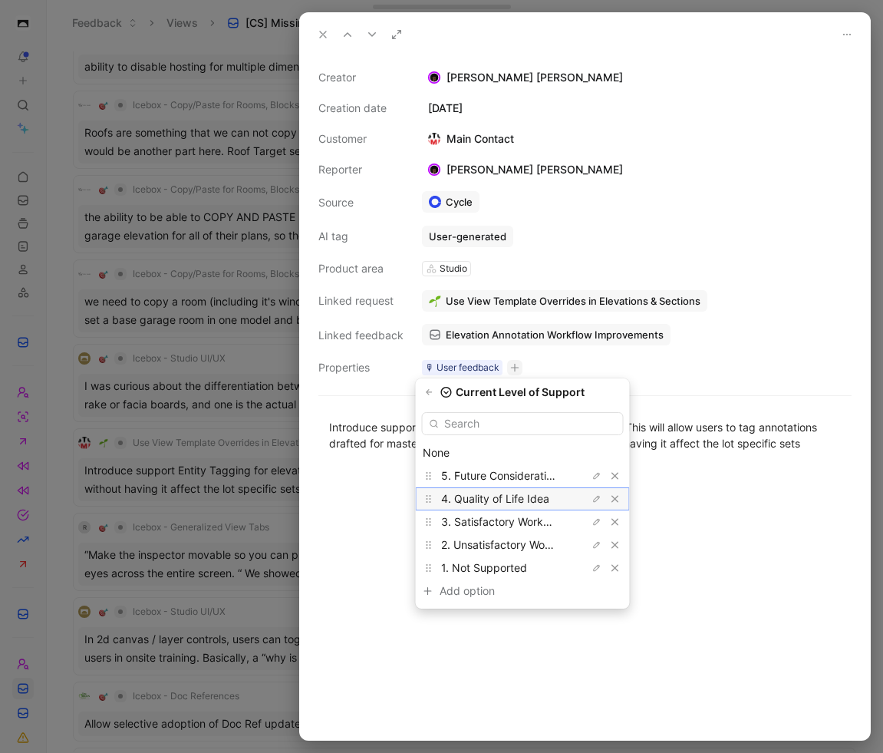
click at [522, 498] on span "4. Quality of Life Idea" at bounding box center [495, 498] width 108 height 13
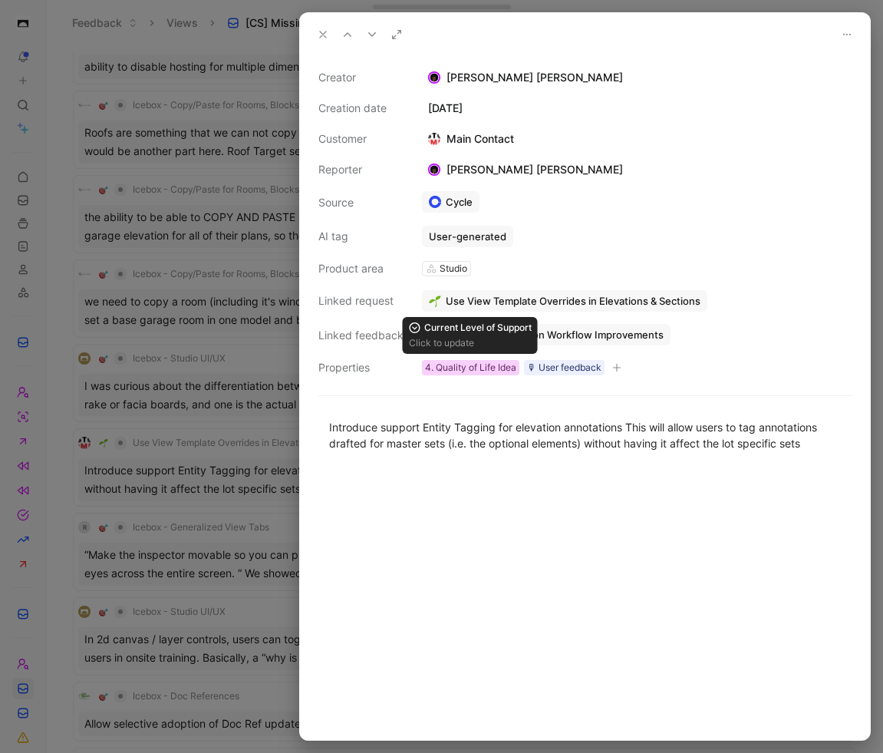
click at [479, 371] on div "4. Quality of Life Idea" at bounding box center [470, 367] width 91 height 15
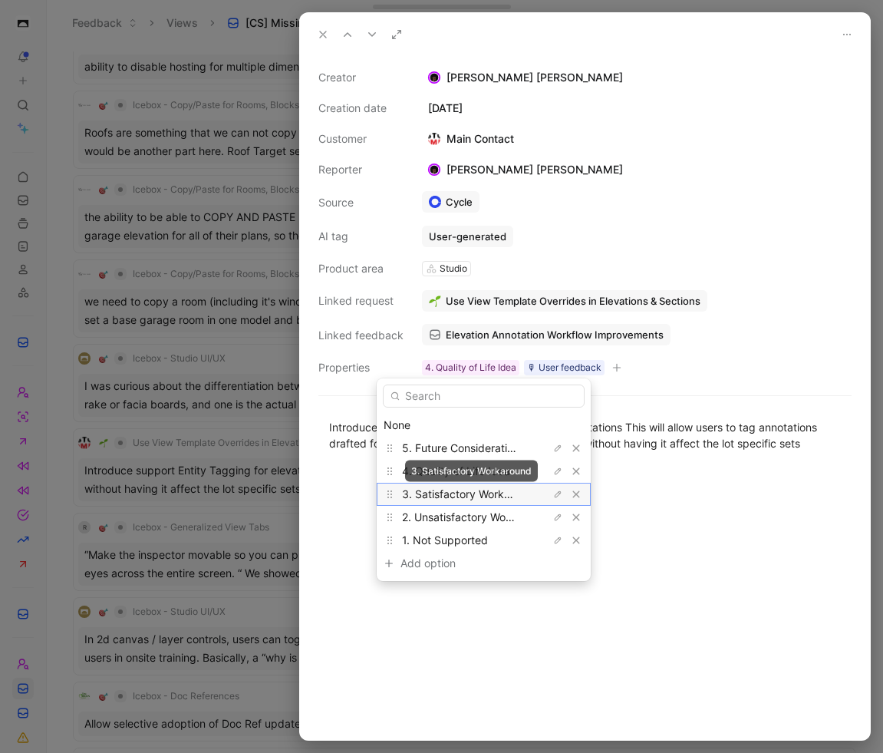
click at [484, 497] on span "3. Satisfactory Workaround" at bounding box center [470, 493] width 137 height 13
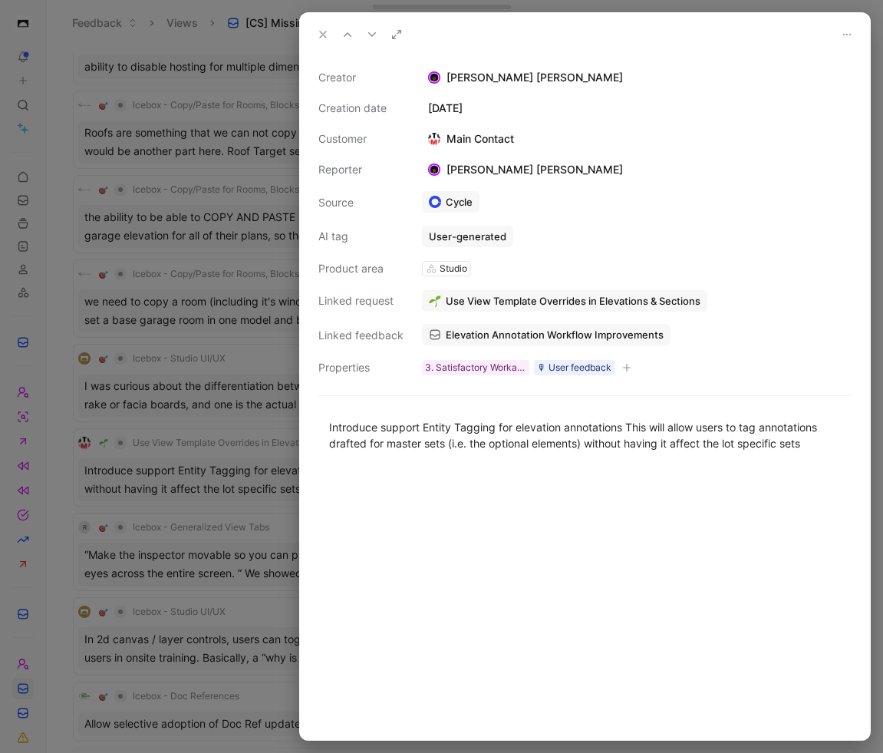
click at [564, 536] on div at bounding box center [585, 604] width 570 height 272
click at [319, 30] on icon at bounding box center [323, 34] width 12 height 12
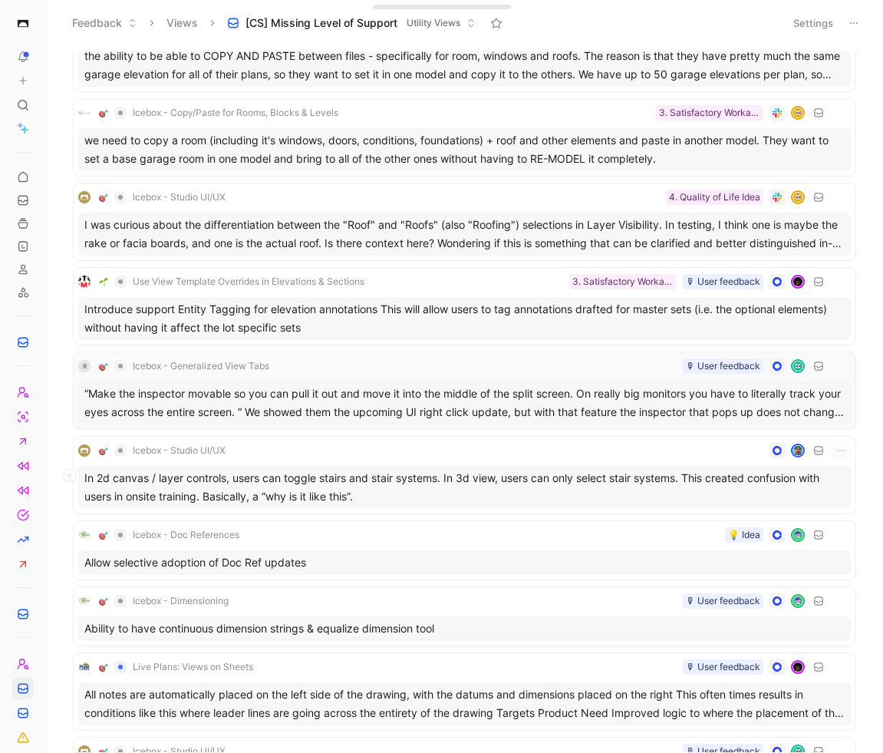
scroll to position [572, 0]
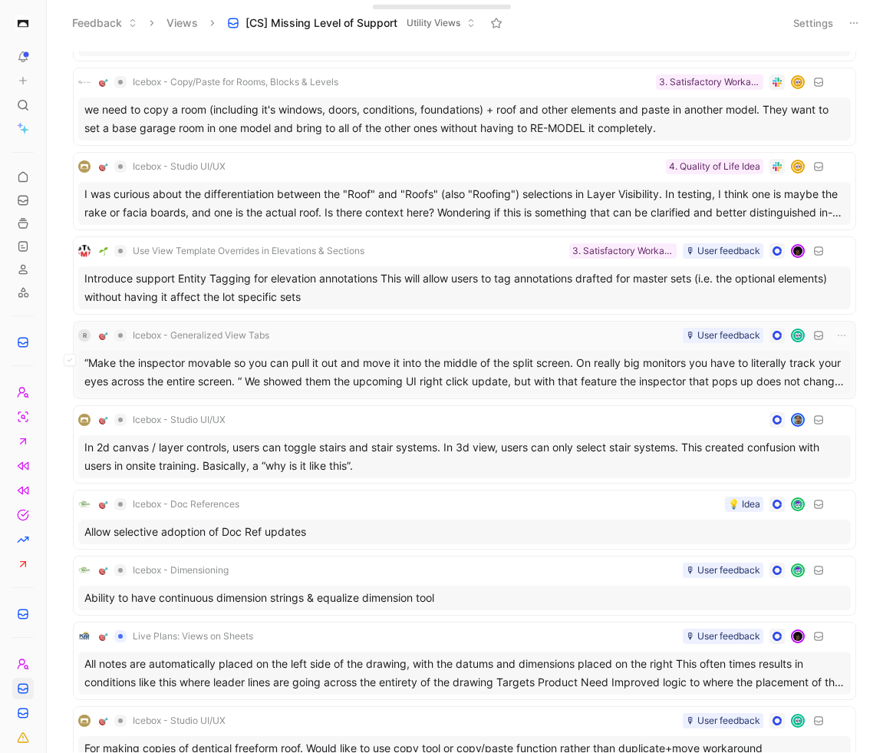
click at [525, 383] on div "“Make the inspector movable so you can pull it out and move it into the middle …" at bounding box center [464, 372] width 773 height 43
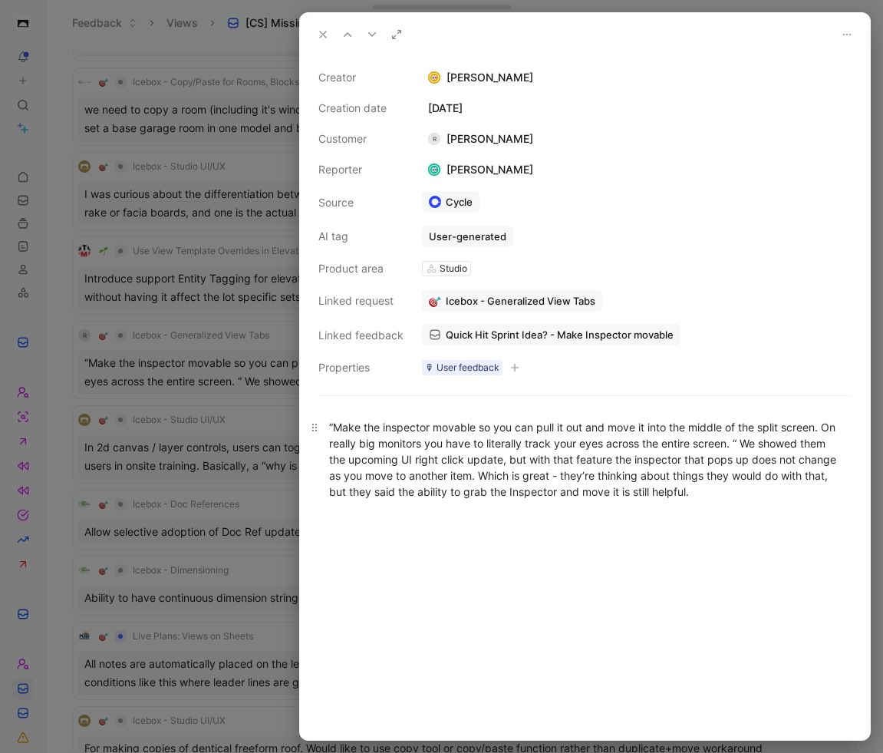
click at [517, 473] on div "“Make the inspector movable so you can pull it out and move it into the middle …" at bounding box center [585, 459] width 512 height 81
click at [552, 474] on div "“Make the inspector movable so you can pull it out and move it into the middle …" at bounding box center [585, 459] width 512 height 81
click at [522, 369] on div "🎙 User feedback" at bounding box center [472, 367] width 104 height 18
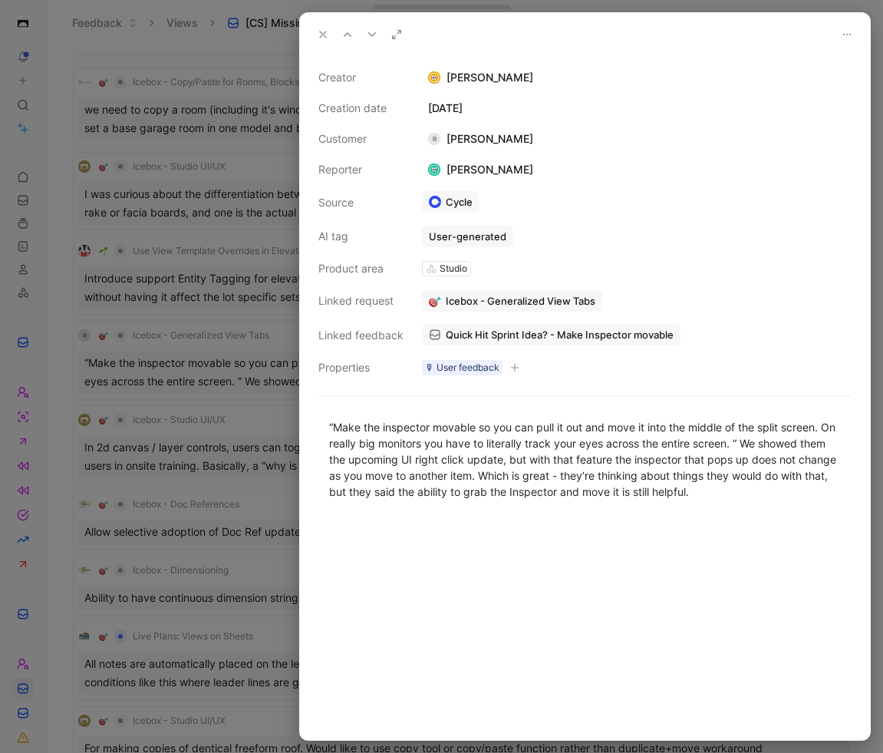
click at [516, 366] on icon "button" at bounding box center [514, 367] width 9 height 9
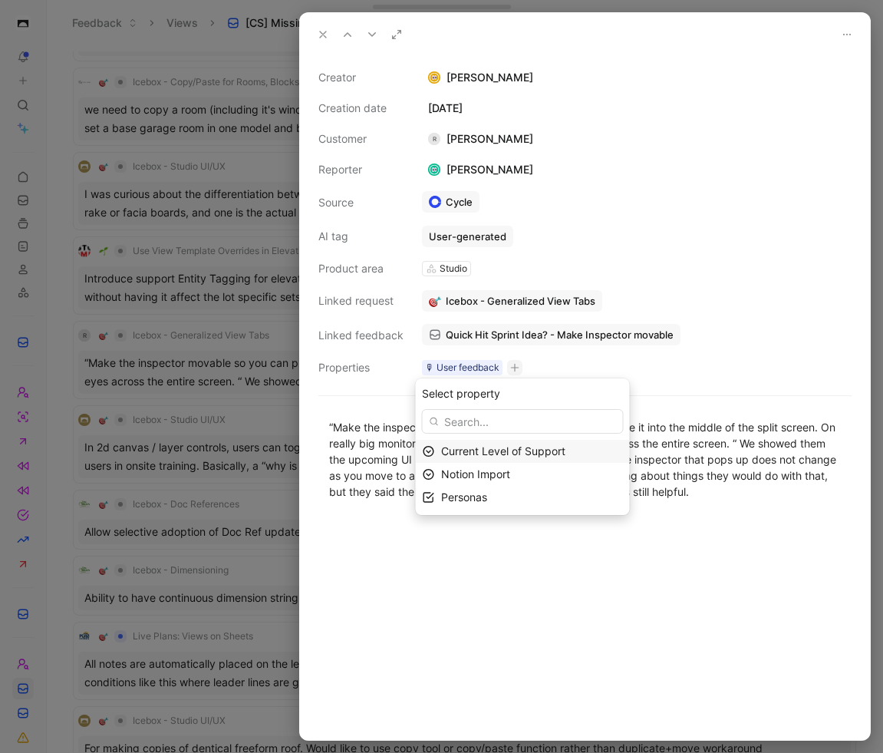
click at [470, 443] on div "Current Level of Support" at bounding box center [532, 451] width 182 height 18
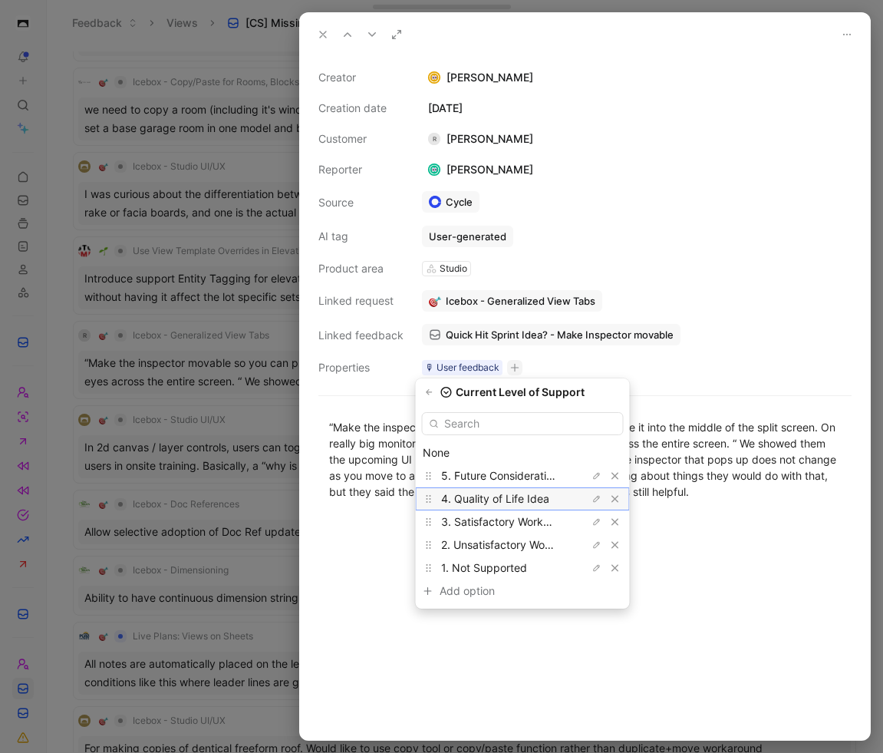
click at [506, 500] on span "4. Quality of Life Idea" at bounding box center [495, 498] width 108 height 13
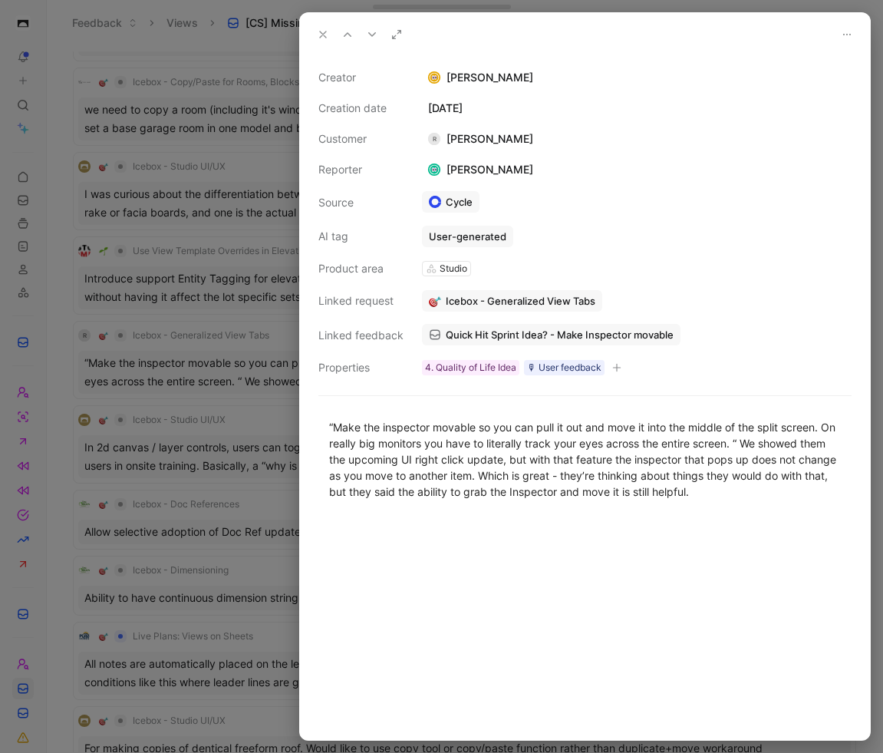
click at [324, 35] on icon at bounding box center [323, 34] width 12 height 12
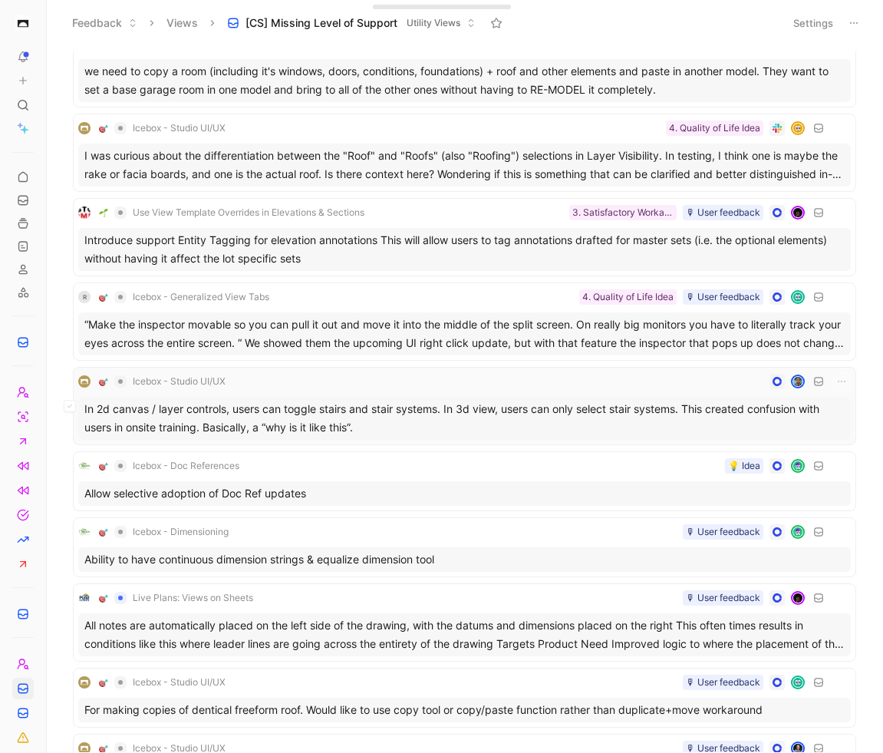
scroll to position [605, 0]
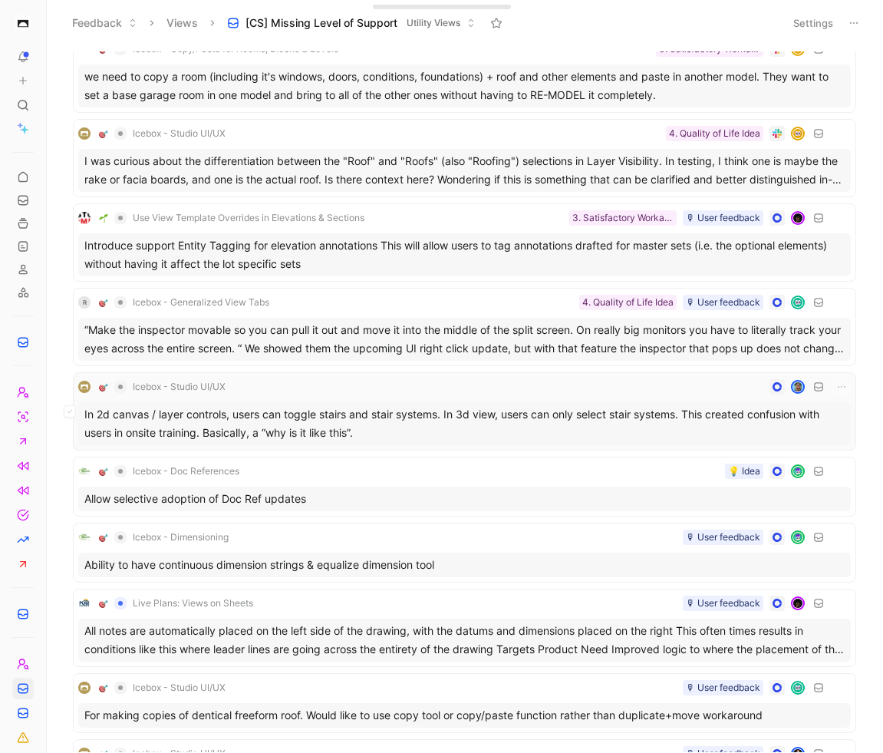
click at [473, 420] on div "In 2d canvas / layer controls, users can toggle stairs and stair systems. In 3d…" at bounding box center [464, 423] width 773 height 43
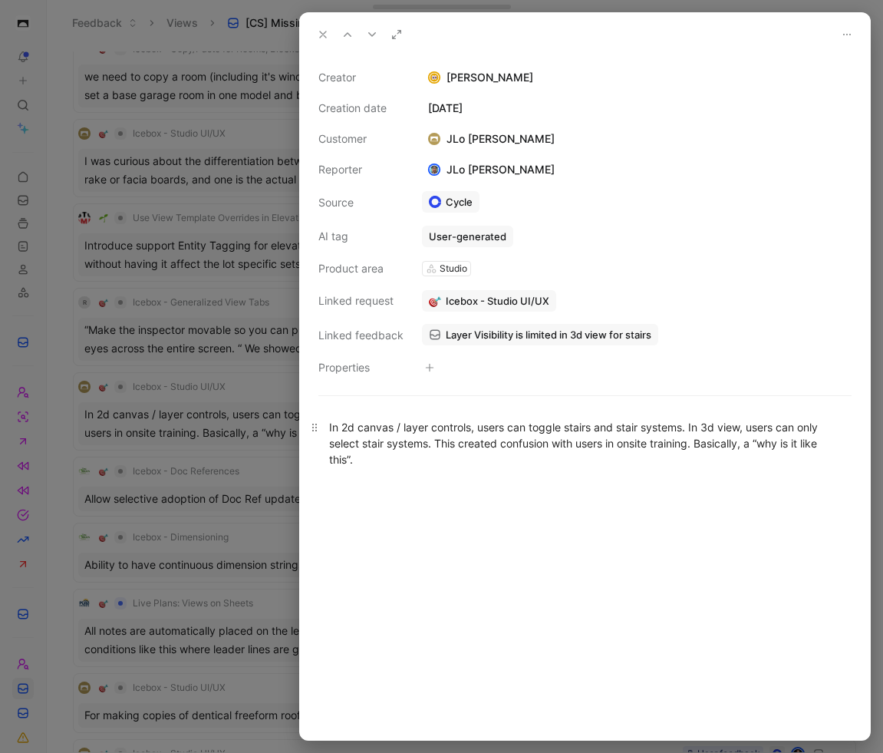
drag, startPoint x: 514, startPoint y: 481, endPoint x: 344, endPoint y: 431, distance: 176.7
click at [346, 431] on div "In 2d canvas / layer controls, users can toggle stairs and stair systems. In 3d…" at bounding box center [585, 443] width 570 height 82
click at [469, 477] on div "In 2d canvas / layer controls, users can toggle stairs and stair systems. In 3d…" at bounding box center [585, 443] width 570 height 82
click at [430, 371] on icon "button" at bounding box center [429, 367] width 9 height 9
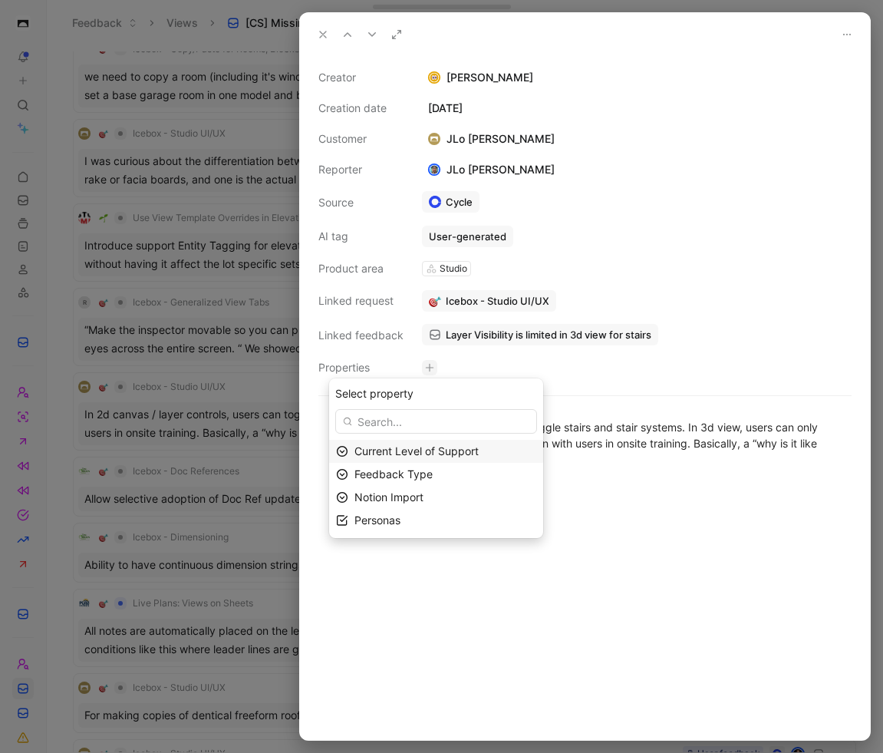
click at [420, 453] on span "Current Level of Support" at bounding box center [416, 450] width 124 height 13
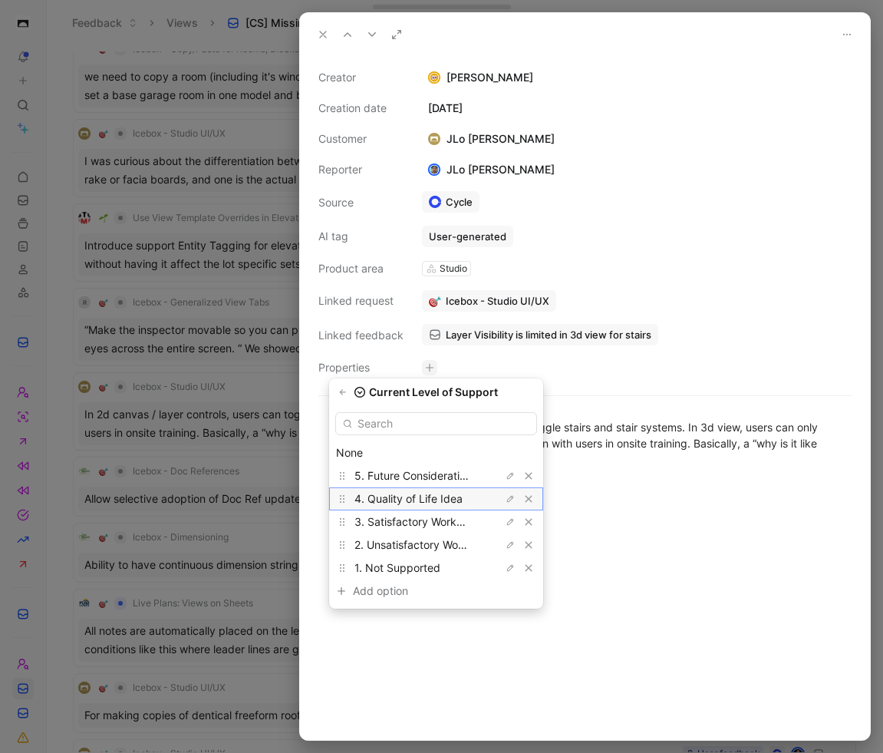
click at [436, 493] on span "4. Quality of Life Idea" at bounding box center [408, 498] width 108 height 13
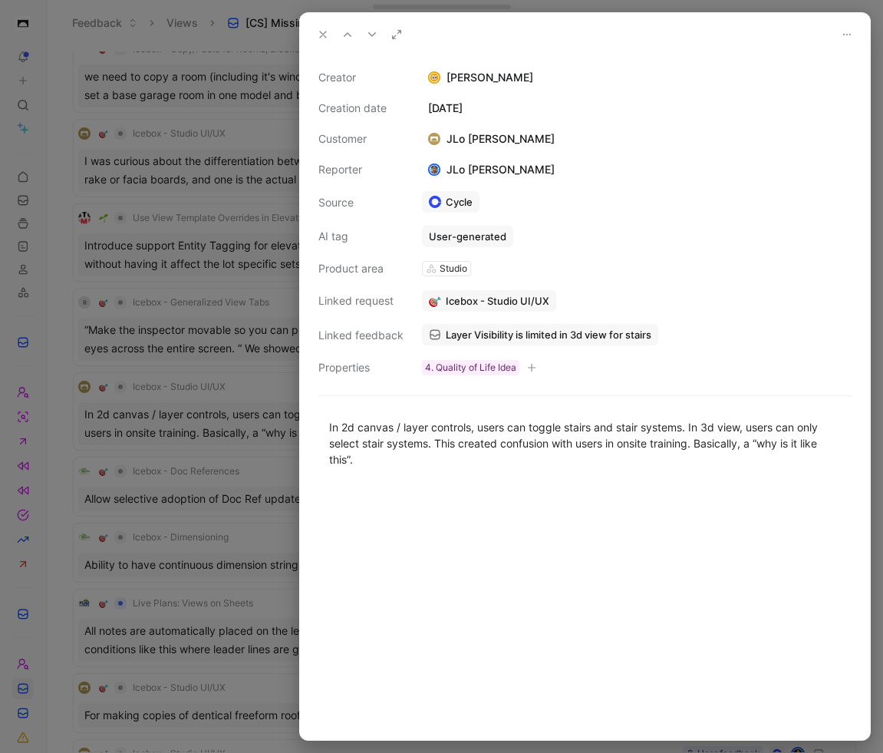
click at [323, 36] on icon at bounding box center [323, 34] width 12 height 12
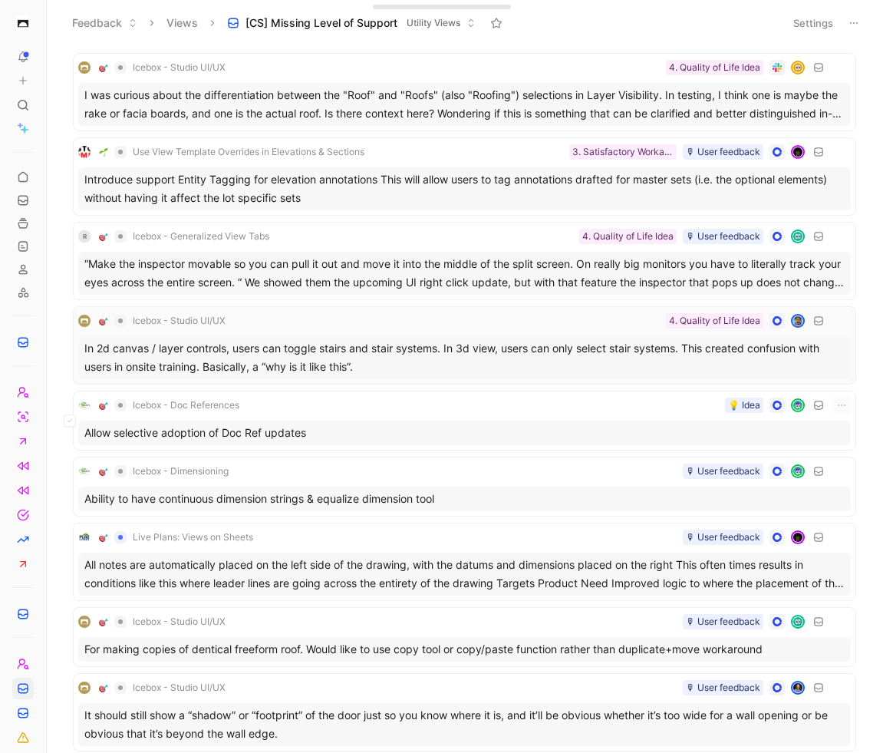
scroll to position [682, 0]
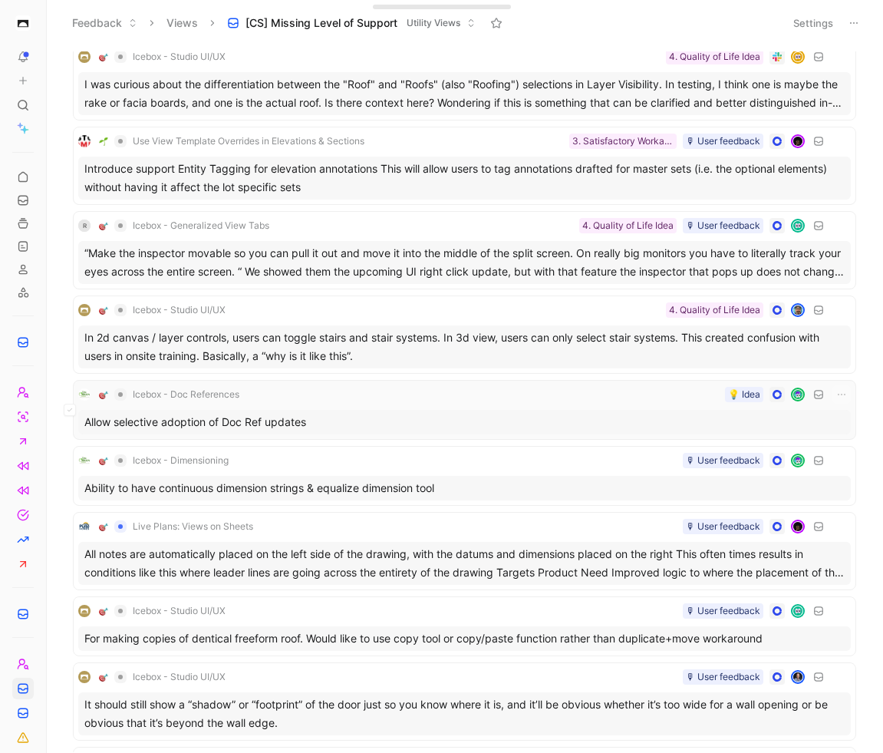
click at [486, 406] on div "Icebox - Doc References 💡 Idea Allow selective adoption of Doc Ref updates" at bounding box center [464, 409] width 773 height 49
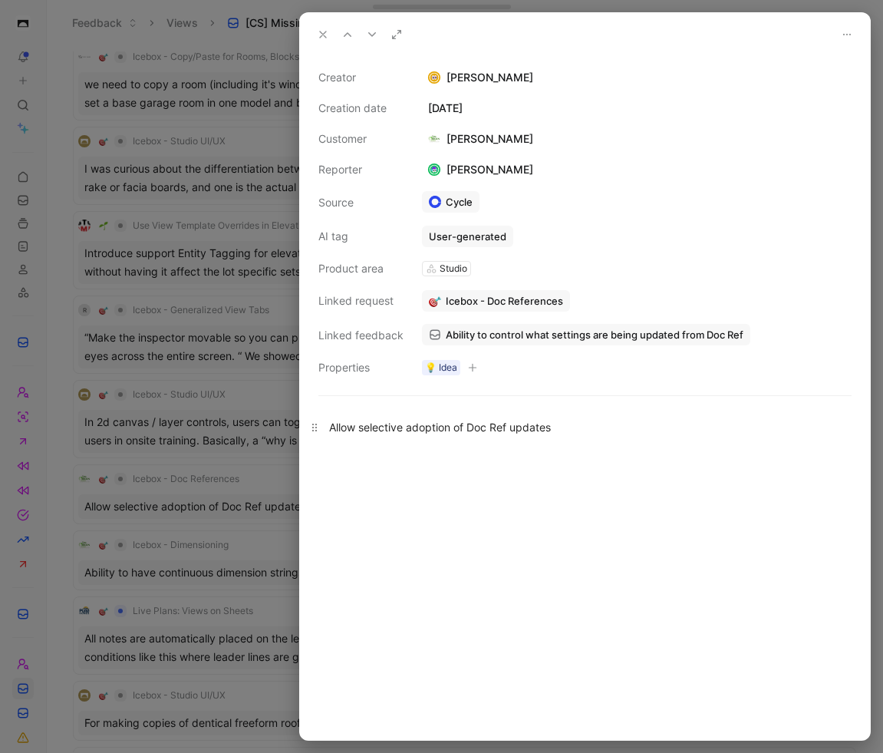
scroll to position [766, 0]
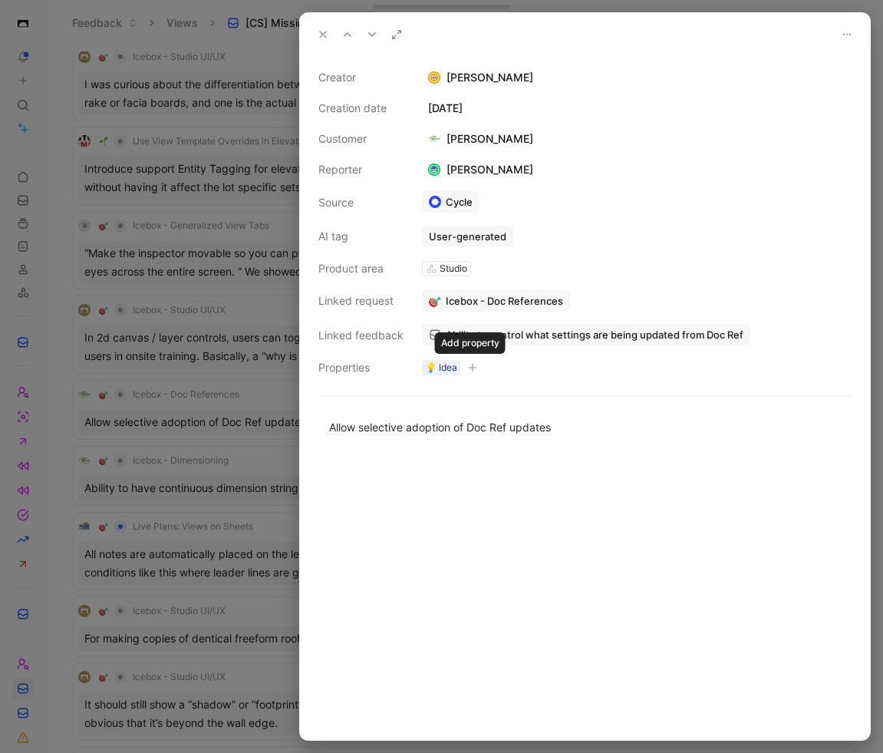
click at [472, 367] on icon "button" at bounding box center [472, 367] width 9 height 9
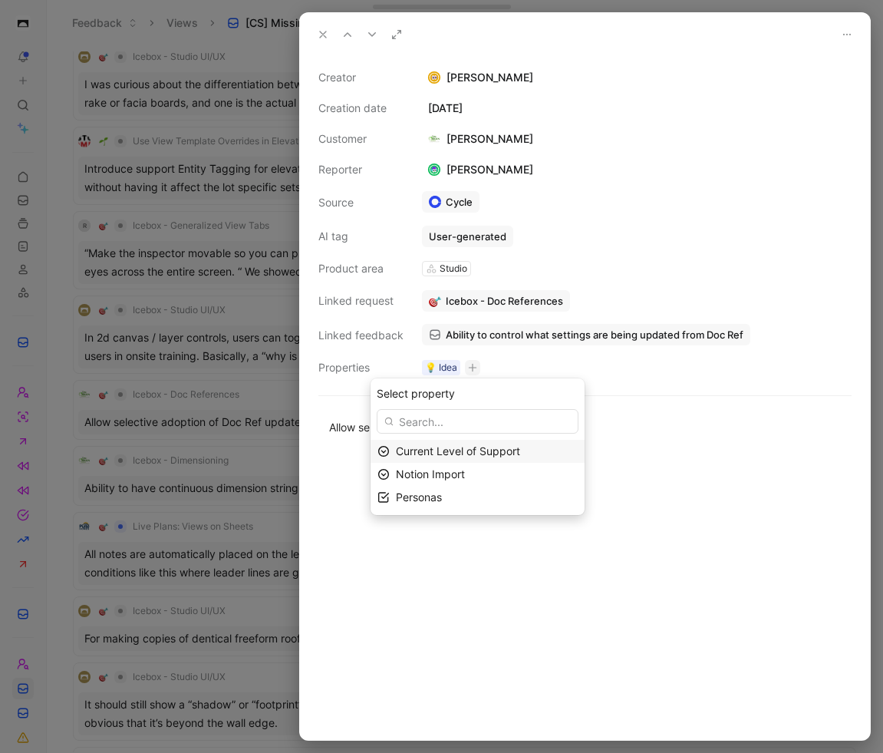
click at [455, 446] on span "Current Level of Support" at bounding box center [458, 450] width 124 height 13
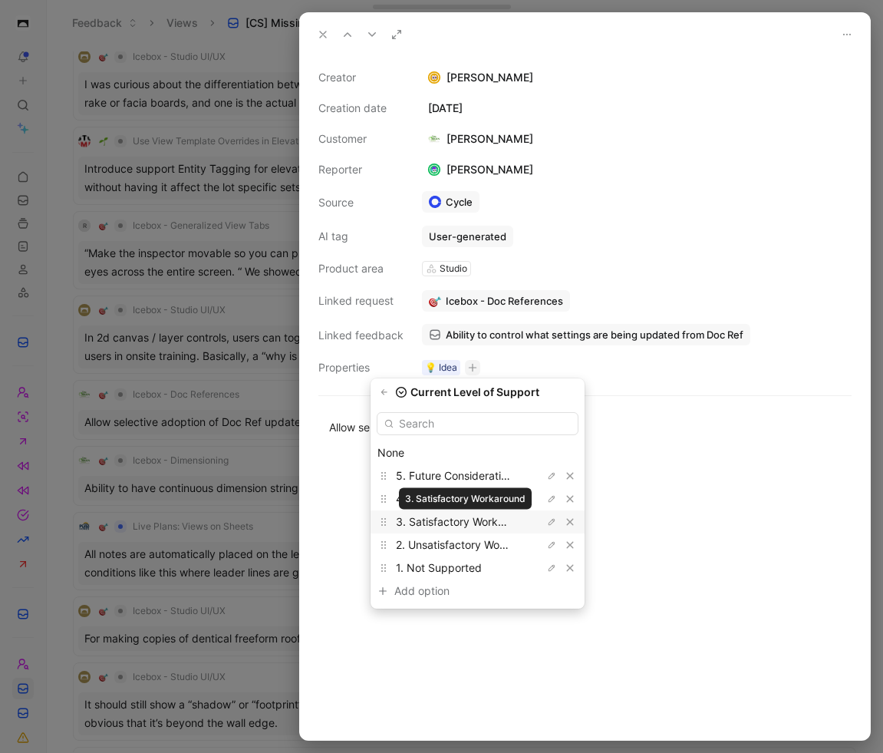
scroll to position [682, 0]
click at [483, 520] on span "3. Satisfactory Workaround" at bounding box center [464, 521] width 137 height 13
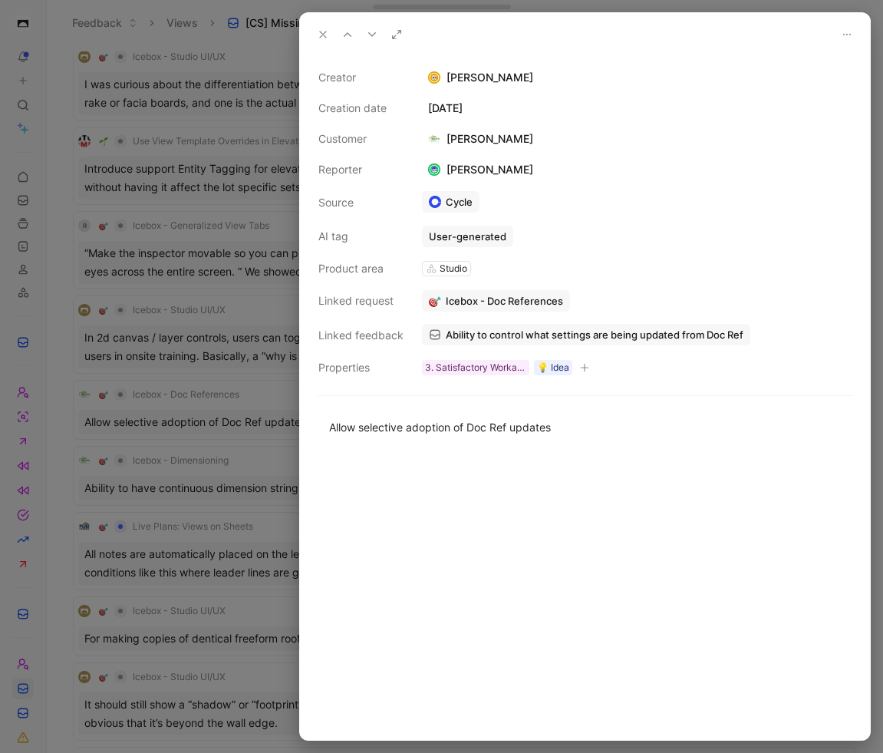
click at [325, 28] on icon at bounding box center [323, 34] width 12 height 12
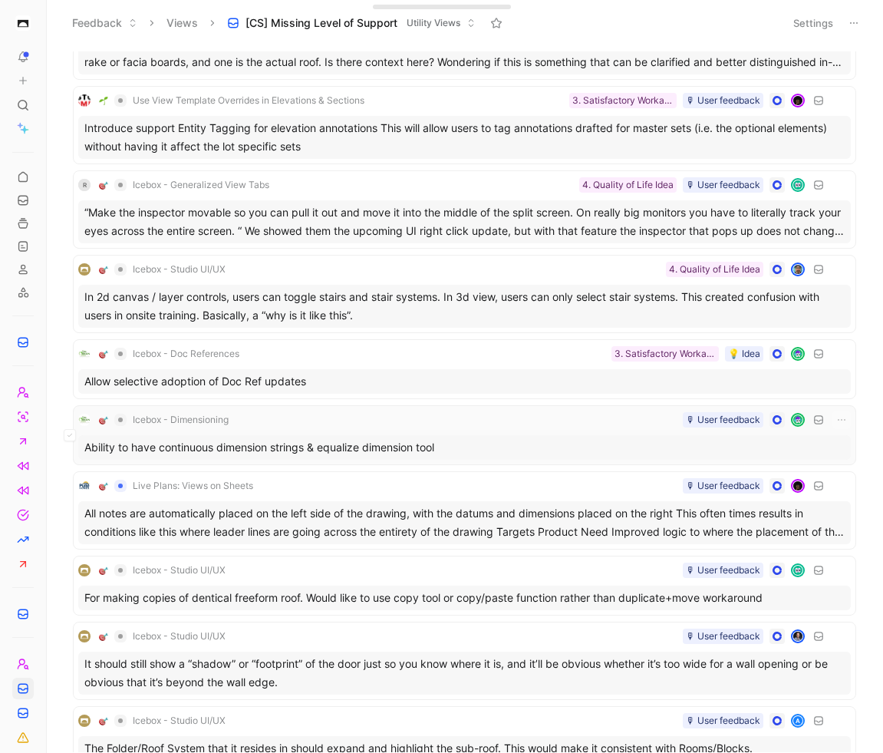
scroll to position [795, 0]
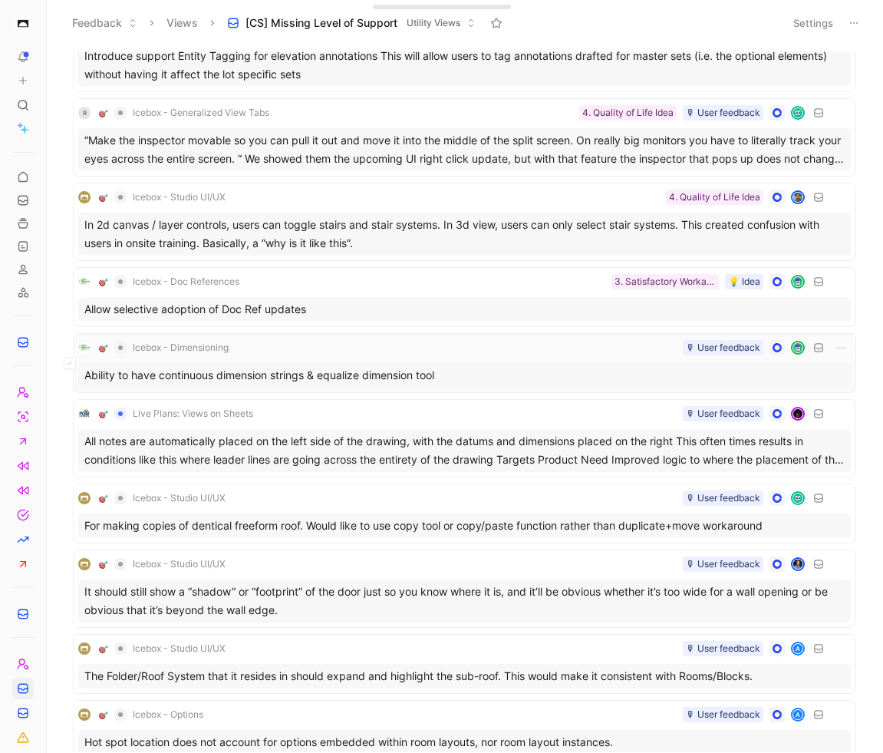
click at [514, 371] on div "Ability to have continuous dimension strings & equalize dimension tool" at bounding box center [464, 375] width 773 height 25
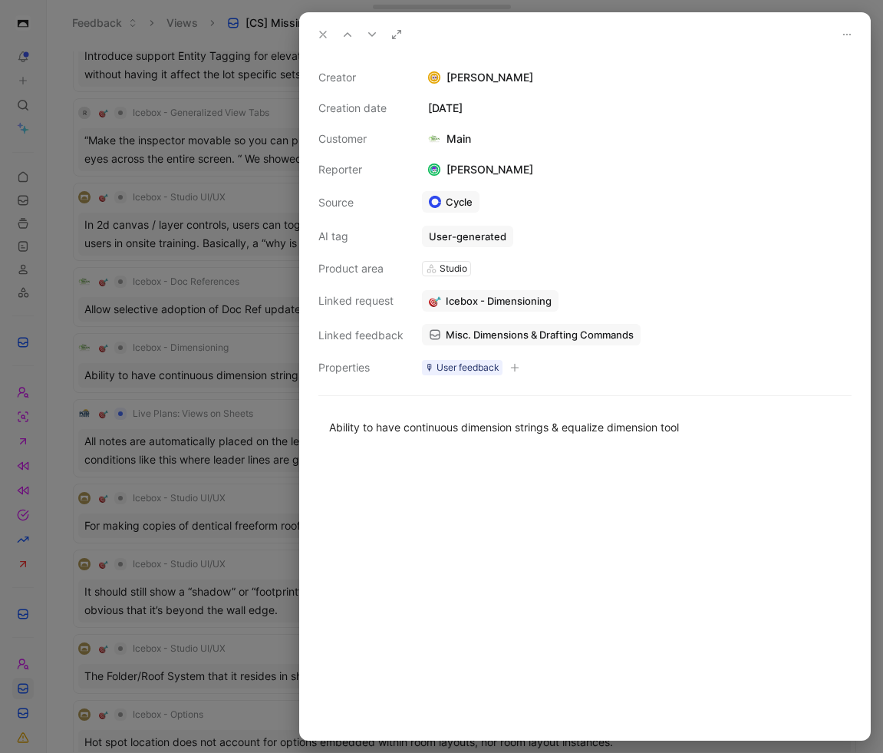
click at [508, 338] on span "Misc. Dimensions & Drafting Commands" at bounding box center [540, 335] width 188 height 14
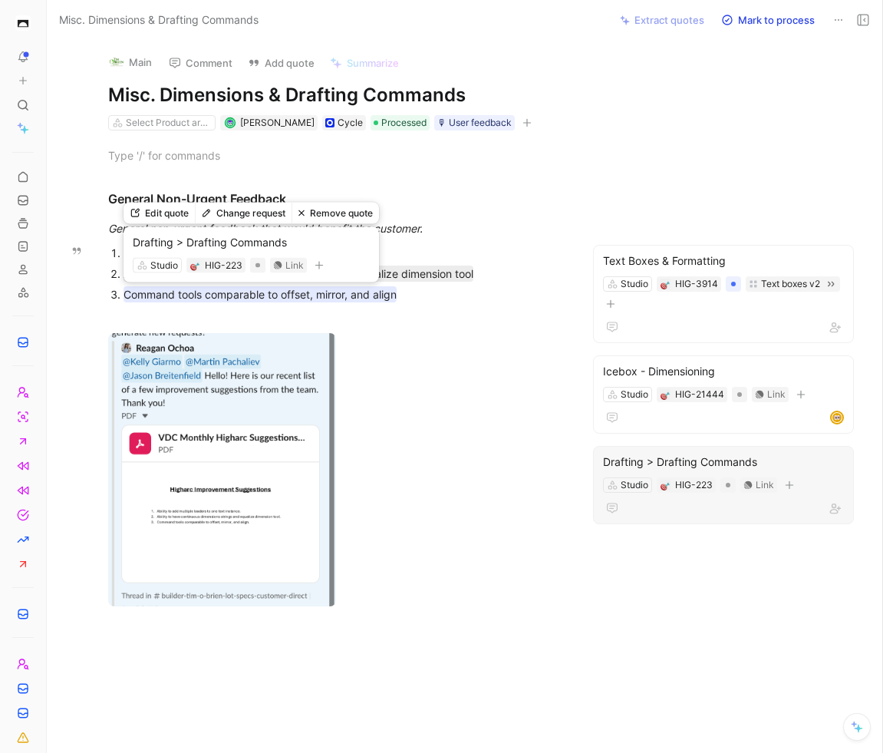
click at [371, 275] on div "Edit quote Change request Remove quote Drafting > Drafting Commands Studio HIG-…" at bounding box center [251, 247] width 255 height 80
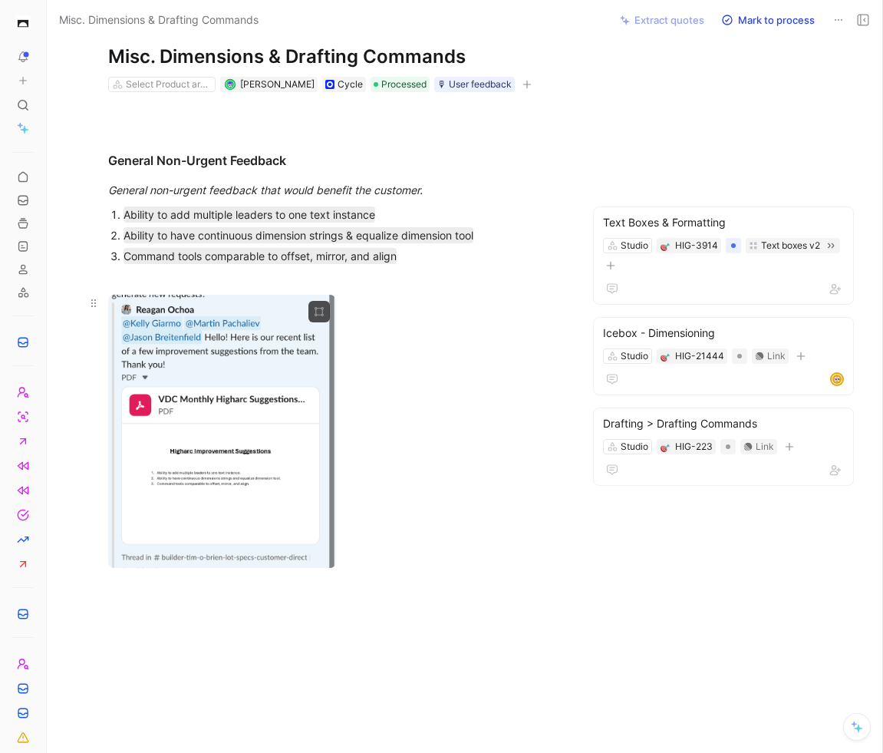
scroll to position [30, 0]
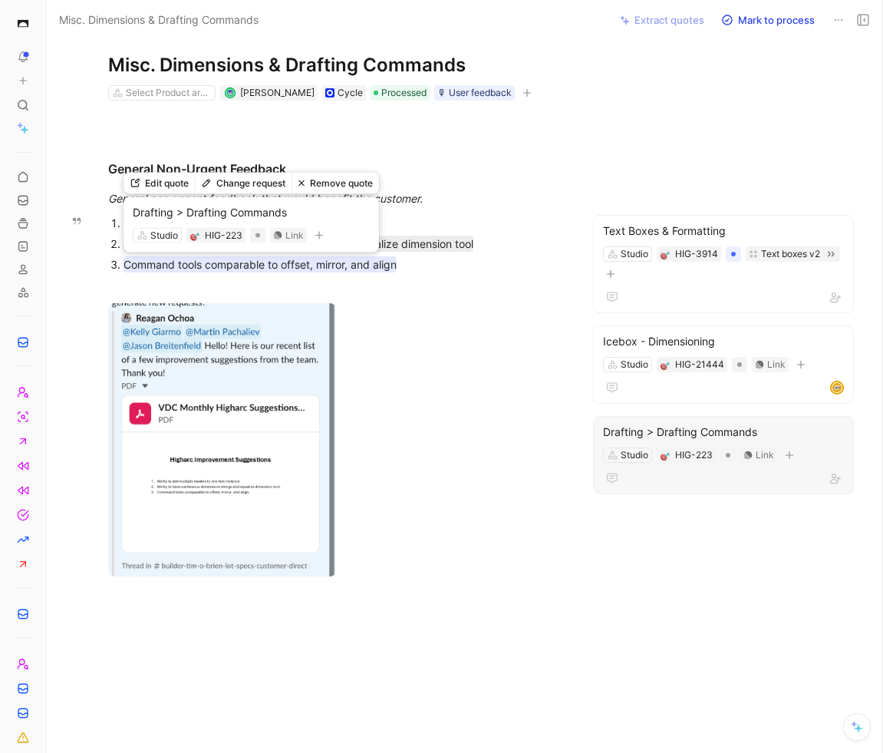
click at [328, 267] on mark "Command tools comparable to offset, mirror, and align" at bounding box center [260, 264] width 273 height 16
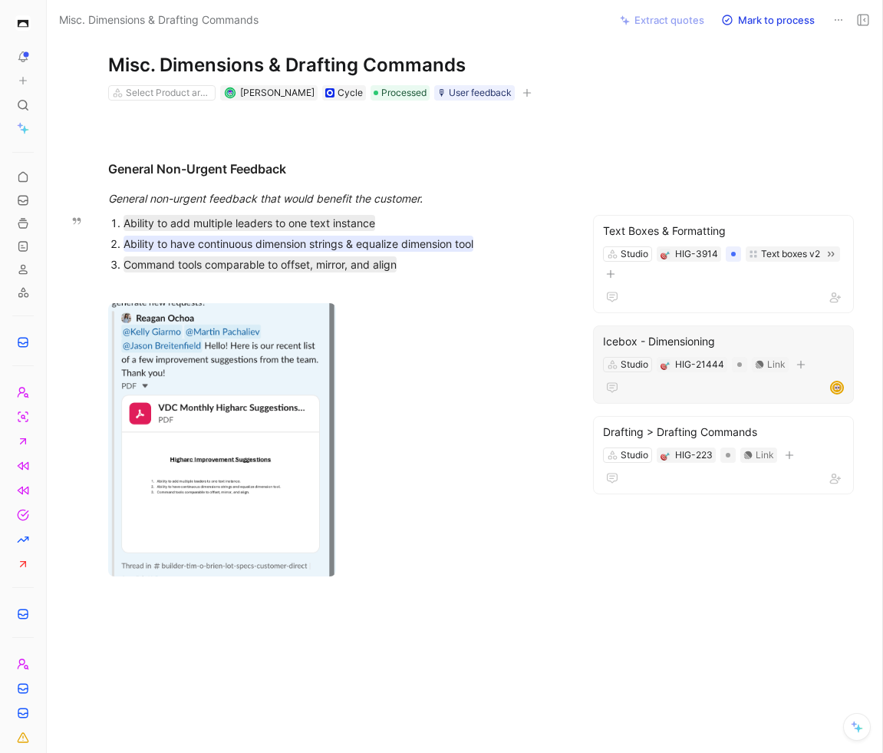
click at [411, 242] on mark "Ability to have continuous dimension strings & equalize dimension tool" at bounding box center [299, 244] width 350 height 16
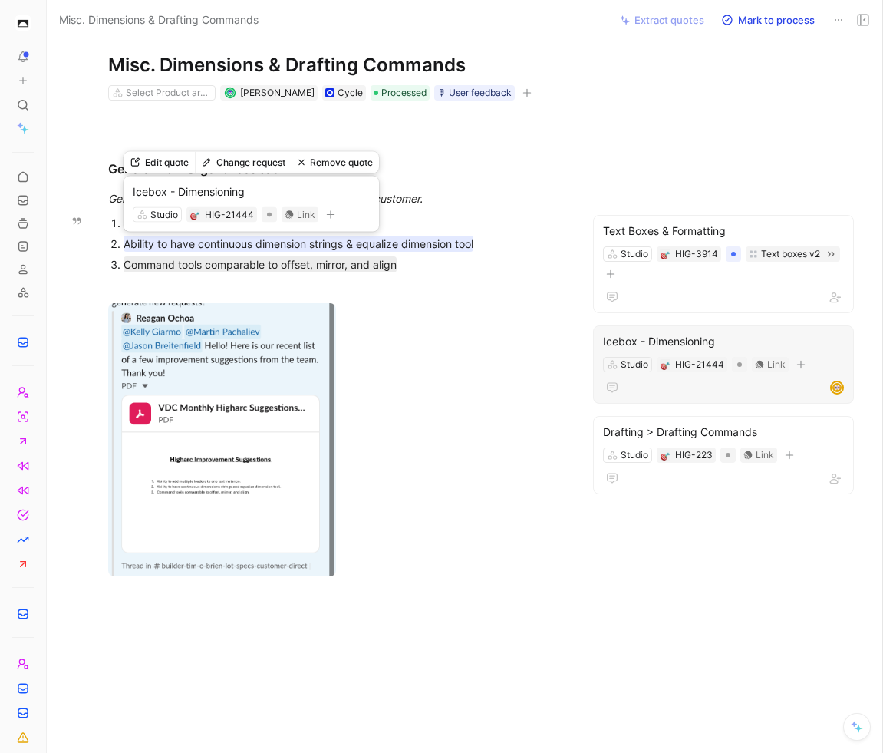
click at [437, 242] on mark "Ability to have continuous dimension strings & equalize dimension tool" at bounding box center [299, 244] width 350 height 16
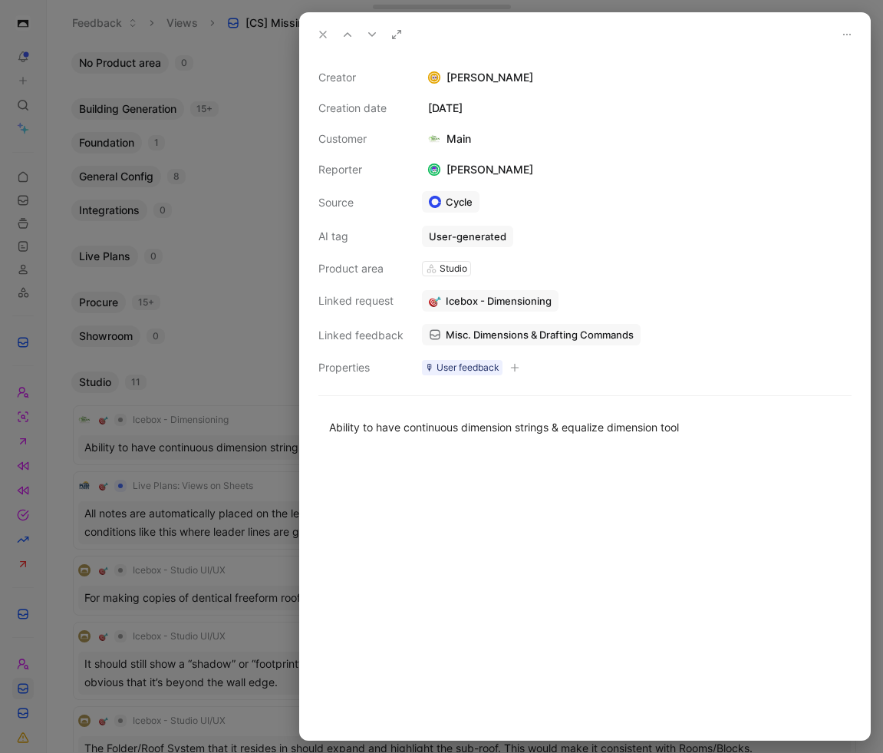
click at [519, 367] on button "button" at bounding box center [514, 367] width 15 height 15
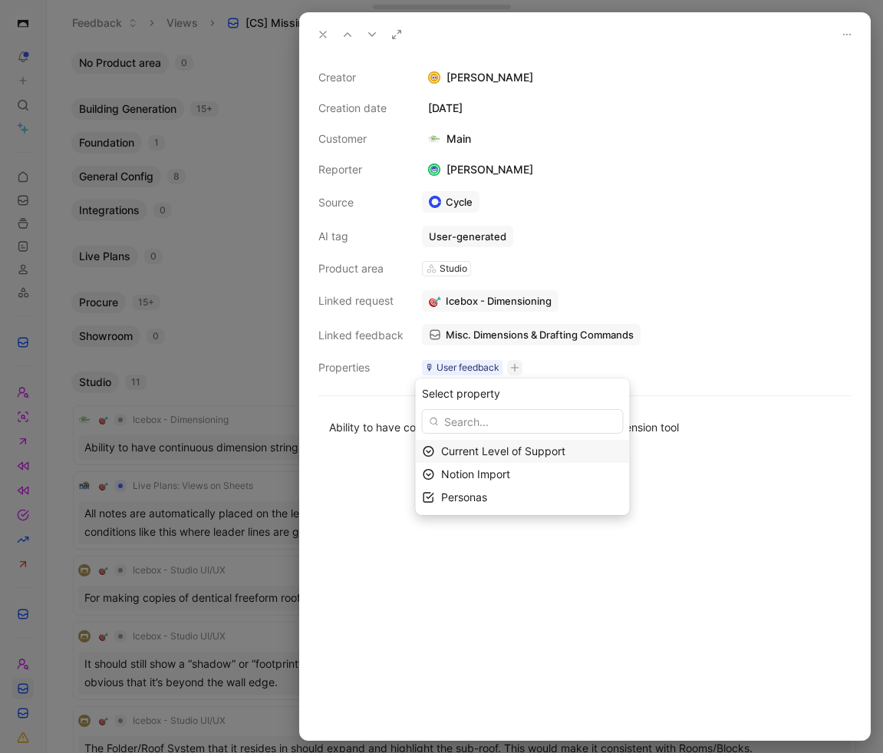
click at [522, 448] on span "Current Level of Support" at bounding box center [503, 450] width 124 height 13
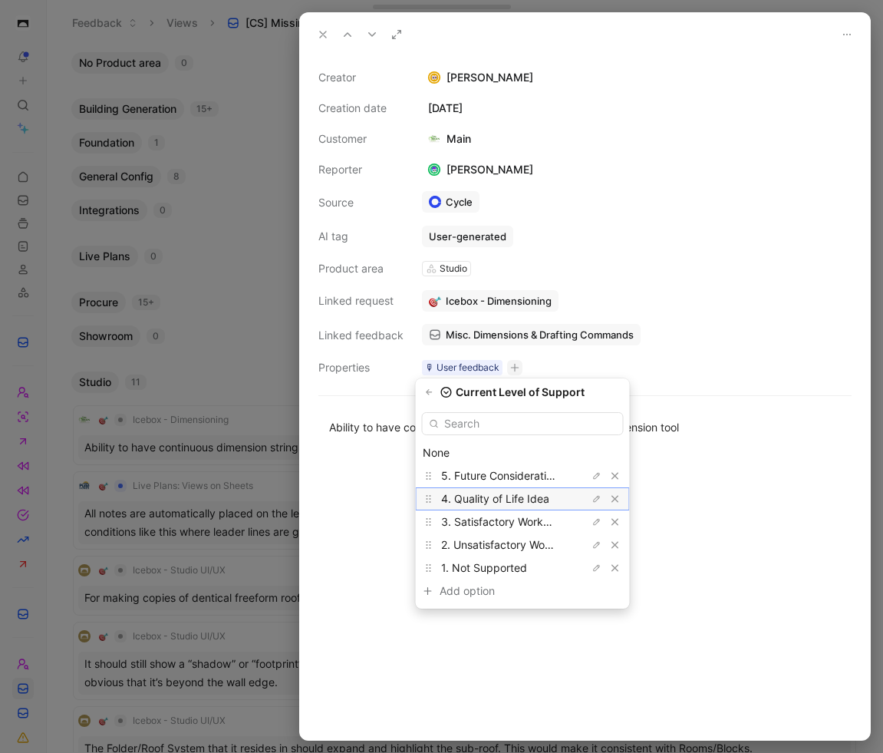
click at [527, 498] on span "4. Quality of Life Idea" at bounding box center [495, 498] width 108 height 13
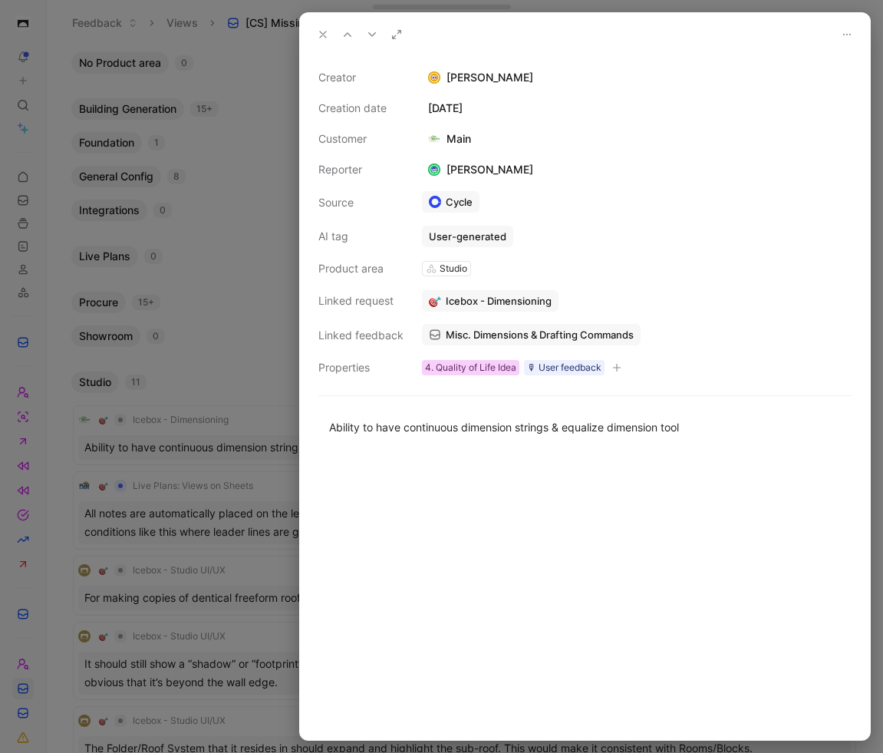
click at [509, 371] on div "4. Quality of Life Idea" at bounding box center [470, 367] width 91 height 15
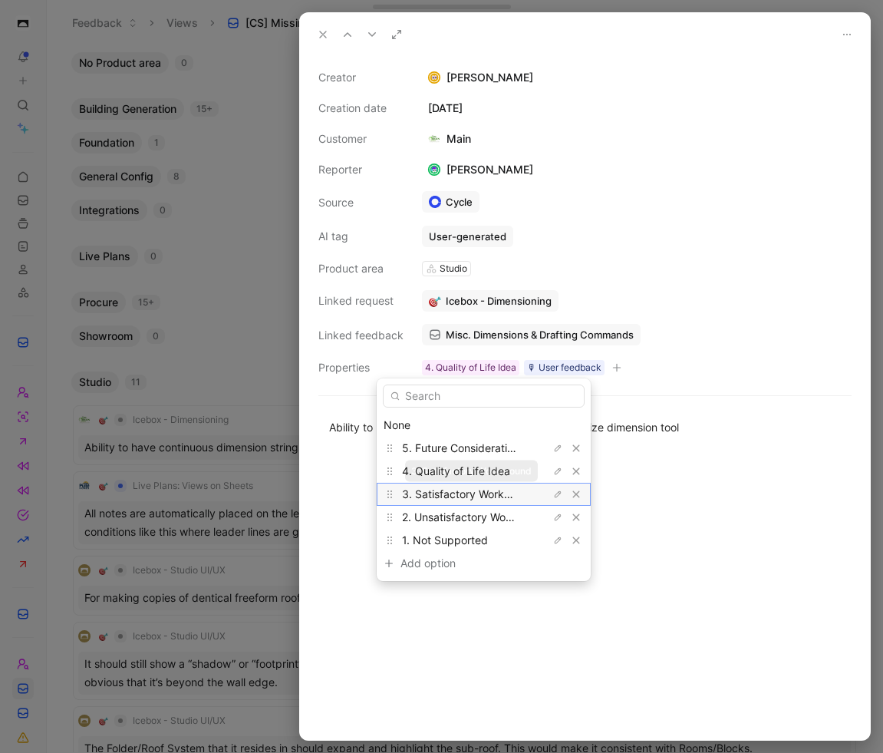
click at [493, 490] on span "3. Satisfactory Workaround" at bounding box center [470, 493] width 137 height 13
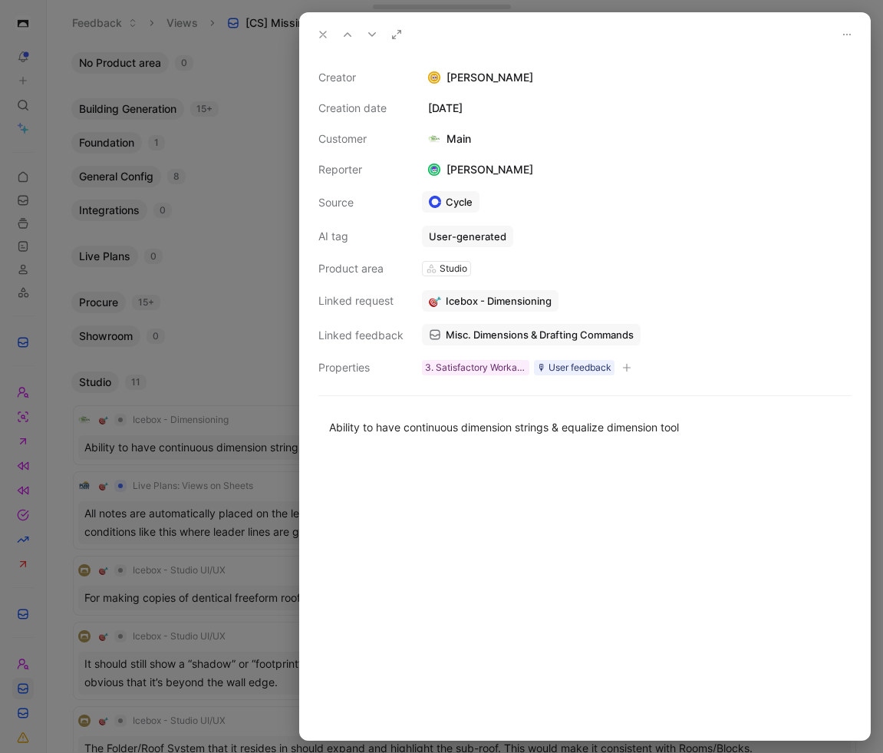
click at [572, 530] on div at bounding box center [585, 596] width 570 height 288
click at [325, 38] on icon at bounding box center [323, 34] width 12 height 12
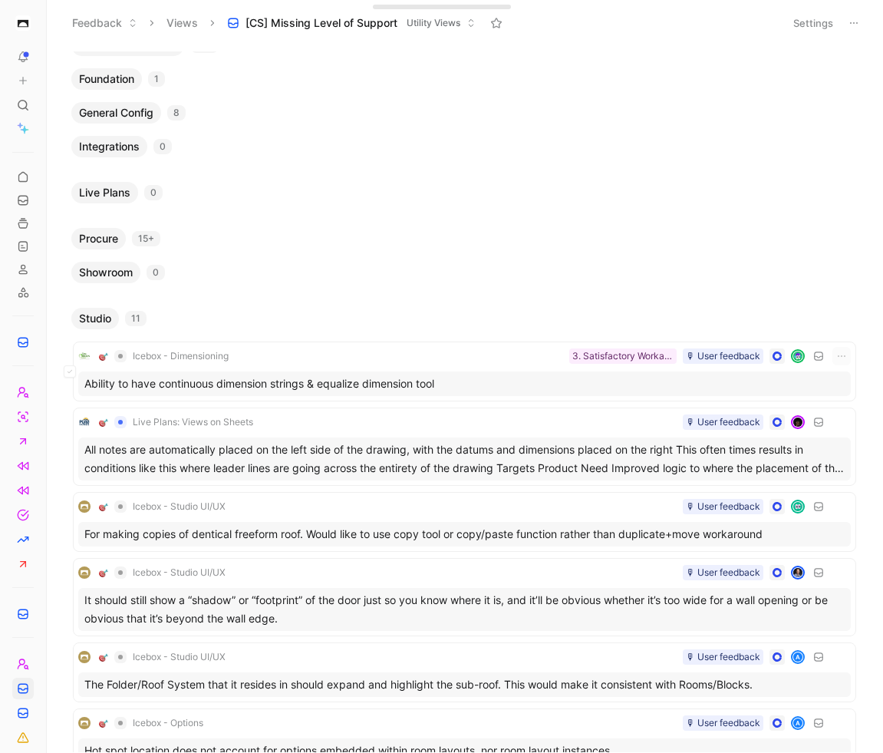
scroll to position [109, 0]
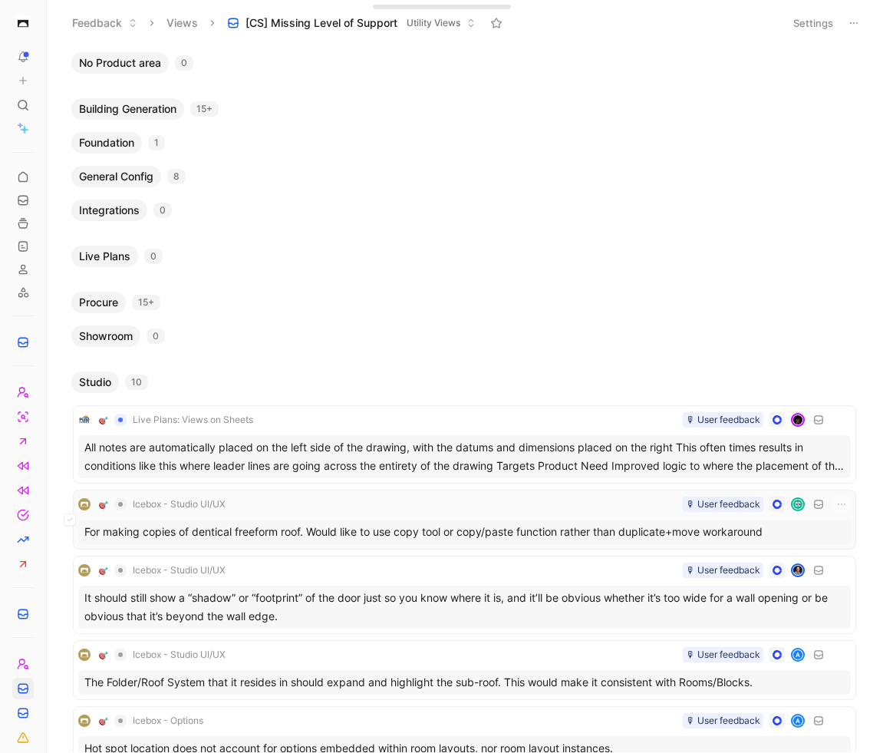
scroll to position [147, 0]
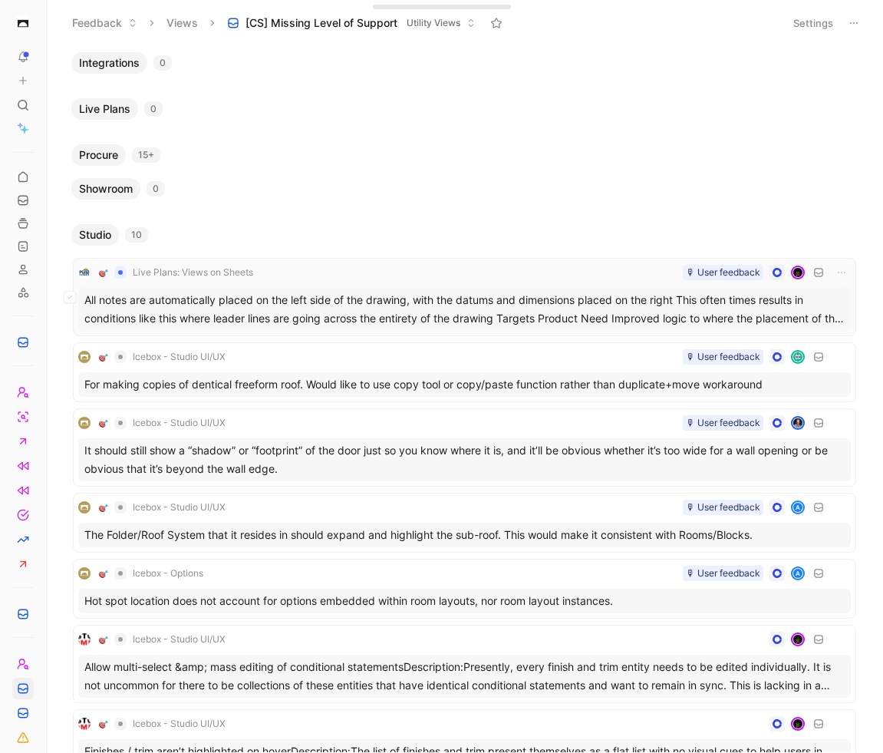
click at [522, 305] on div "All notes are automatically placed on the left side of the drawing, with the da…" at bounding box center [464, 309] width 773 height 43
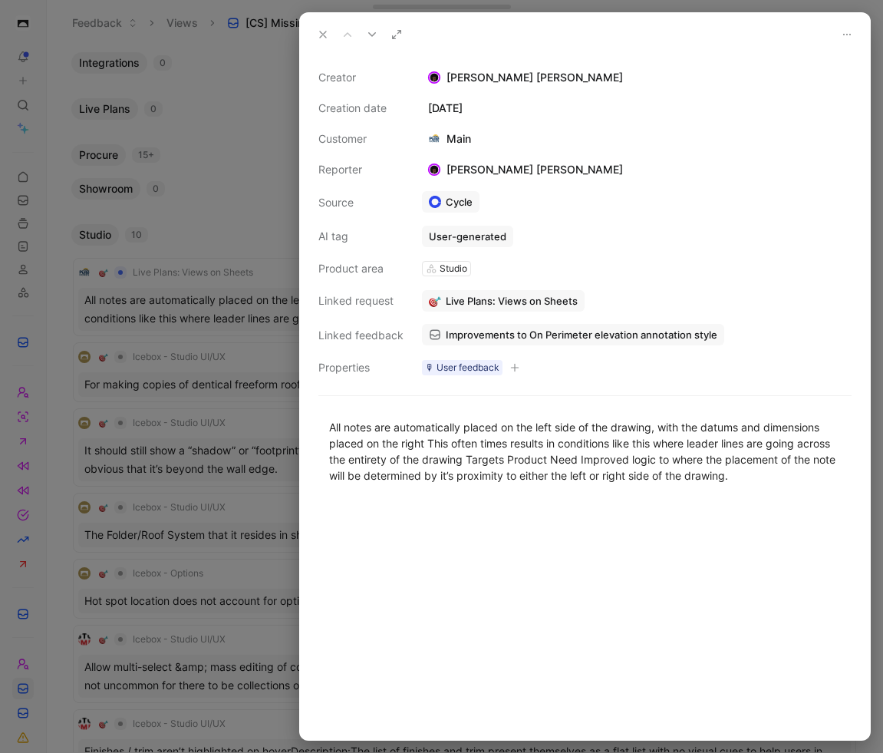
click at [516, 366] on icon "button" at bounding box center [514, 367] width 9 height 9
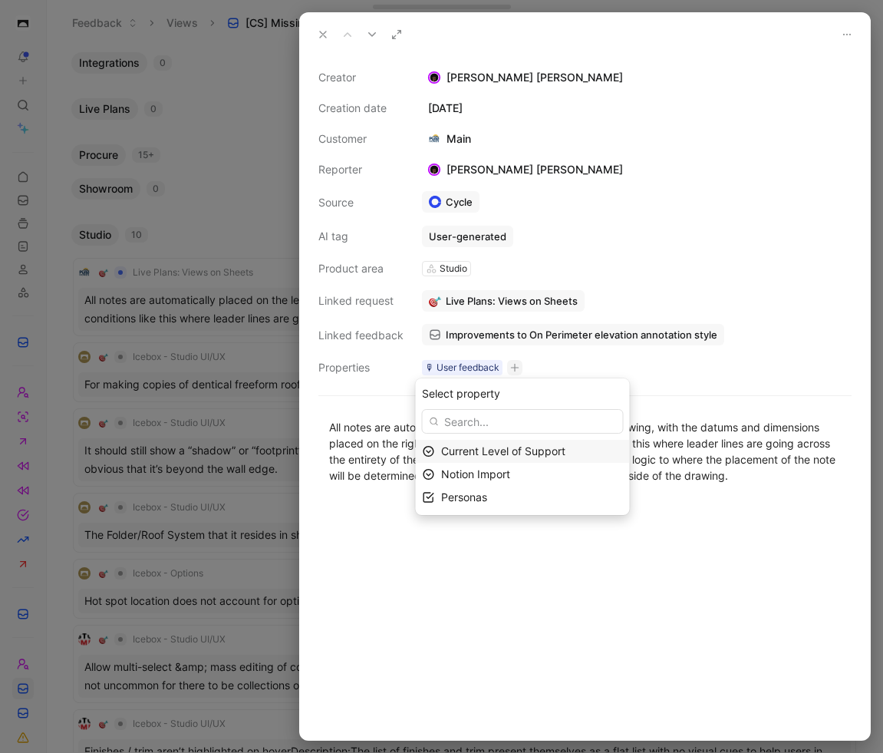
click at [509, 447] on span "Current Level of Support" at bounding box center [503, 450] width 124 height 13
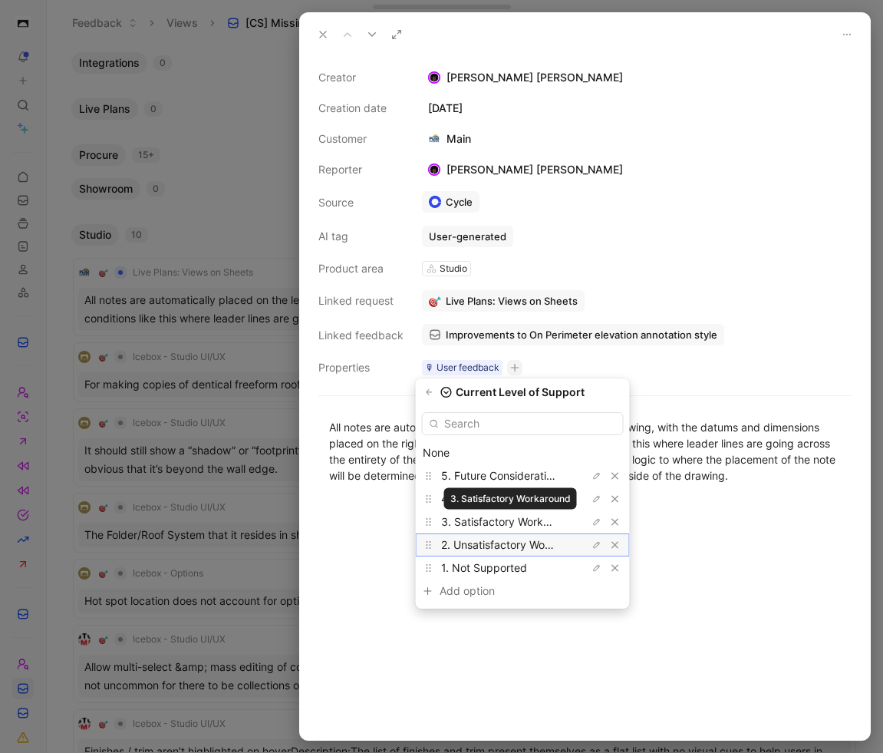
click at [519, 542] on span "2. Unsatisfactory Workaround" at bounding box center [515, 544] width 149 height 13
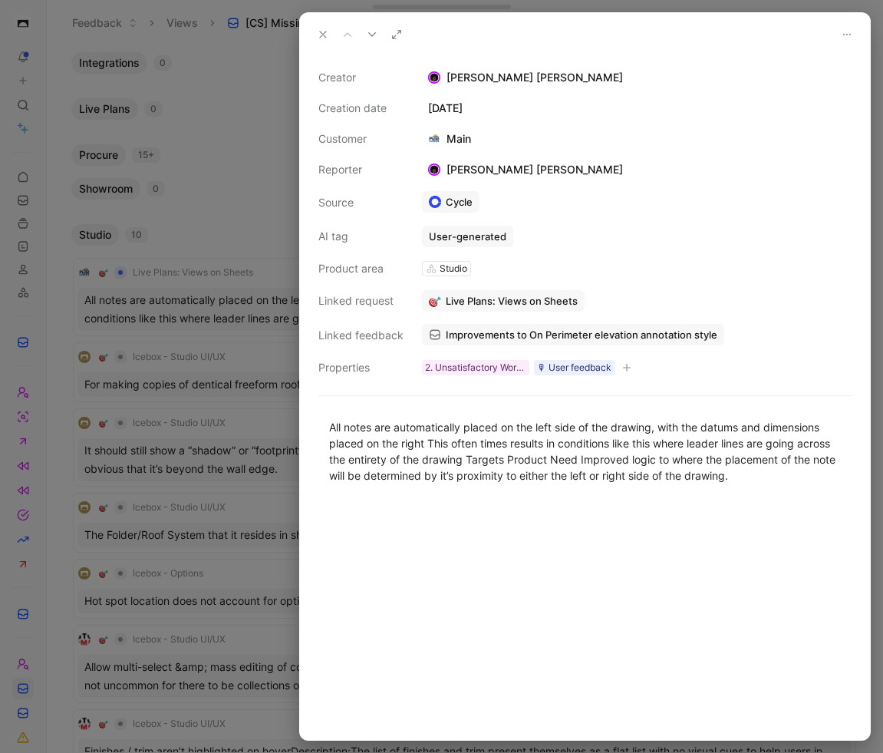
click at [611, 545] on div at bounding box center [585, 619] width 570 height 239
click at [328, 31] on icon at bounding box center [323, 34] width 12 height 12
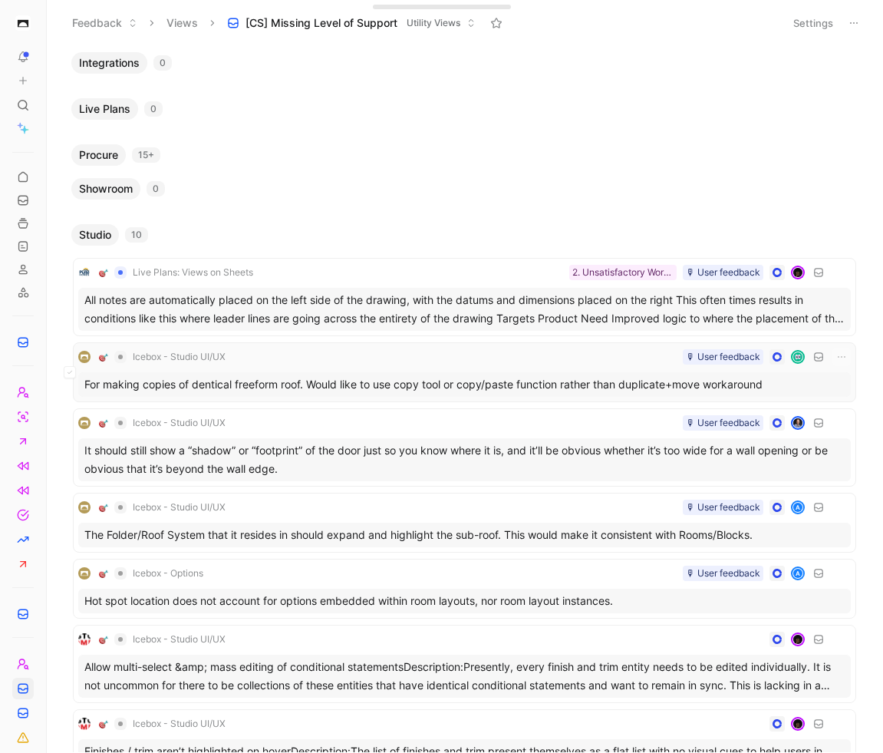
click at [483, 373] on div "For making copies of dentical freeform roof. Would like to use copy tool or cop…" at bounding box center [464, 384] width 773 height 25
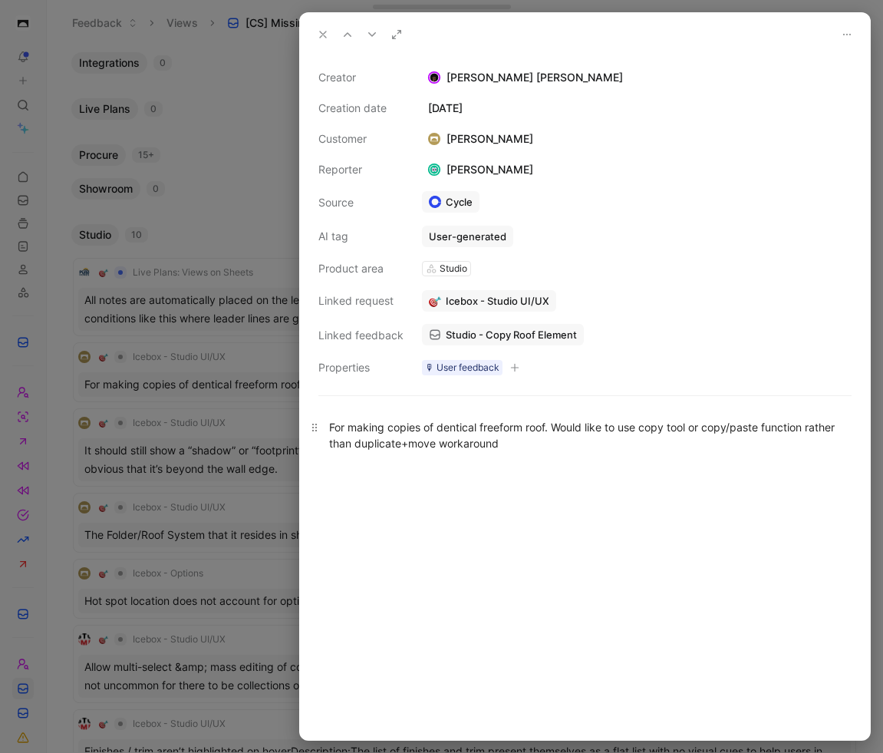
click at [479, 441] on div "For making copies of dentical freeform roof. Would like to use copy tool or cop…" at bounding box center [585, 435] width 512 height 32
click at [539, 451] on p "For making copies of dentical freeform roof. Would like to use copy tool or cop…" at bounding box center [585, 434] width 570 height 41
click at [498, 438] on div "For making copies of dentical freeform roof. Would like to use copy tool or cop…" at bounding box center [585, 435] width 512 height 32
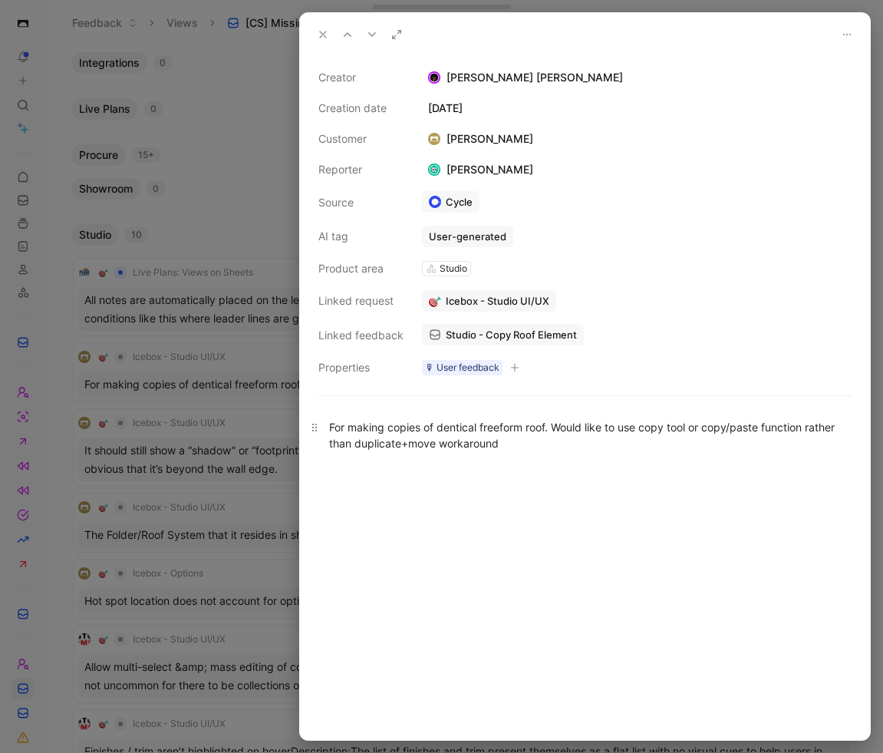
click at [498, 438] on div "For making copies of dentical freeform roof. Would like to use copy tool or cop…" at bounding box center [585, 435] width 512 height 32
click at [522, 446] on div "For making copies of dentical freeform roof. Would like to use copy tool or cop…" at bounding box center [585, 435] width 512 height 32
click at [507, 334] on span "Studio - Copy Roof Element" at bounding box center [511, 335] width 131 height 14
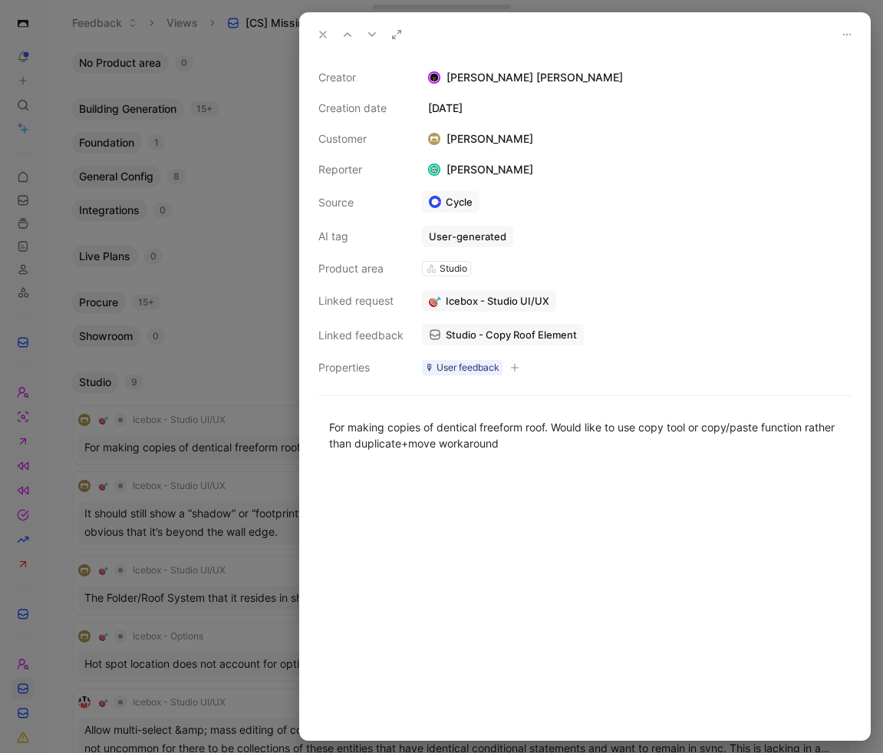
click at [521, 370] on button "button" at bounding box center [514, 367] width 15 height 15
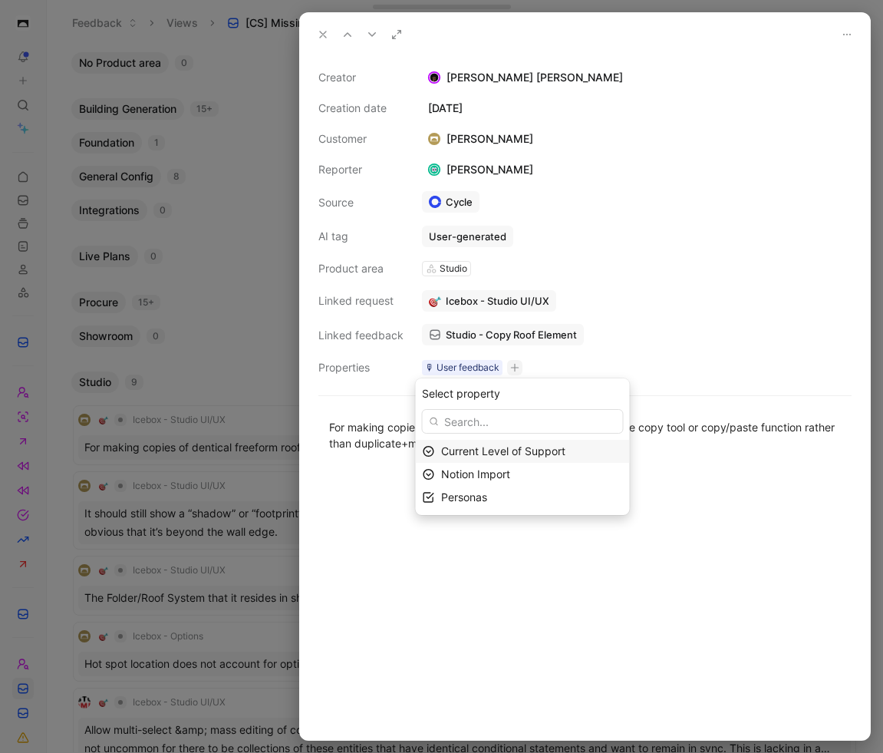
click at [487, 453] on span "Current Level of Support" at bounding box center [503, 450] width 124 height 13
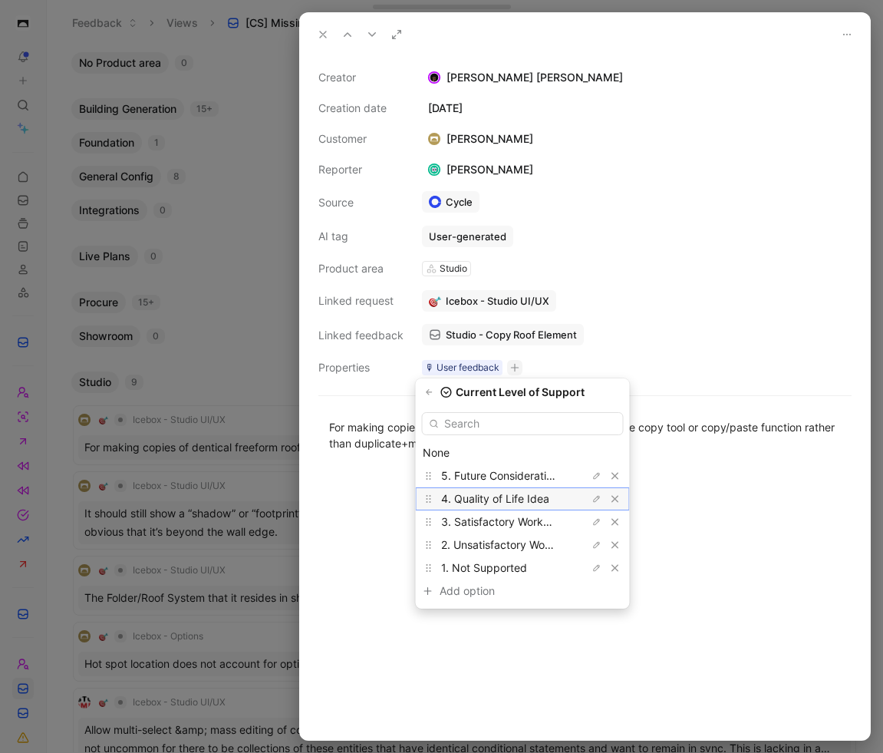
click at [505, 496] on span "4. Quality of Life Idea" at bounding box center [495, 498] width 108 height 13
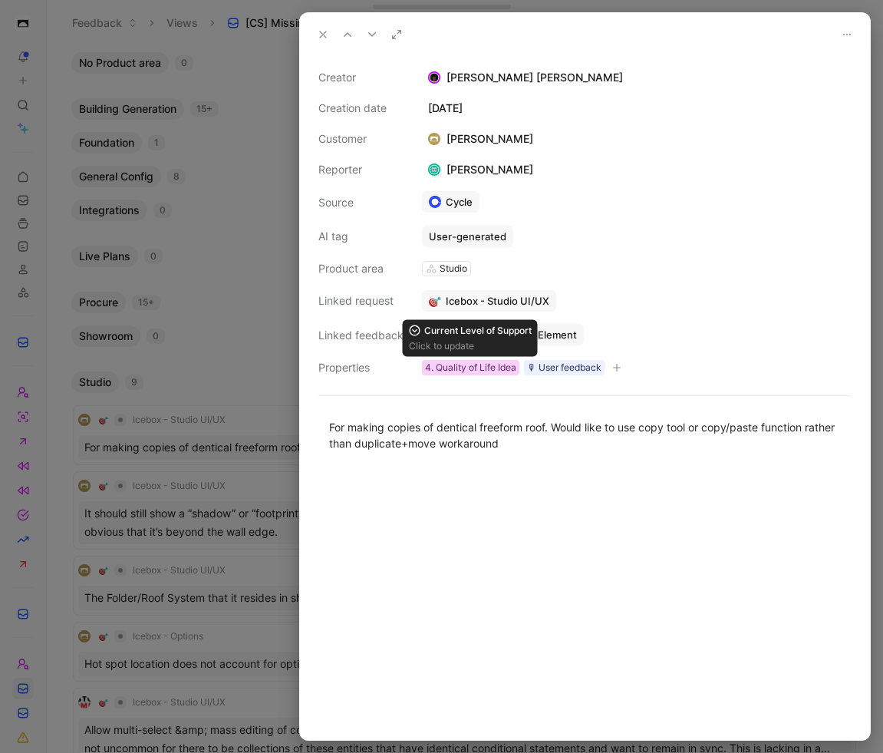
click at [496, 365] on div "4. Quality of Life Idea" at bounding box center [470, 367] width 91 height 15
click at [494, 370] on div "4. Quality of Life Idea" at bounding box center [470, 367] width 91 height 15
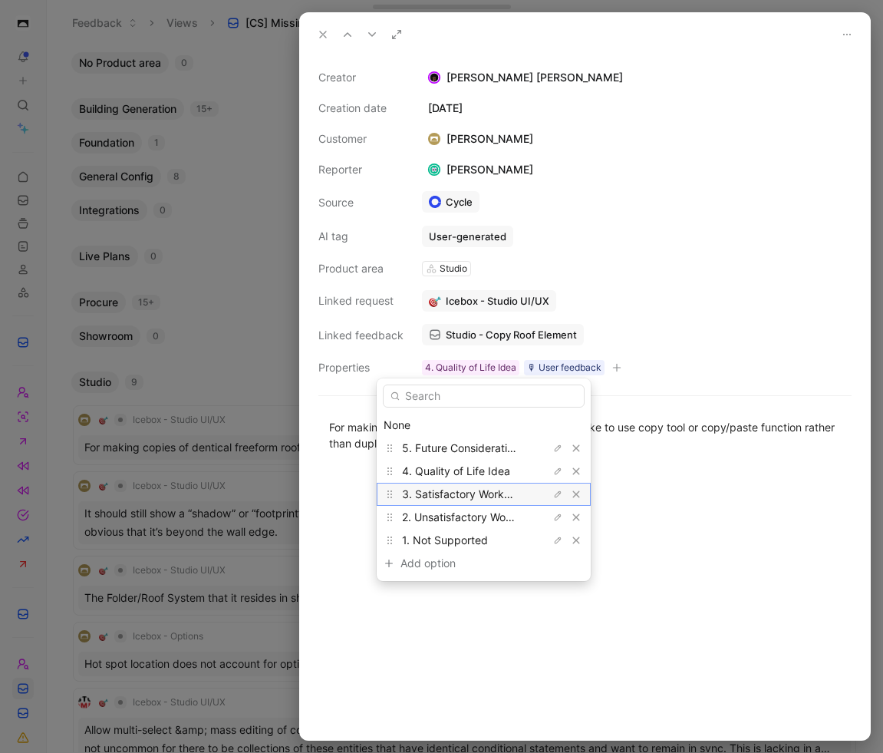
click at [477, 492] on span "3. Satisfactory Workaround" at bounding box center [470, 493] width 137 height 13
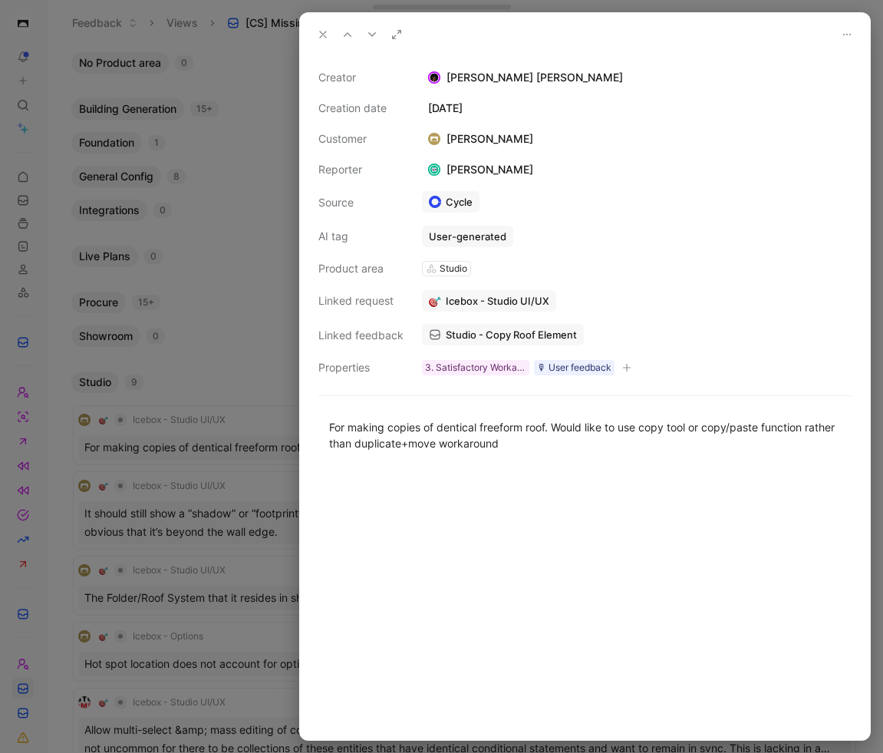
click at [561, 519] on div at bounding box center [585, 604] width 570 height 272
click at [323, 31] on icon at bounding box center [323, 34] width 12 height 12
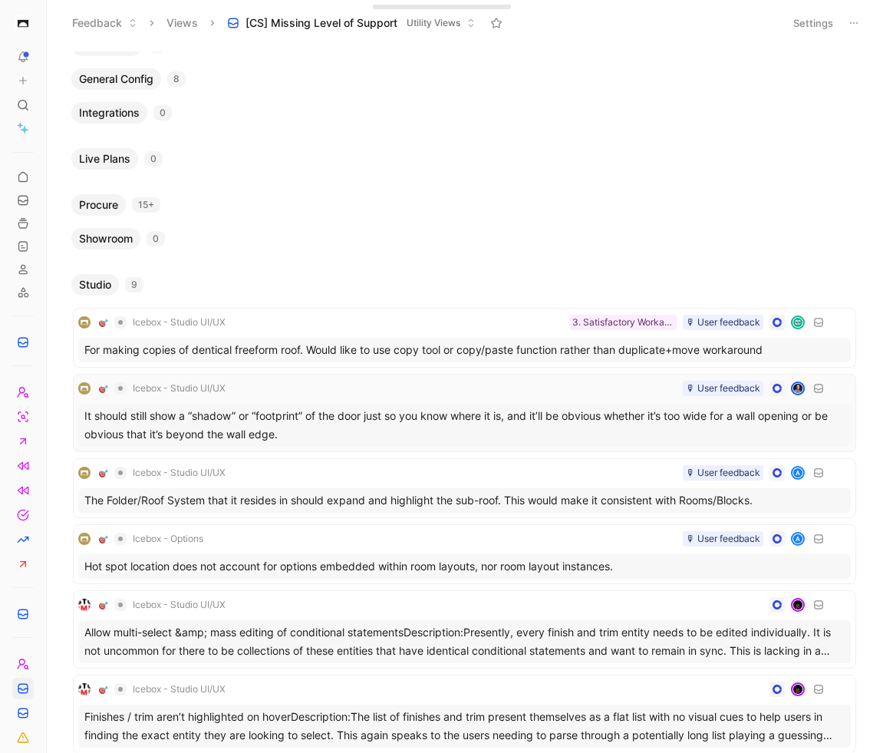
scroll to position [185, 0]
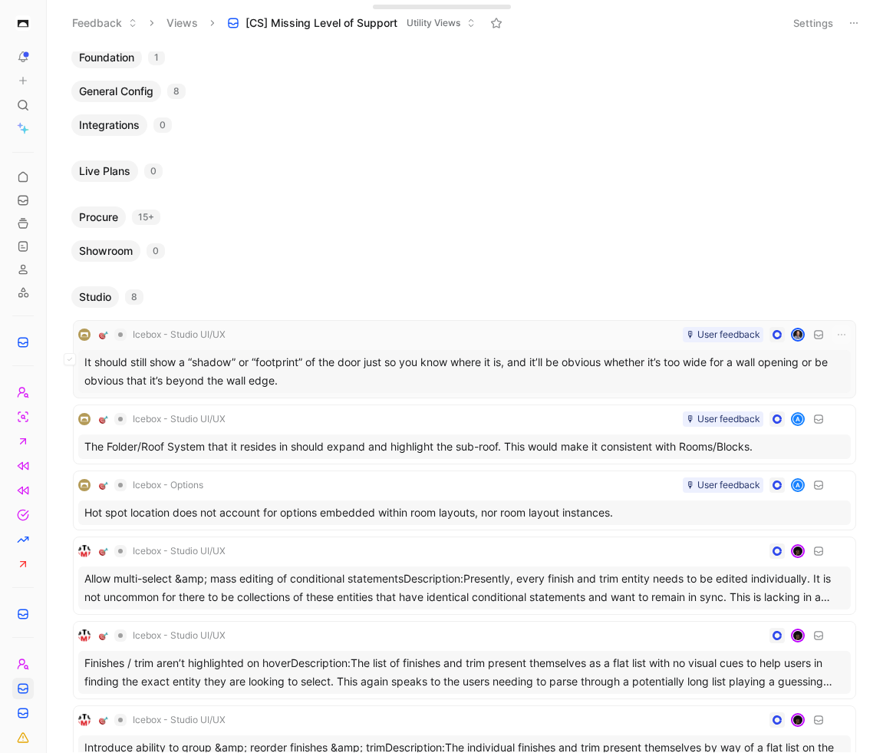
scroll to position [104, 0]
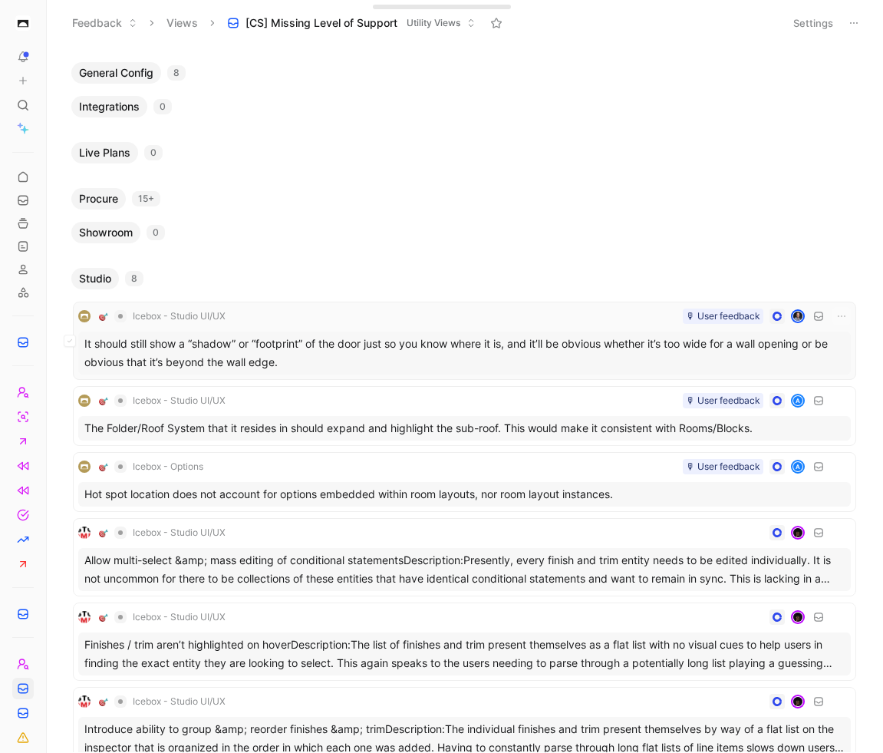
click at [525, 360] on div "It should still show a “shadow” or “footprint” of the door just so you know whe…" at bounding box center [464, 352] width 773 height 43
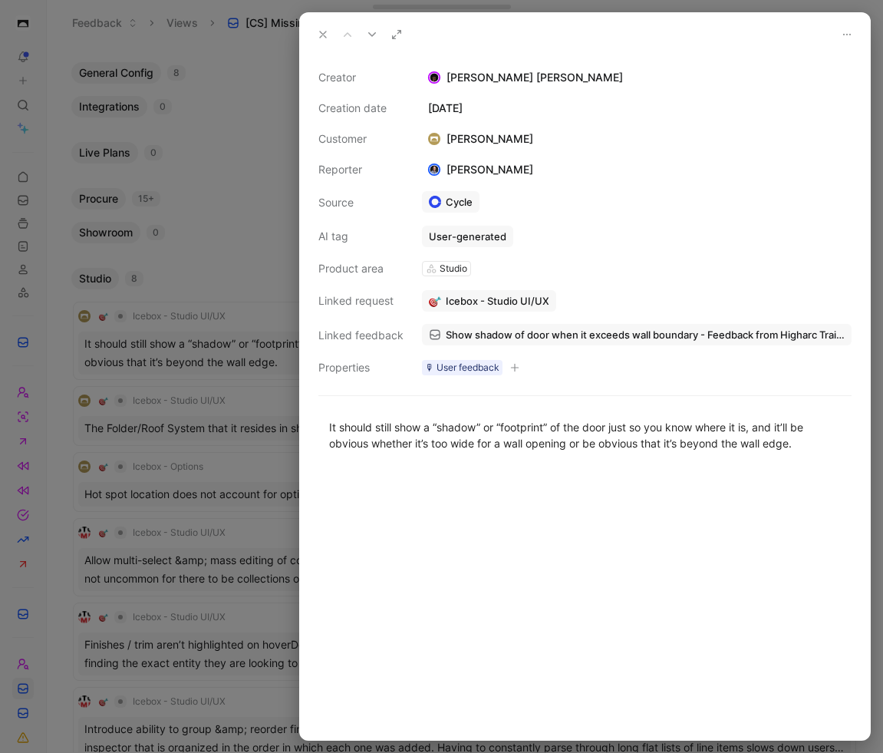
click at [516, 366] on icon "button" at bounding box center [514, 367] width 9 height 9
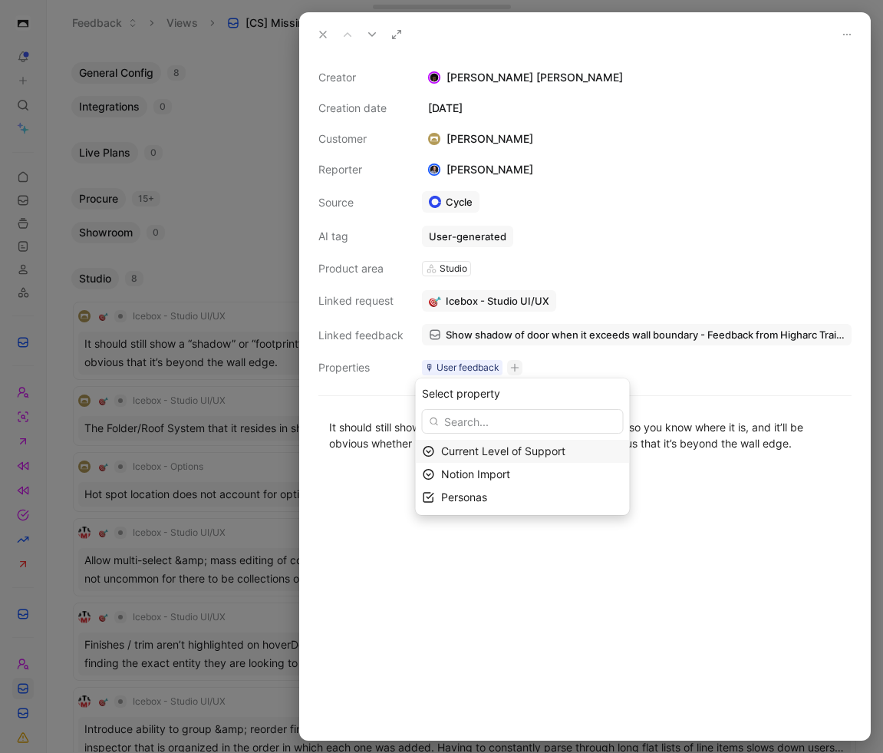
click at [487, 451] on span "Current Level of Support" at bounding box center [503, 450] width 124 height 13
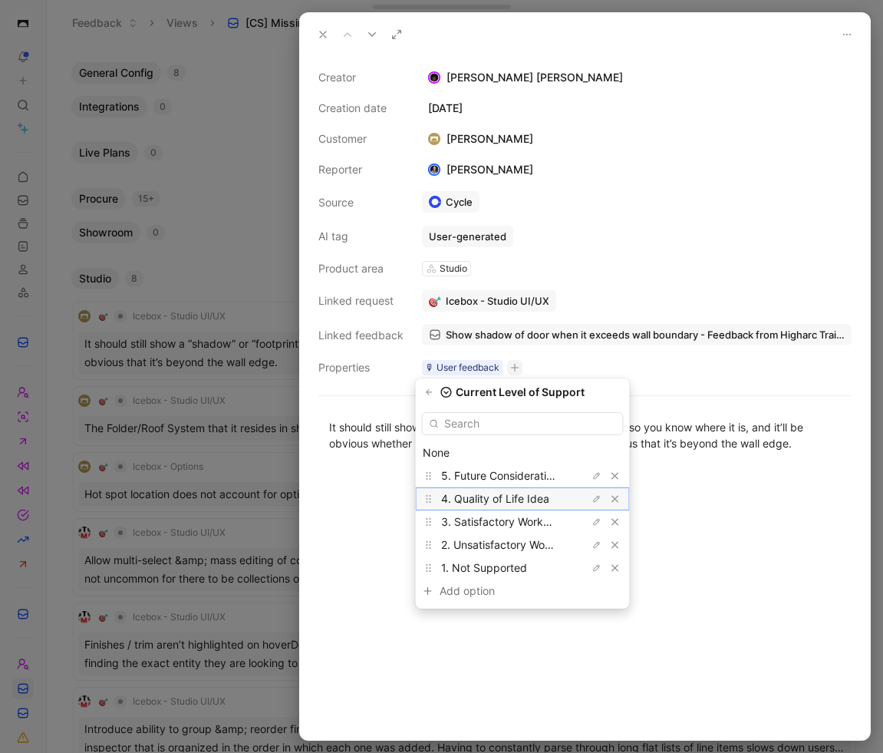
click at [499, 494] on span "4. Quality of Life Idea" at bounding box center [495, 498] width 108 height 13
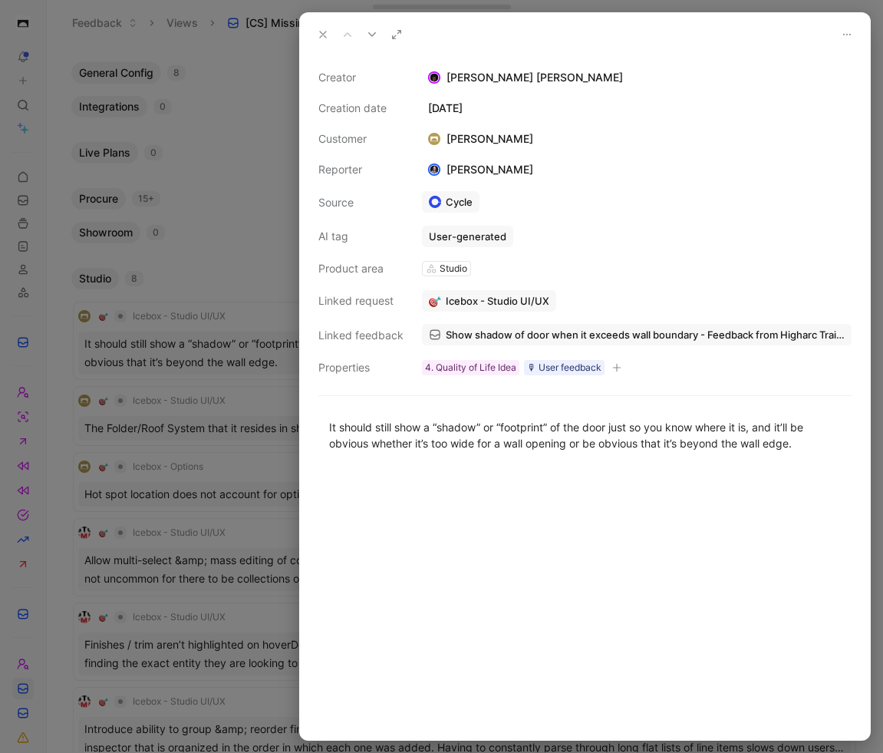
click at [321, 32] on icon at bounding box center [323, 34] width 12 height 12
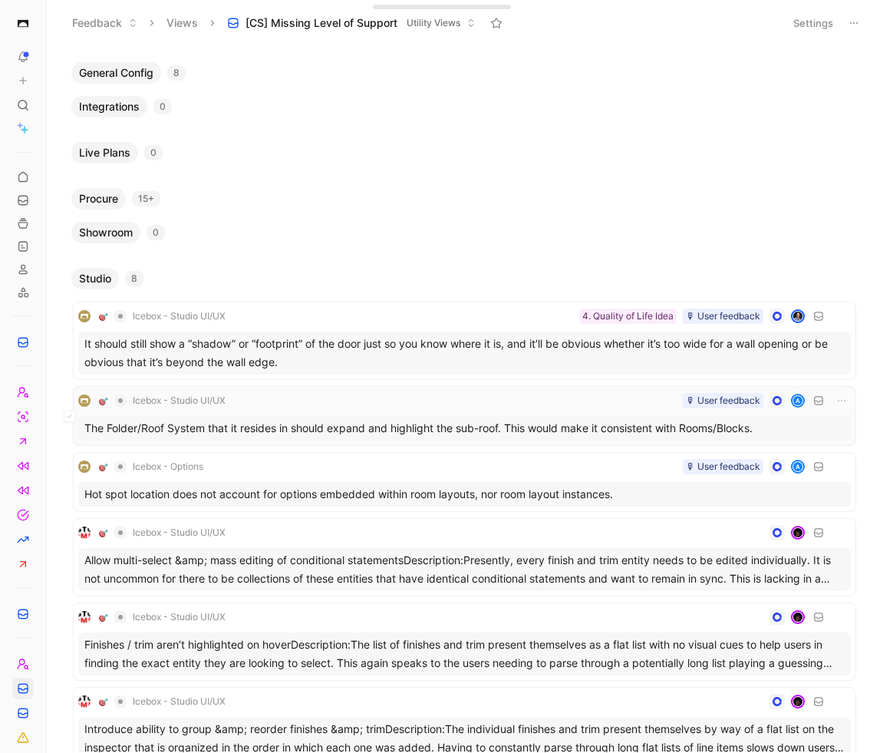
click at [417, 408] on div "Icebox - Studio UI/UX 🎙 User feedback A" at bounding box center [464, 400] width 773 height 18
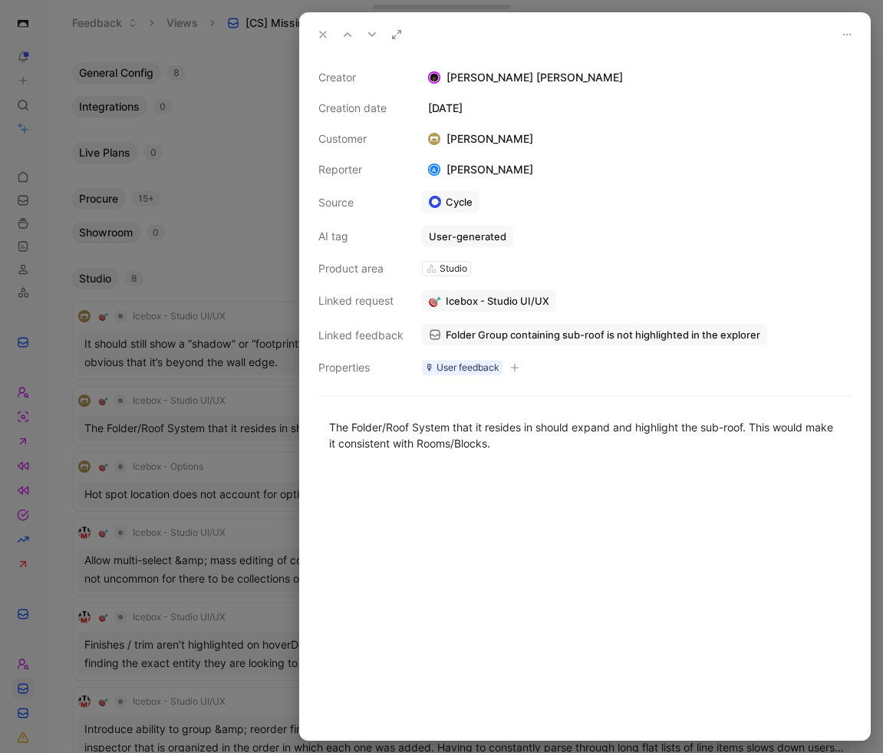
click at [519, 369] on button "button" at bounding box center [514, 367] width 15 height 15
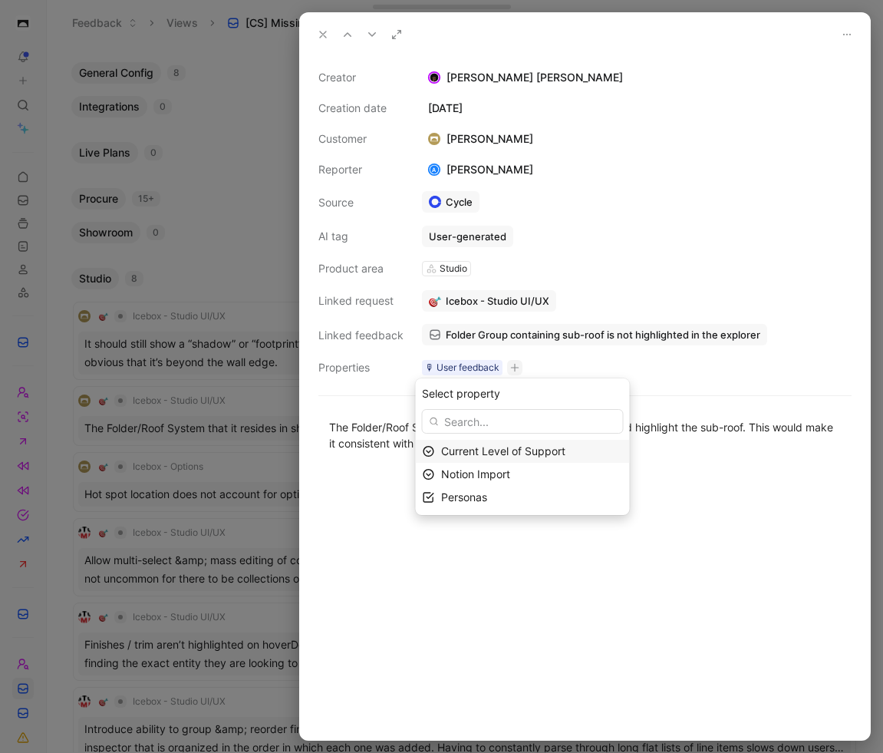
click at [522, 451] on span "Current Level of Support" at bounding box center [503, 450] width 124 height 13
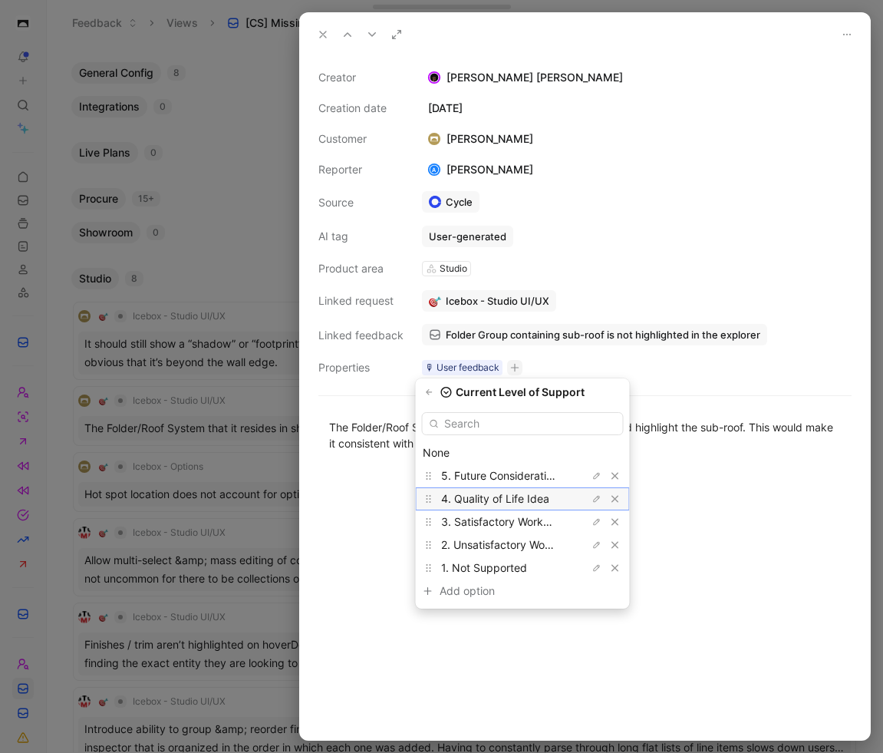
click at [526, 497] on span "4. Quality of Life Idea" at bounding box center [495, 498] width 108 height 13
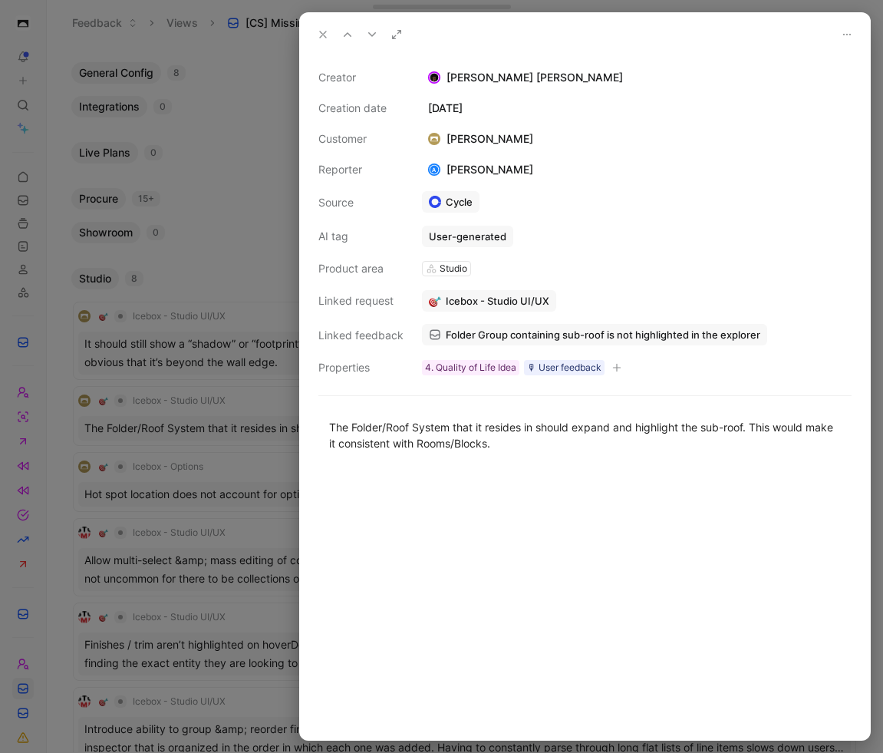
click at [323, 28] on icon at bounding box center [323, 34] width 12 height 12
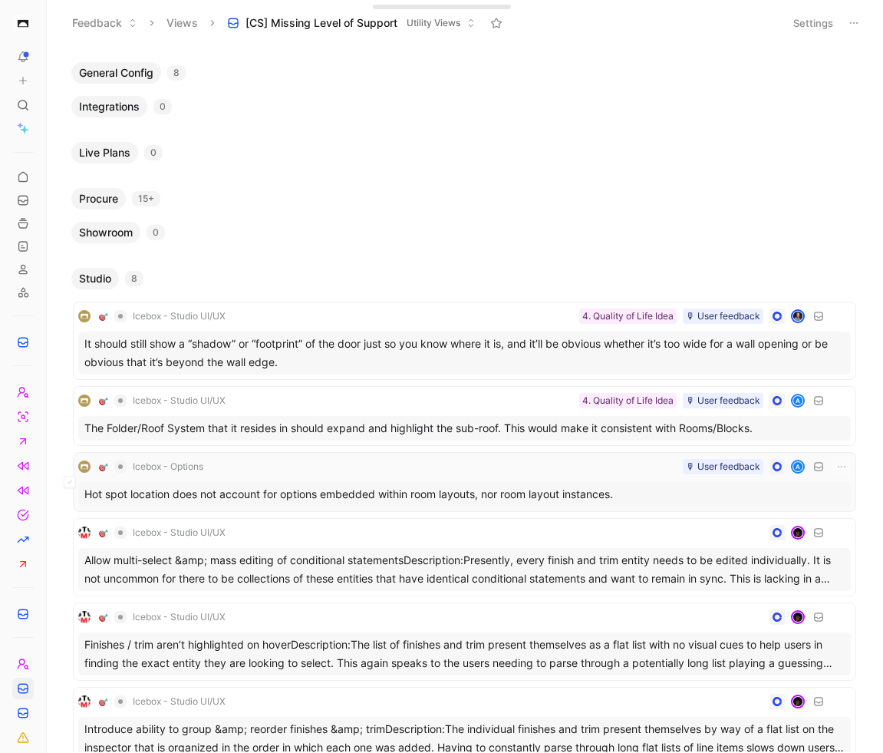
click at [470, 476] on div "Icebox - Options 🎙 User feedback A Hot spot location does not account for optio…" at bounding box center [464, 481] width 773 height 49
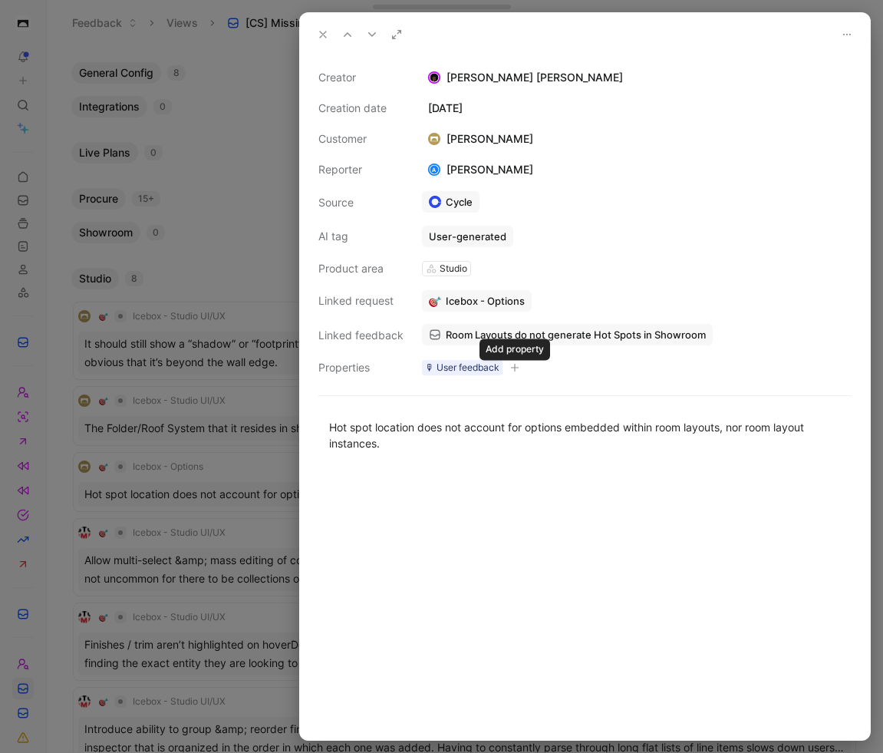
click at [516, 367] on icon "button" at bounding box center [514, 367] width 9 height 9
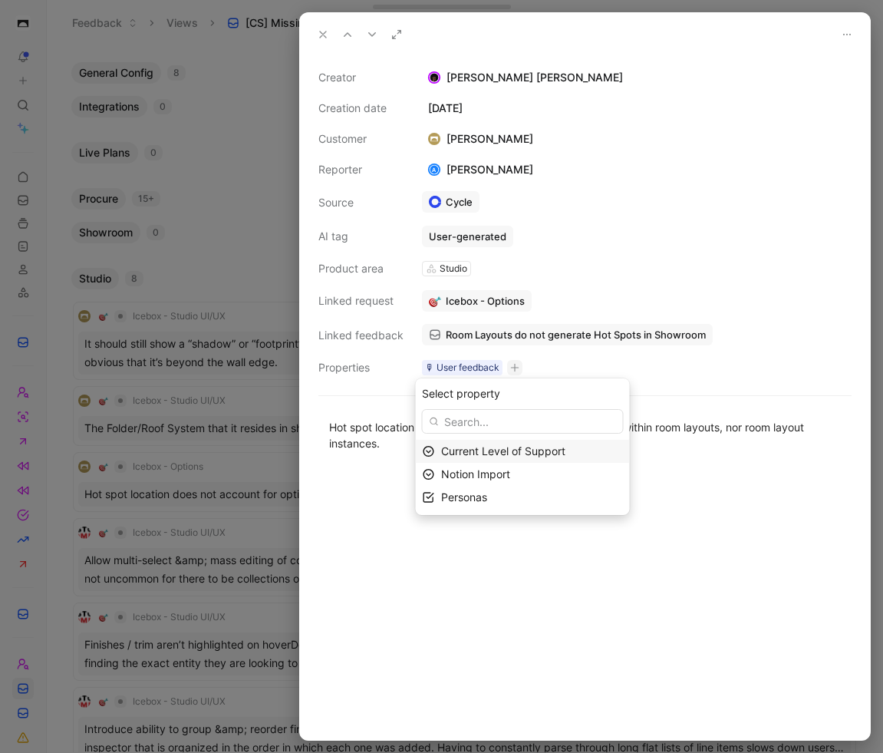
click at [518, 453] on span "Current Level of Support" at bounding box center [503, 450] width 124 height 13
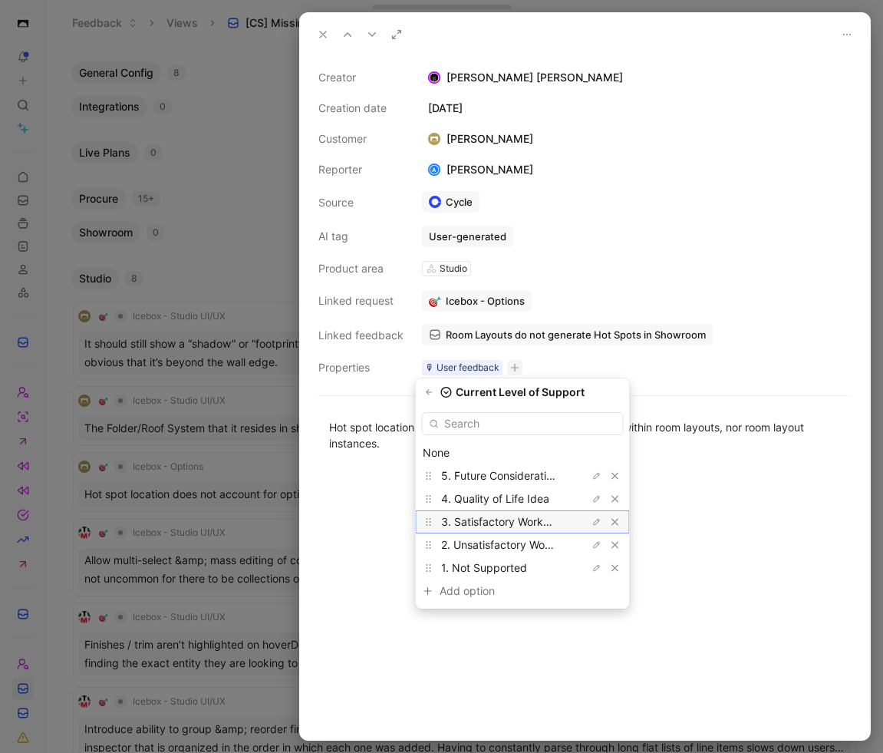
click at [519, 521] on span "3. Satisfactory Workaround" at bounding box center [509, 521] width 137 height 13
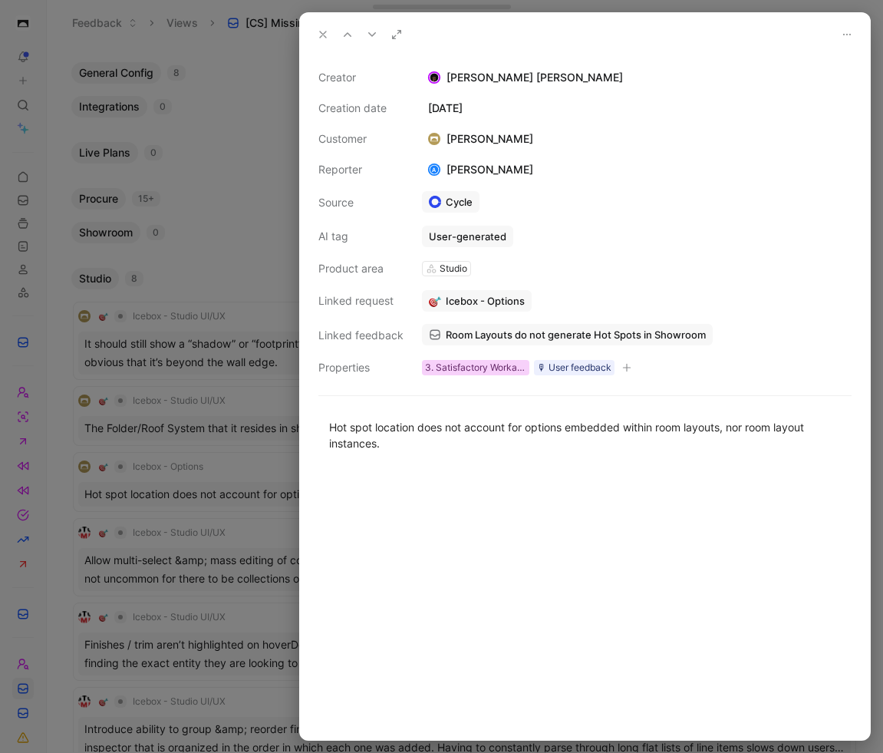
click at [509, 368] on div "3. Satisfactory Workaround" at bounding box center [475, 367] width 101 height 15
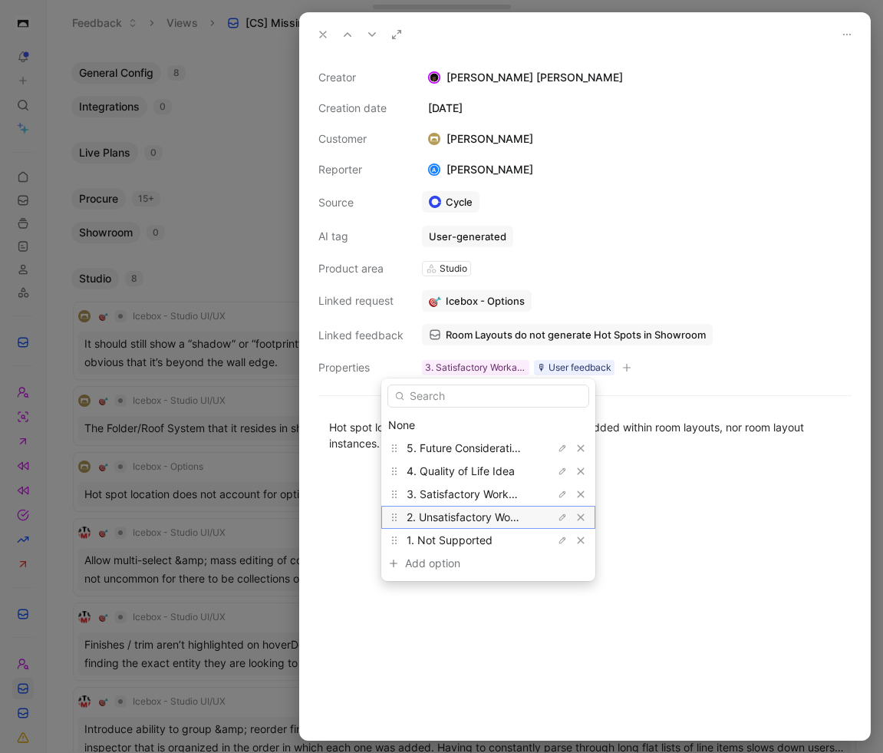
click at [483, 514] on span "2. Unsatisfactory Workaround" at bounding box center [481, 516] width 149 height 13
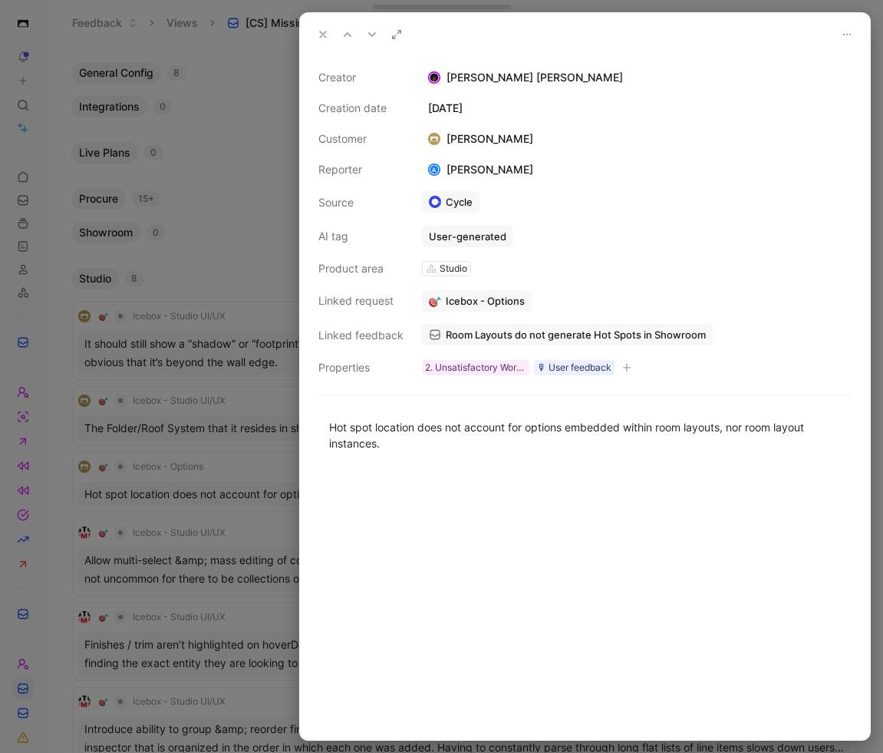
click at [582, 536] on div at bounding box center [585, 604] width 570 height 272
click at [323, 33] on icon at bounding box center [323, 34] width 12 height 12
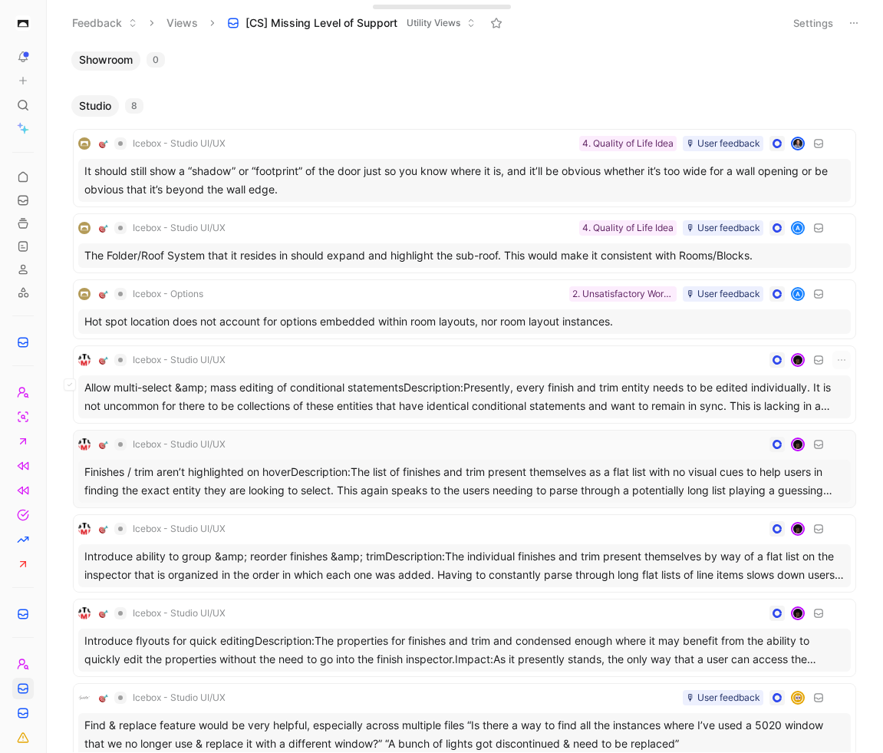
scroll to position [295, 0]
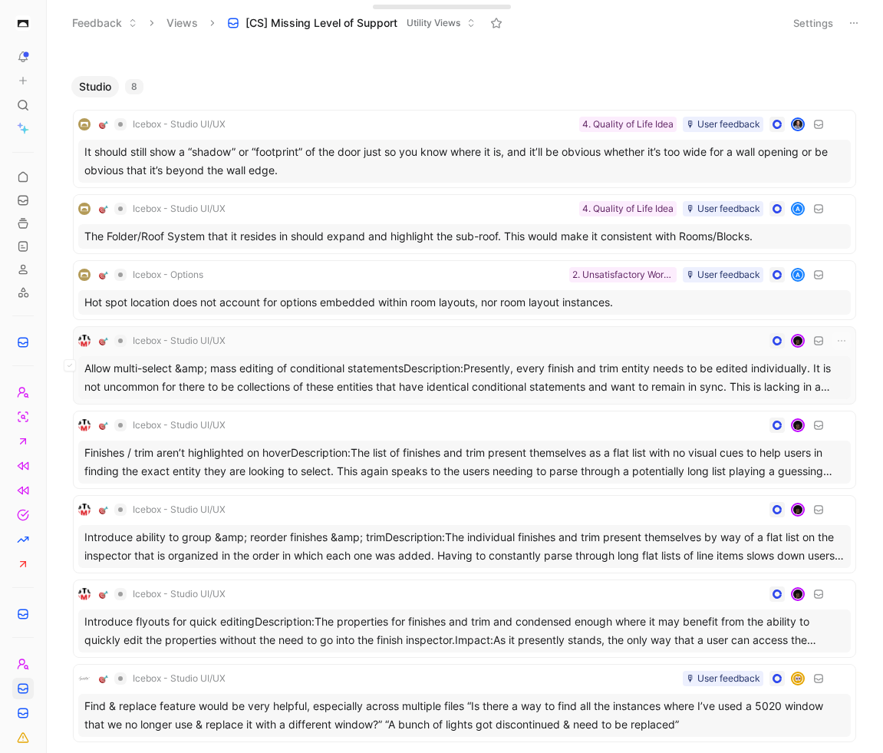
click at [478, 360] on div "Allow multi-select &amp; mass editing of conditional statementsDescription:Pres…" at bounding box center [464, 377] width 773 height 43
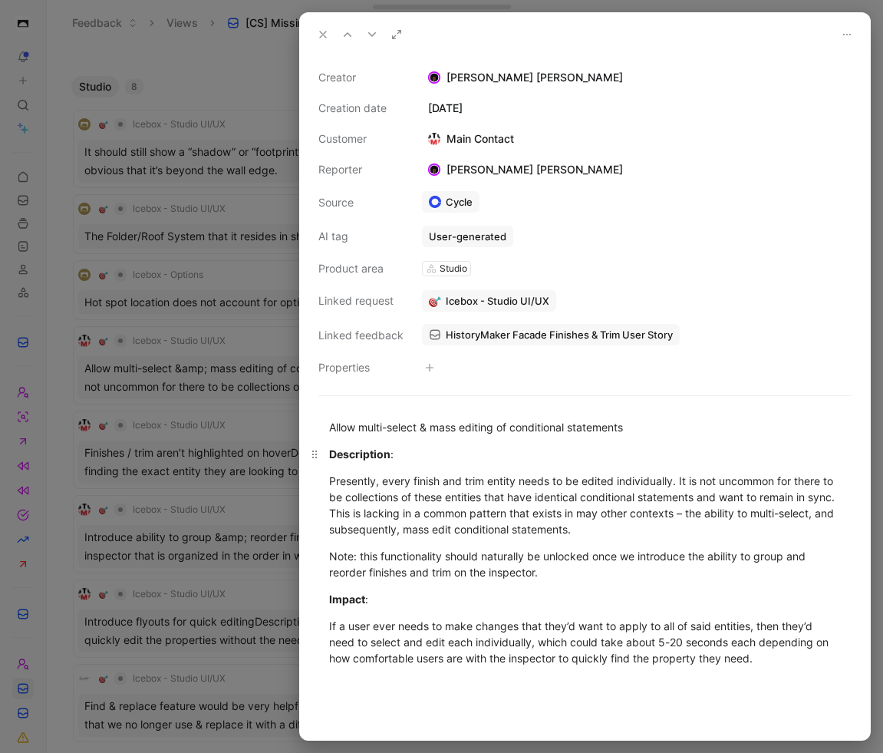
scroll to position [41, 0]
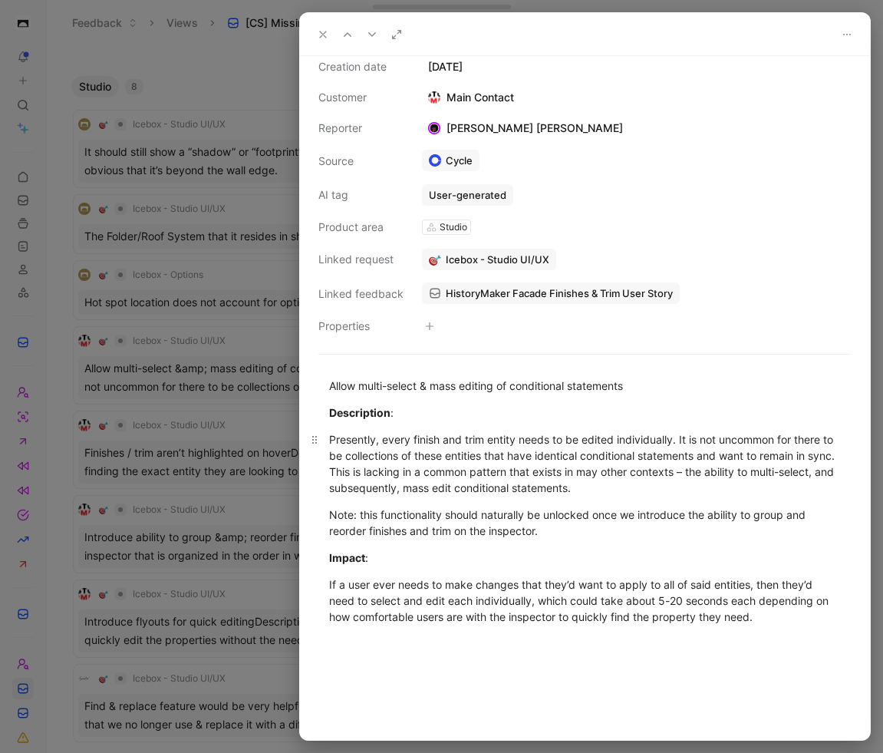
click at [408, 460] on div "Presently, every finish and trim entity needs to be edited individually. It is …" at bounding box center [585, 463] width 512 height 64
click at [489, 481] on div "Presently, every finish and trim entity needs to be edited individually. It is …" at bounding box center [585, 463] width 512 height 64
click at [431, 322] on icon "button" at bounding box center [429, 325] width 9 height 9
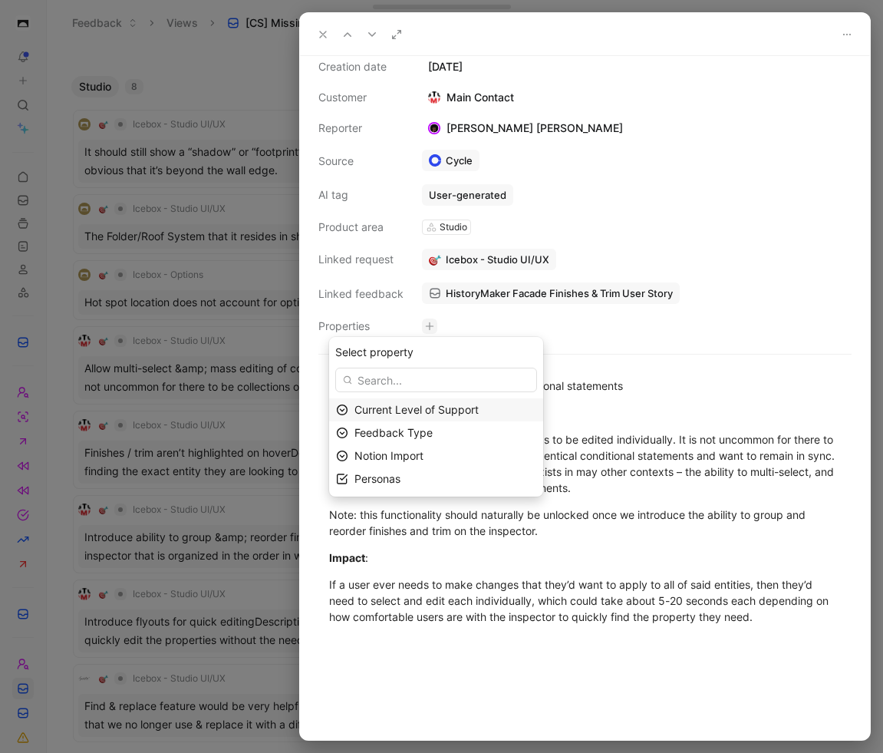
click at [427, 407] on span "Current Level of Support" at bounding box center [416, 409] width 124 height 13
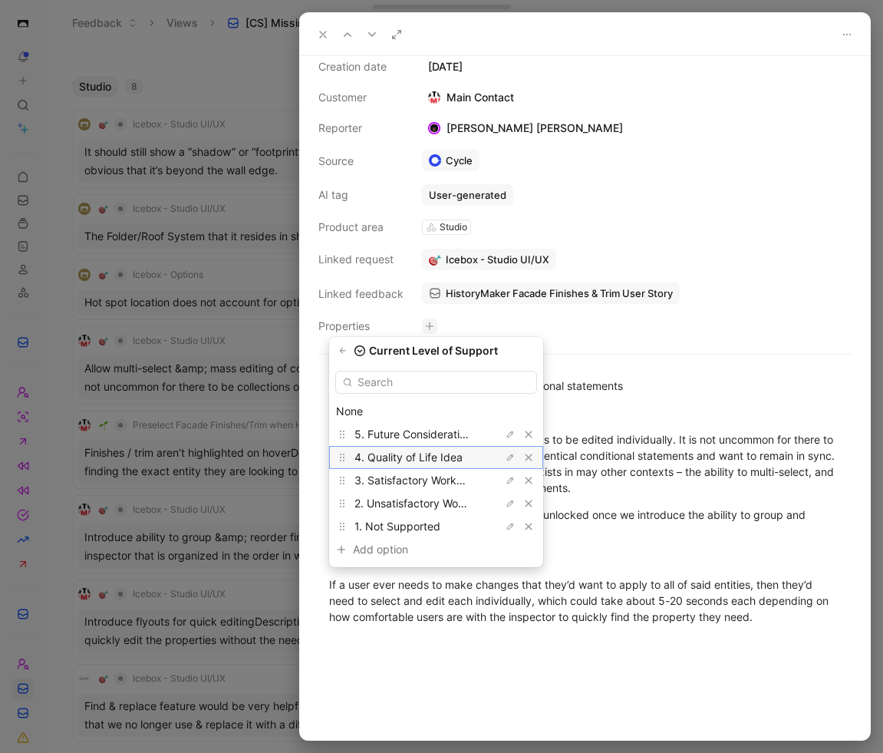
click at [420, 456] on span "4. Quality of Life Idea" at bounding box center [408, 456] width 108 height 13
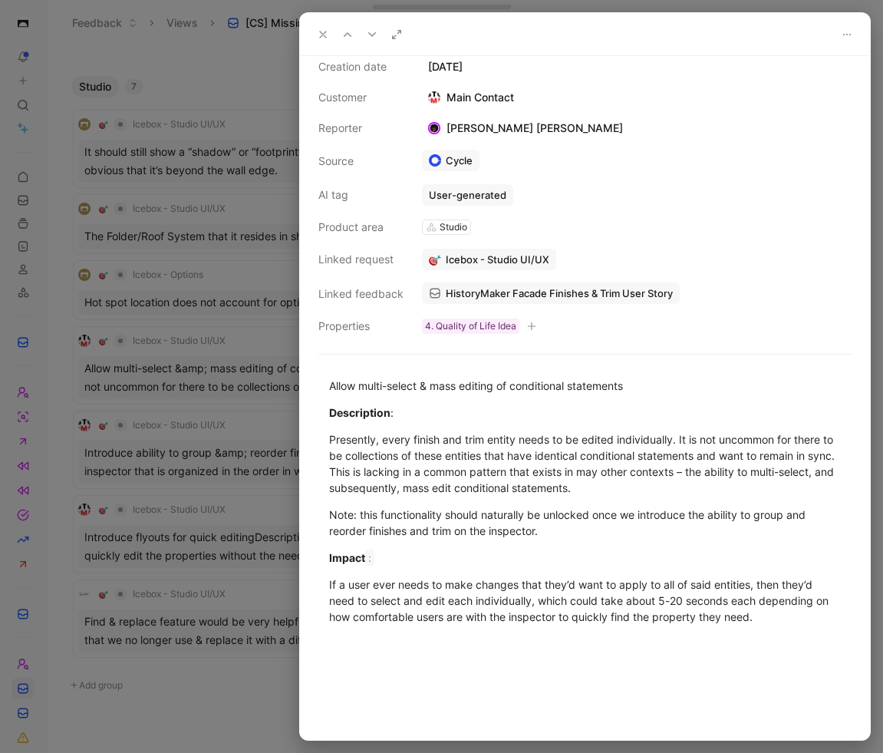
click at [317, 32] on icon at bounding box center [323, 34] width 12 height 12
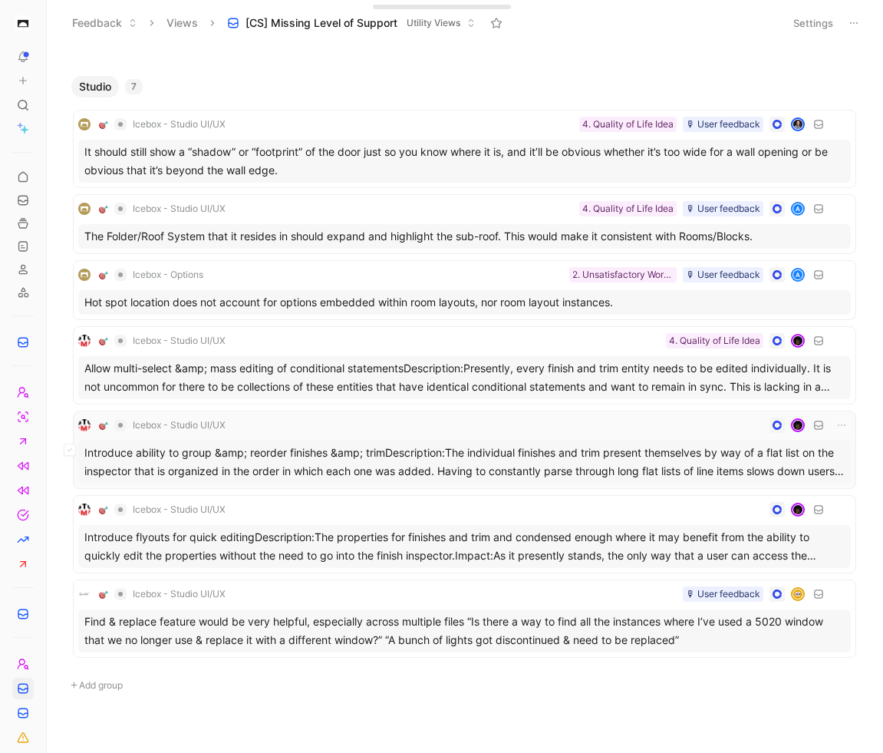
scroll to position [314, 0]
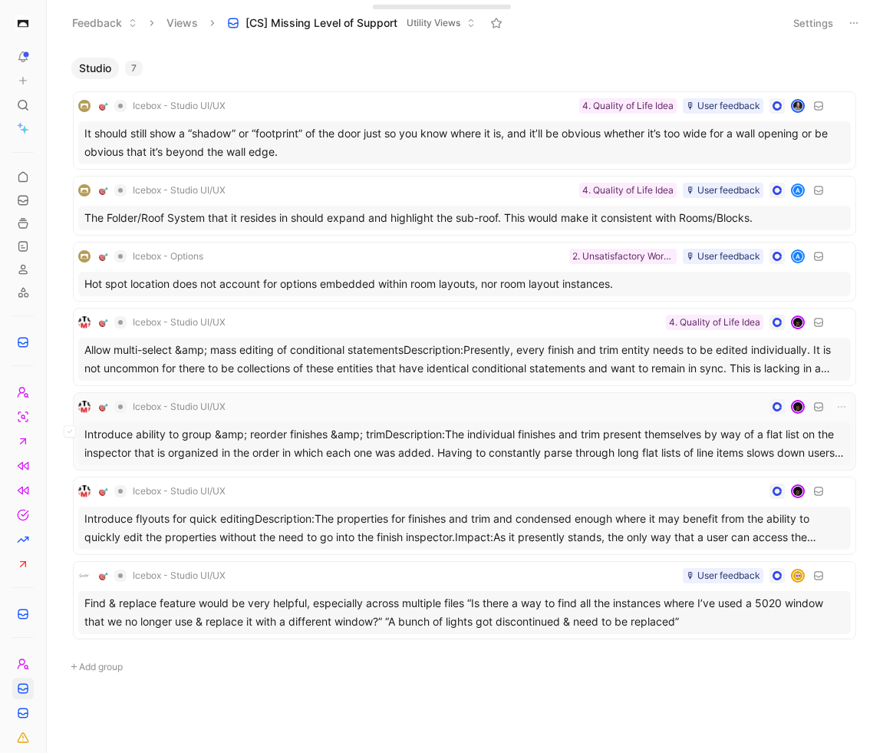
click at [597, 429] on div "Introduce ability to group &amp; reorder finishes &amp; trimDescription:The ind…" at bounding box center [464, 443] width 773 height 43
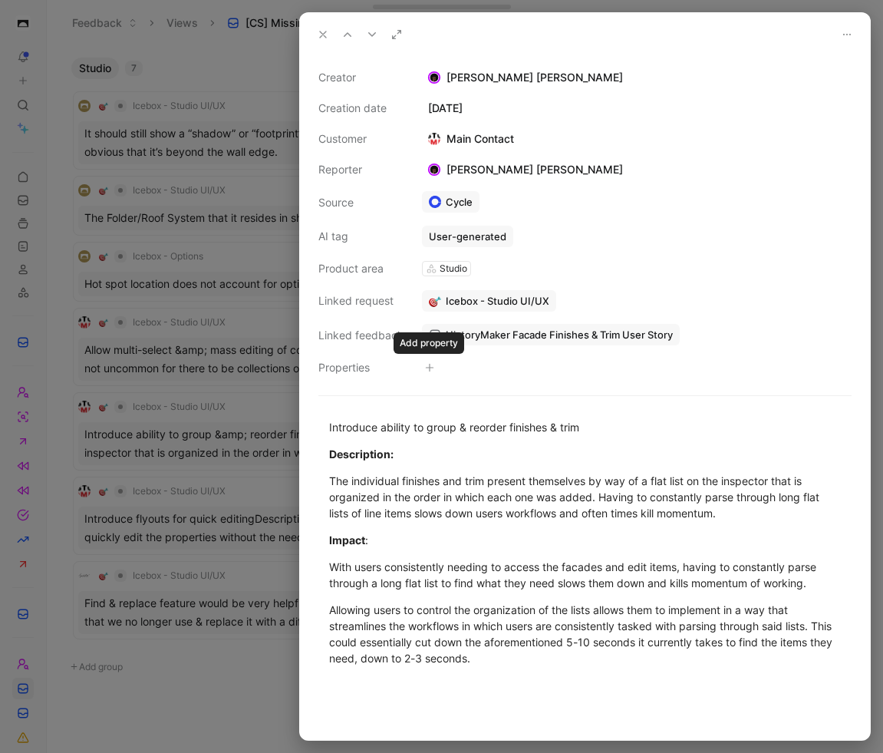
click at [429, 365] on icon "button" at bounding box center [429, 368] width 1 height 8
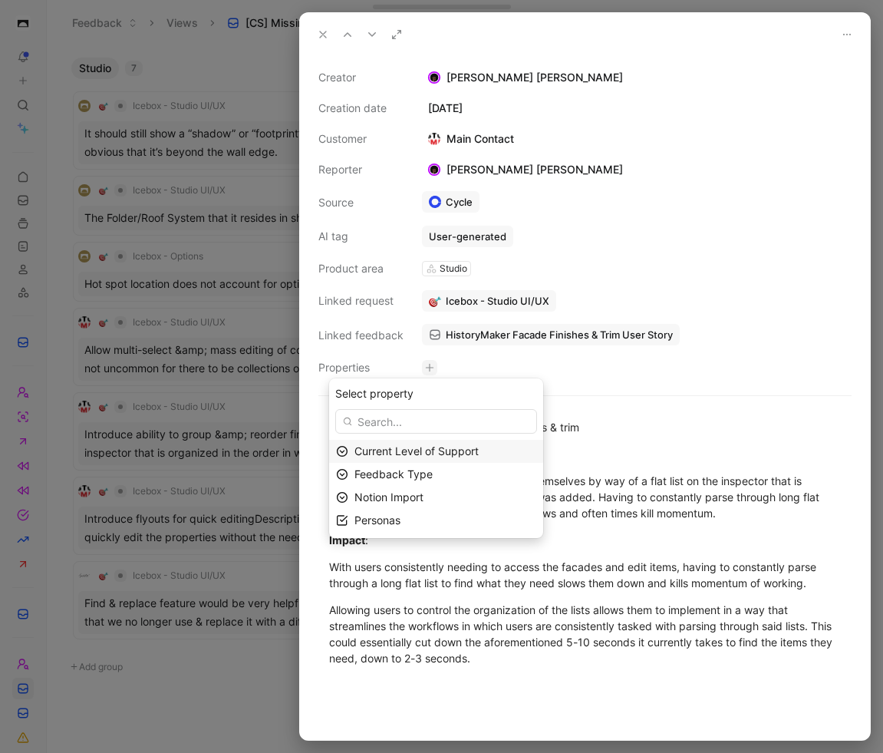
click at [443, 450] on span "Current Level of Support" at bounding box center [416, 450] width 124 height 13
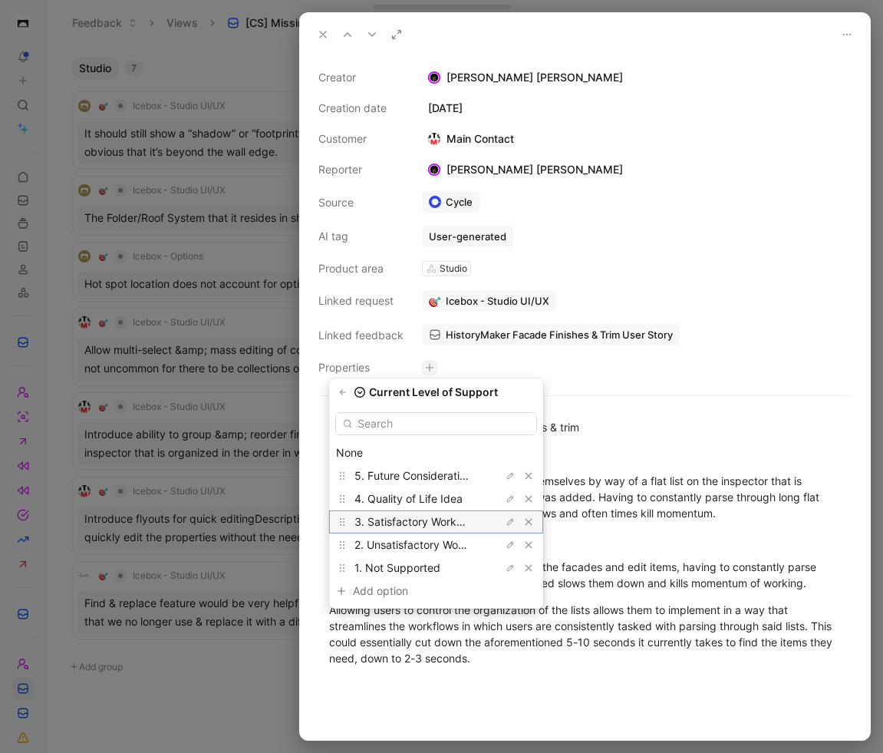
click at [440, 519] on span "3. Satisfactory Workaround" at bounding box center [422, 521] width 137 height 13
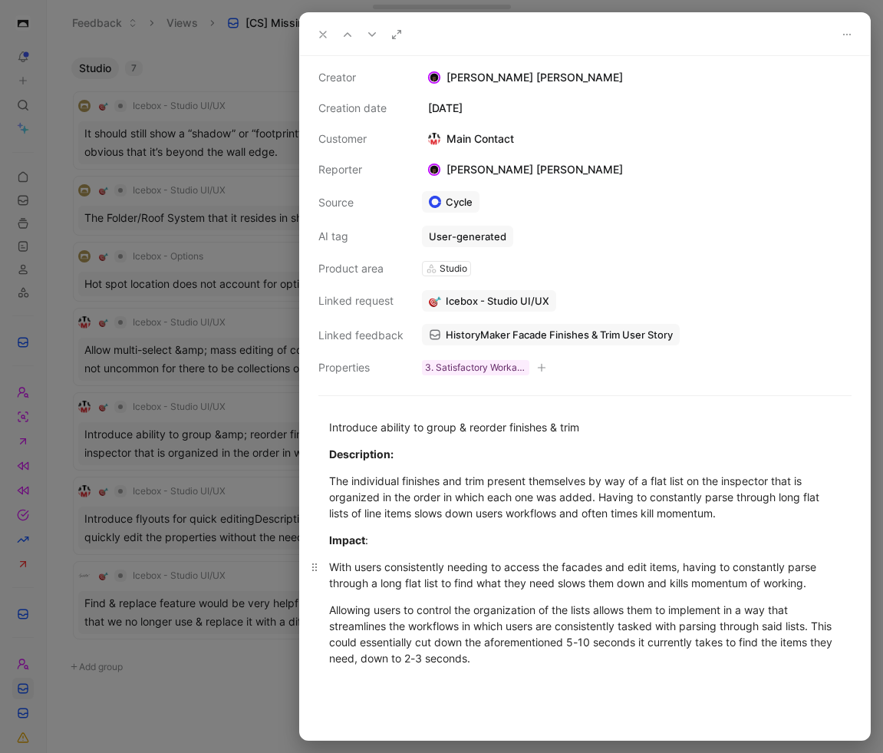
scroll to position [20, 0]
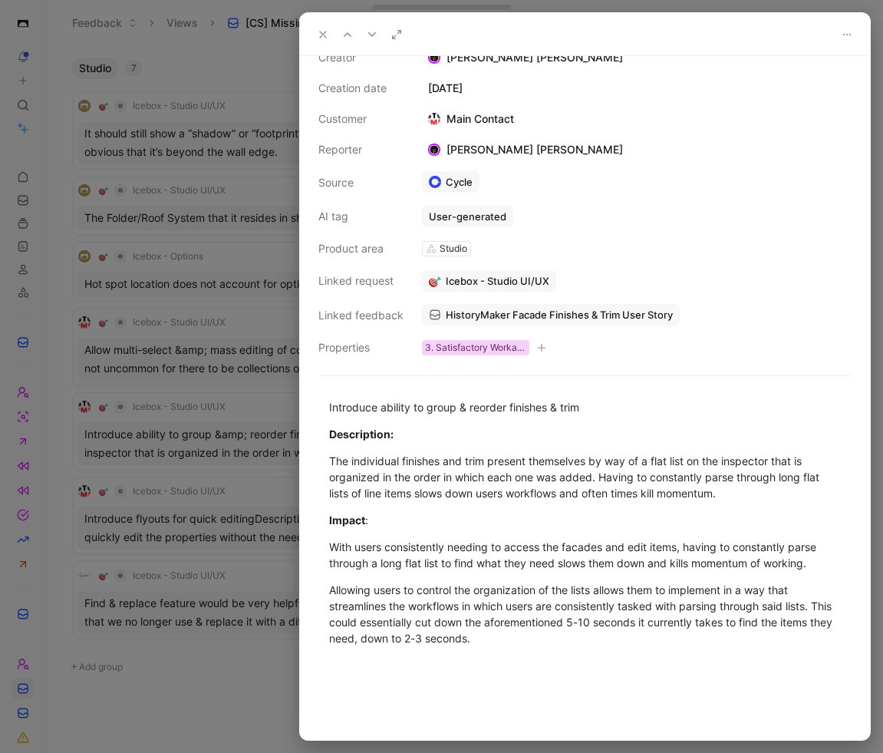
click at [489, 351] on div "3. Satisfactory Workaround" at bounding box center [475, 347] width 101 height 15
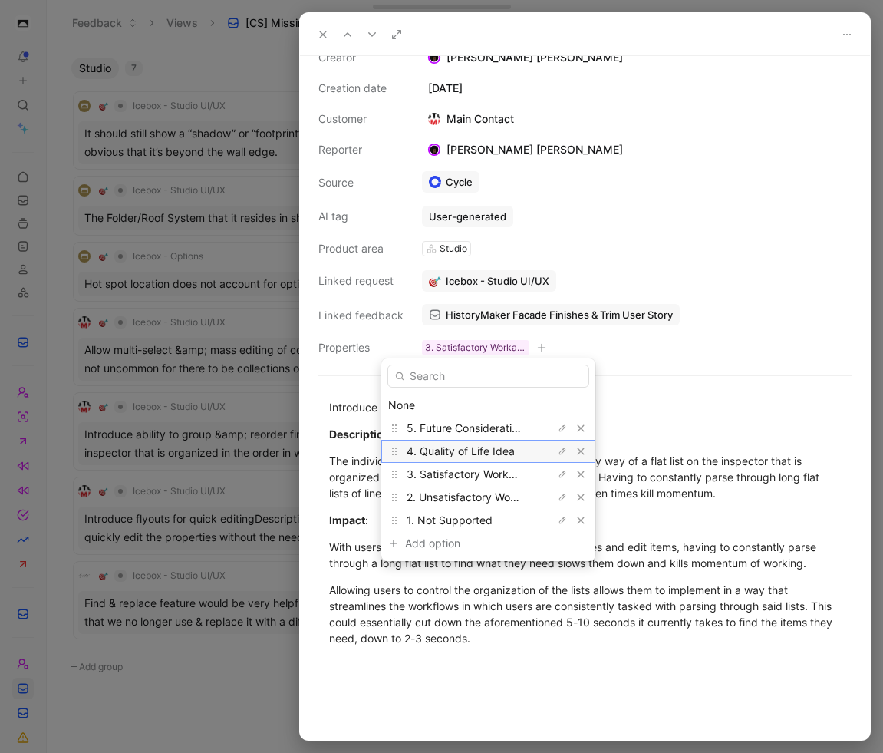
click at [470, 451] on span "4. Quality of Life Idea" at bounding box center [461, 450] width 108 height 13
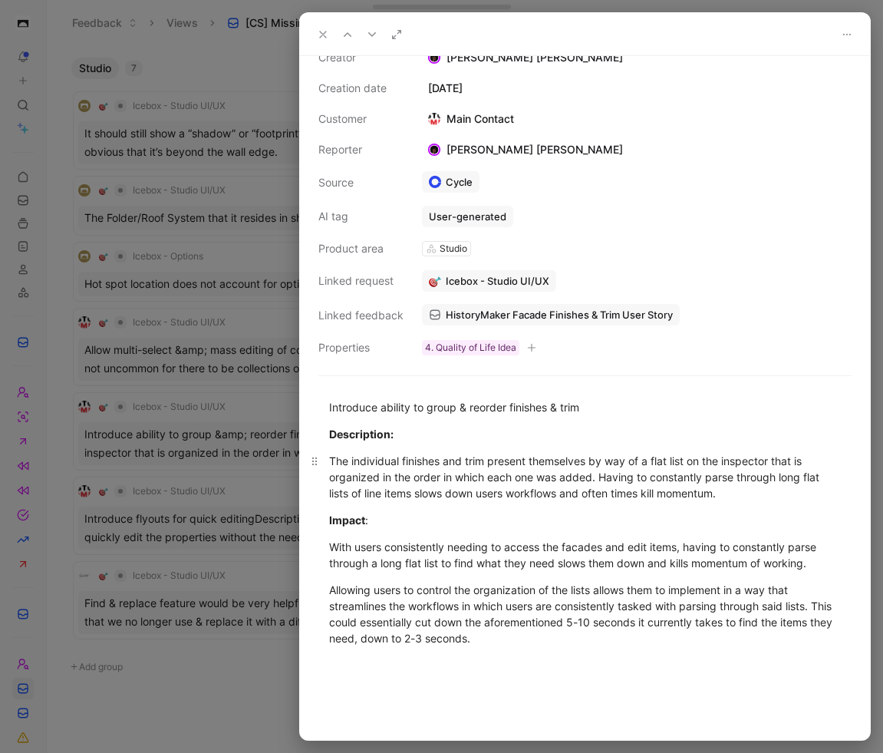
click at [605, 495] on div "The individual finishes and trim present themselves by way of a flat list on th…" at bounding box center [585, 477] width 512 height 48
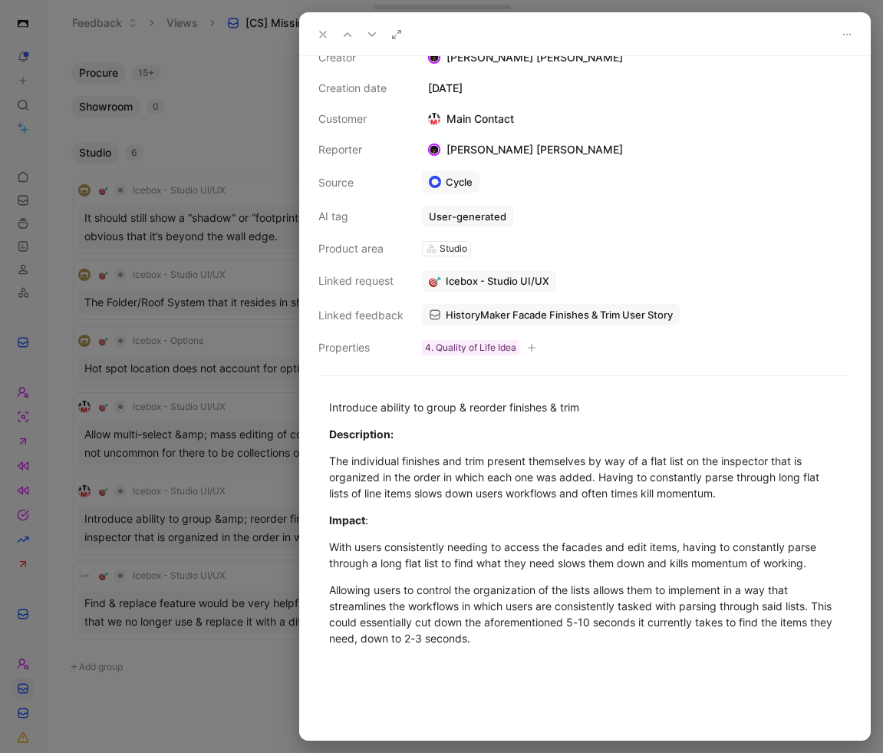
click at [325, 31] on use at bounding box center [323, 34] width 6 height 6
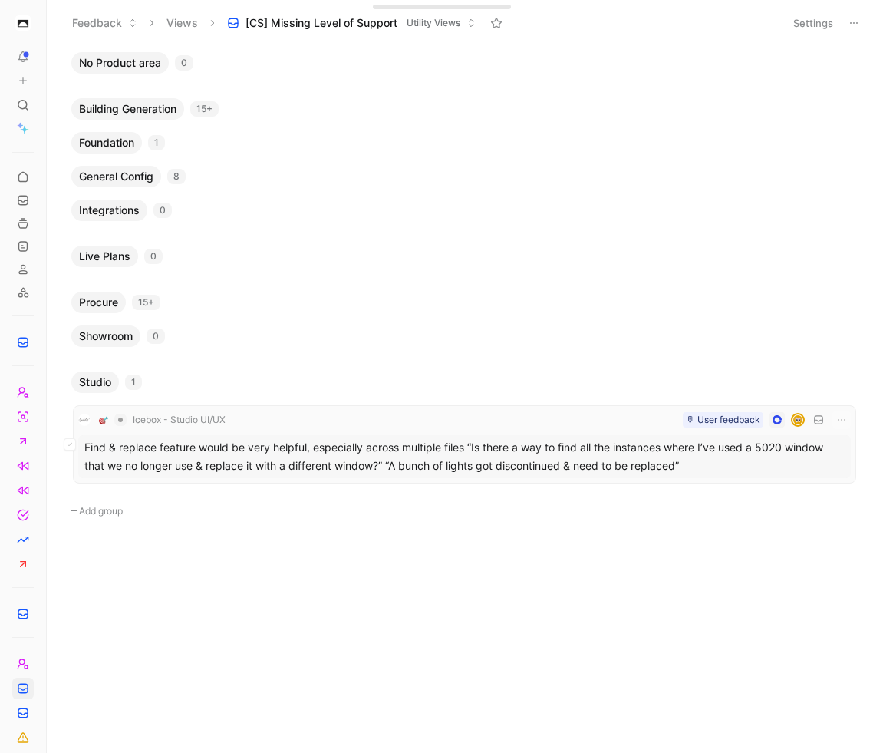
click at [494, 439] on div "Find & replace feature would be very helpful, especially across multiple files …" at bounding box center [464, 456] width 773 height 43
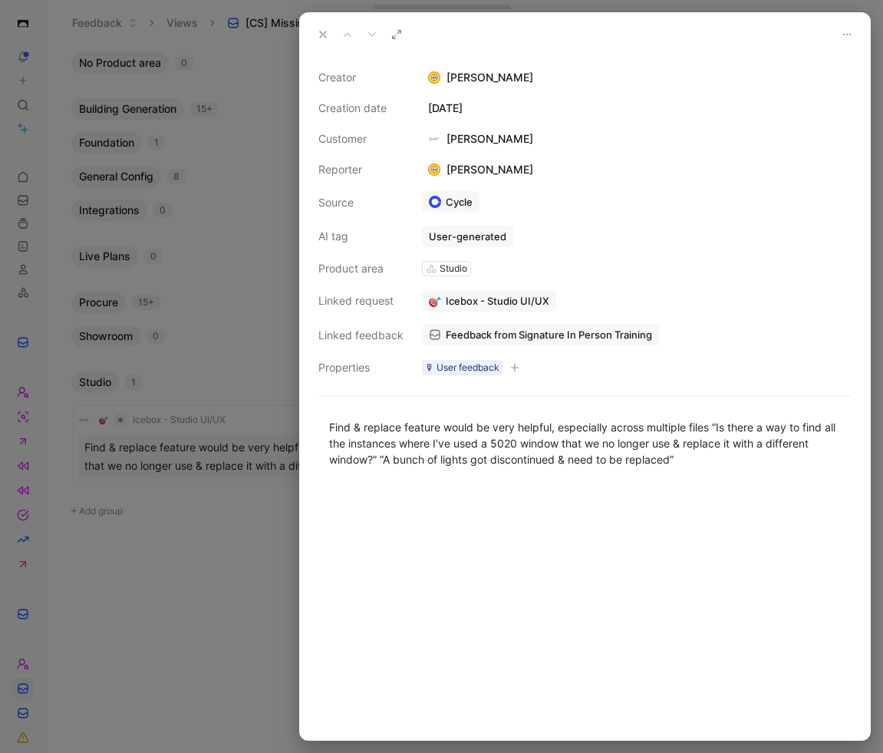
click at [526, 367] on div "Creator [PERSON_NAME] Creation date [DATE] Customer [PERSON_NAME] Reporter [PER…" at bounding box center [584, 222] width 533 height 308
click at [519, 367] on icon "button" at bounding box center [514, 367] width 9 height 9
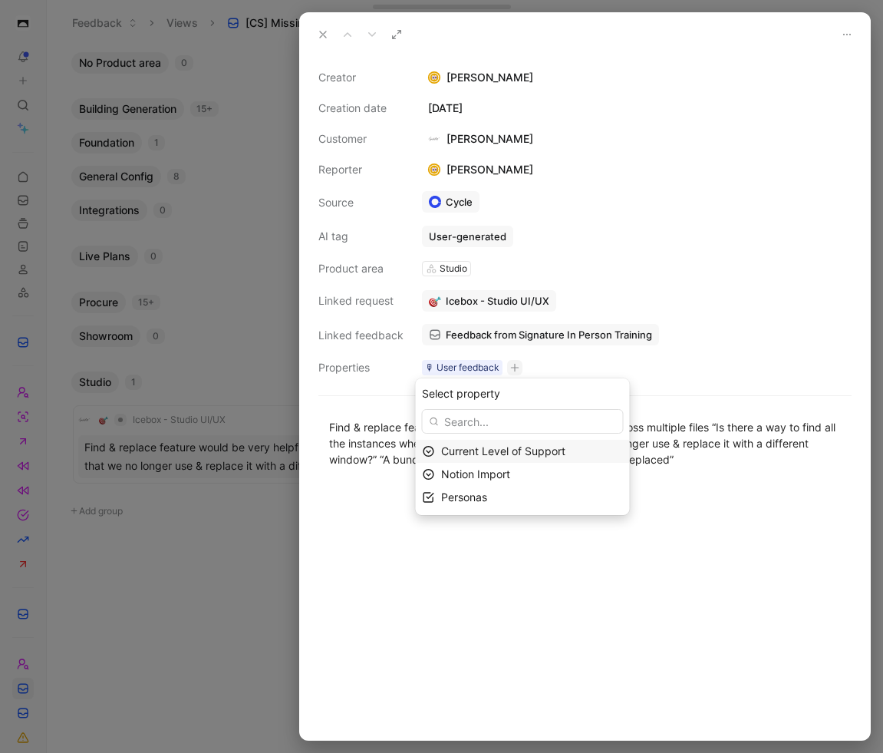
click at [533, 455] on span "Current Level of Support" at bounding box center [503, 450] width 124 height 13
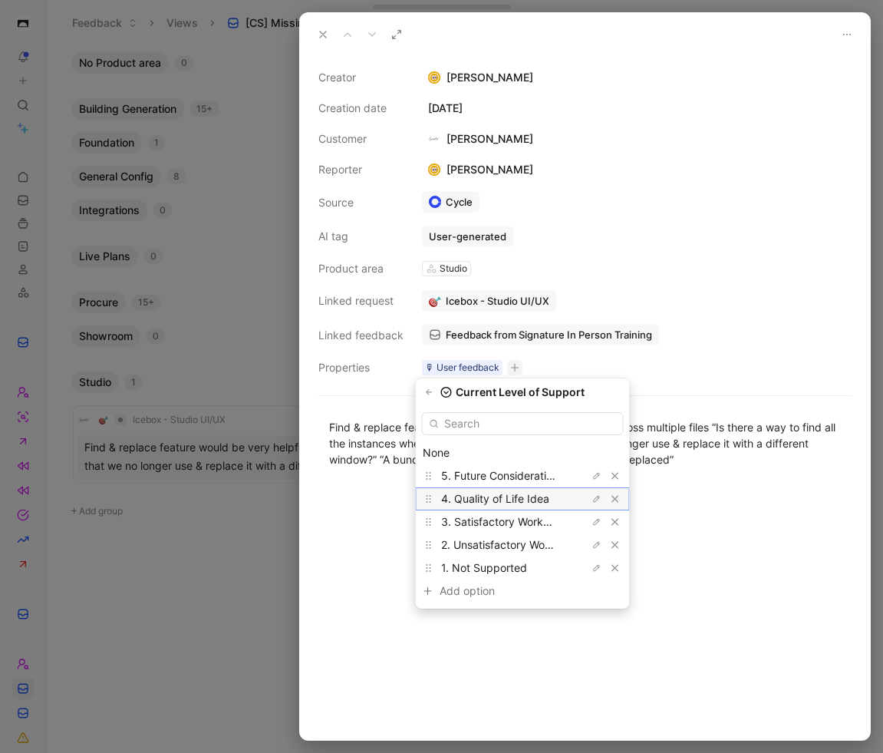
click at [536, 497] on span "4. Quality of Life Idea" at bounding box center [495, 498] width 108 height 13
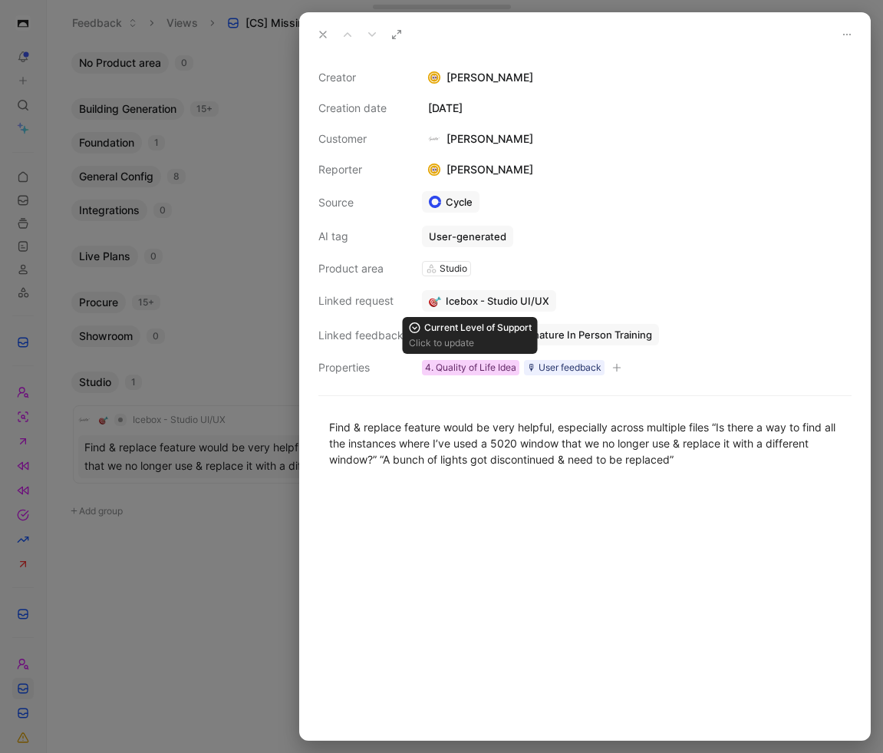
click at [493, 365] on div "4. Quality of Life Idea" at bounding box center [470, 367] width 91 height 15
click at [486, 369] on div "4. Quality of Life Idea" at bounding box center [470, 367] width 91 height 15
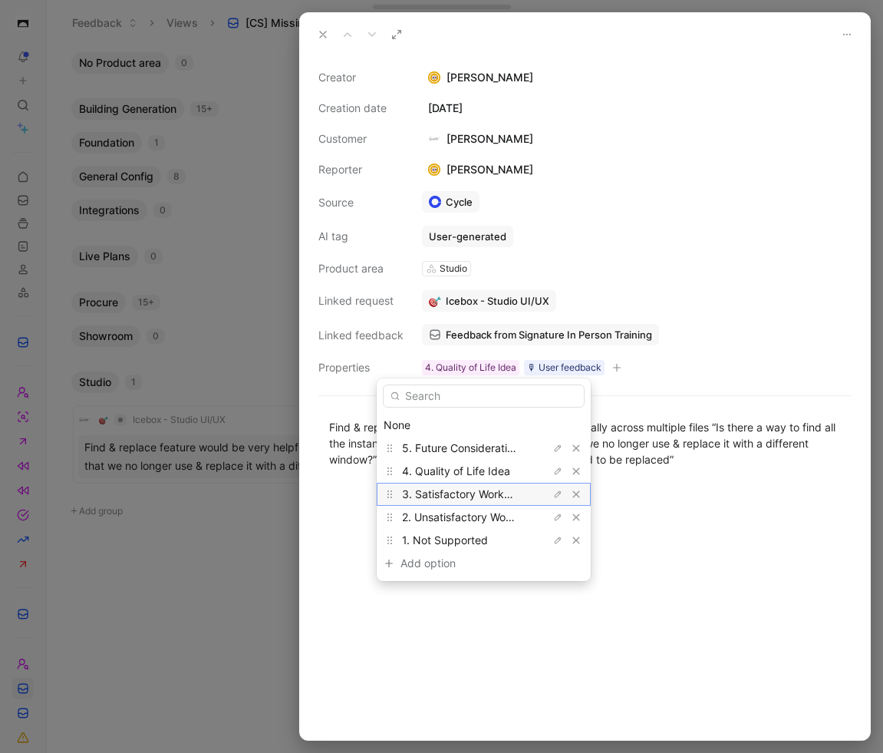
click at [479, 490] on span "3. Satisfactory Workaround" at bounding box center [470, 493] width 137 height 13
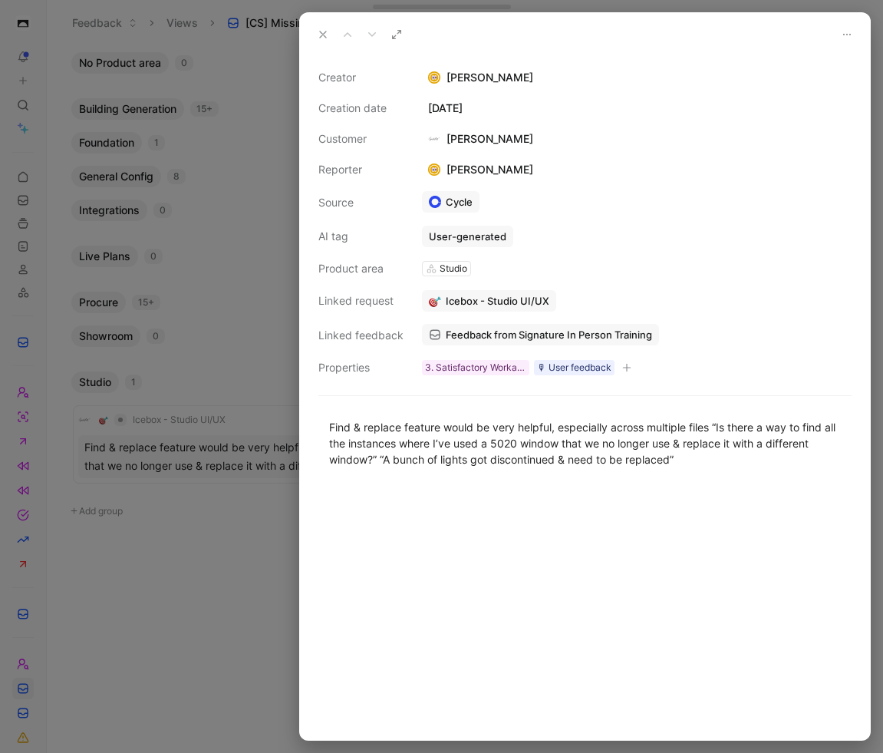
click at [605, 570] on div at bounding box center [585, 611] width 570 height 255
click at [319, 25] on button at bounding box center [322, 34] width 21 height 21
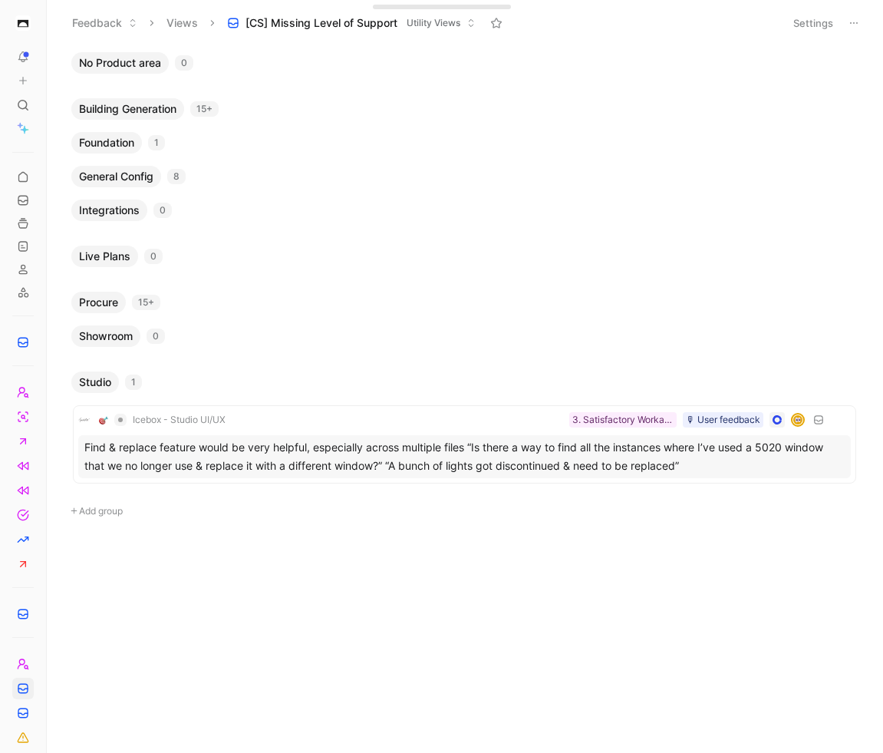
click at [523, 664] on div "No Product area 0 Building Generation 15+ Foundation 1 General Config 8 Integra…" at bounding box center [464, 402] width 814 height 700
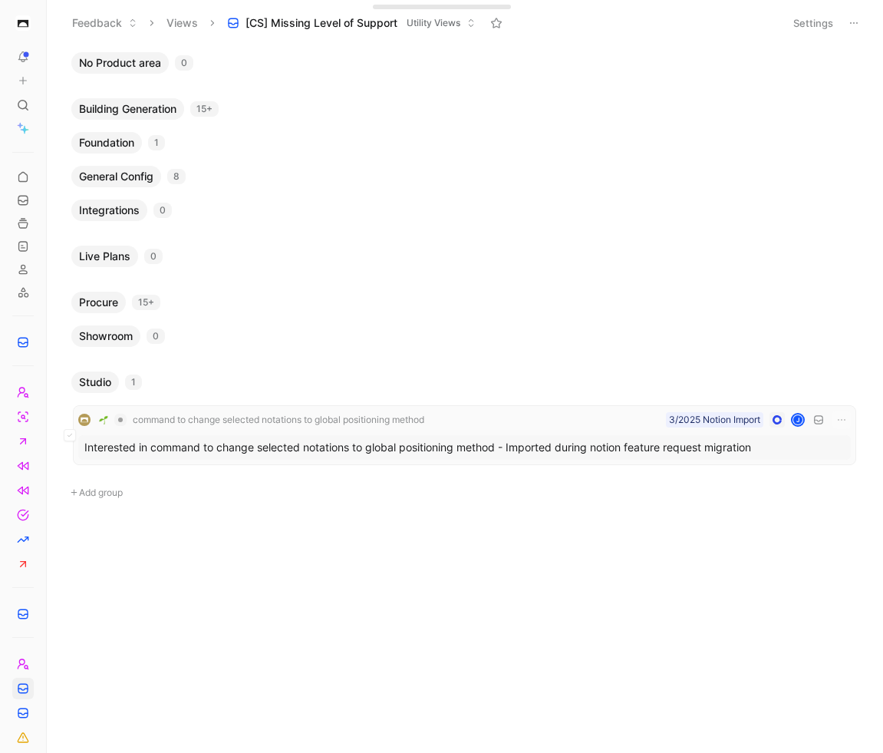
click at [491, 414] on div "command to change selected notations to global positioning method 3/2025 Notion…" at bounding box center [464, 419] width 773 height 18
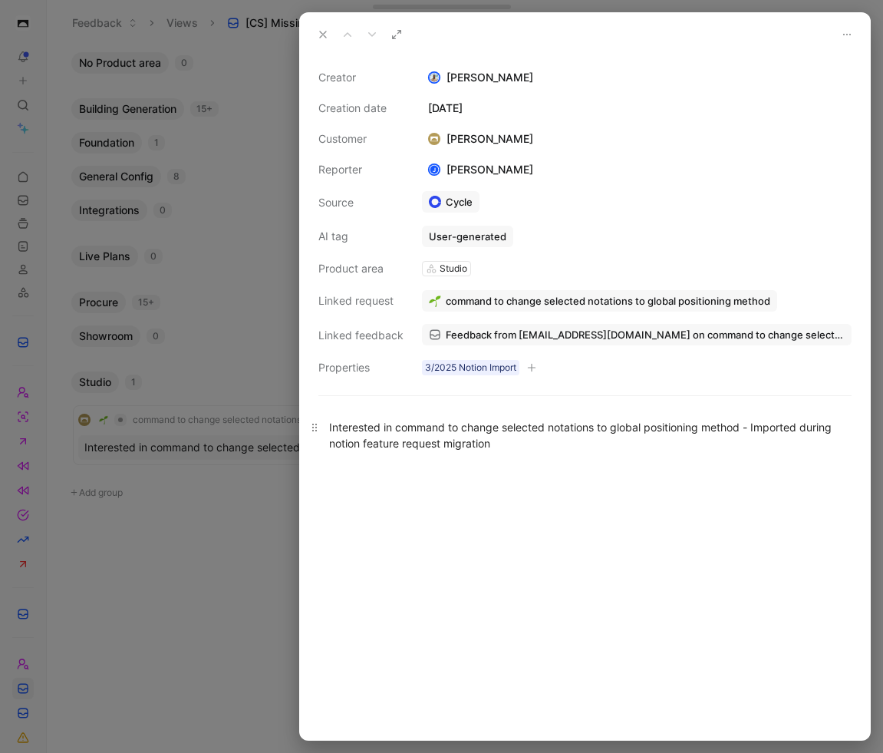
click at [510, 437] on div "Interested in command to change selected notations to global positioning method…" at bounding box center [585, 435] width 512 height 32
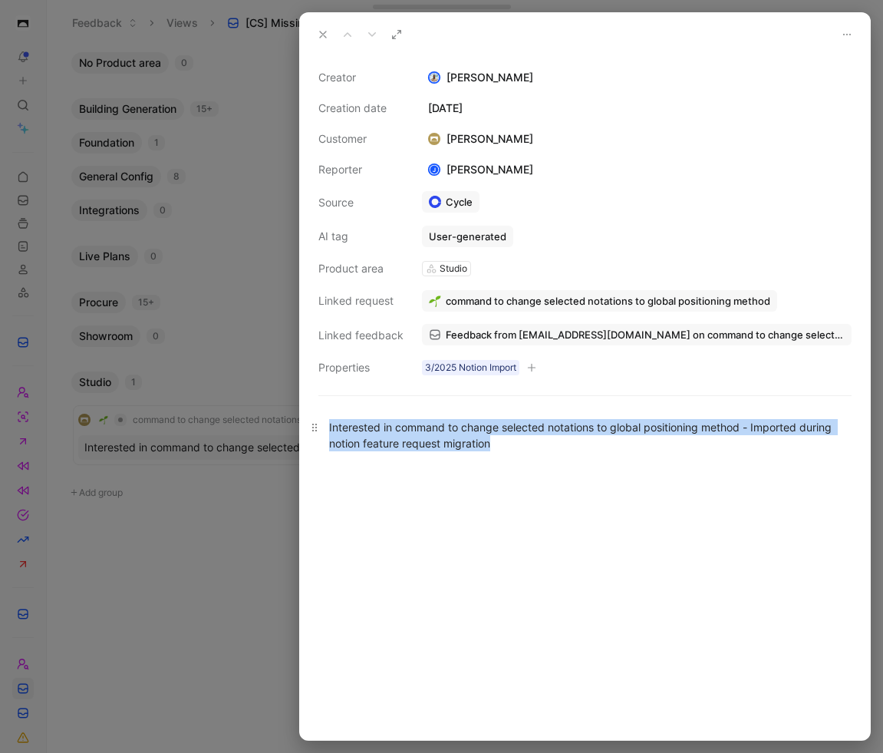
click at [510, 437] on div "Interested in command to change selected notations to global positioning method…" at bounding box center [585, 435] width 512 height 32
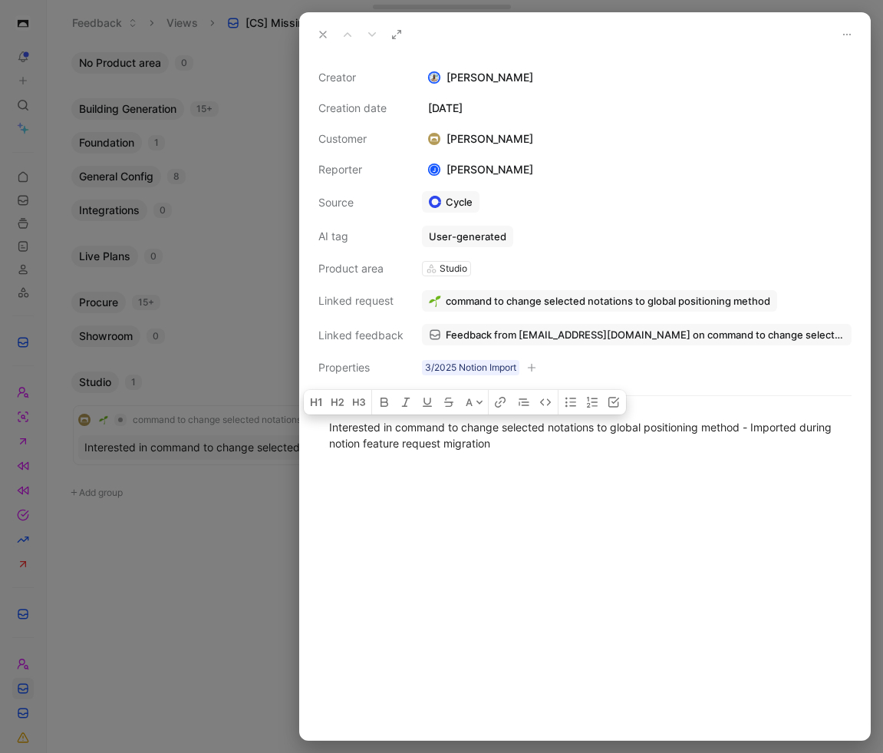
click at [611, 507] on div at bounding box center [585, 604] width 570 height 272
click at [412, 425] on div "Interested in command to change selected notations to global positioning method…" at bounding box center [585, 435] width 512 height 32
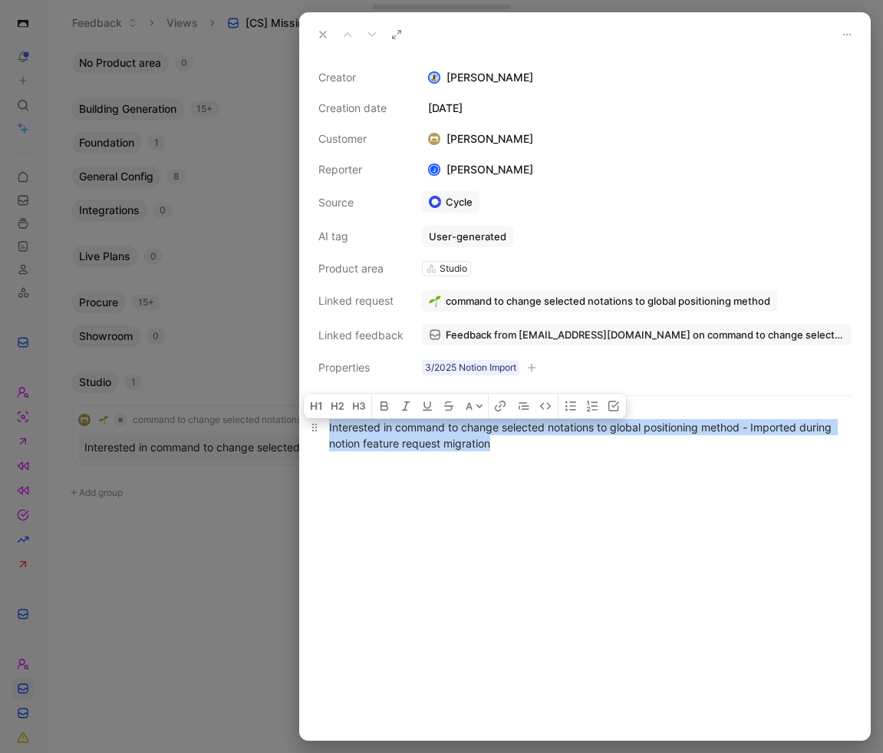
click at [412, 425] on div "Interested in command to change selected notations to global positioning method…" at bounding box center [585, 435] width 512 height 32
click at [480, 428] on div "Interested in command to change selected notations to global positioning method…" at bounding box center [585, 435] width 512 height 32
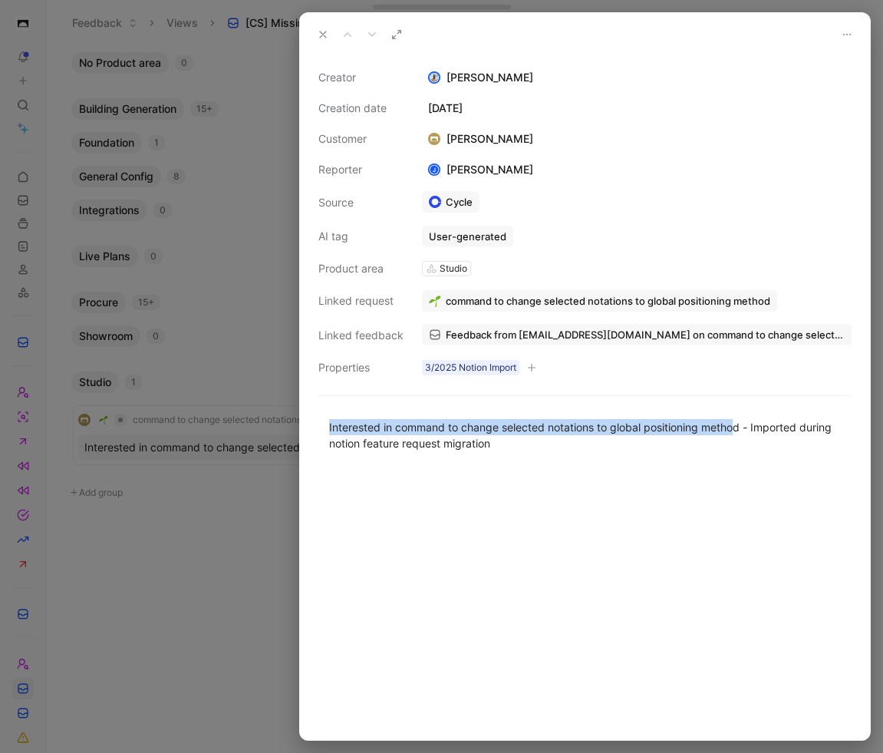
drag, startPoint x: 739, startPoint y: 420, endPoint x: 437, endPoint y: 404, distance: 301.9
click at [437, 406] on div "Interested in command to change selected notations to global positioning method…" at bounding box center [585, 435] width 570 height 66
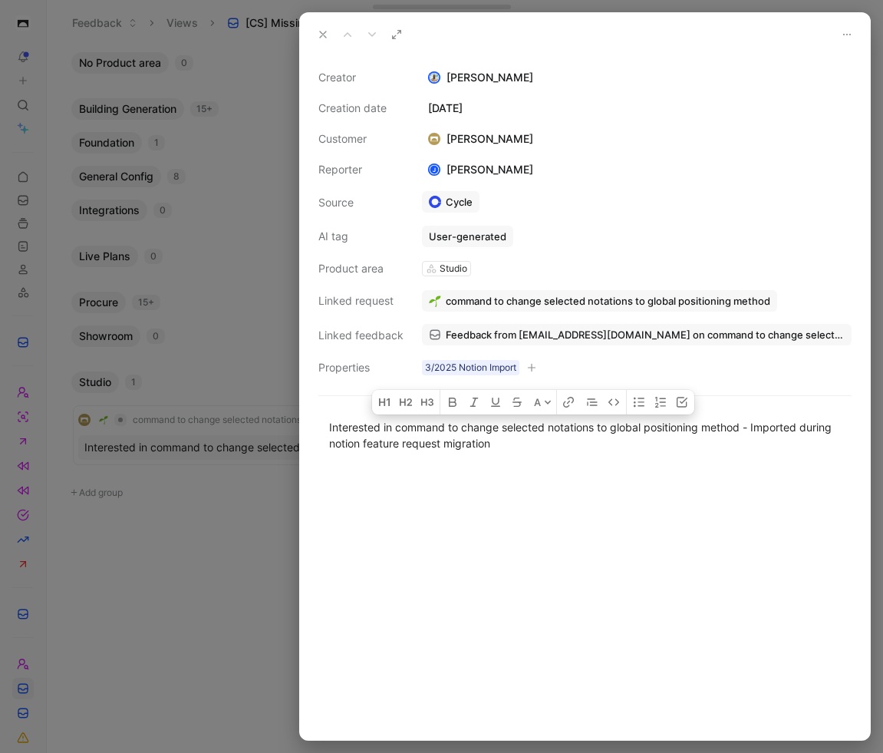
click at [689, 490] on div at bounding box center [585, 604] width 570 height 272
click at [536, 369] on icon "button" at bounding box center [531, 367] width 9 height 9
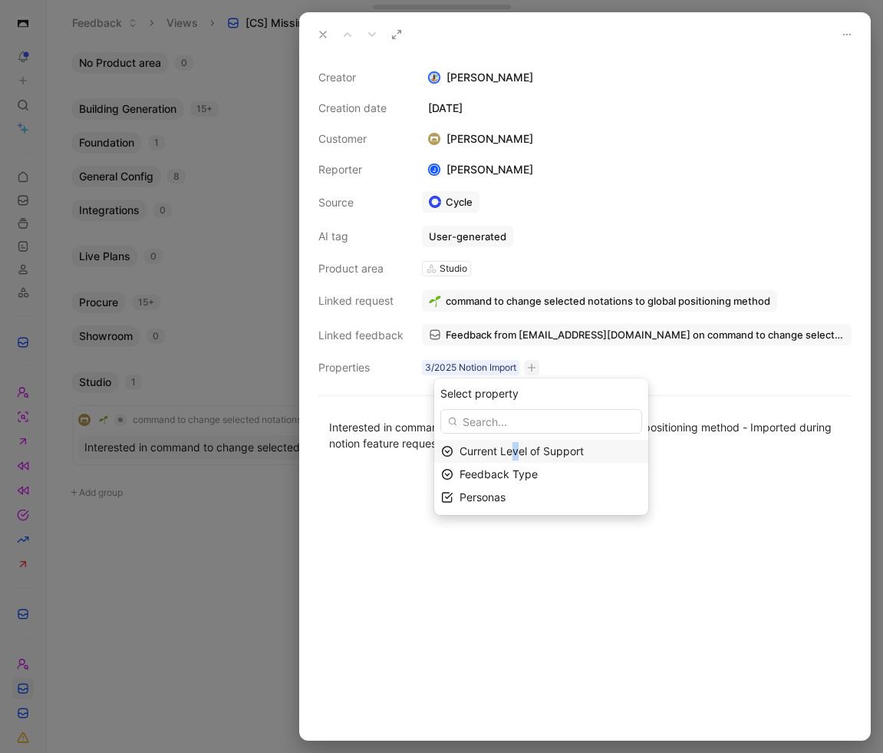
click at [516, 453] on span "Current Level of Support" at bounding box center [522, 450] width 124 height 13
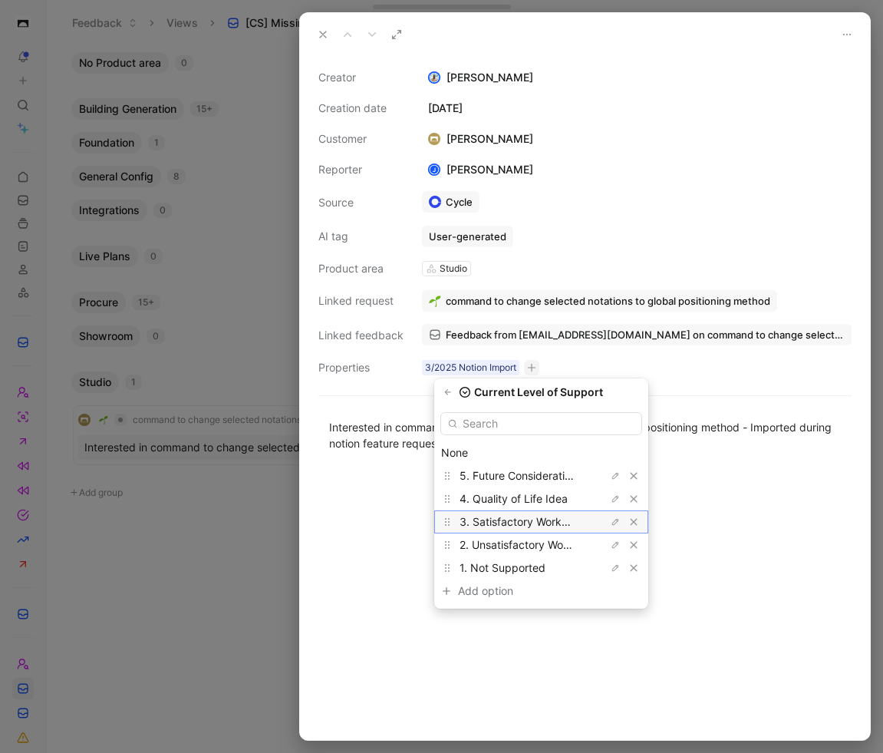
click at [544, 516] on span "3. Satisfactory Workaround" at bounding box center [528, 521] width 137 height 13
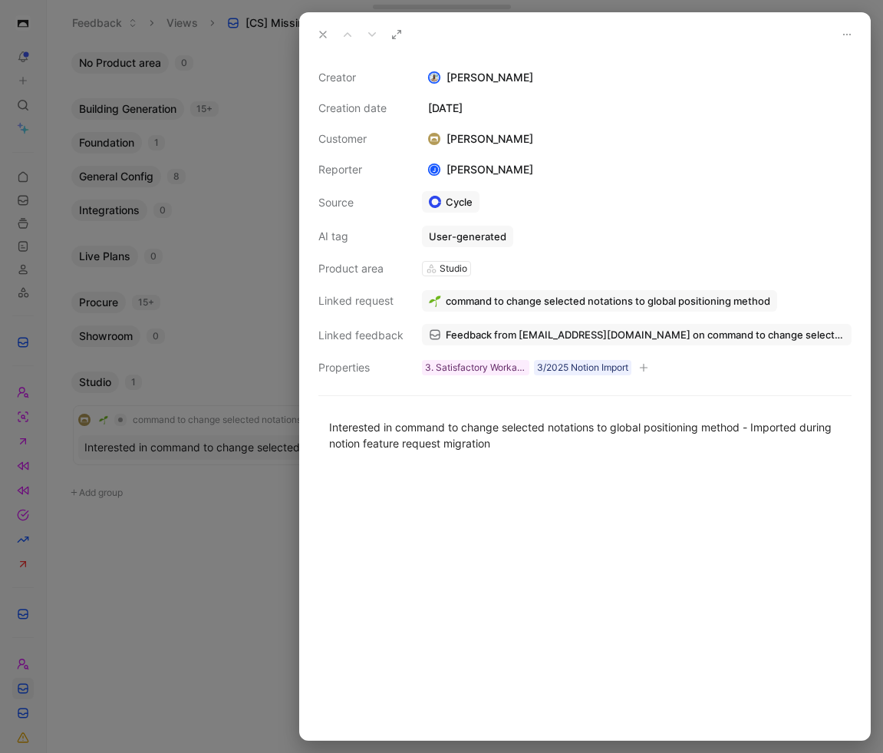
click at [322, 37] on icon at bounding box center [323, 34] width 12 height 12
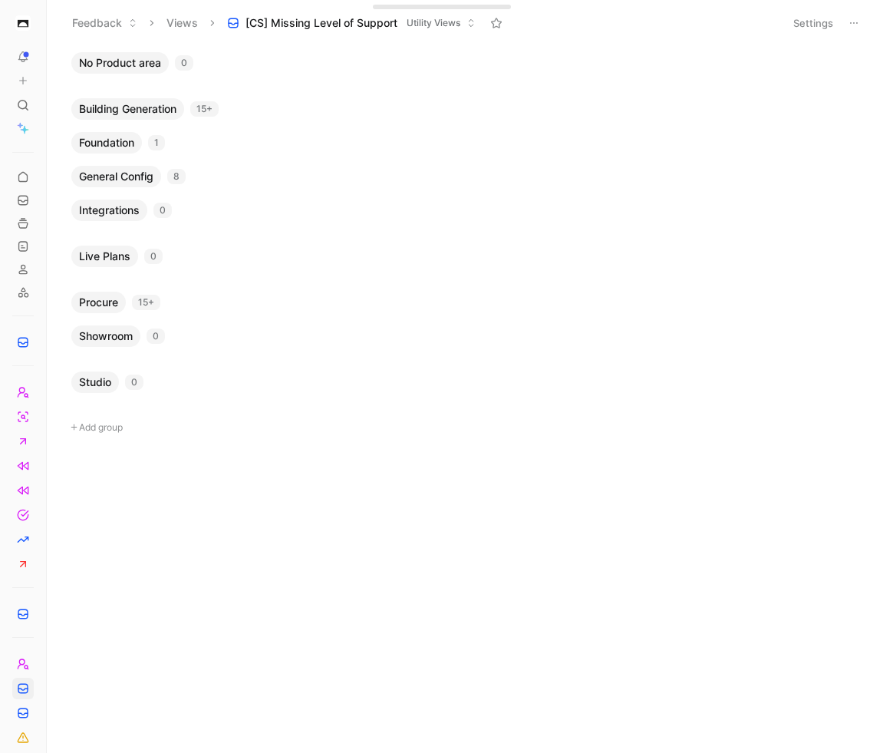
click at [50, 19] on icon at bounding box center [50, 23] width 12 height 12
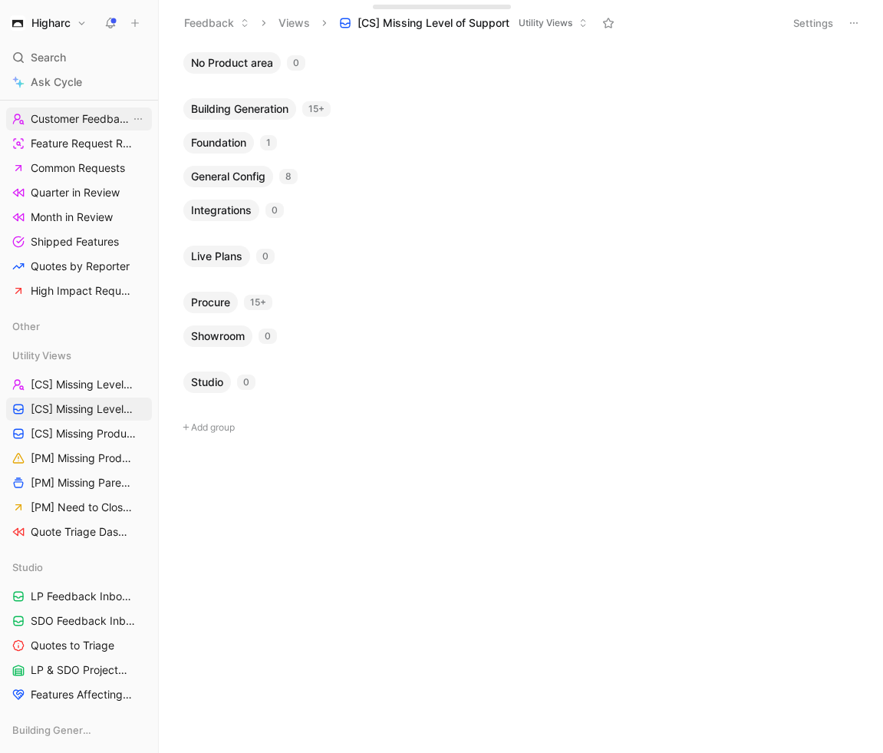
scroll to position [282, 0]
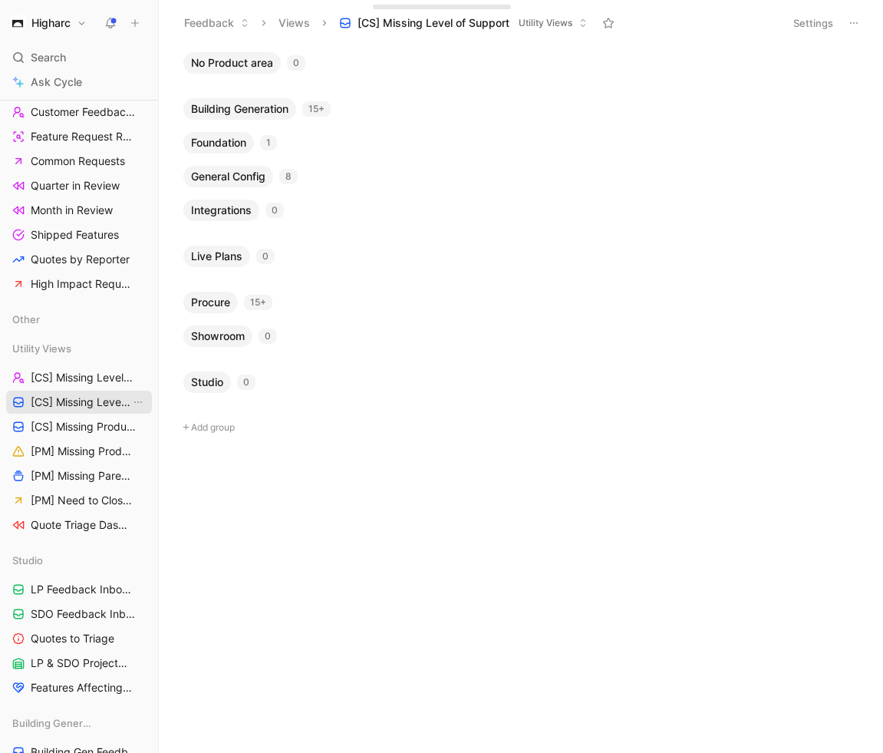
click at [96, 407] on span "[CS] Missing Level of Support" at bounding box center [81, 401] width 100 height 15
click at [86, 381] on span "[CS] Missing Level of Support" at bounding box center [81, 377] width 100 height 15
